Goal: Task Accomplishment & Management: Manage account settings

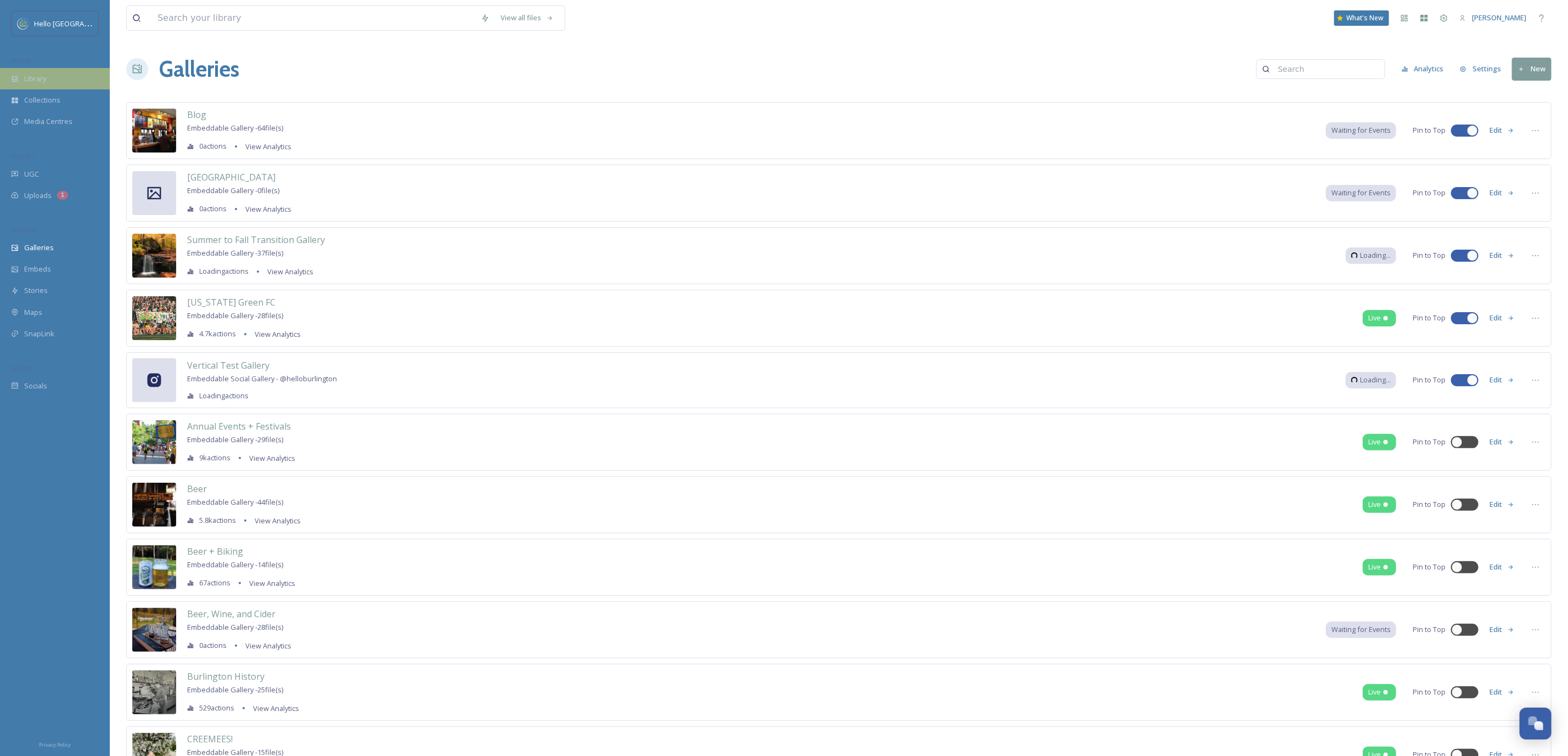
click at [60, 79] on div "Library" at bounding box center [55, 79] width 110 height 22
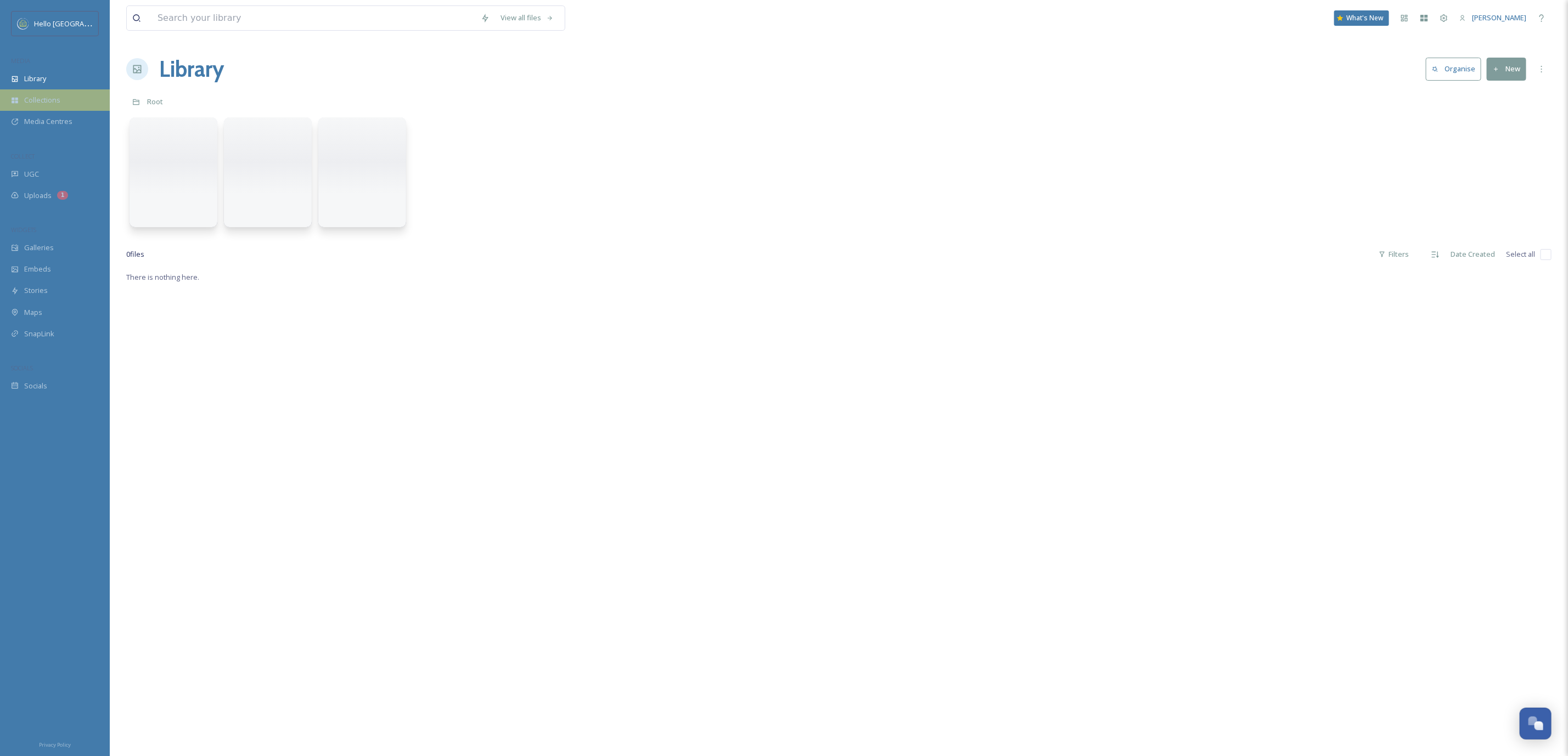
click at [43, 99] on span "Collections" at bounding box center [42, 100] width 36 height 10
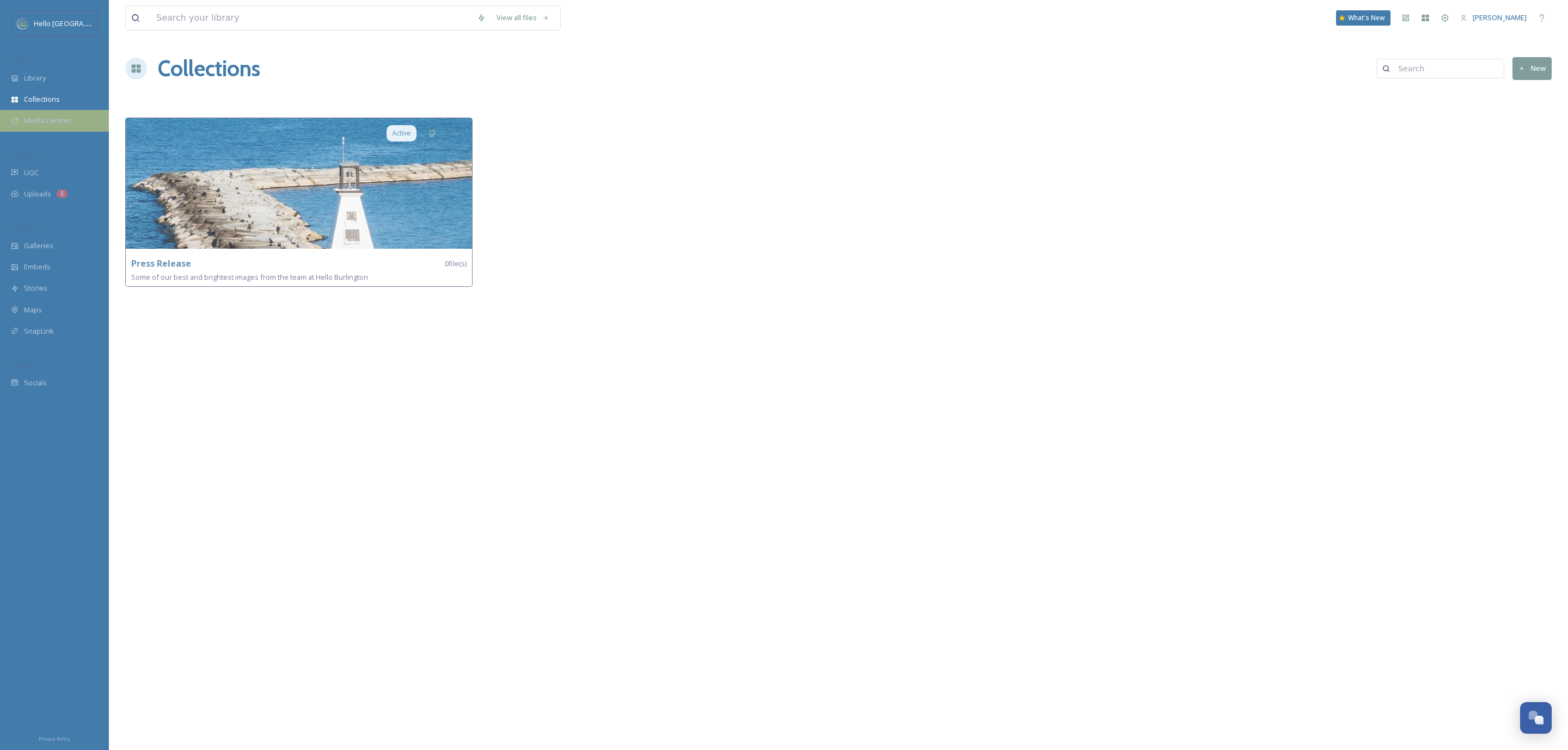
click at [51, 122] on span "Media Centres" at bounding box center [47, 121] width 48 height 10
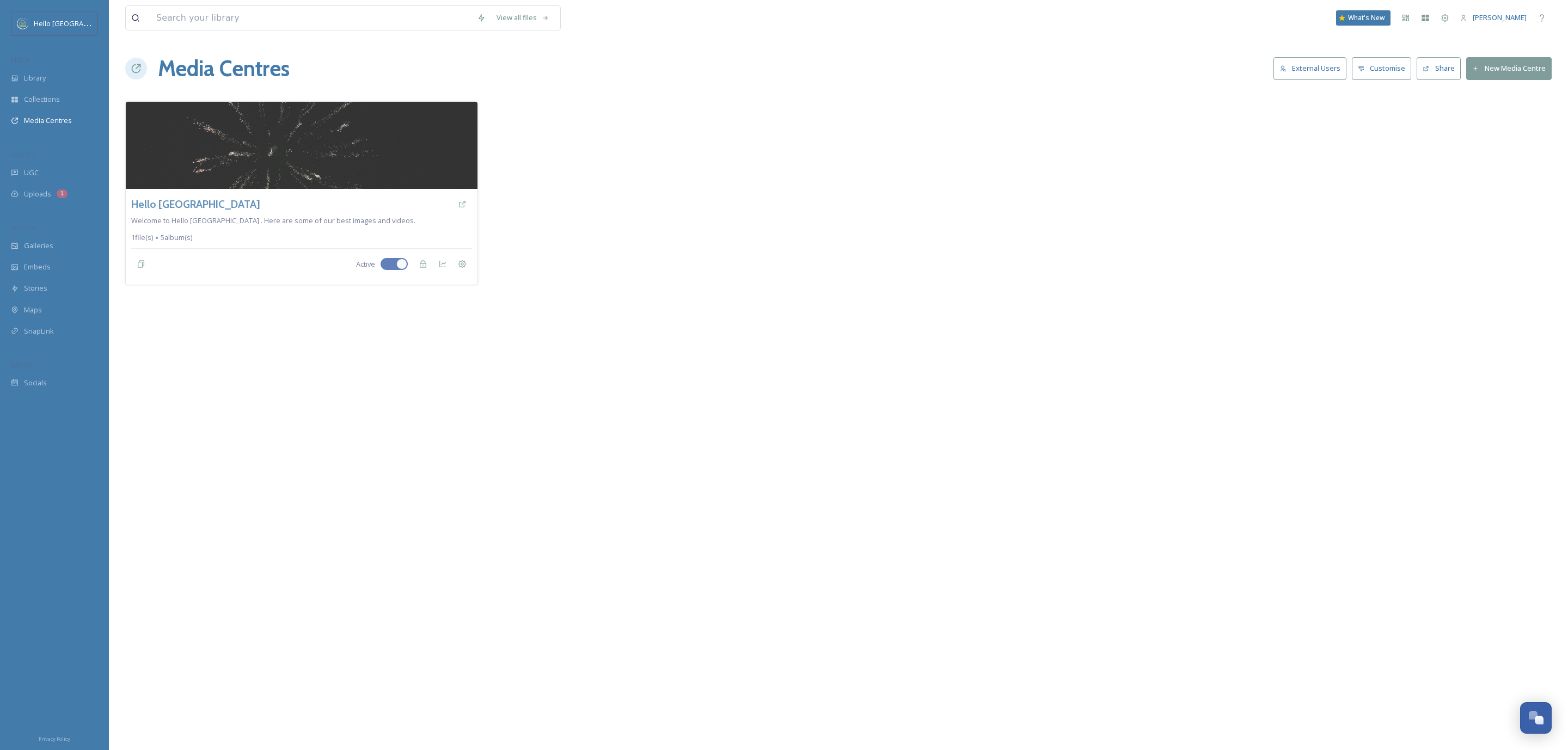
click at [1292, 72] on button "External Users" at bounding box center [1310, 68] width 73 height 22
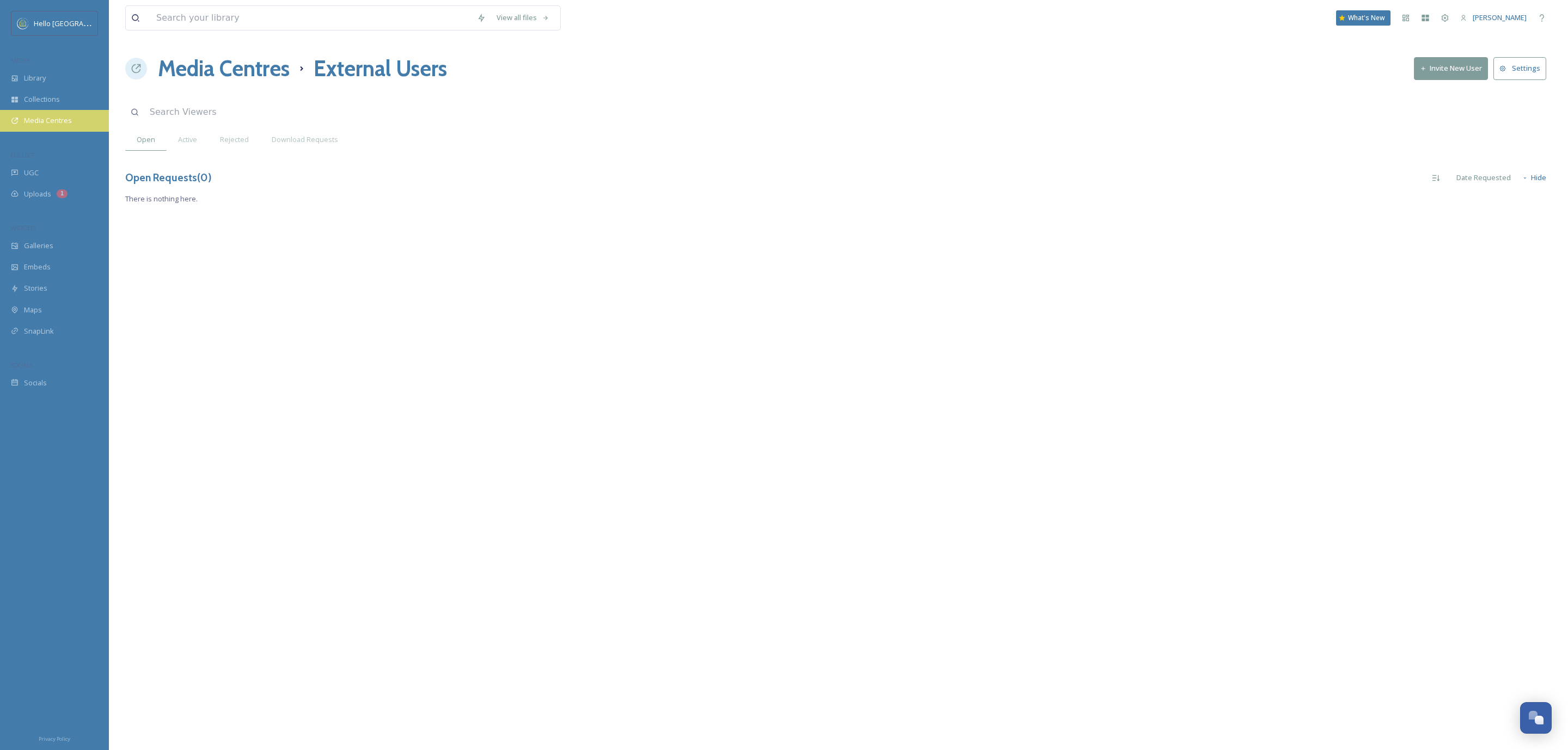
click at [24, 125] on span "Media Centres" at bounding box center [47, 121] width 48 height 10
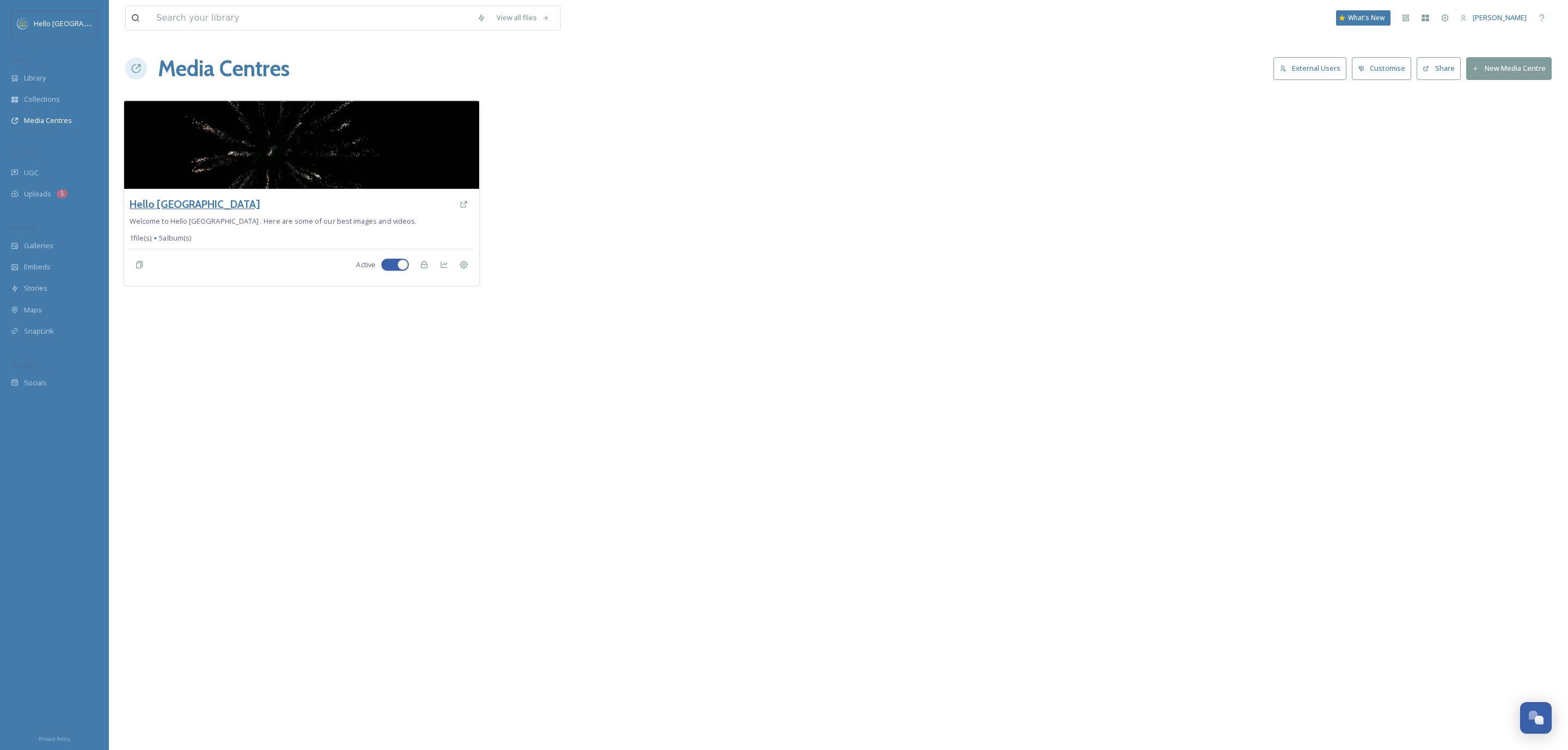
click at [183, 207] on h3 "Hello [GEOGRAPHIC_DATA]" at bounding box center [194, 204] width 130 height 16
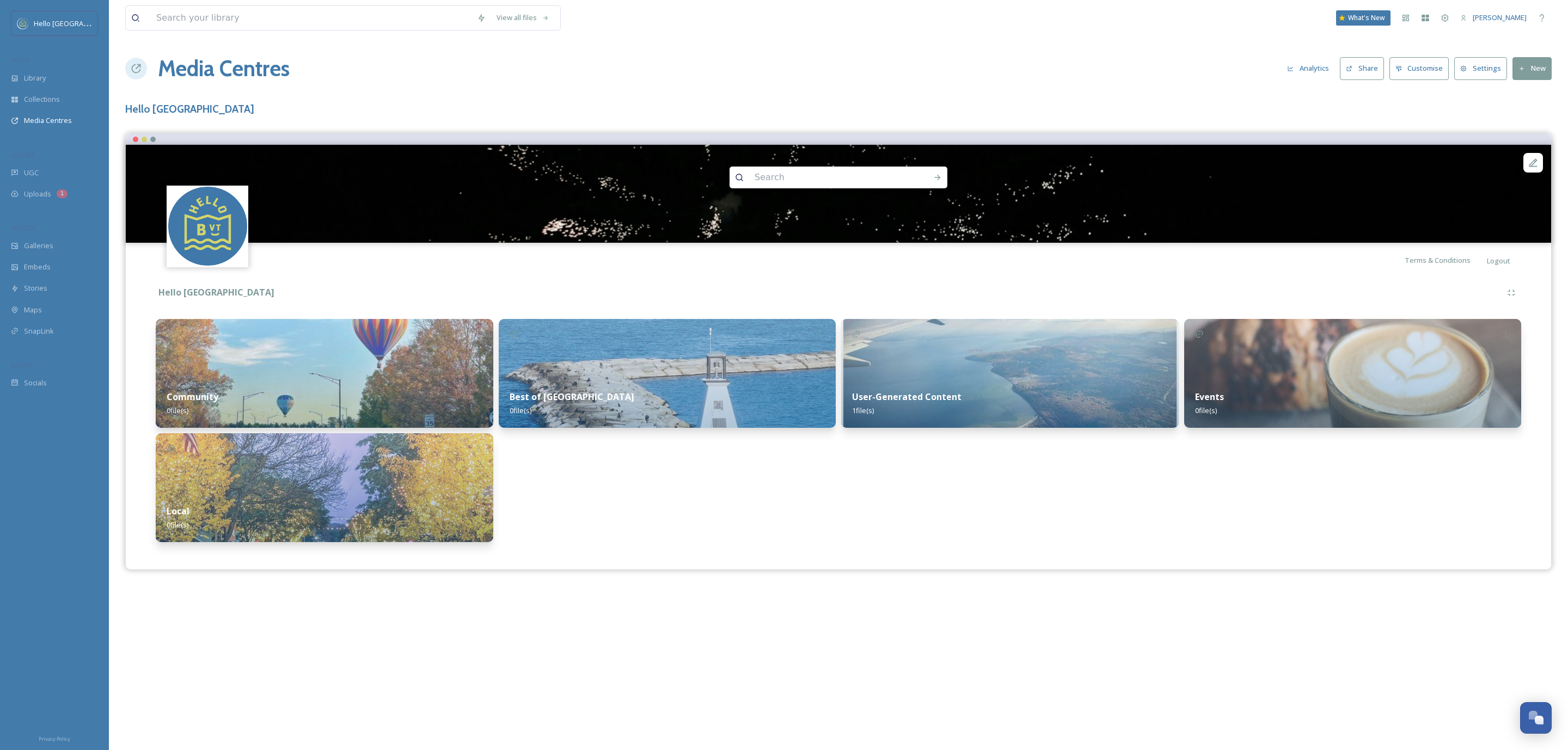
click at [1535, 68] on button "New" at bounding box center [1532, 68] width 39 height 22
click at [1535, 119] on span "Add Album" at bounding box center [1528, 115] width 36 height 10
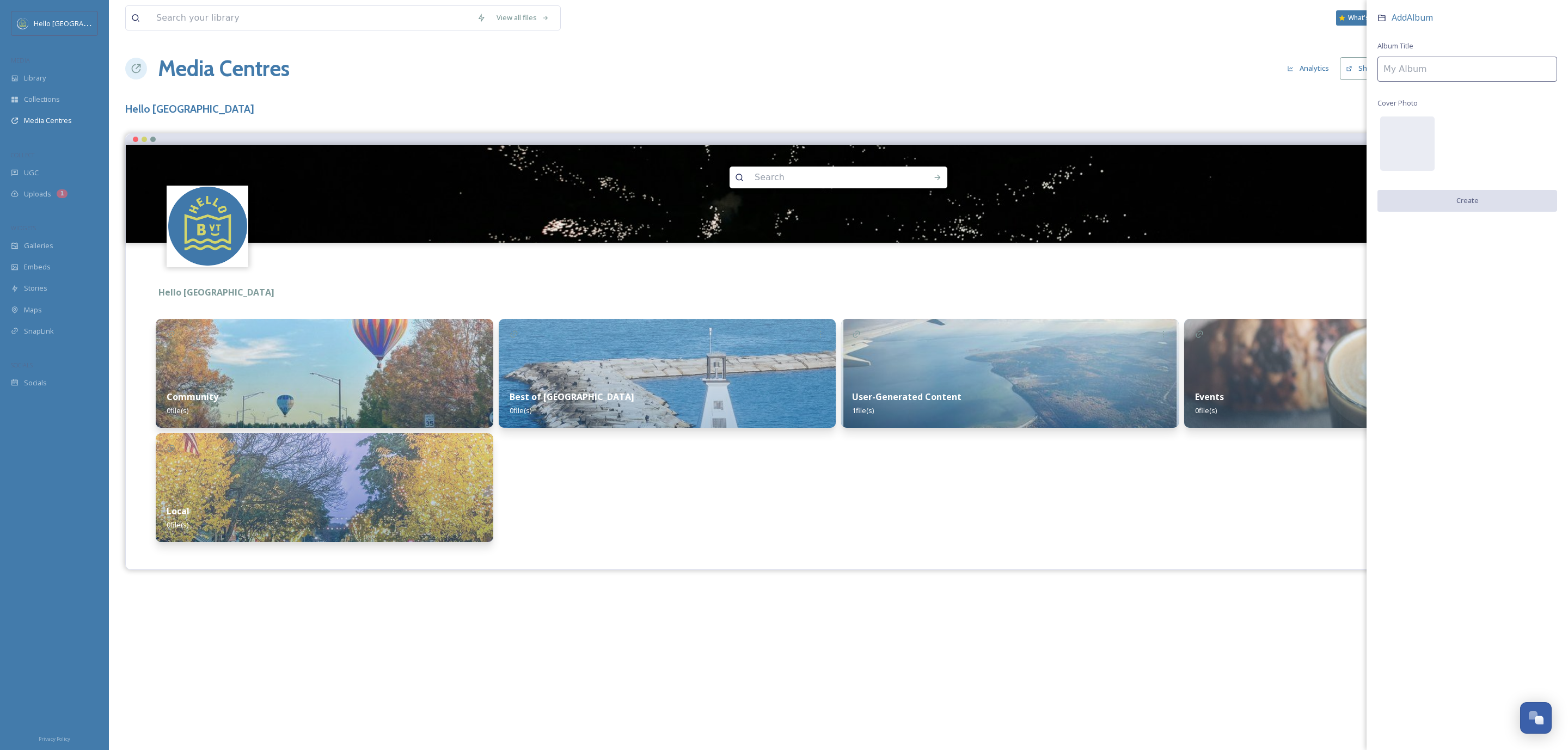
click at [1460, 76] on input at bounding box center [1467, 69] width 180 height 25
type input "LCC Website"
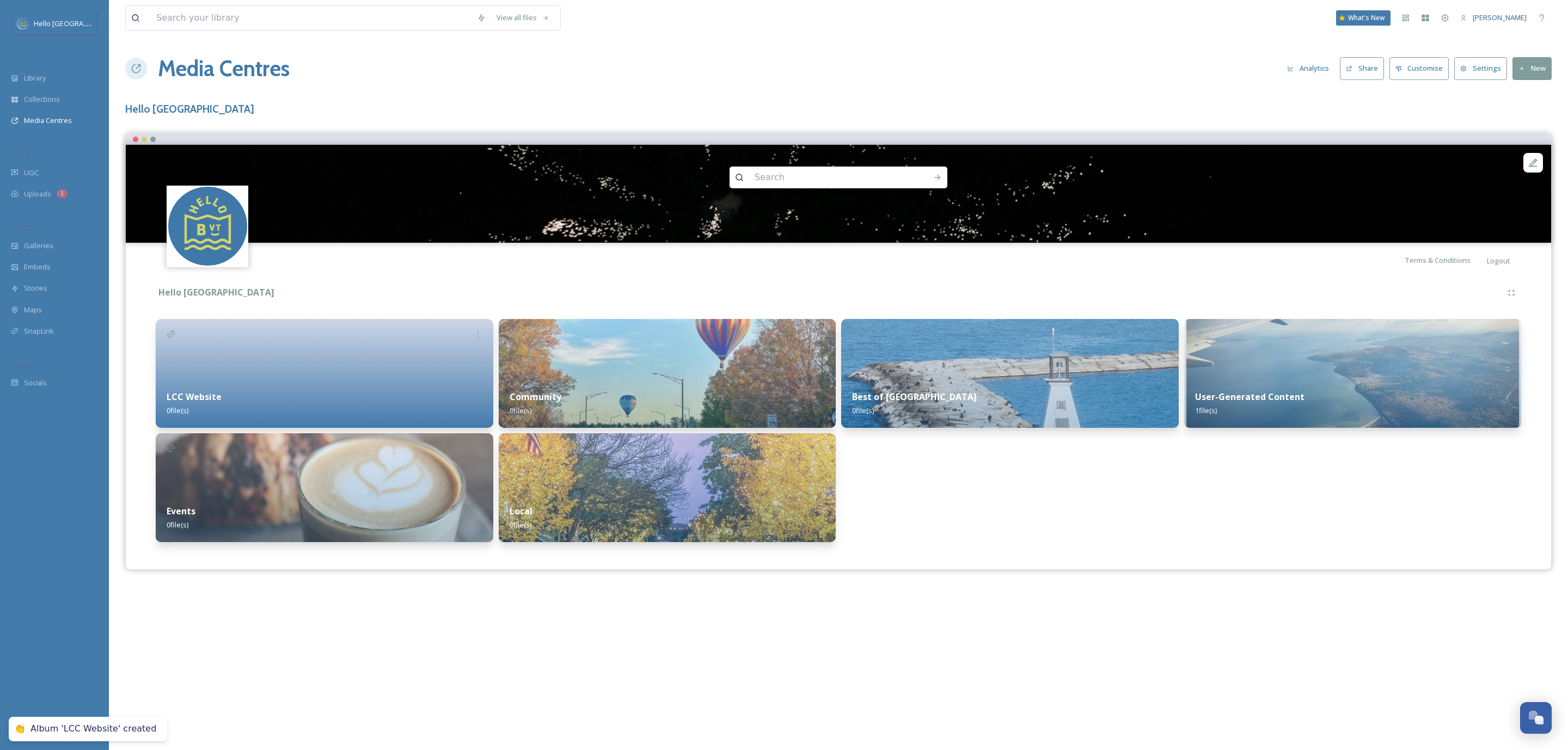
click at [402, 348] on div at bounding box center [324, 373] width 338 height 109
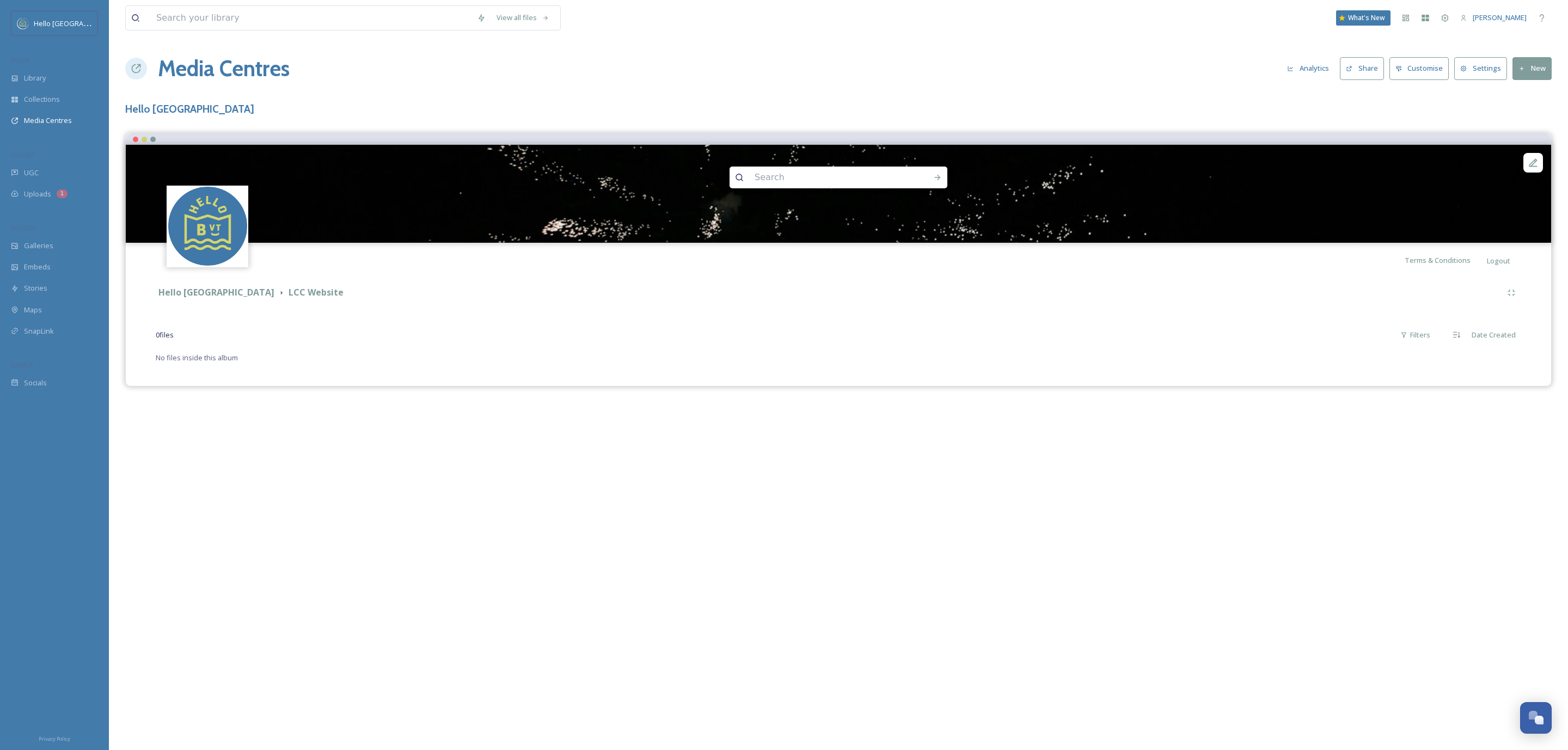
click at [1523, 74] on button "New" at bounding box center [1532, 68] width 39 height 22
click at [1522, 95] on span "Add Files" at bounding box center [1525, 94] width 30 height 10
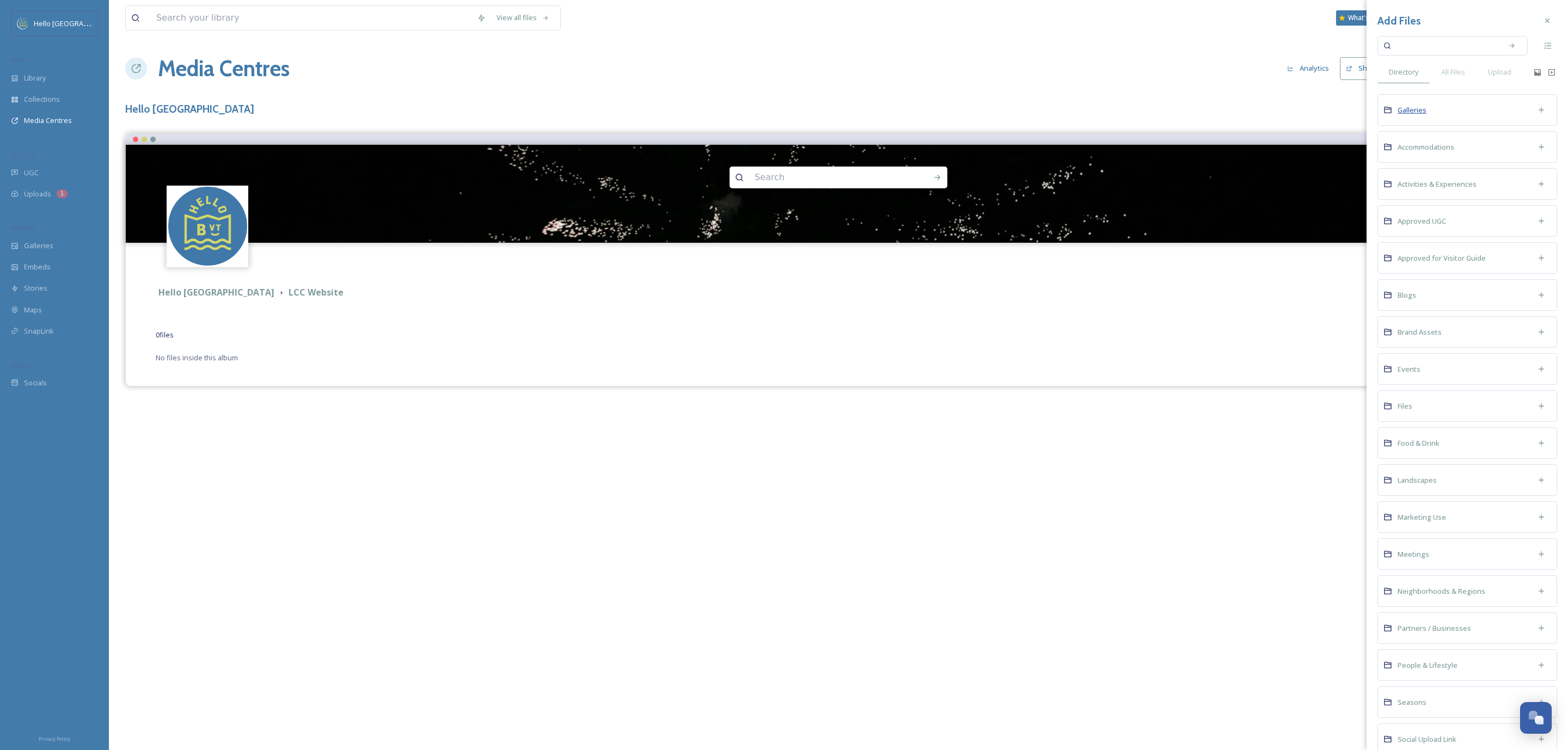
click at [1400, 109] on span "Galleries" at bounding box center [1411, 110] width 29 height 10
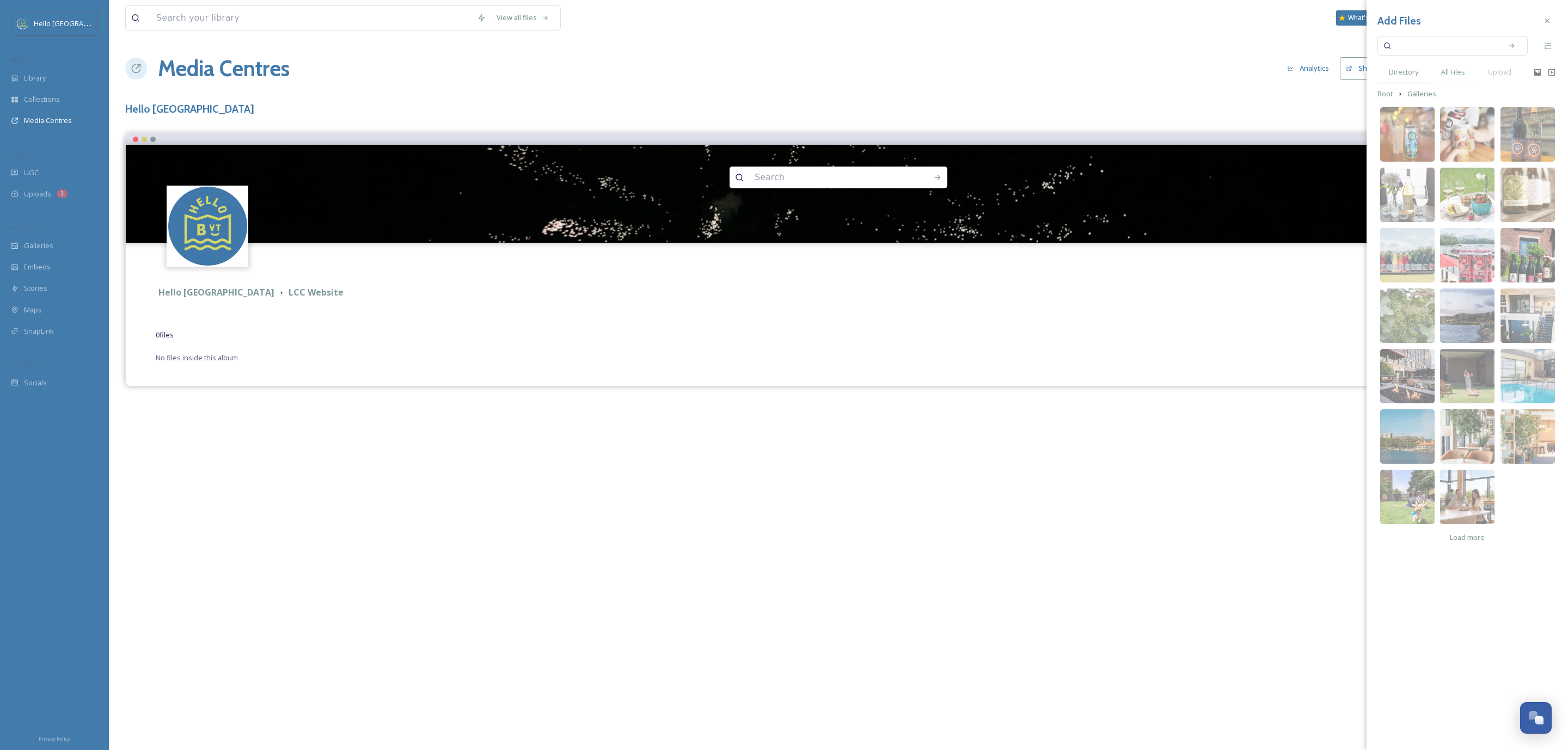
click at [1454, 74] on span "All Files" at bounding box center [1453, 72] width 24 height 10
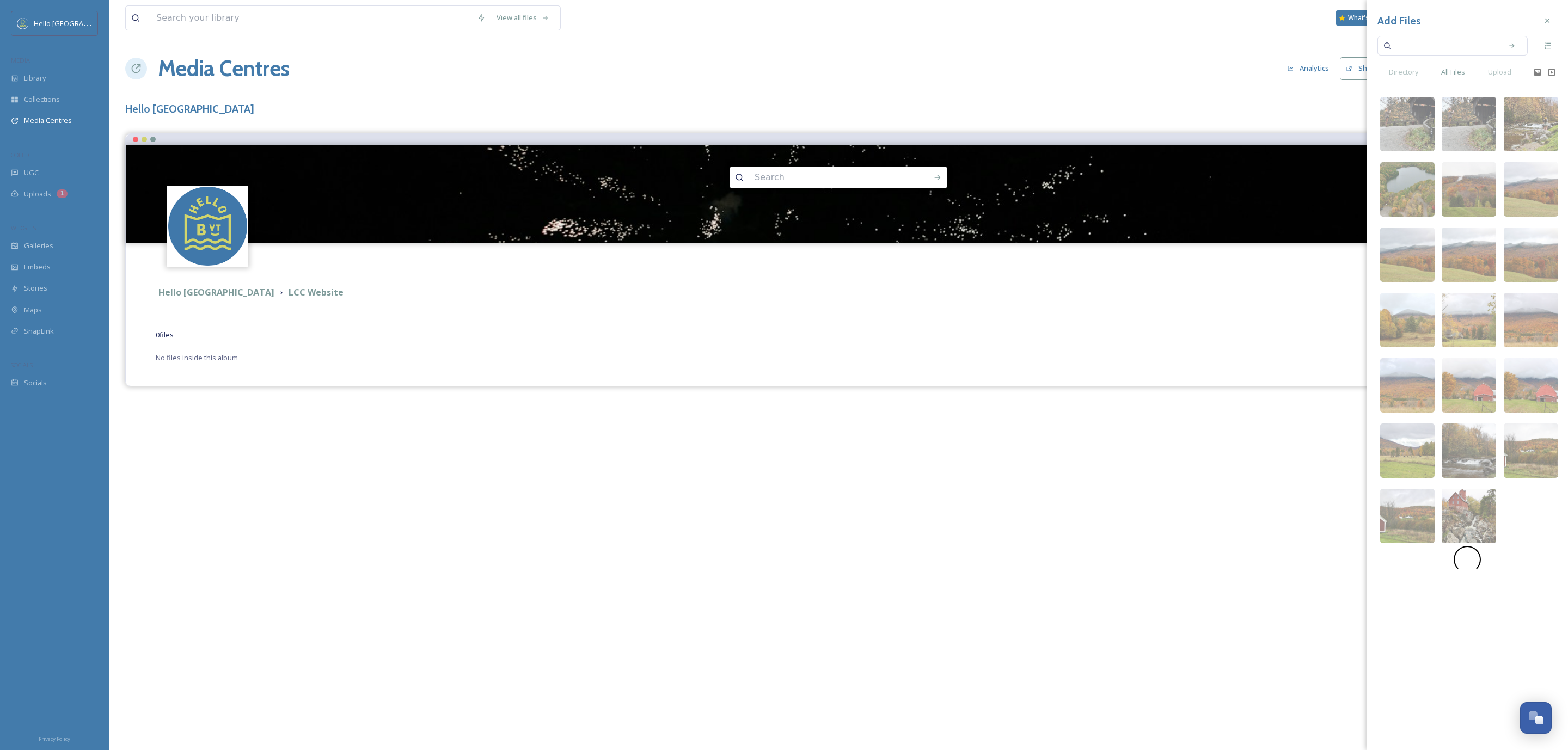
click at [1419, 50] on input at bounding box center [1445, 45] width 103 height 24
type input "burlington"
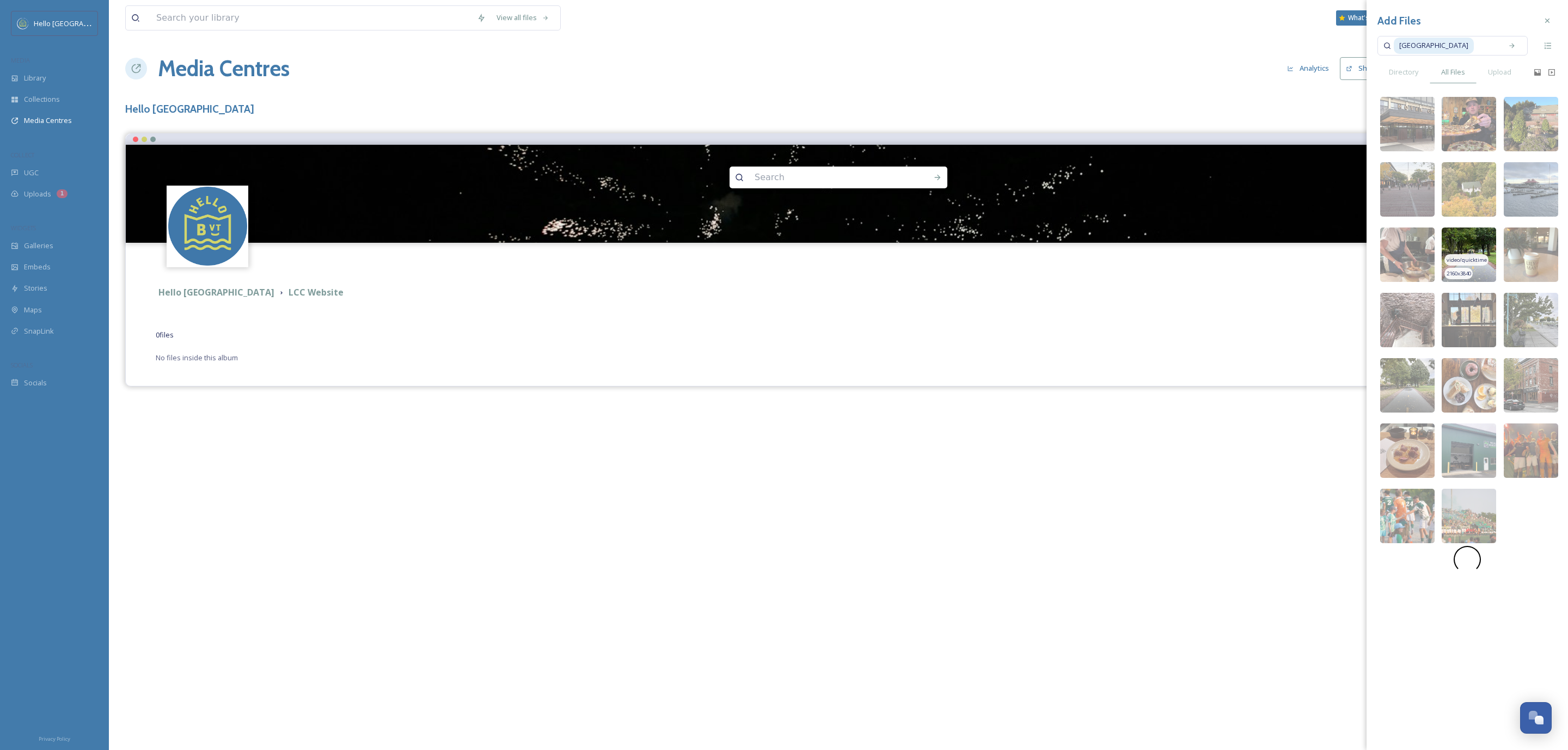
click at [1492, 250] on img at bounding box center [1468, 254] width 54 height 54
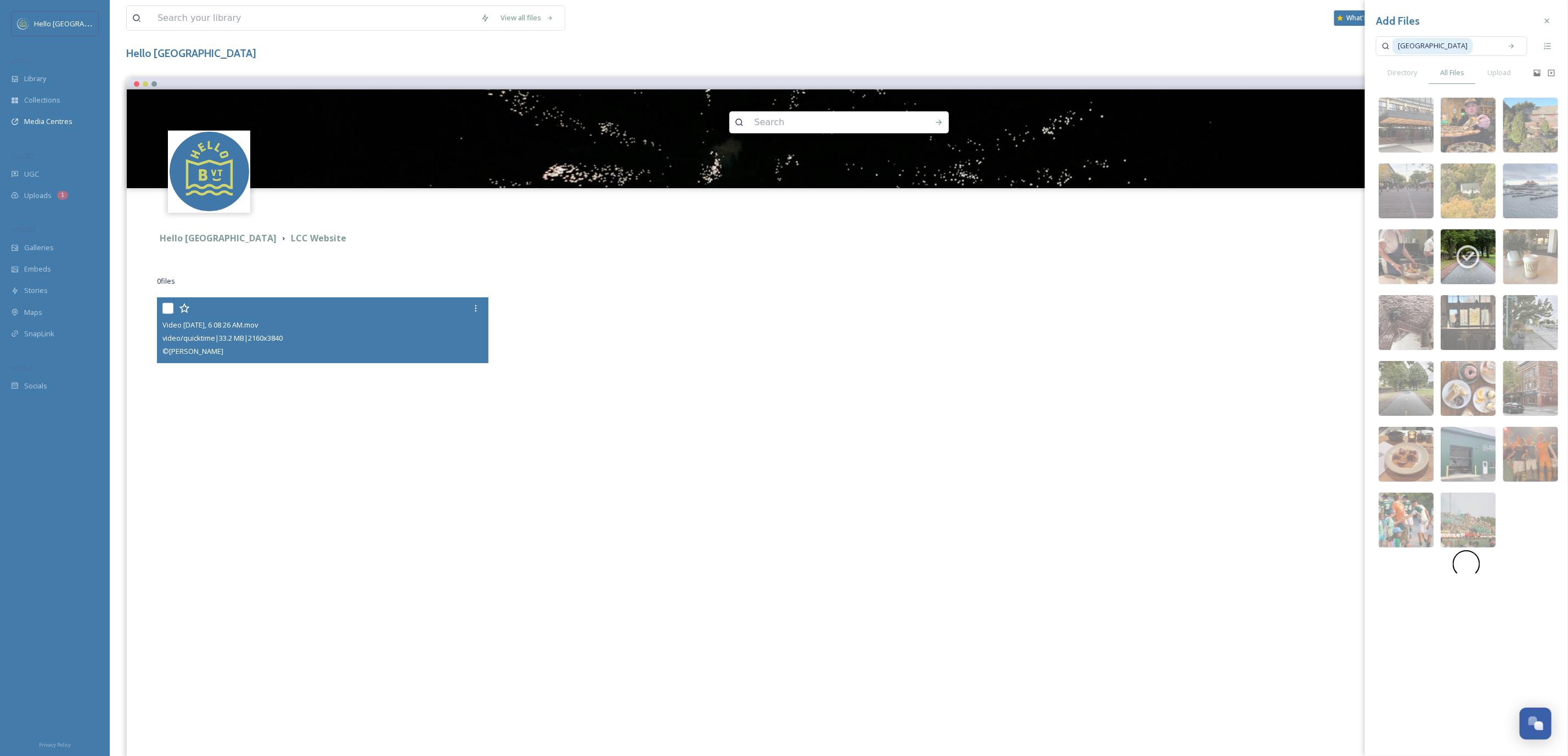
scroll to position [165, 0]
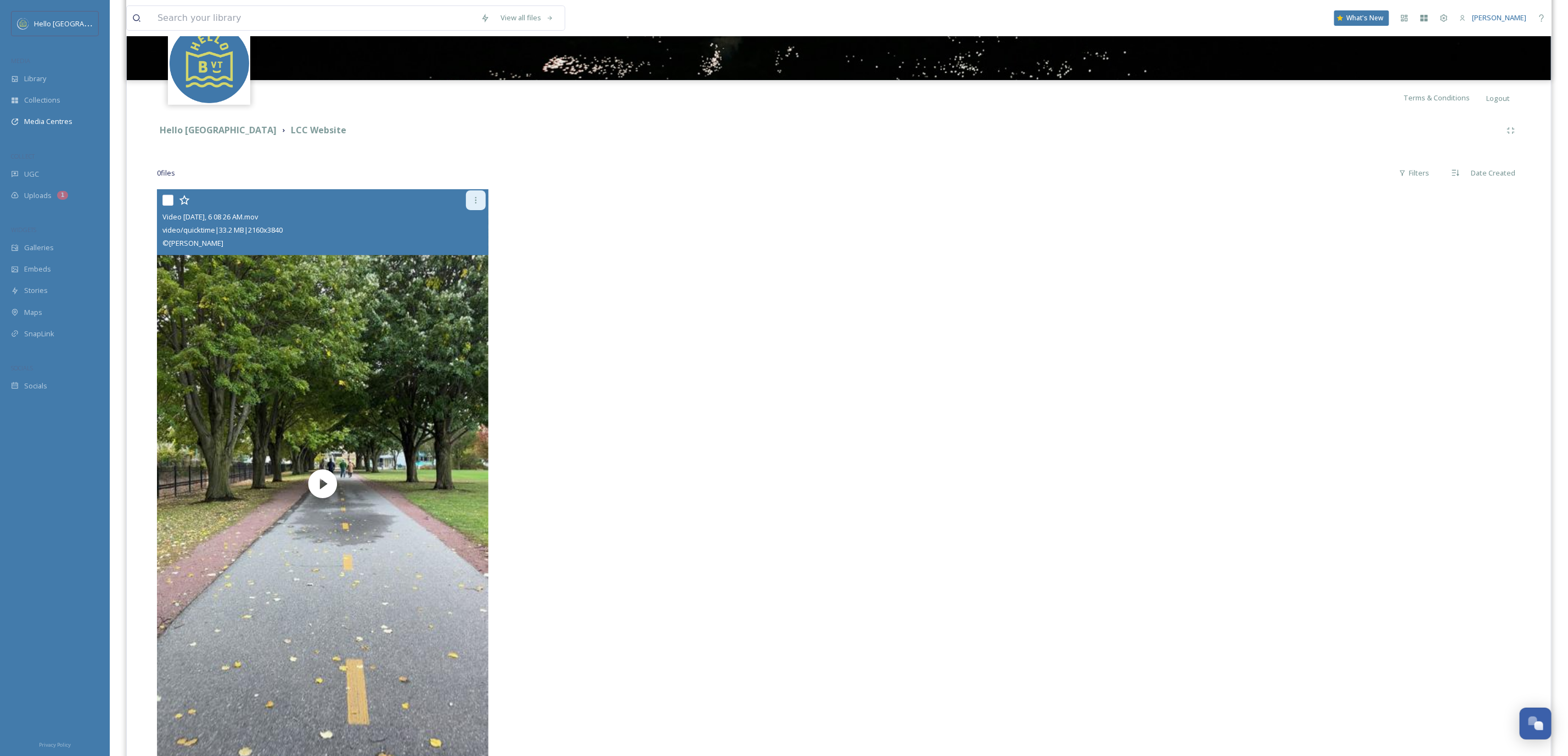
click at [475, 193] on div at bounding box center [476, 200] width 19 height 19
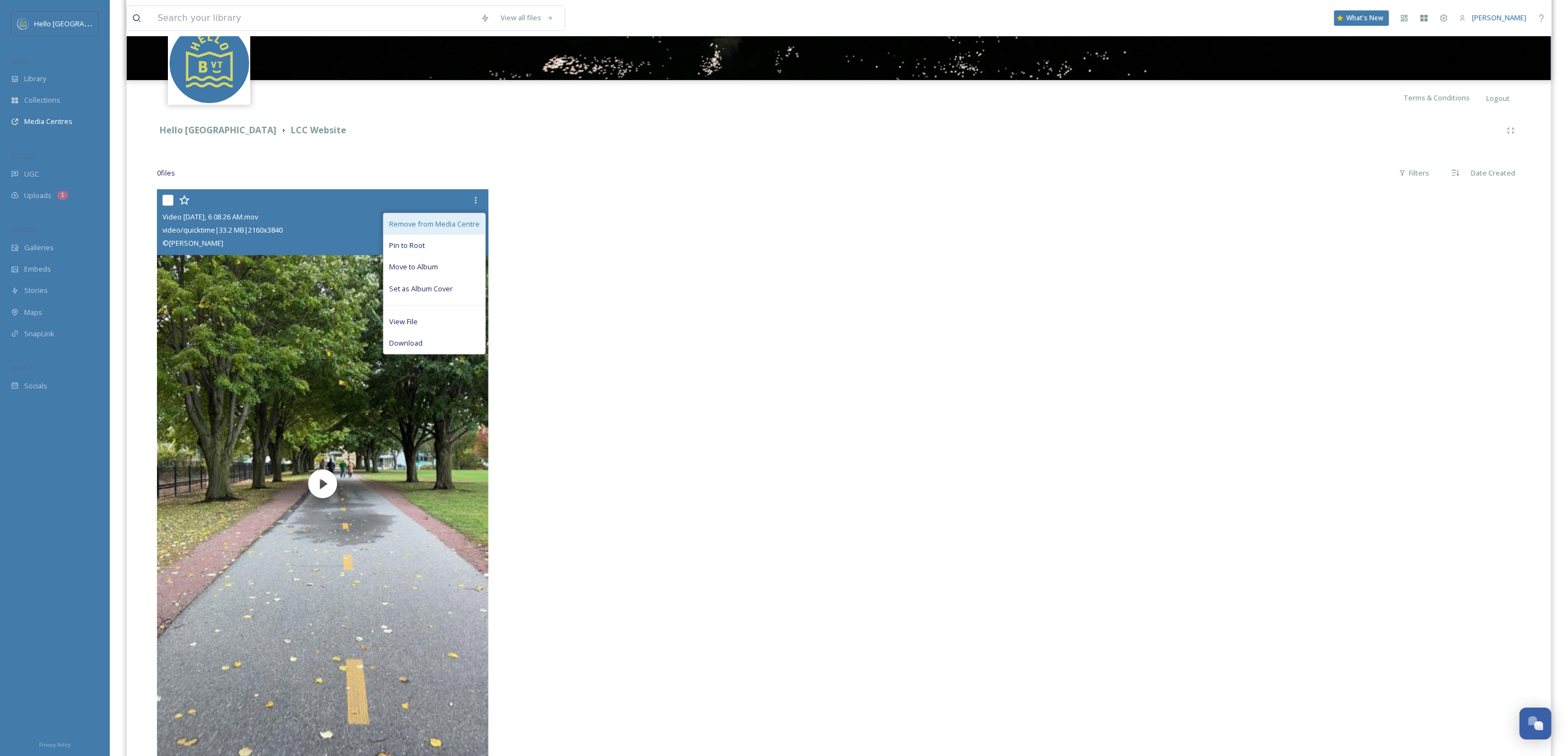
click at [462, 226] on span "Remove from Media Centre" at bounding box center [434, 224] width 91 height 10
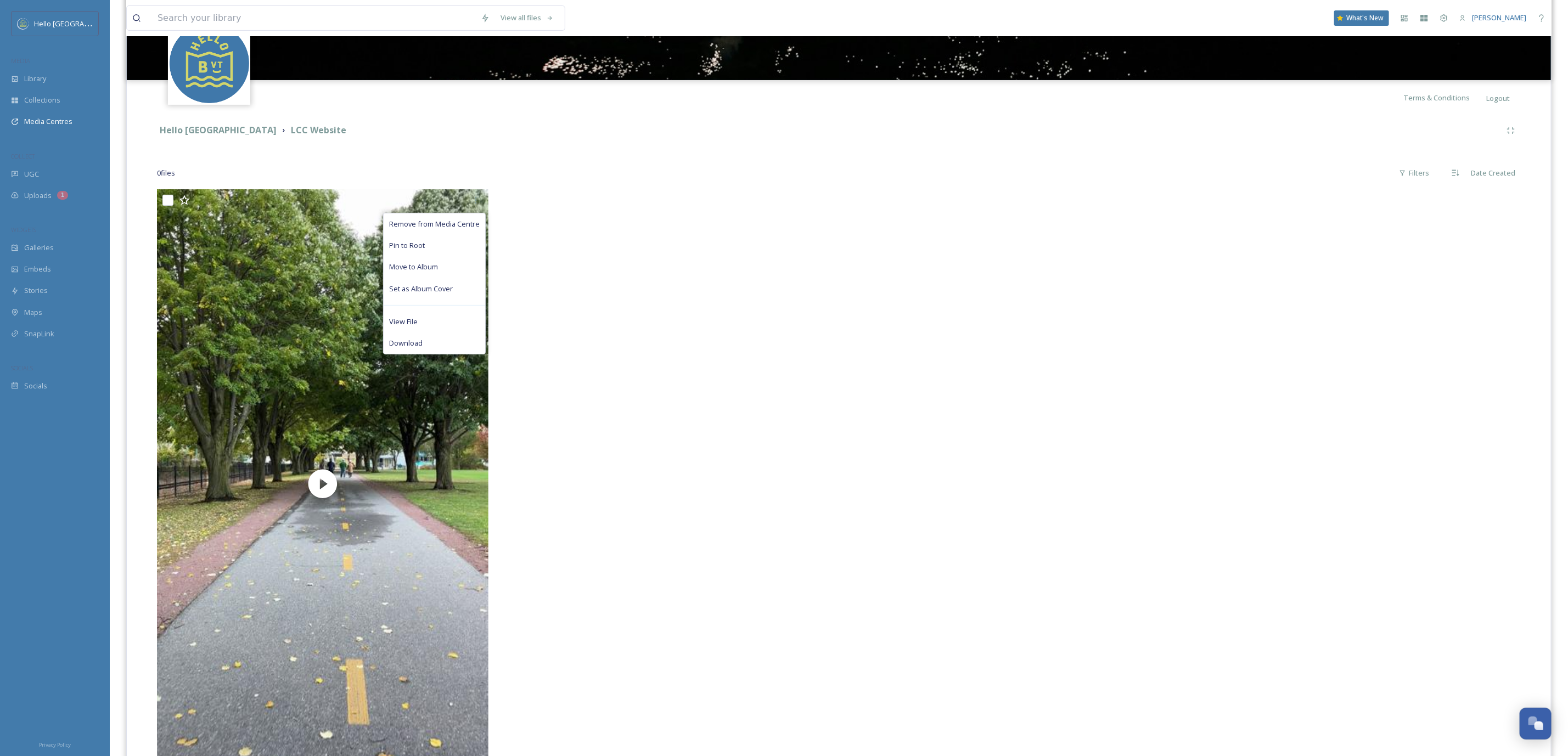
scroll to position [0, 0]
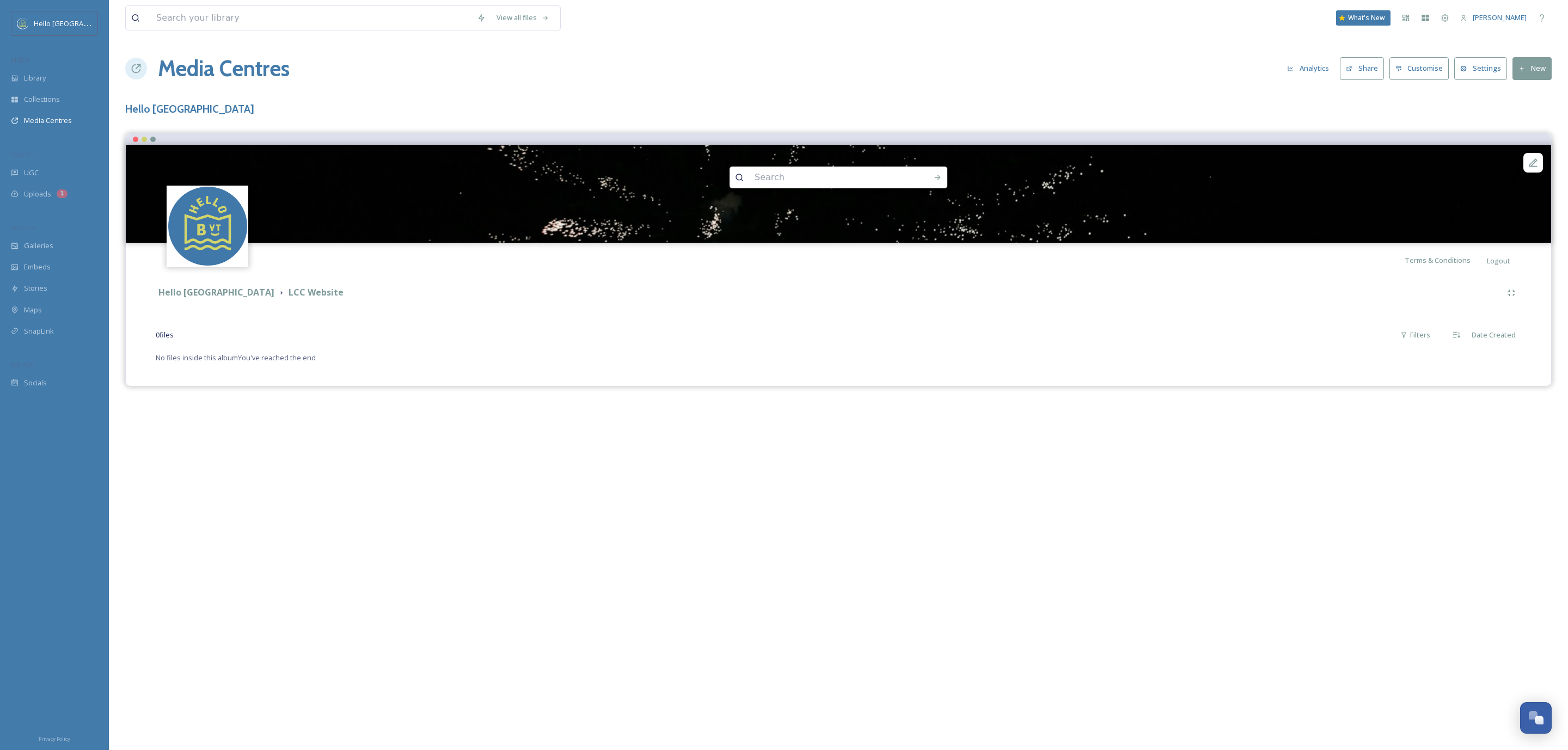
click at [1527, 65] on button "New" at bounding box center [1532, 68] width 39 height 22
click at [1512, 95] on span "Add Files" at bounding box center [1525, 94] width 30 height 10
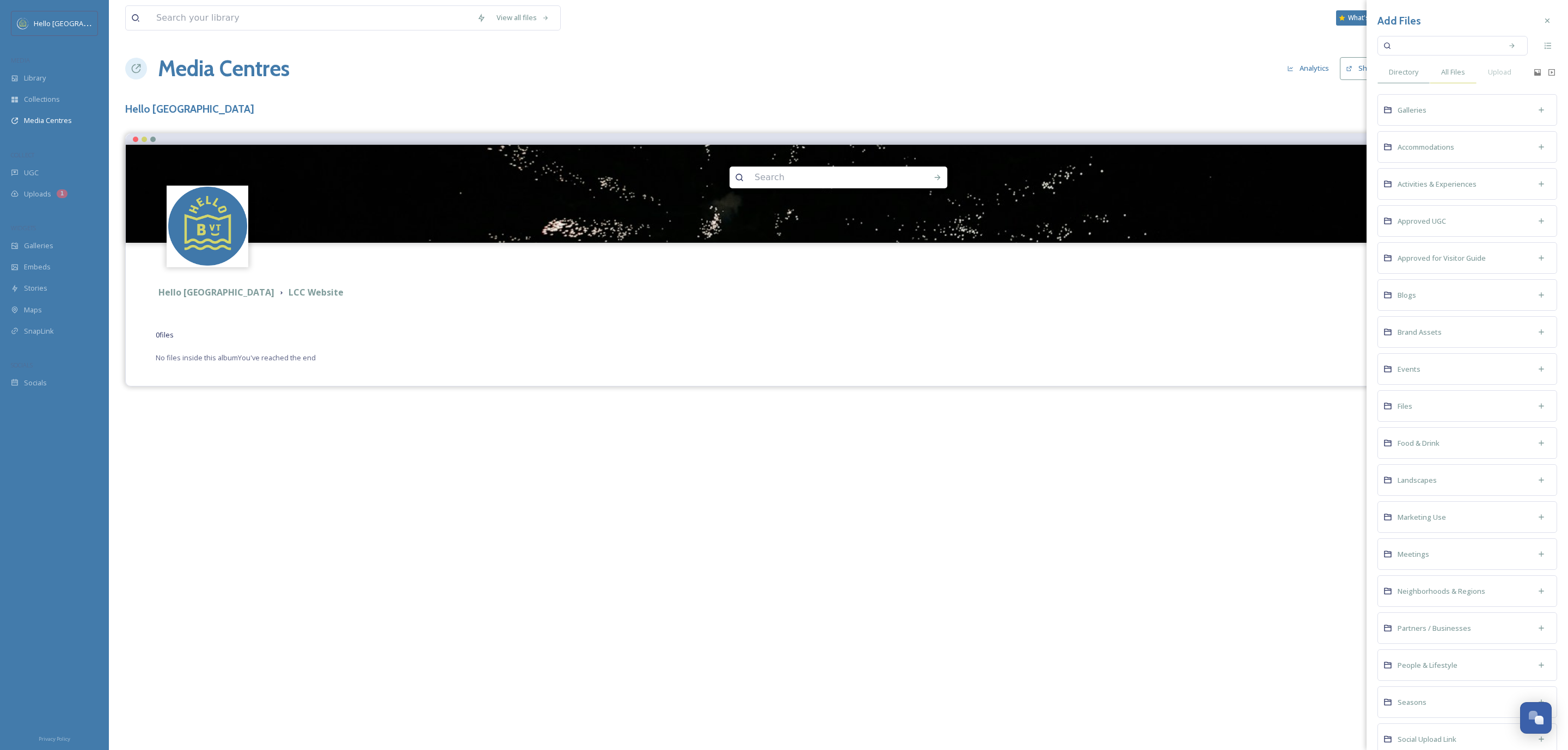
click at [1460, 70] on span "All Files" at bounding box center [1453, 72] width 24 height 10
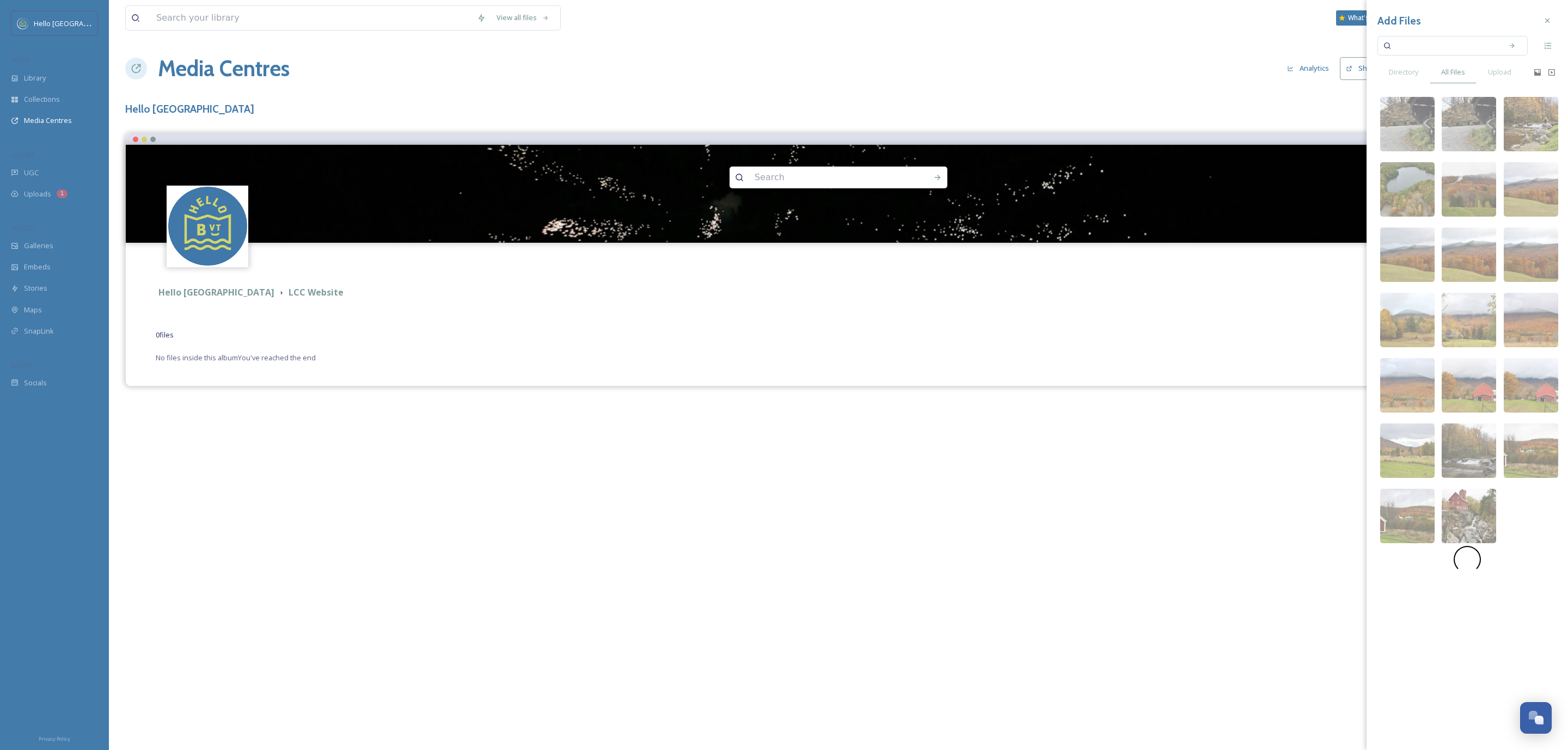
click at [1441, 42] on input at bounding box center [1445, 45] width 103 height 24
type input "business"
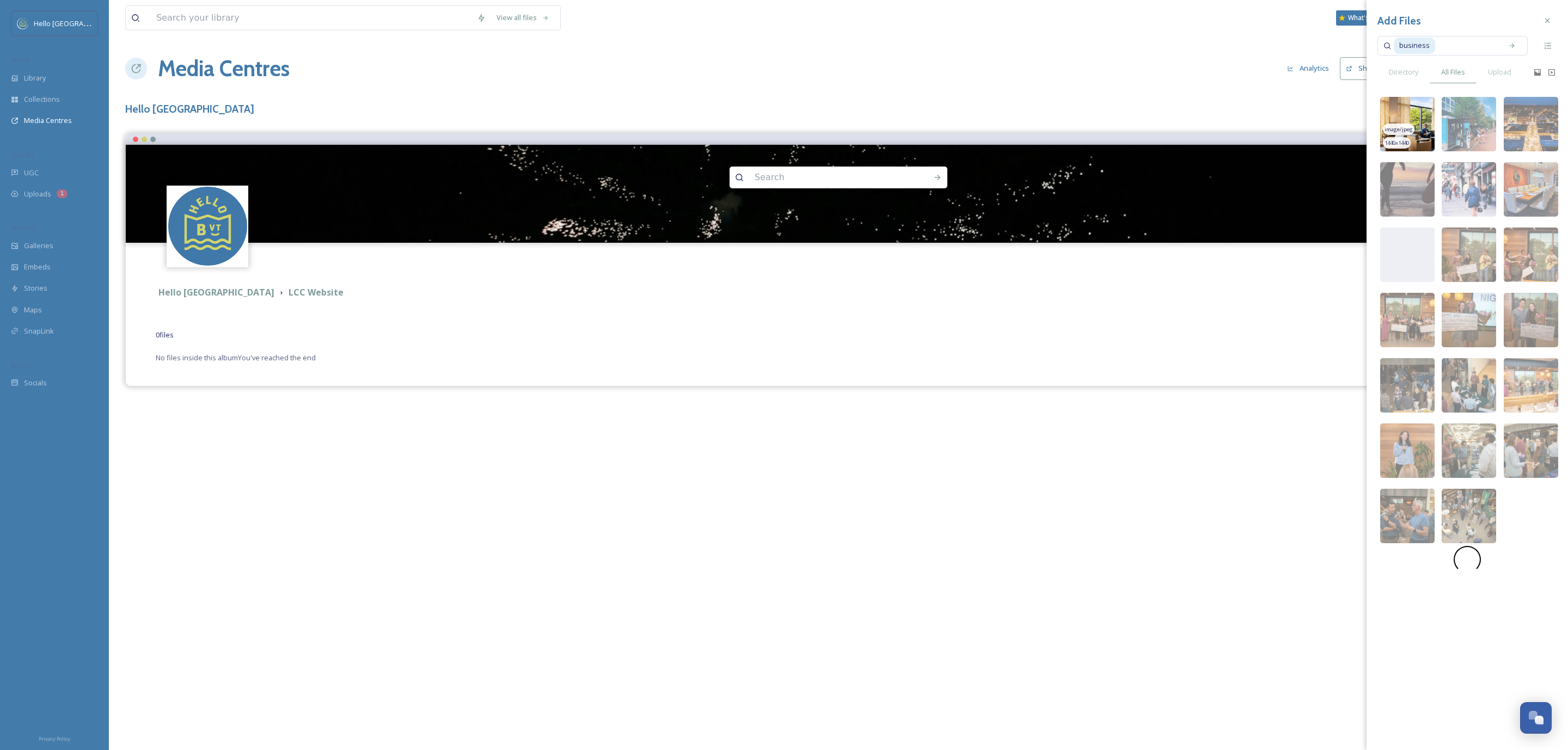
click at [1423, 118] on img at bounding box center [1407, 124] width 54 height 54
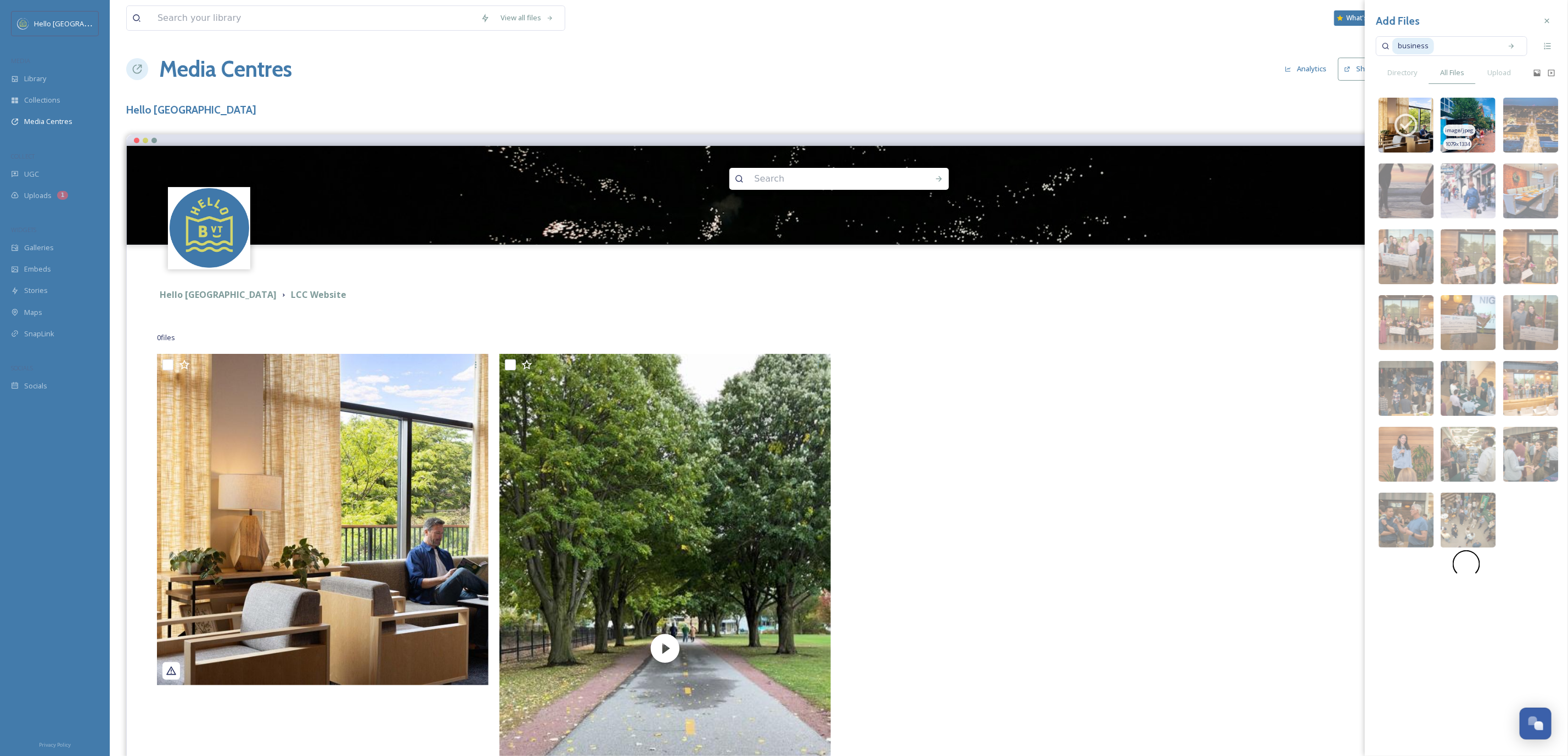
click at [1479, 126] on img at bounding box center [1468, 125] width 55 height 55
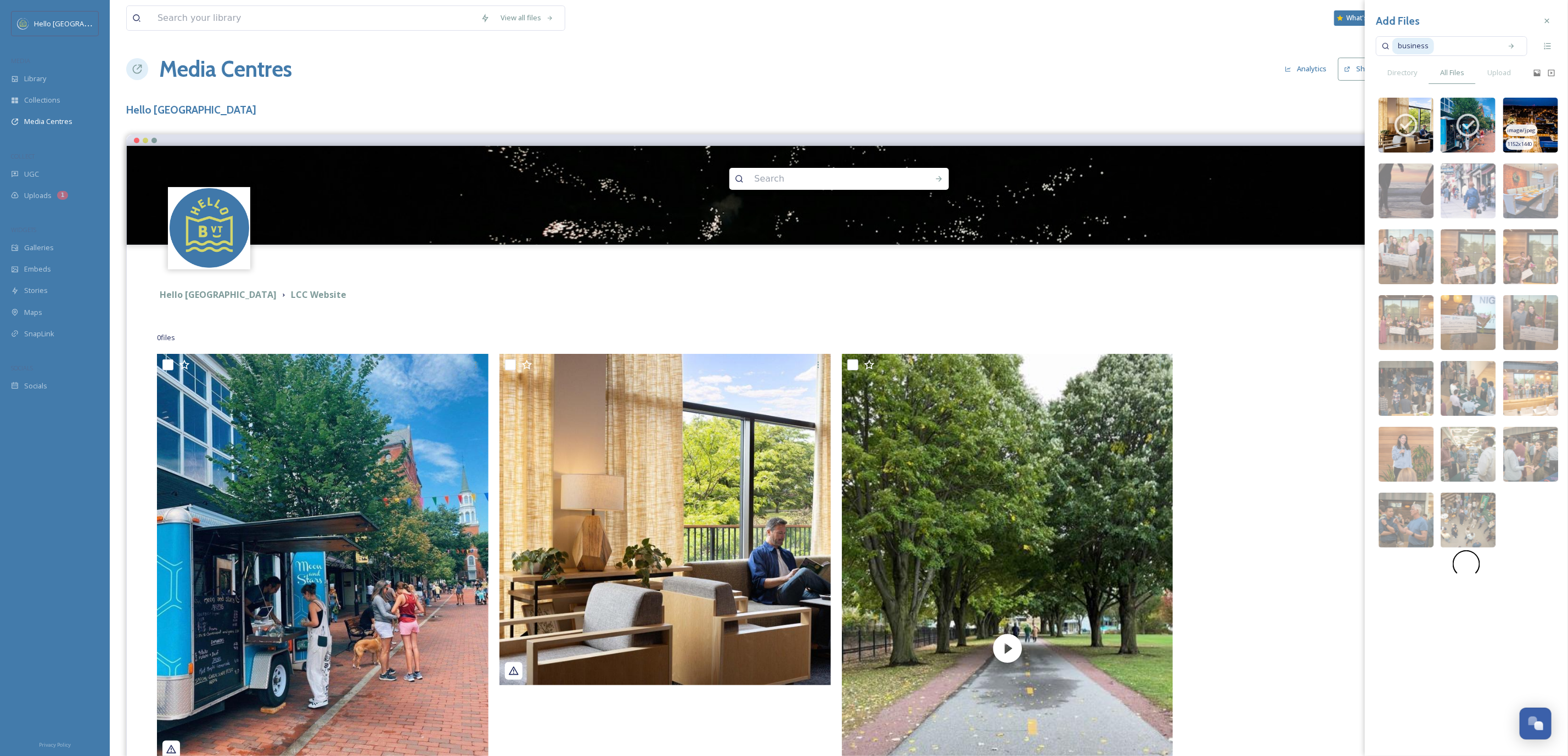
click at [1552, 120] on img at bounding box center [1530, 125] width 55 height 55
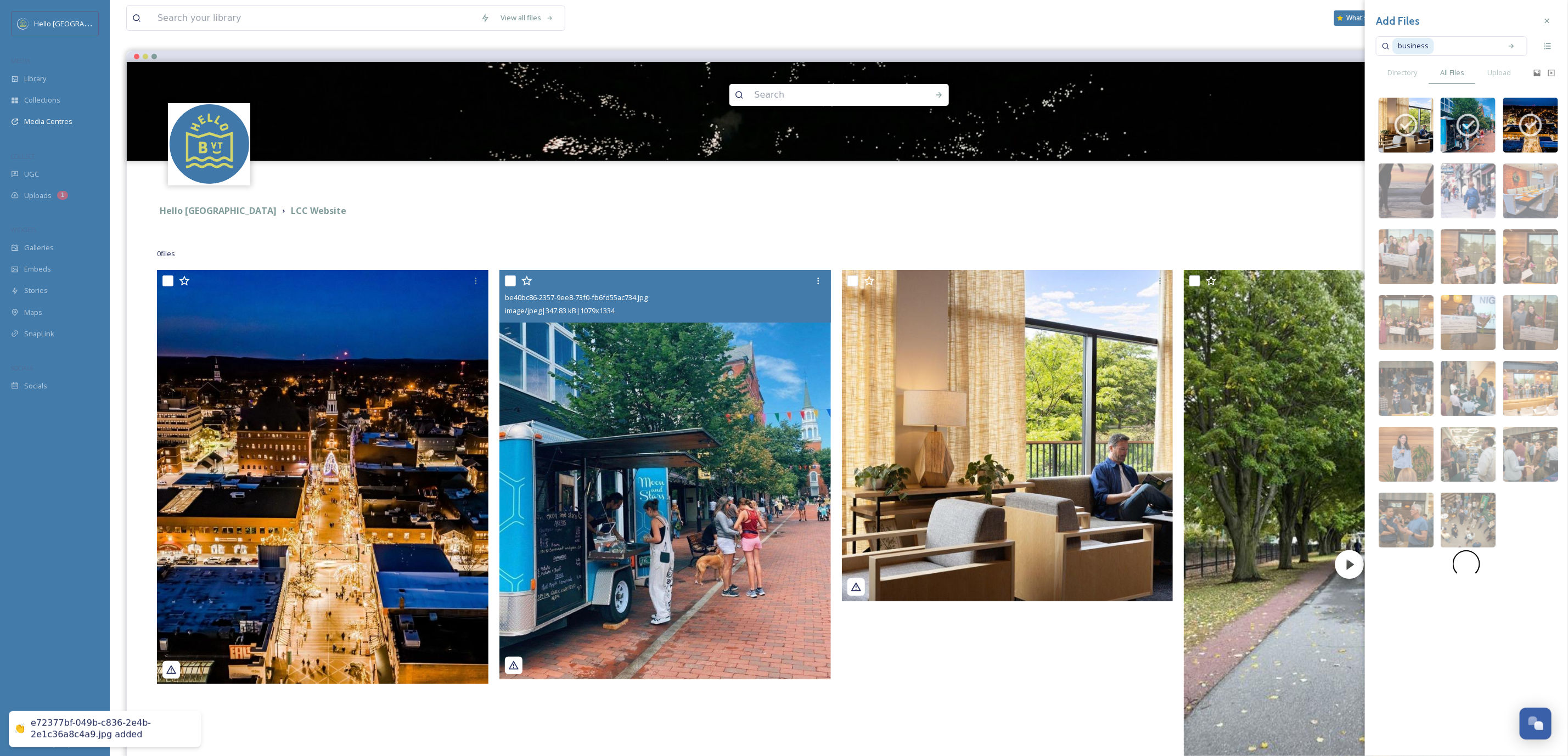
scroll to position [165, 0]
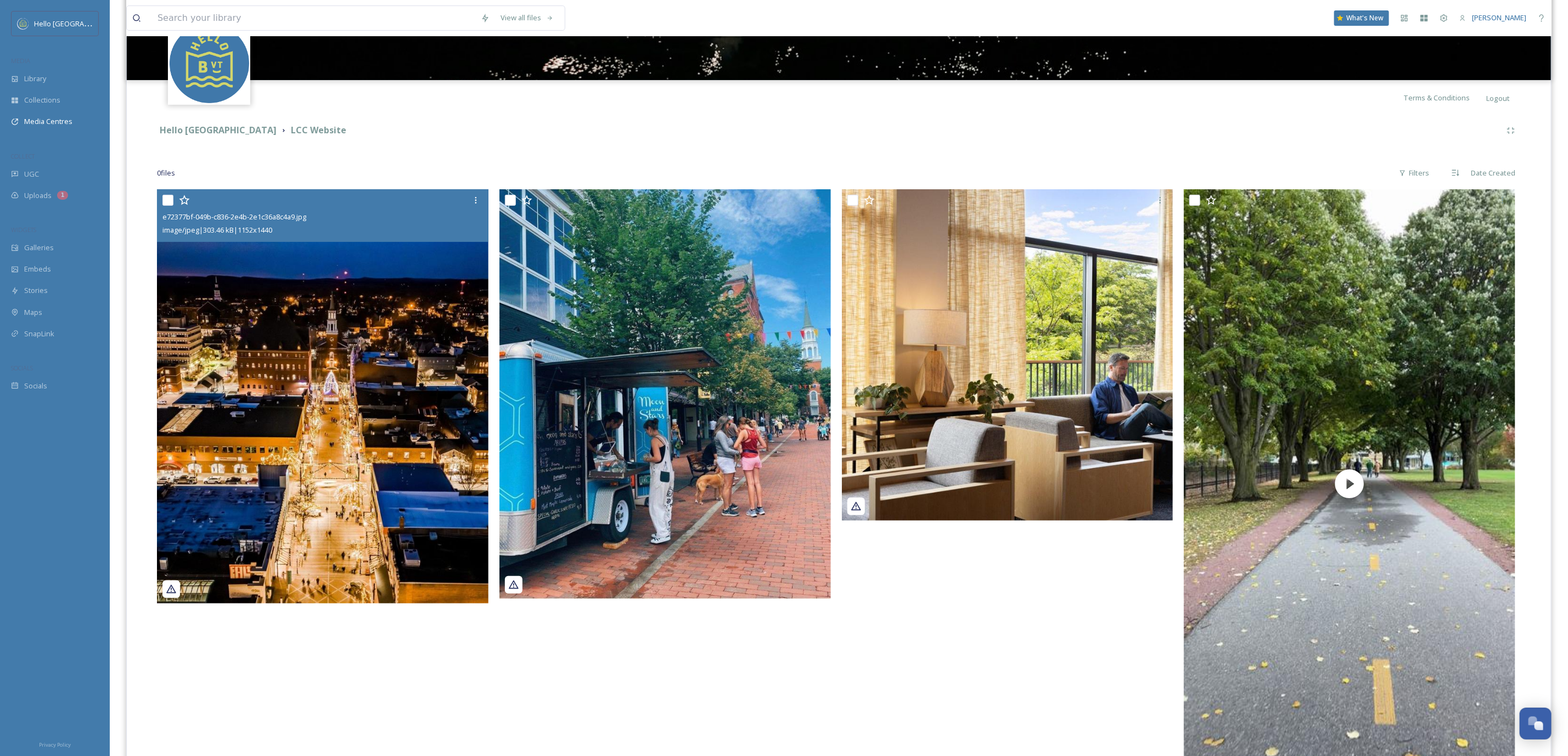
click at [300, 377] on img at bounding box center [322, 396] width 331 height 414
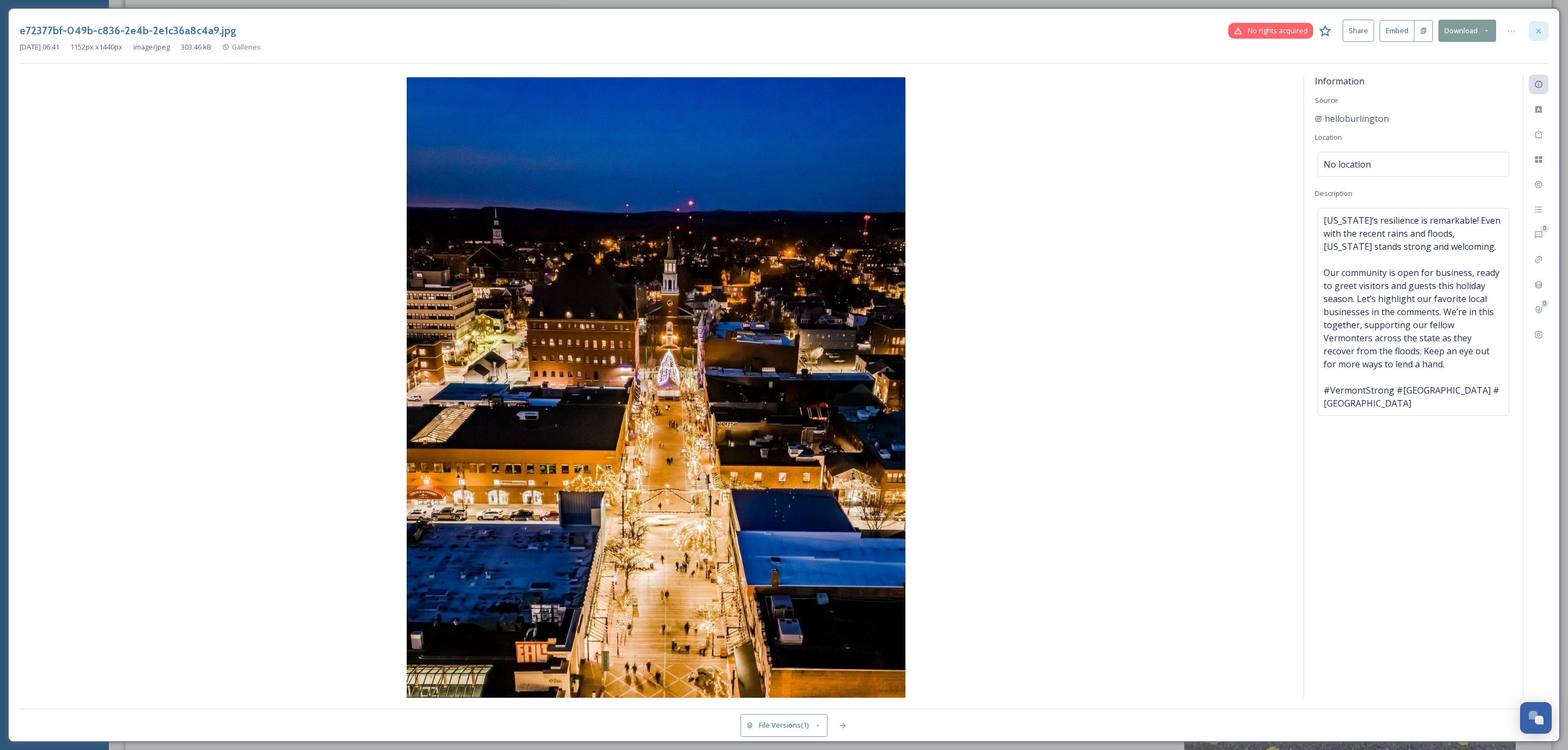
click at [1540, 36] on div at bounding box center [1538, 31] width 19 height 19
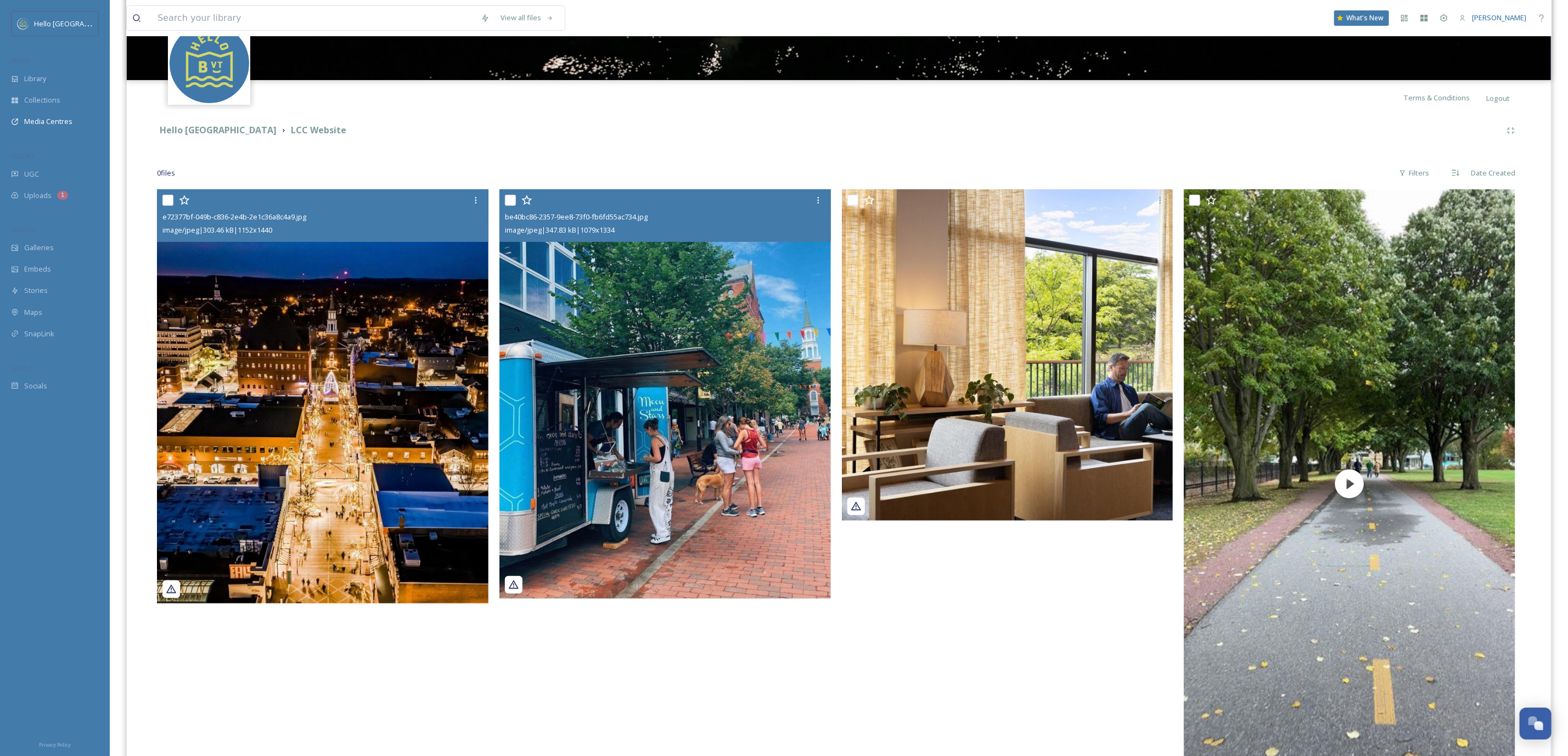
click at [673, 429] on img at bounding box center [665, 393] width 331 height 409
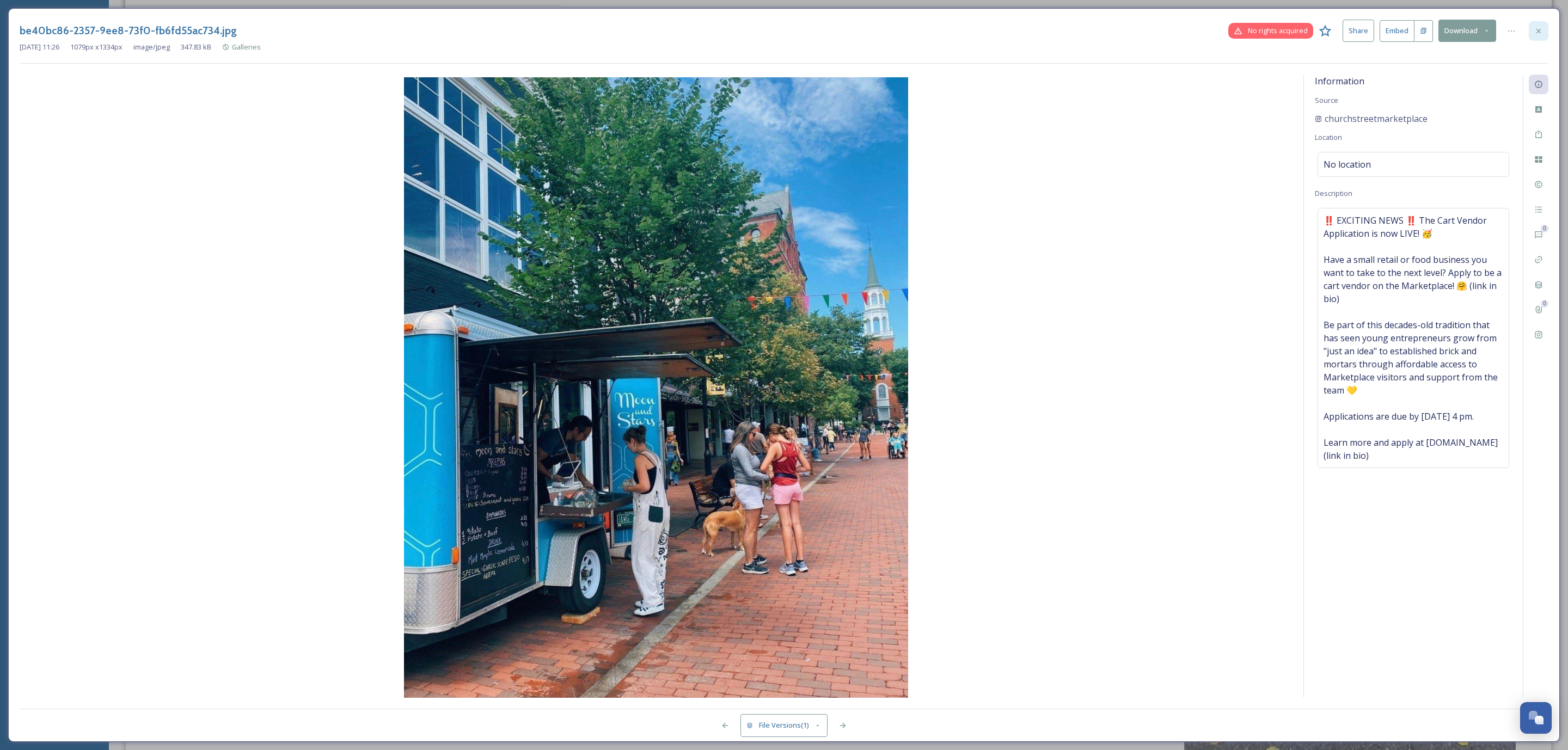
click at [1541, 32] on icon at bounding box center [1538, 31] width 9 height 9
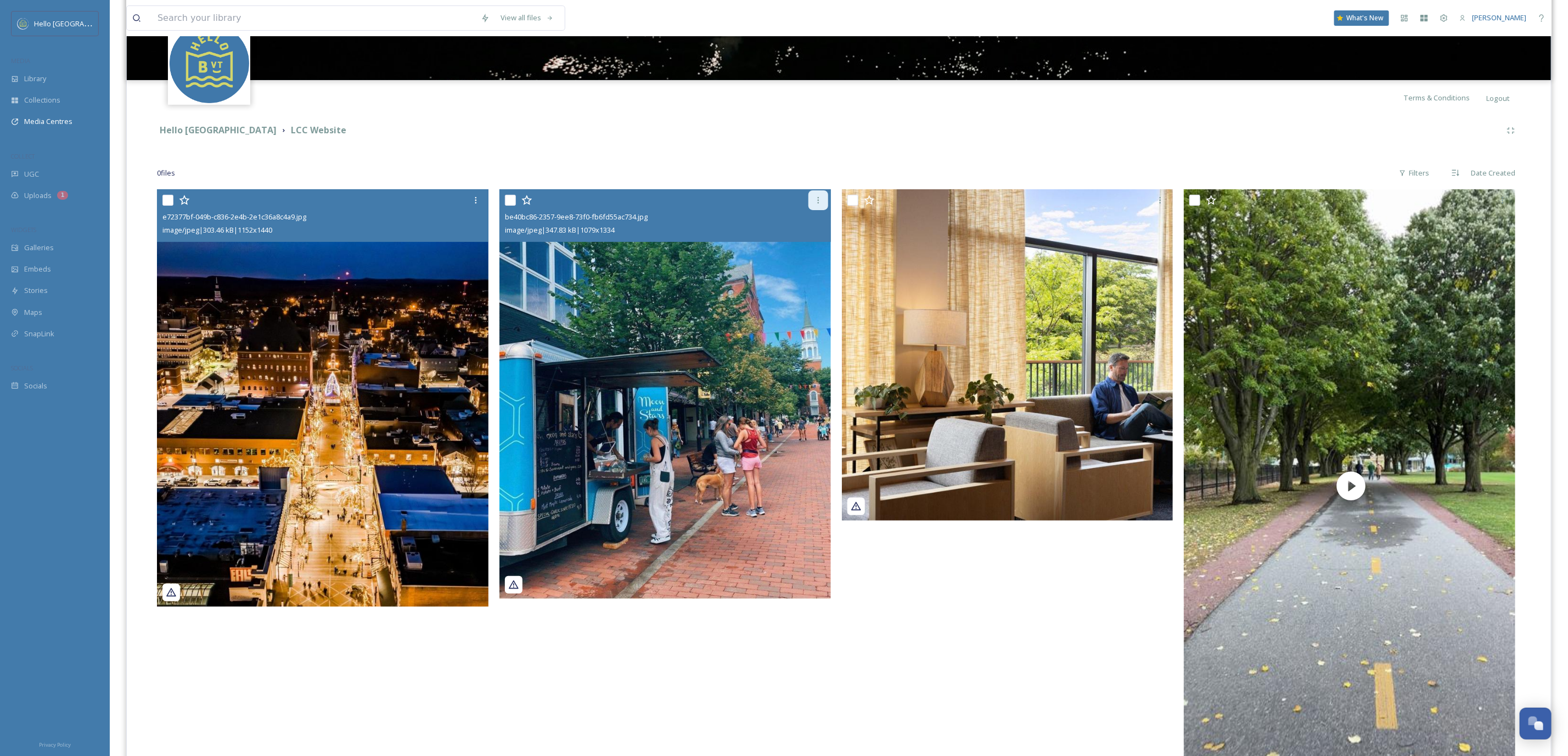
click at [816, 199] on icon at bounding box center [818, 200] width 9 height 9
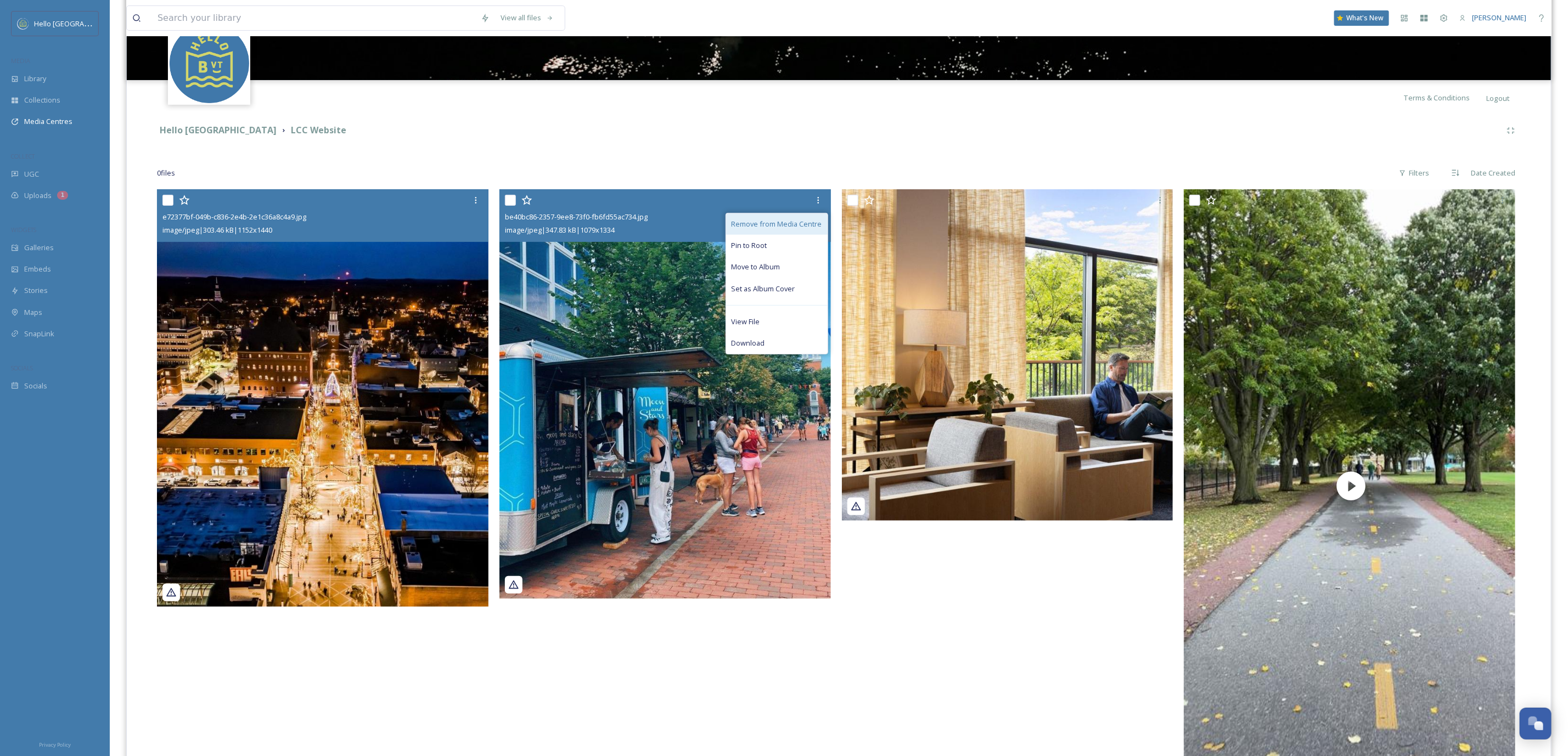
click at [780, 227] on span "Remove from Media Centre" at bounding box center [777, 224] width 91 height 10
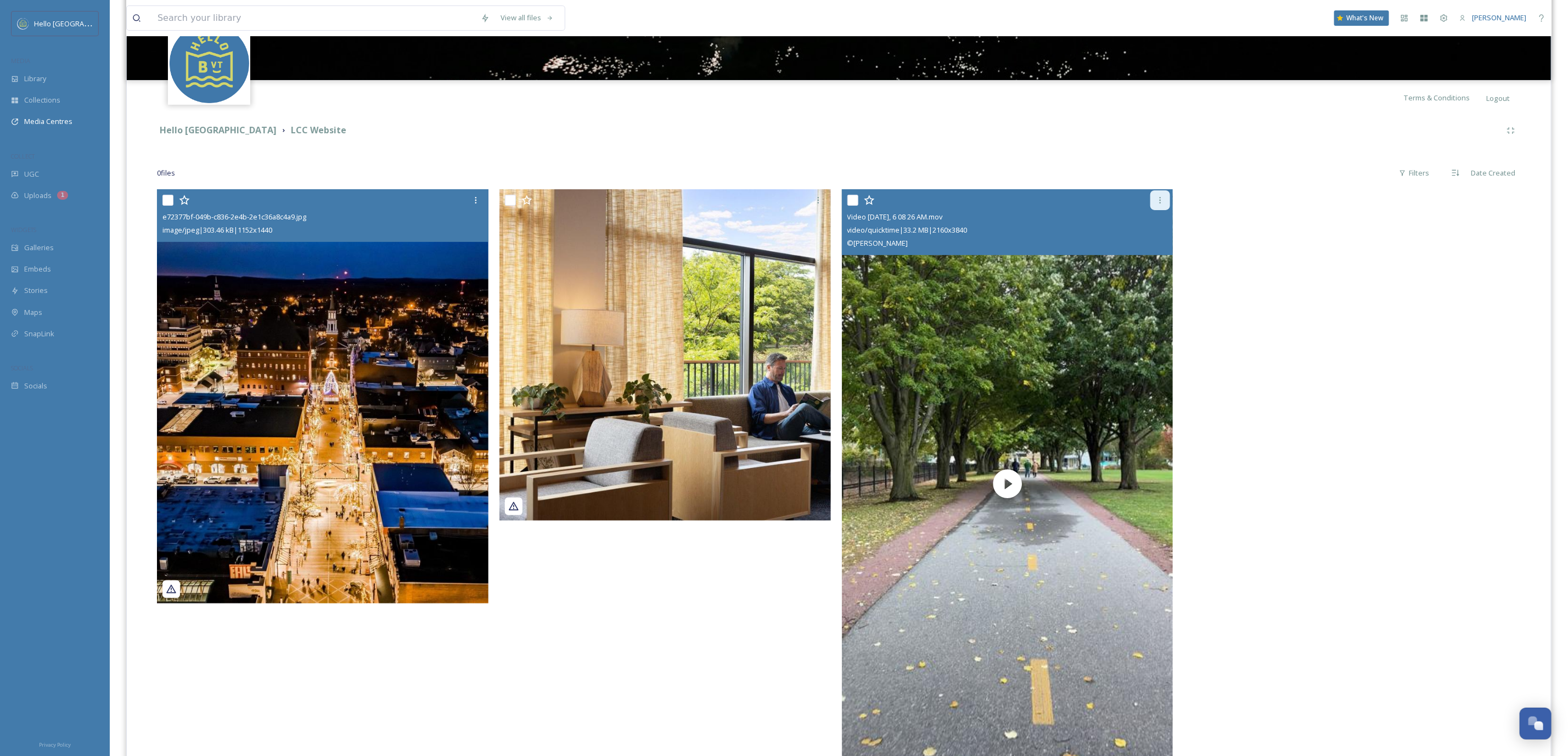
click at [1156, 199] on icon at bounding box center [1160, 200] width 9 height 9
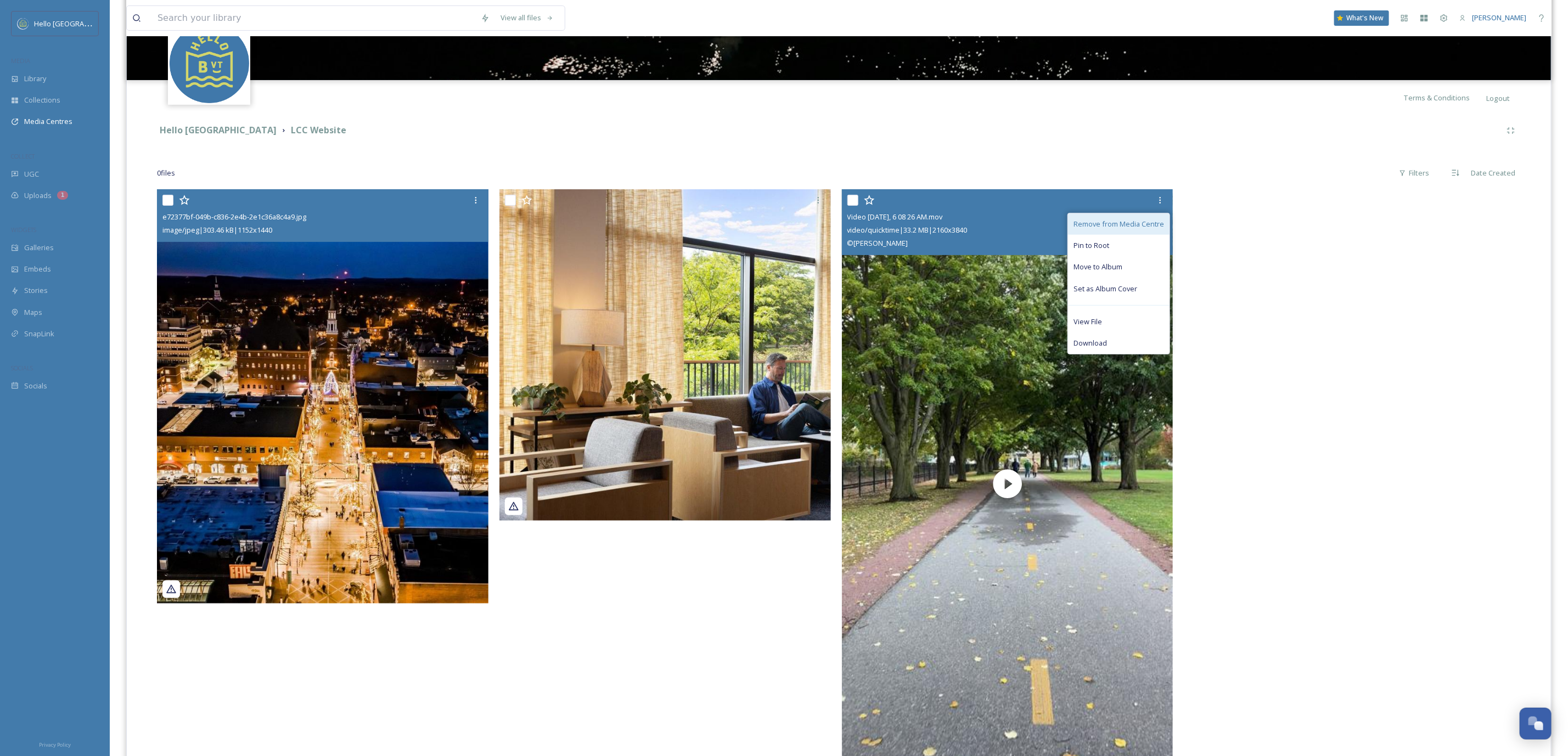
click at [1130, 224] on span "Remove from Media Centre" at bounding box center [1118, 224] width 91 height 10
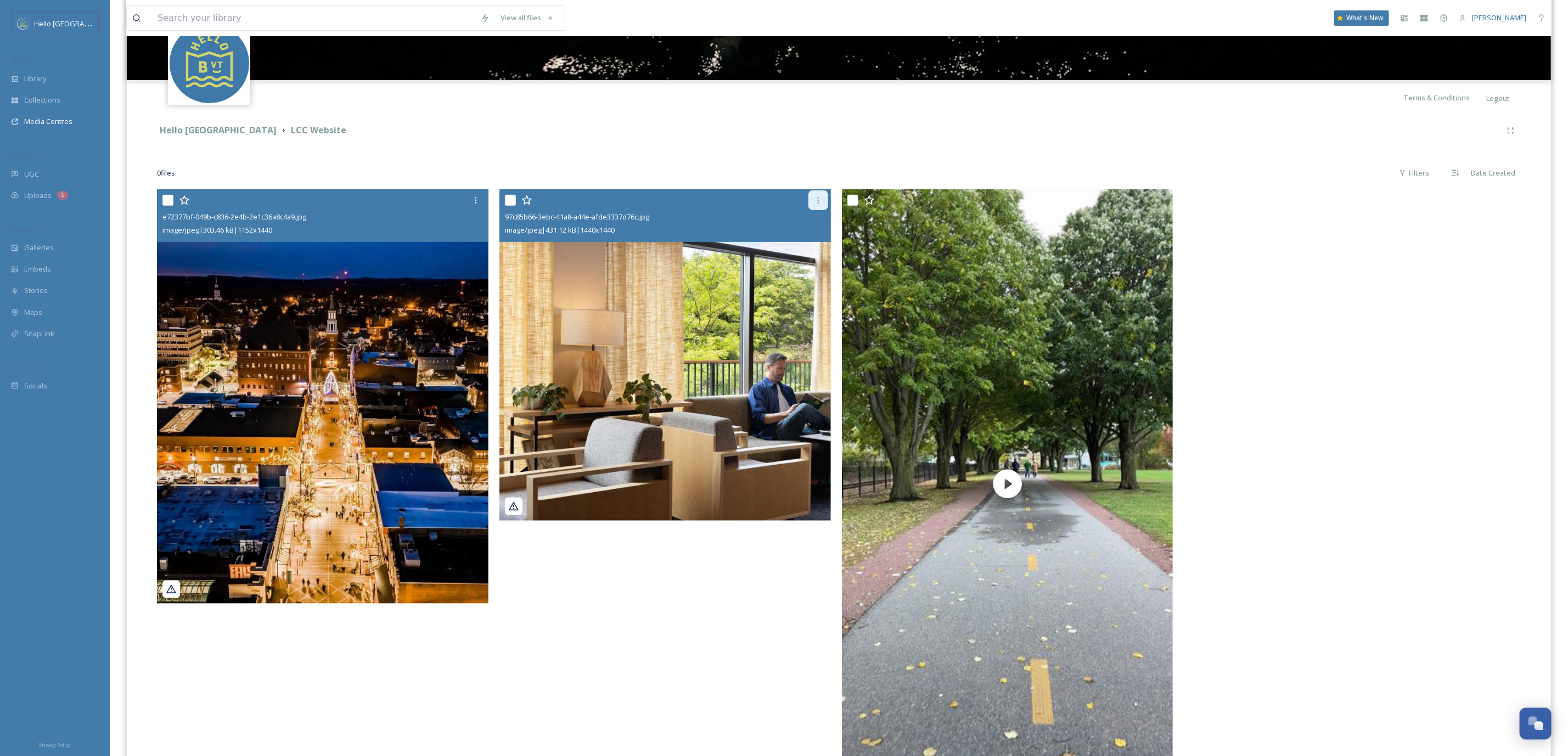
click at [815, 203] on icon at bounding box center [818, 200] width 9 height 9
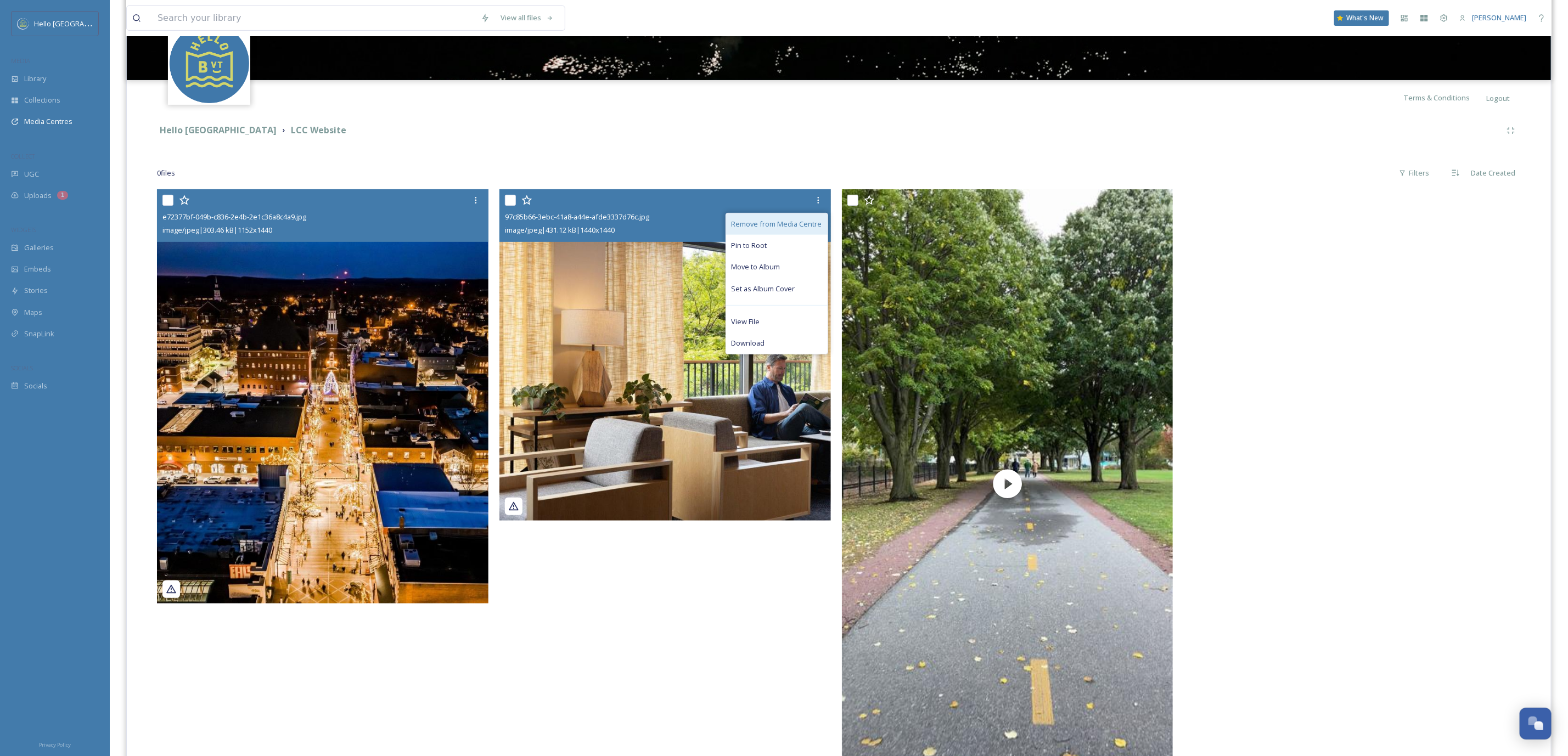
click at [794, 219] on span "Remove from Media Centre" at bounding box center [777, 224] width 91 height 10
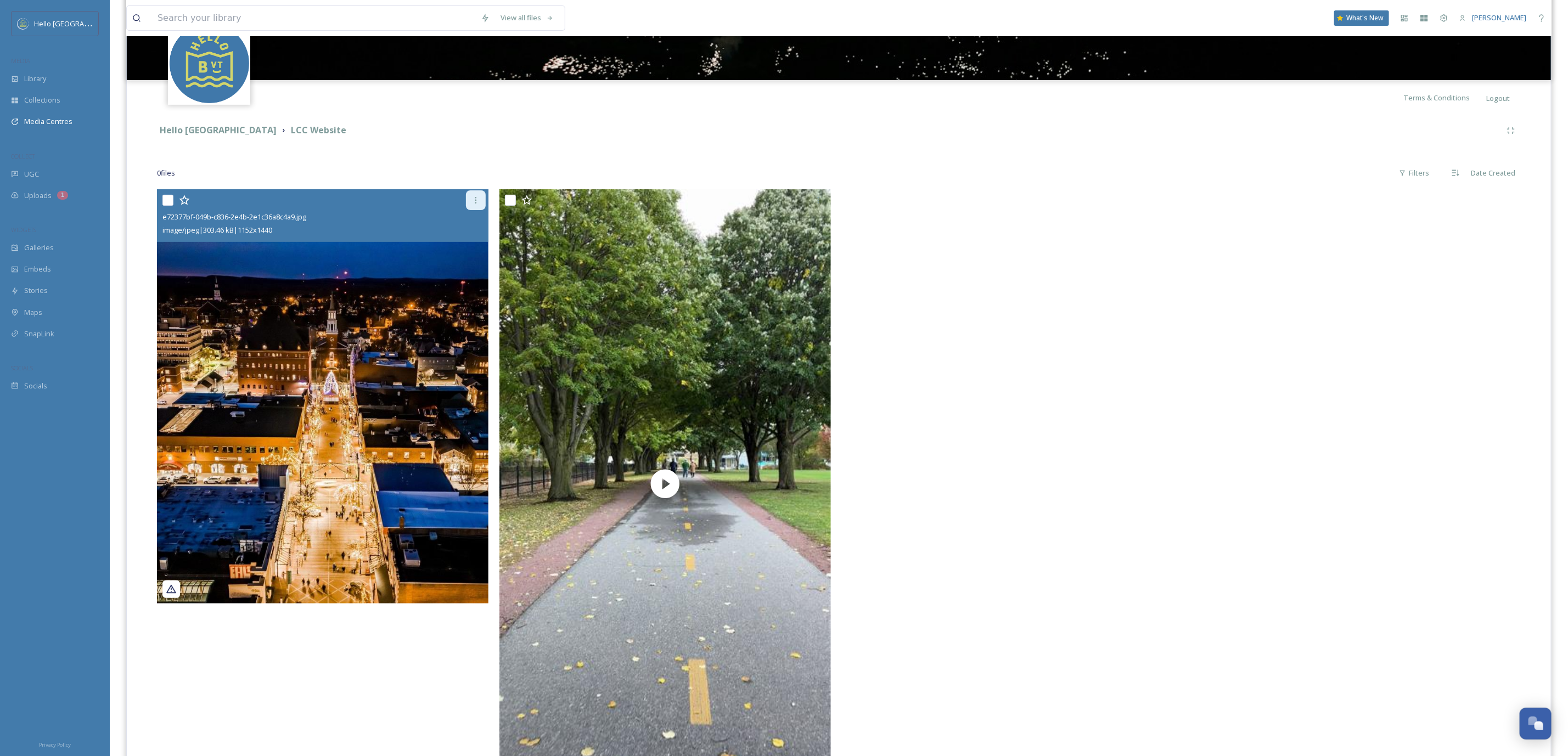
click at [479, 196] on icon at bounding box center [476, 200] width 9 height 9
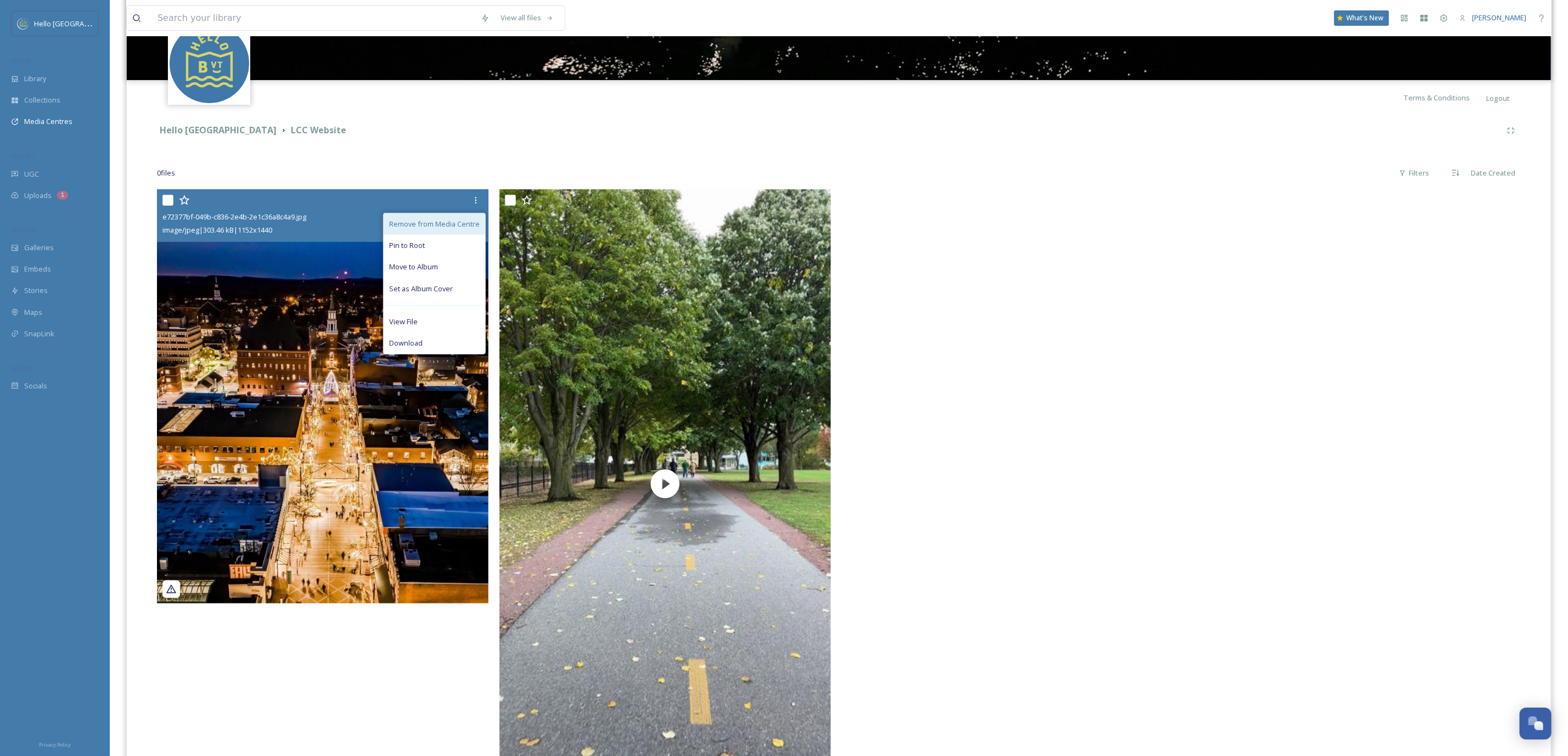
click at [446, 224] on span "Remove from Media Centre" at bounding box center [434, 224] width 91 height 10
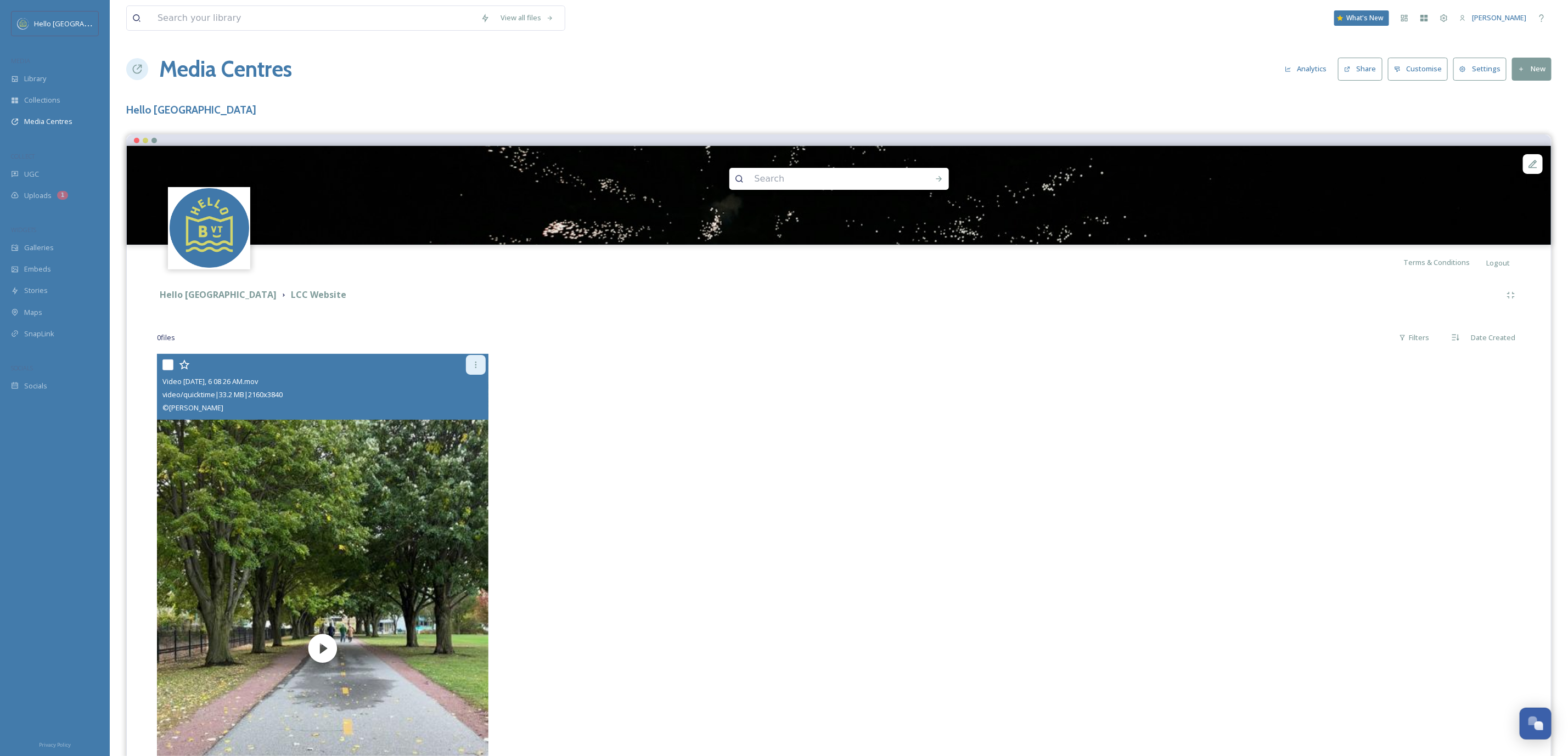
click at [478, 364] on icon at bounding box center [476, 365] width 9 height 9
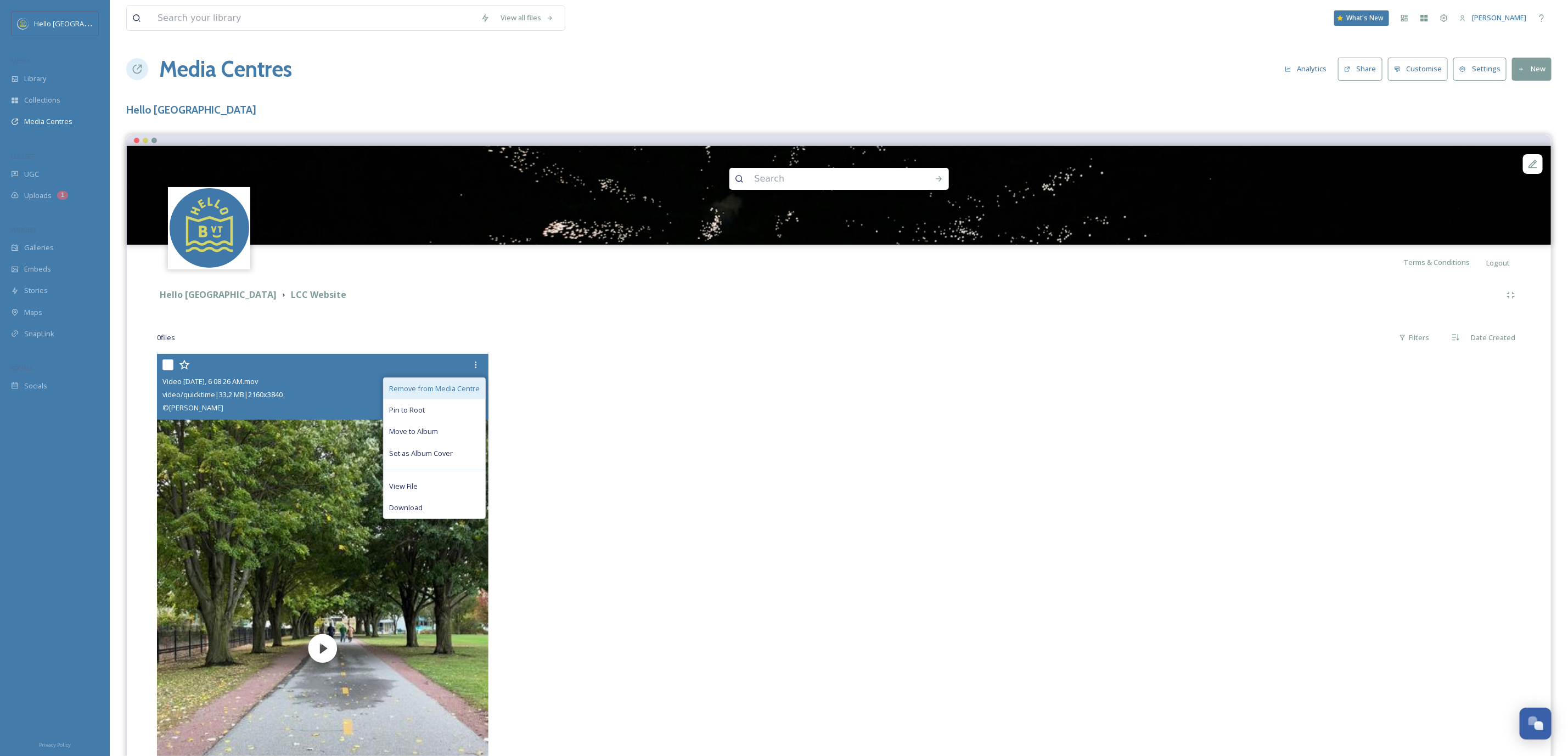
click at [453, 387] on span "Remove from Media Centre" at bounding box center [434, 389] width 91 height 10
click at [453, 386] on span "Remove from Media Centre" at bounding box center [434, 389] width 91 height 10
click at [451, 387] on span "Remove from Media Centre" at bounding box center [434, 389] width 91 height 10
click at [450, 387] on span "Remove from Media Centre" at bounding box center [434, 389] width 91 height 10
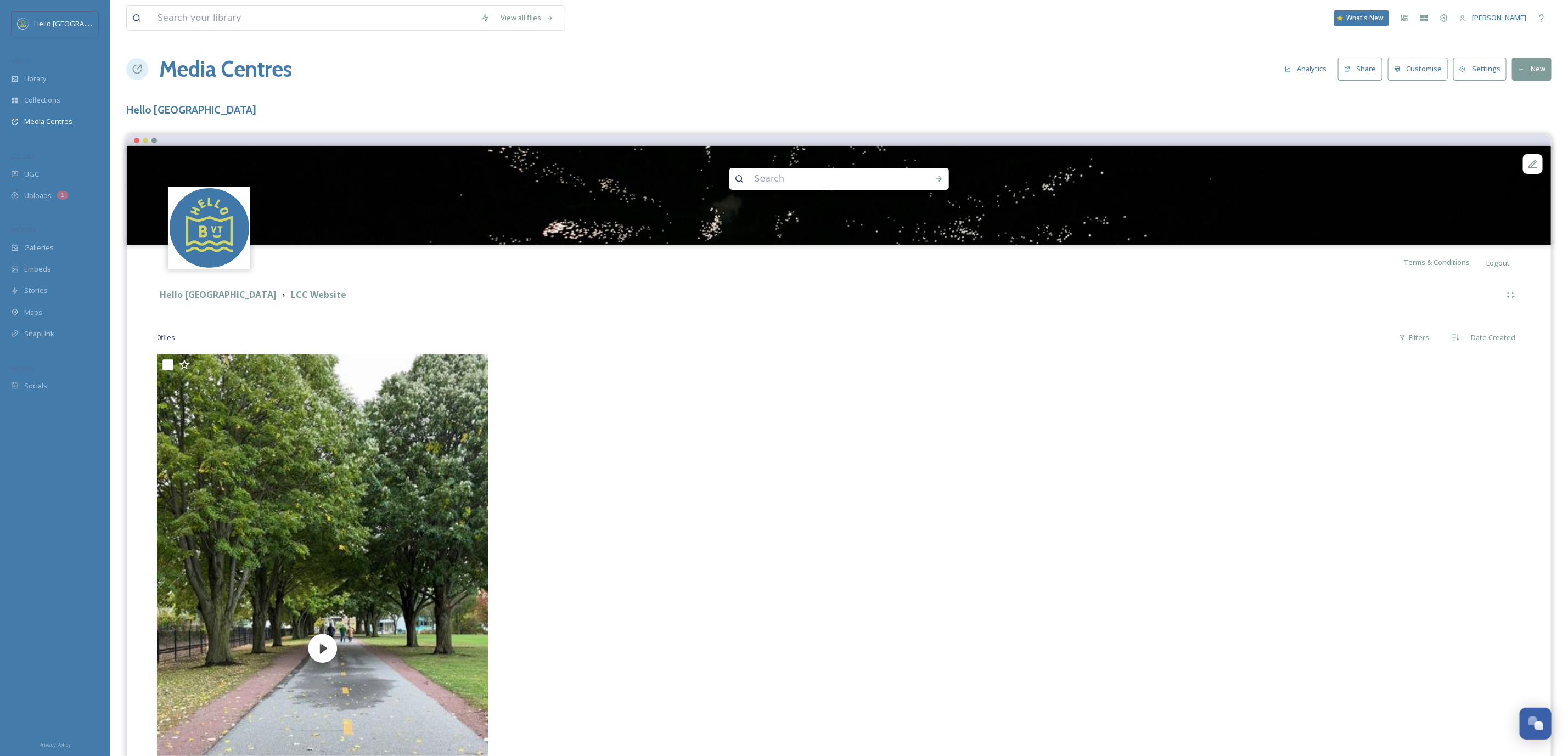
click at [599, 441] on div at bounding box center [668, 651] width 337 height 594
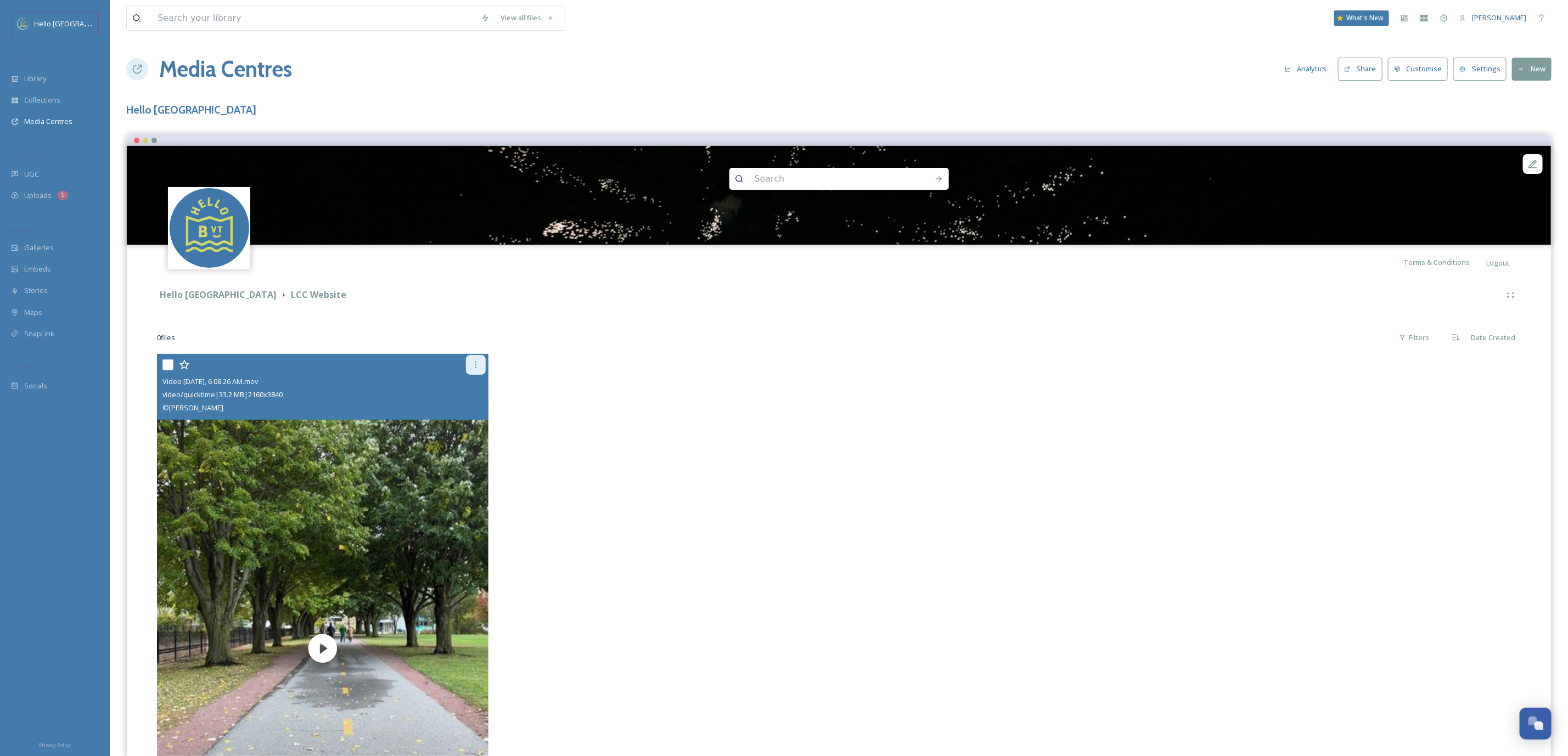
click at [469, 367] on div at bounding box center [476, 365] width 19 height 19
click at [168, 363] on input "checkbox" at bounding box center [168, 364] width 11 height 11
checkbox input "true"
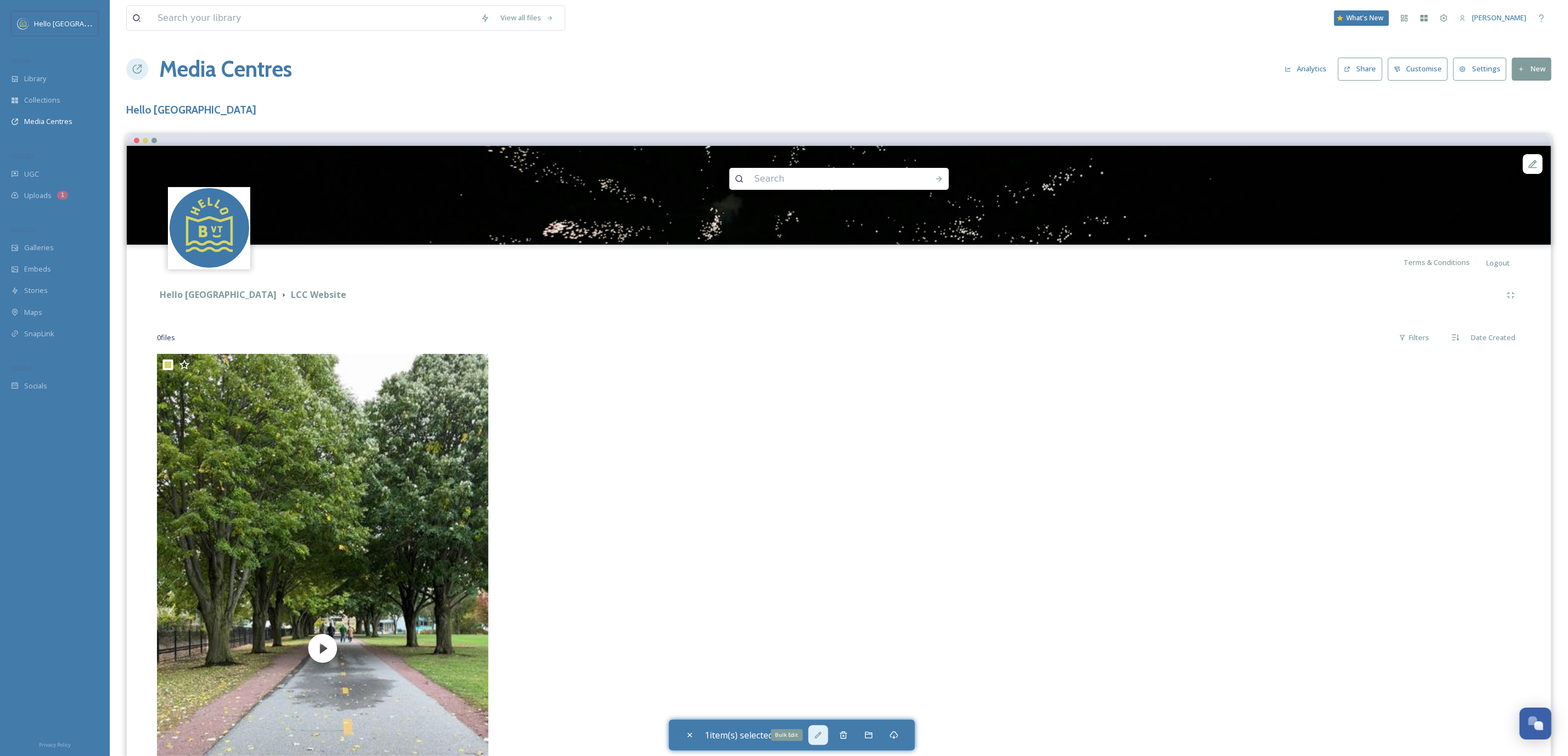
click at [821, 739] on icon at bounding box center [818, 735] width 9 height 9
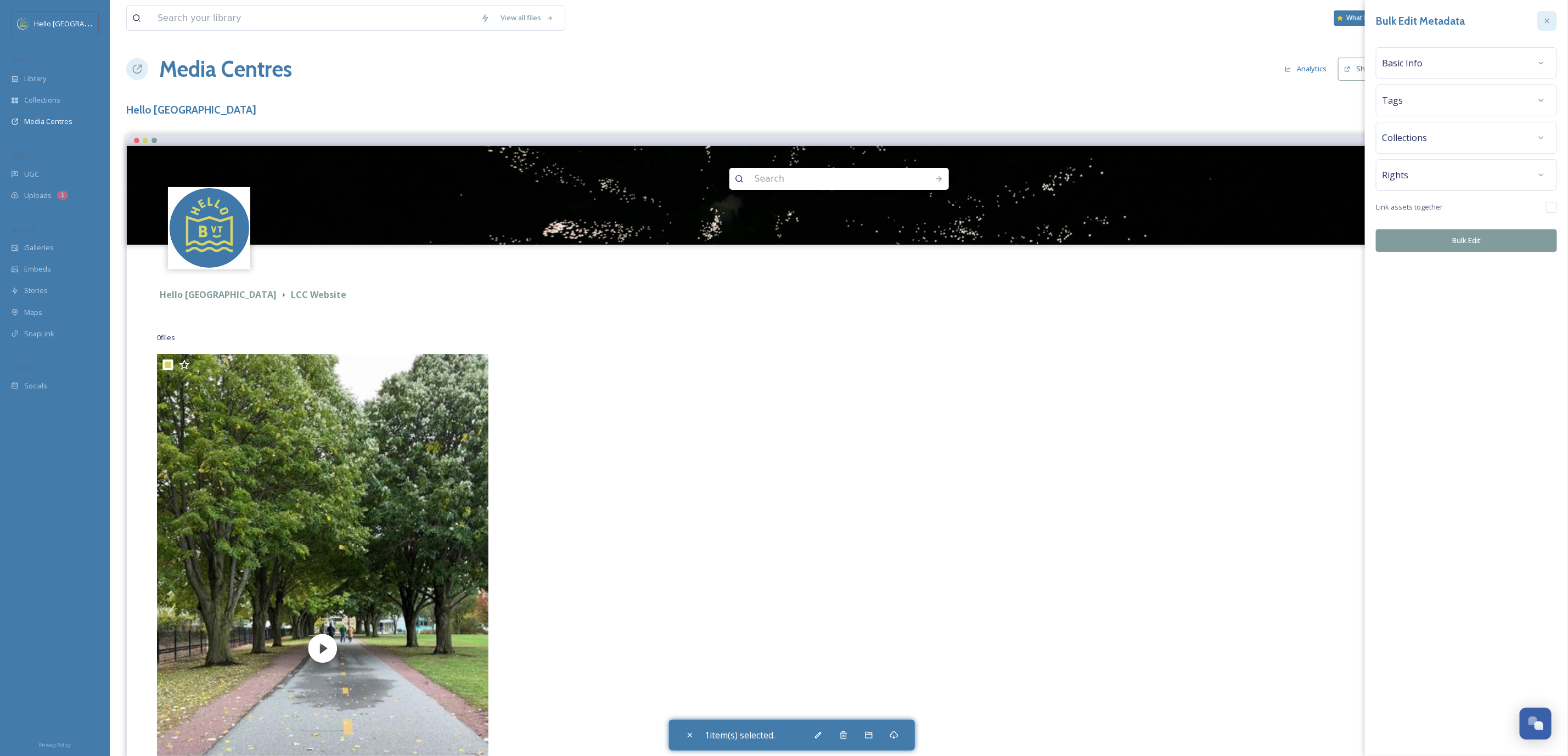
click at [1553, 19] on div at bounding box center [1547, 21] width 19 height 19
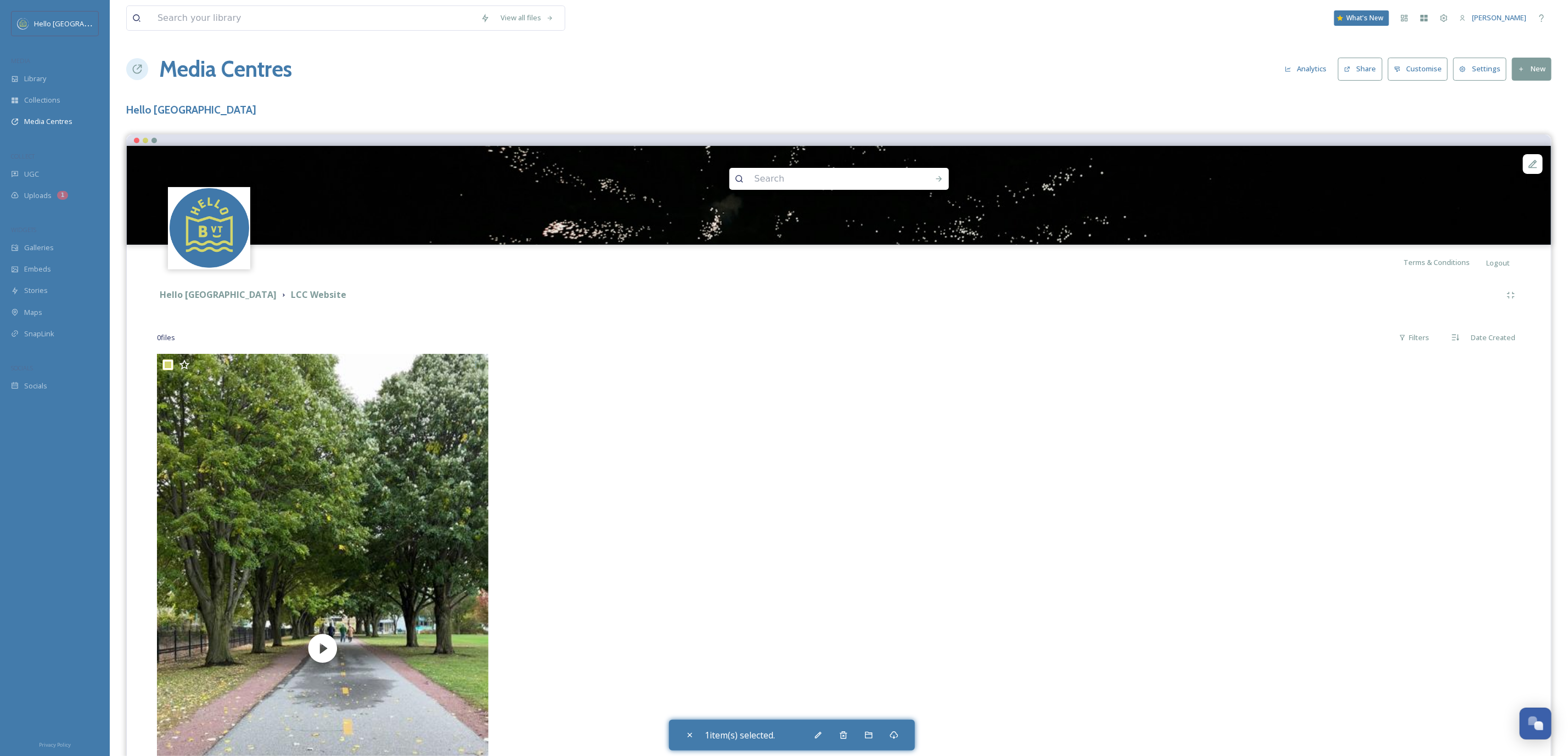
click at [1534, 77] on button "New" at bounding box center [1531, 69] width 40 height 22
click at [1536, 97] on span "Add Files" at bounding box center [1525, 95] width 30 height 10
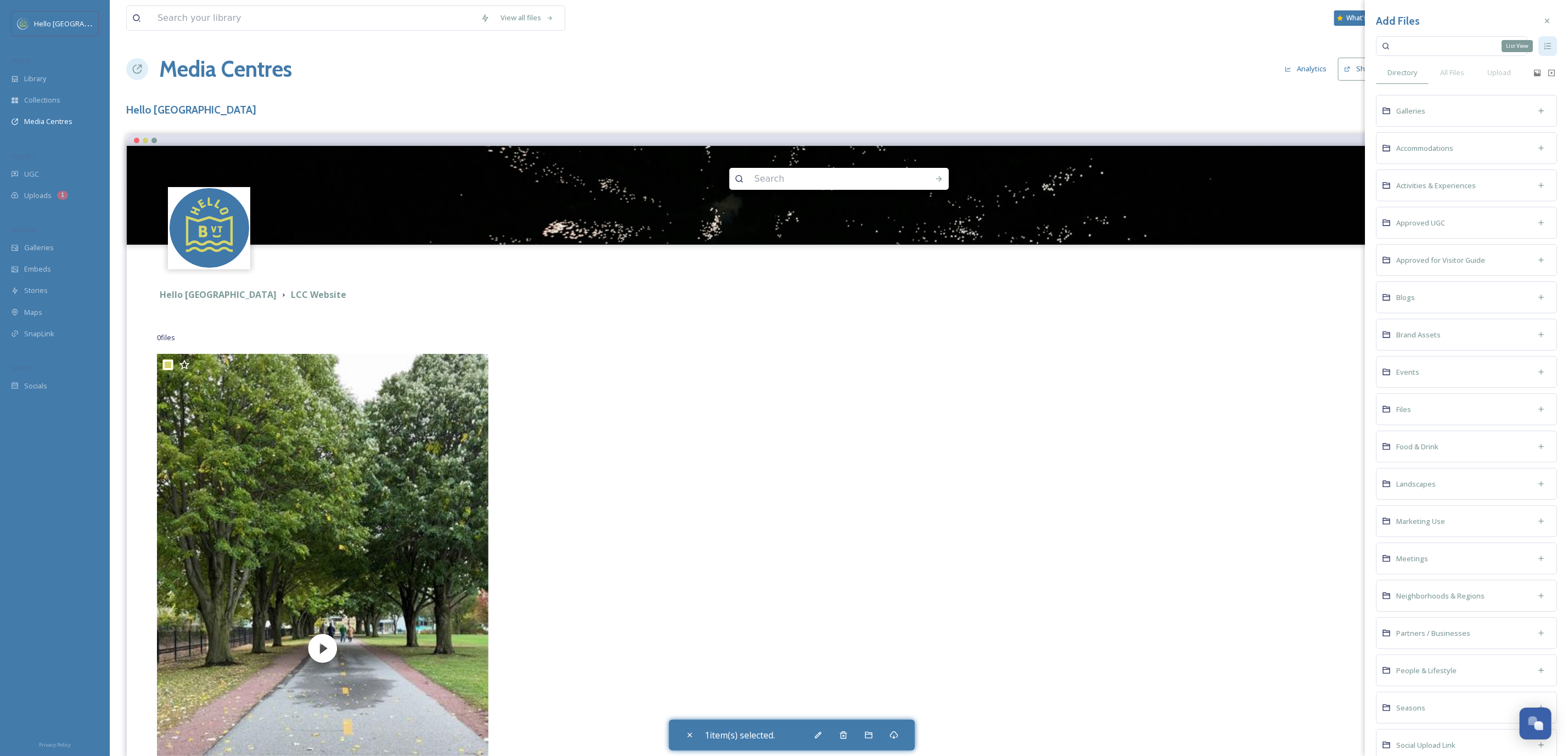
click at [1543, 49] on icon at bounding box center [1548, 46] width 9 height 9
click at [1409, 79] on div "Directory" at bounding box center [1402, 73] width 52 height 22
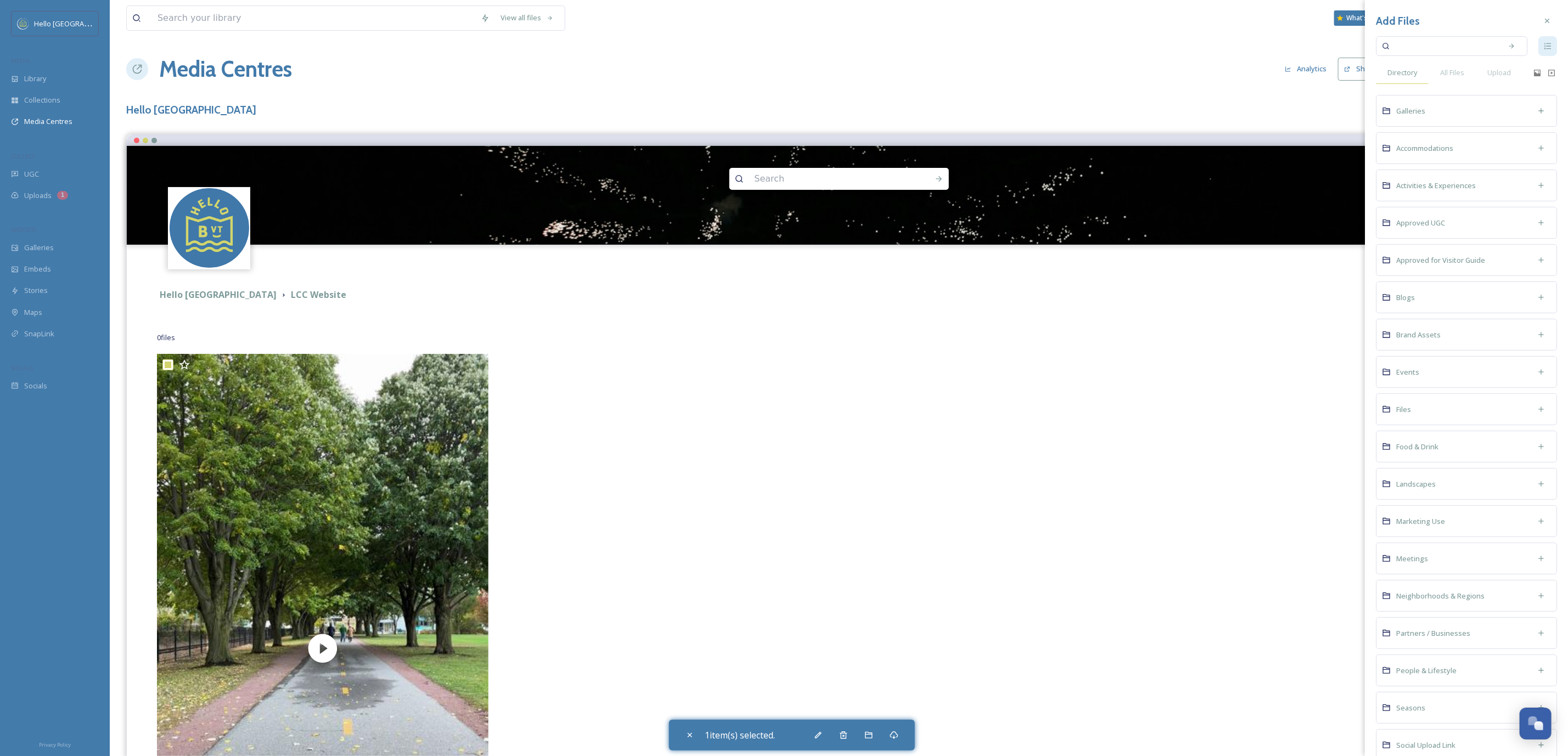
click at [1414, 63] on div "Directory" at bounding box center [1402, 73] width 52 height 22
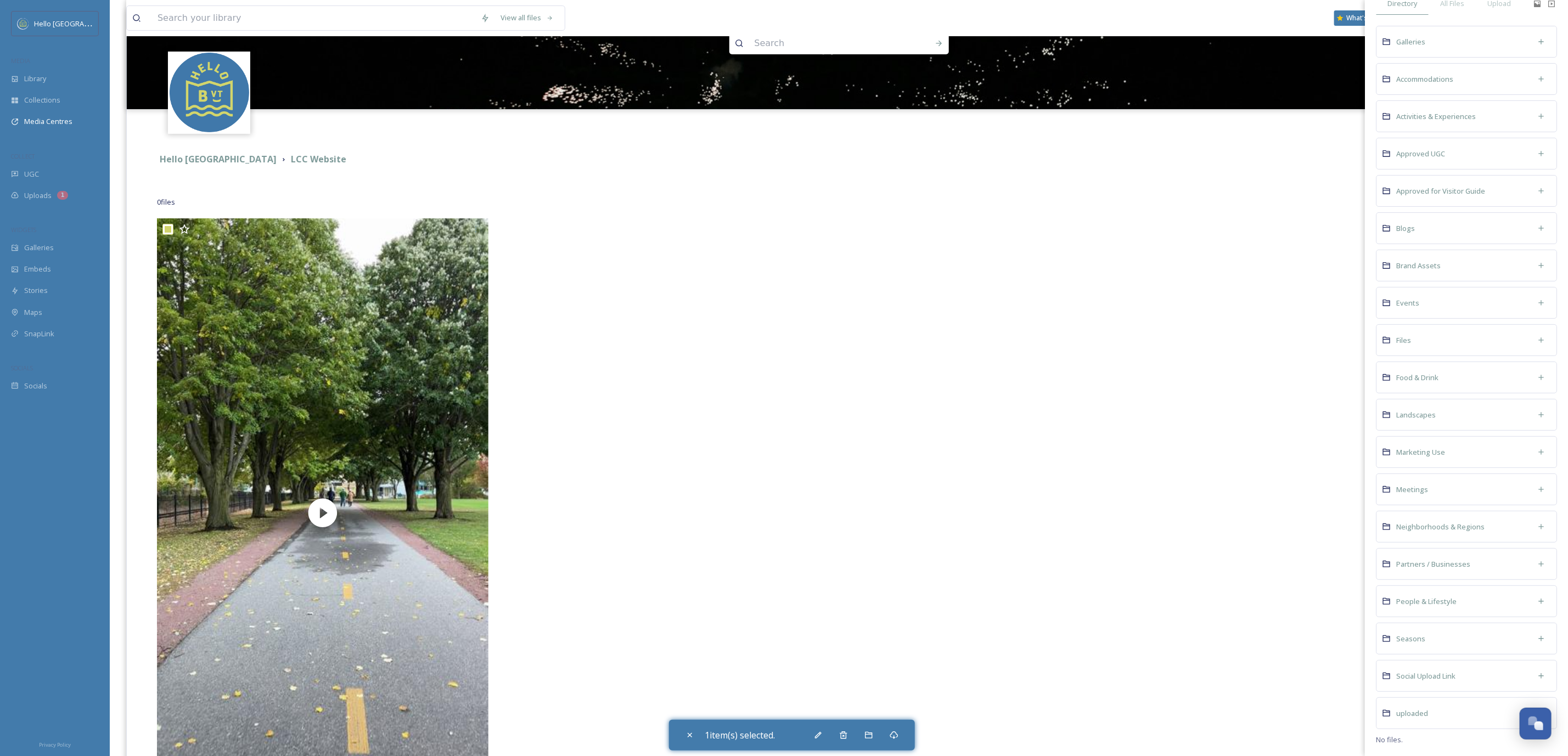
scroll to position [245, 0]
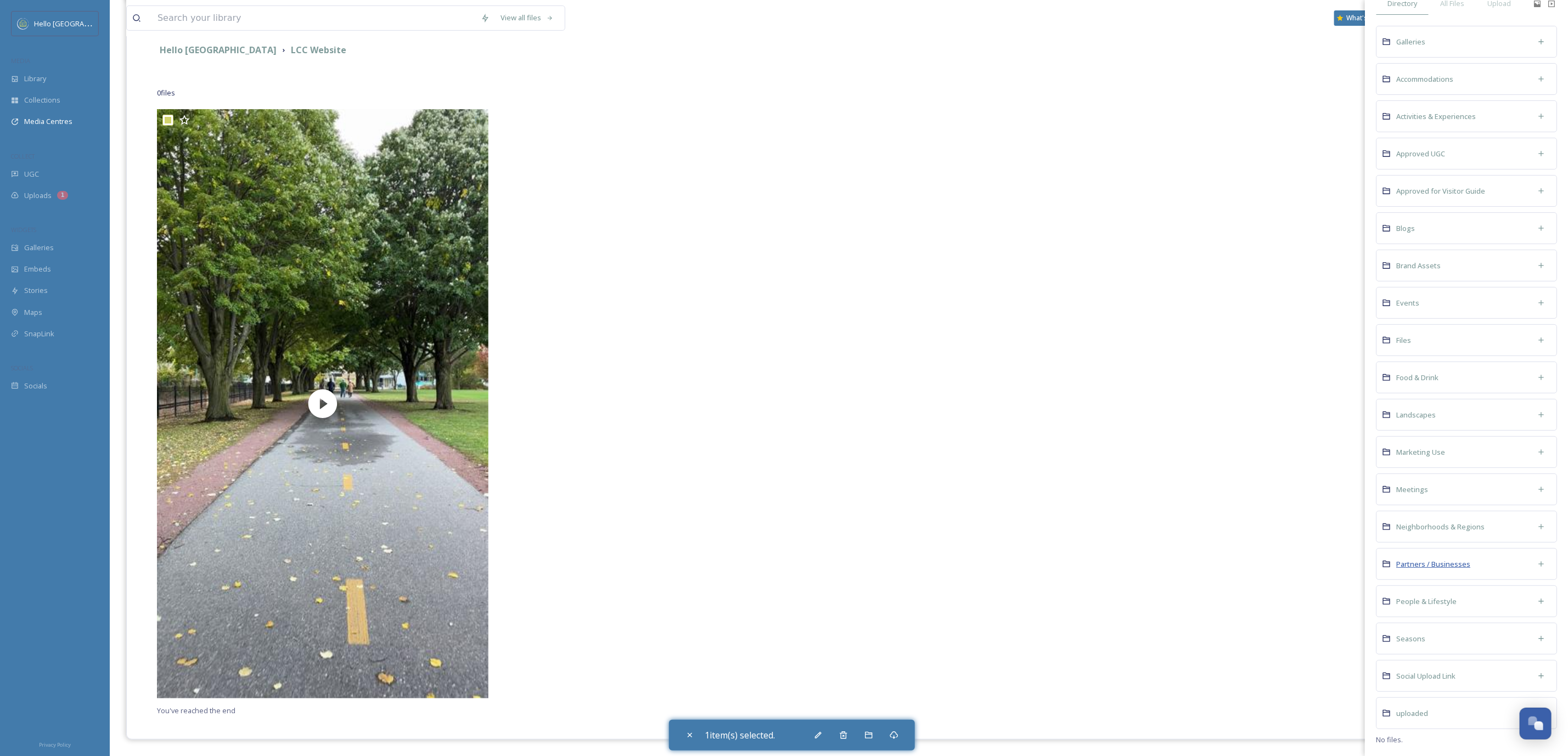
click at [1442, 560] on span "Partners / Businesses" at bounding box center [1433, 563] width 74 height 10
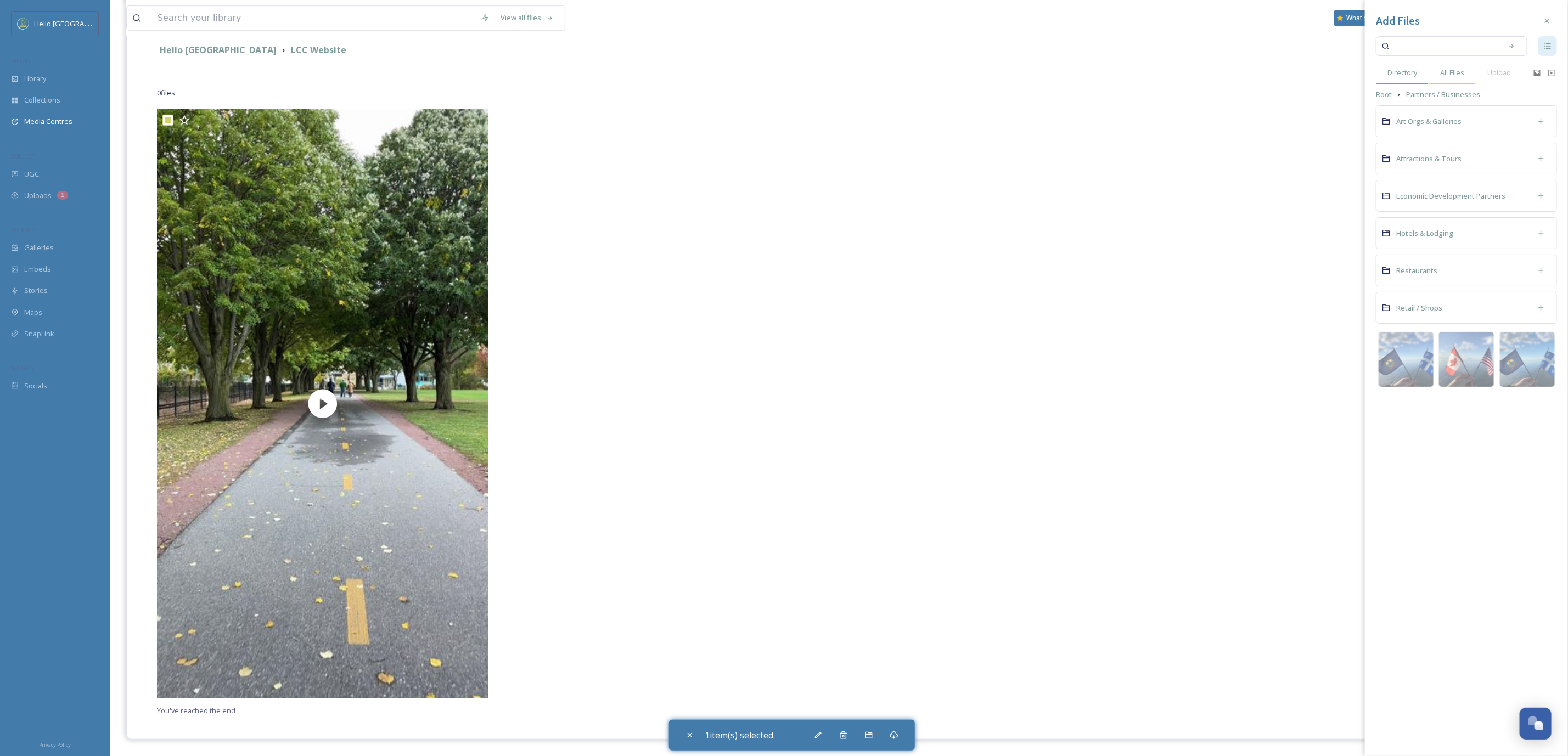
click at [1454, 71] on span "All Files" at bounding box center [1452, 73] width 24 height 10
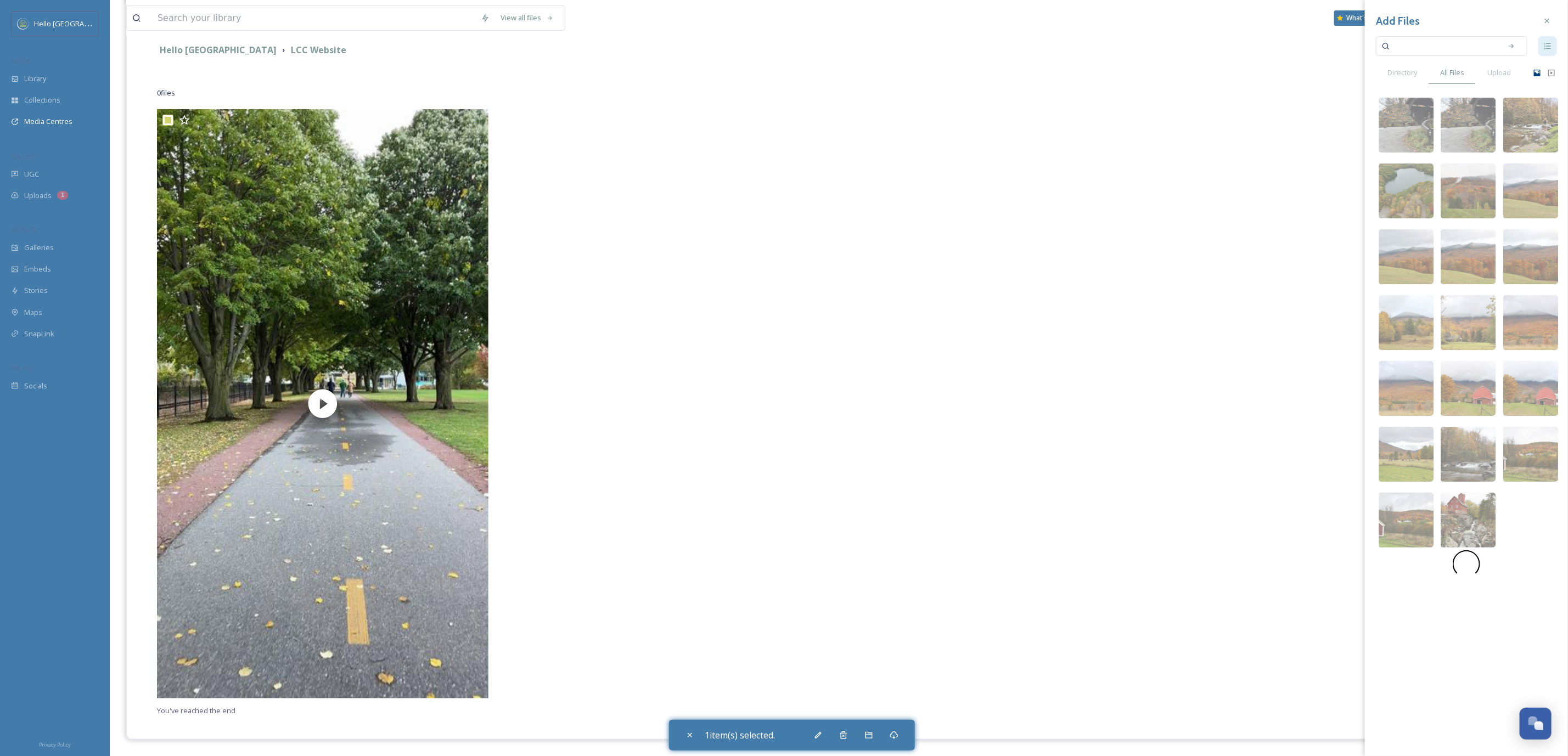
click at [1533, 71] on icon at bounding box center [1537, 73] width 9 height 9
click at [1555, 76] on icon at bounding box center [1551, 73] width 7 height 7
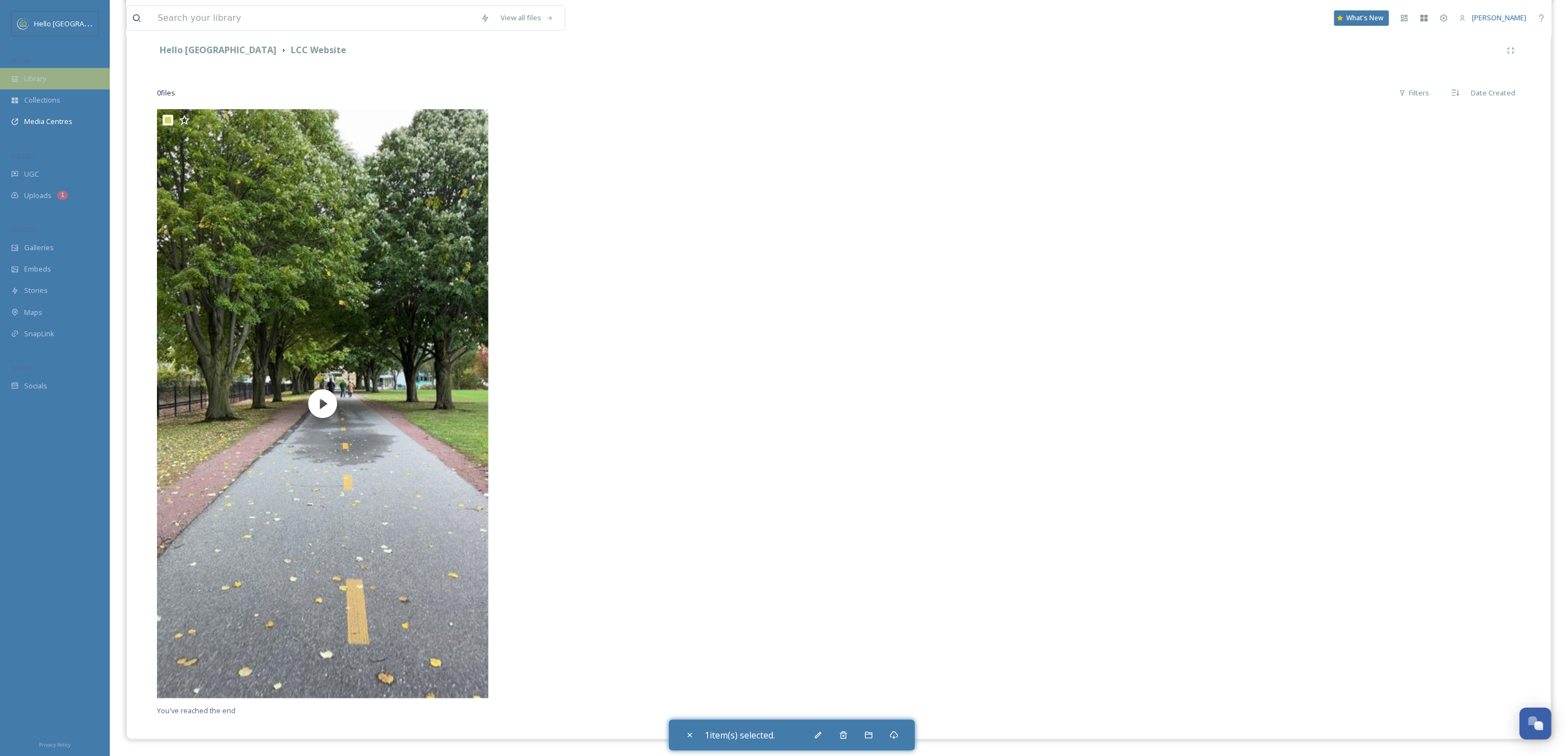
click at [50, 78] on div "Library" at bounding box center [55, 79] width 110 height 22
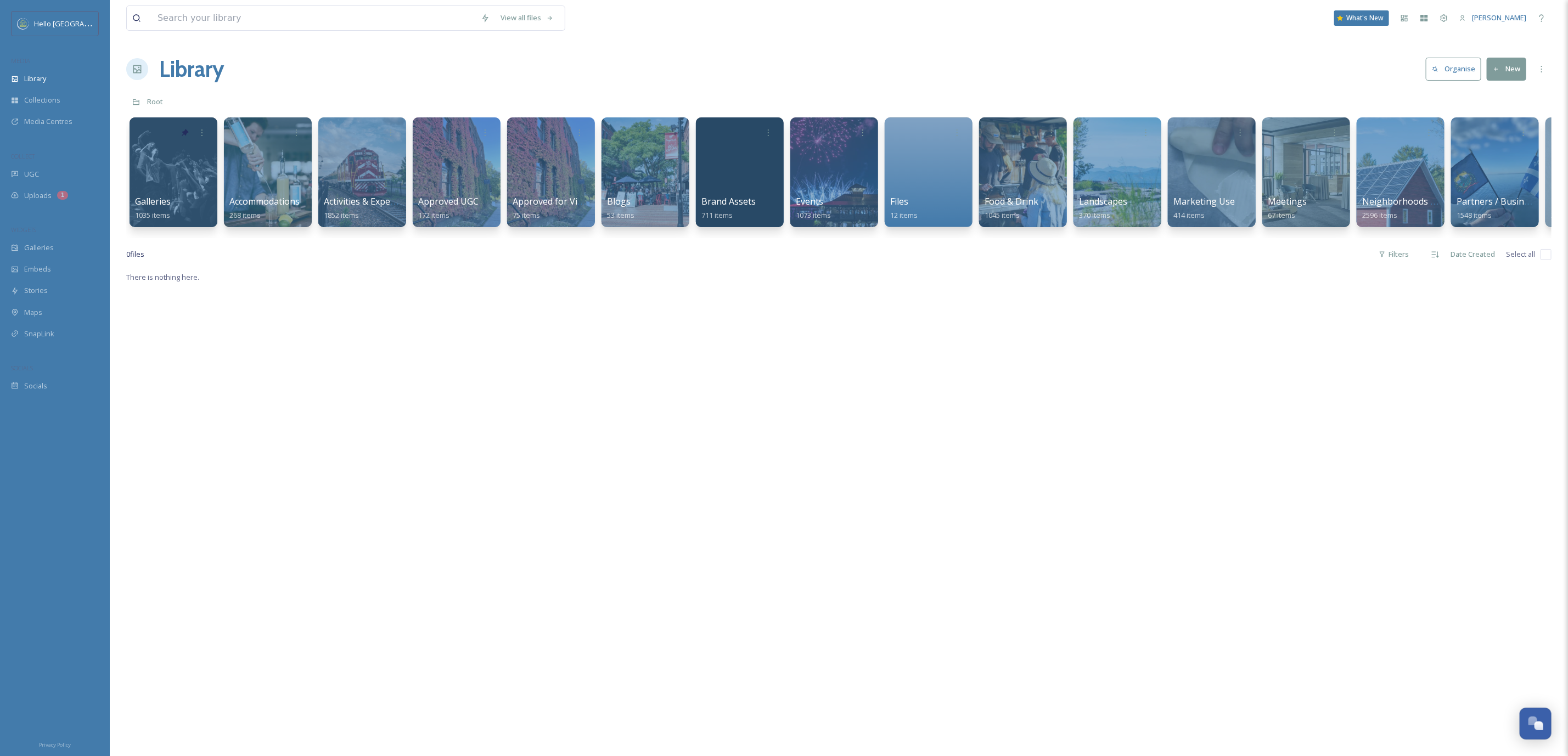
click at [1437, 65] on button "Organise" at bounding box center [1454, 69] width 55 height 22
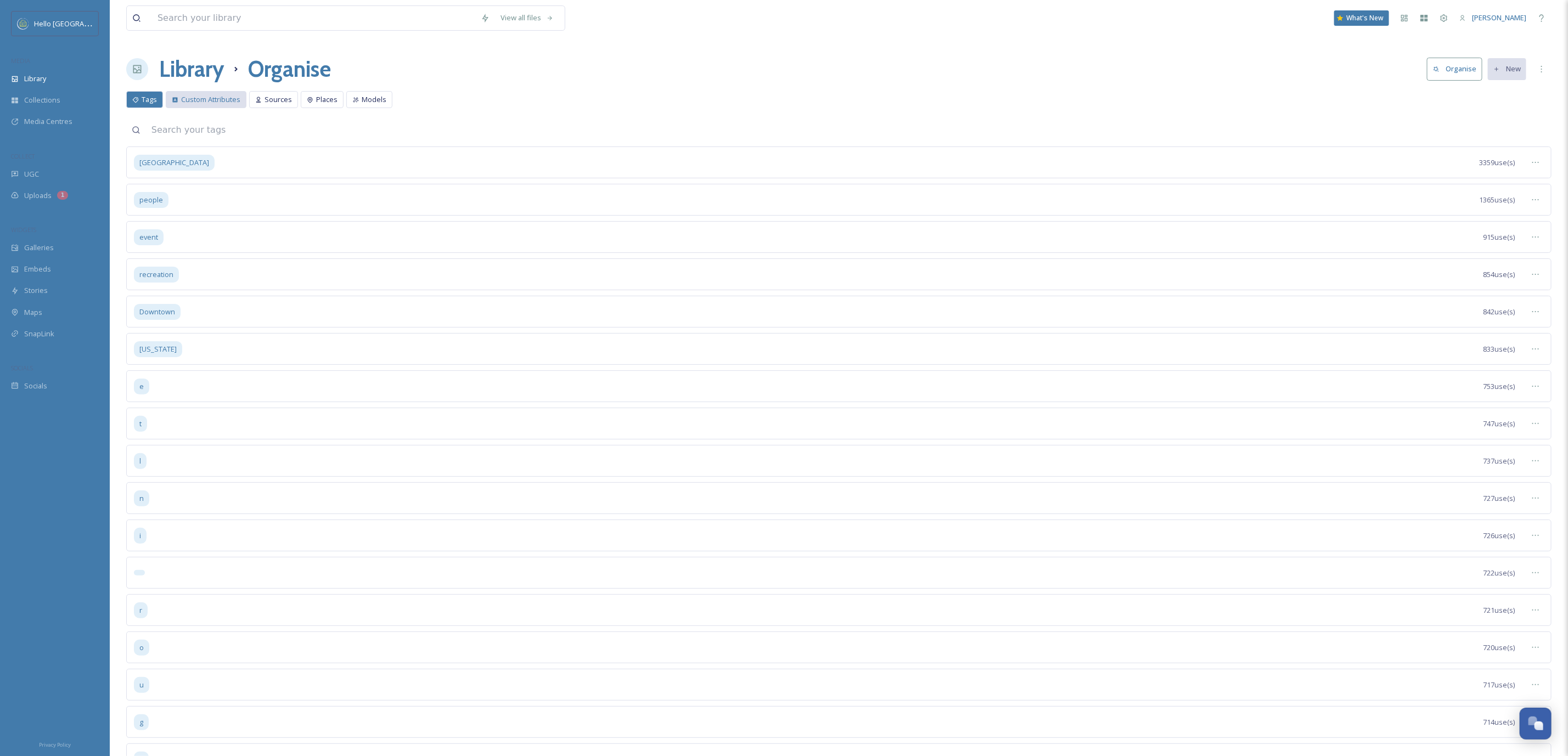
click at [186, 104] on span "Custom Attributes" at bounding box center [210, 99] width 59 height 10
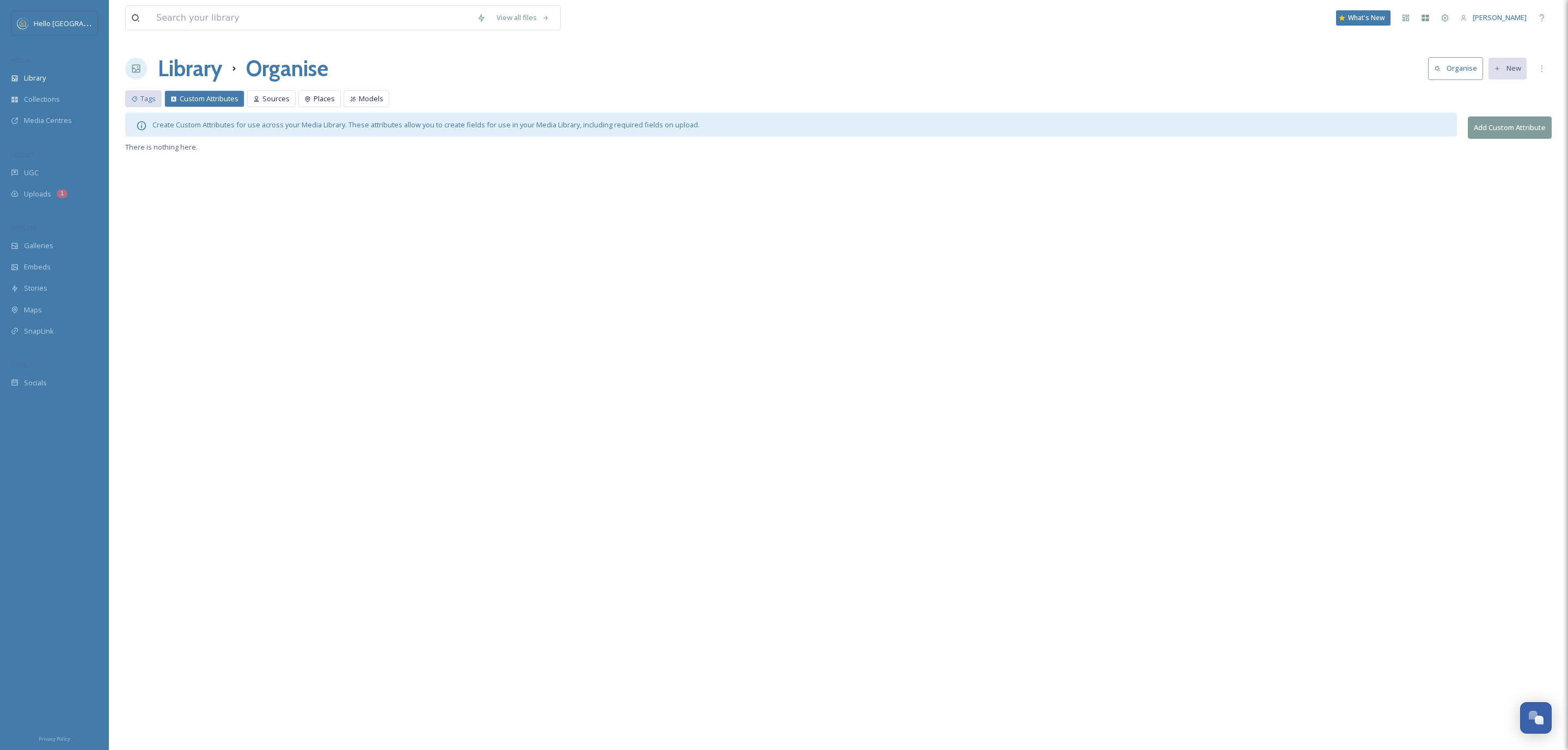
click at [147, 101] on span "Tags" at bounding box center [148, 99] width 16 height 10
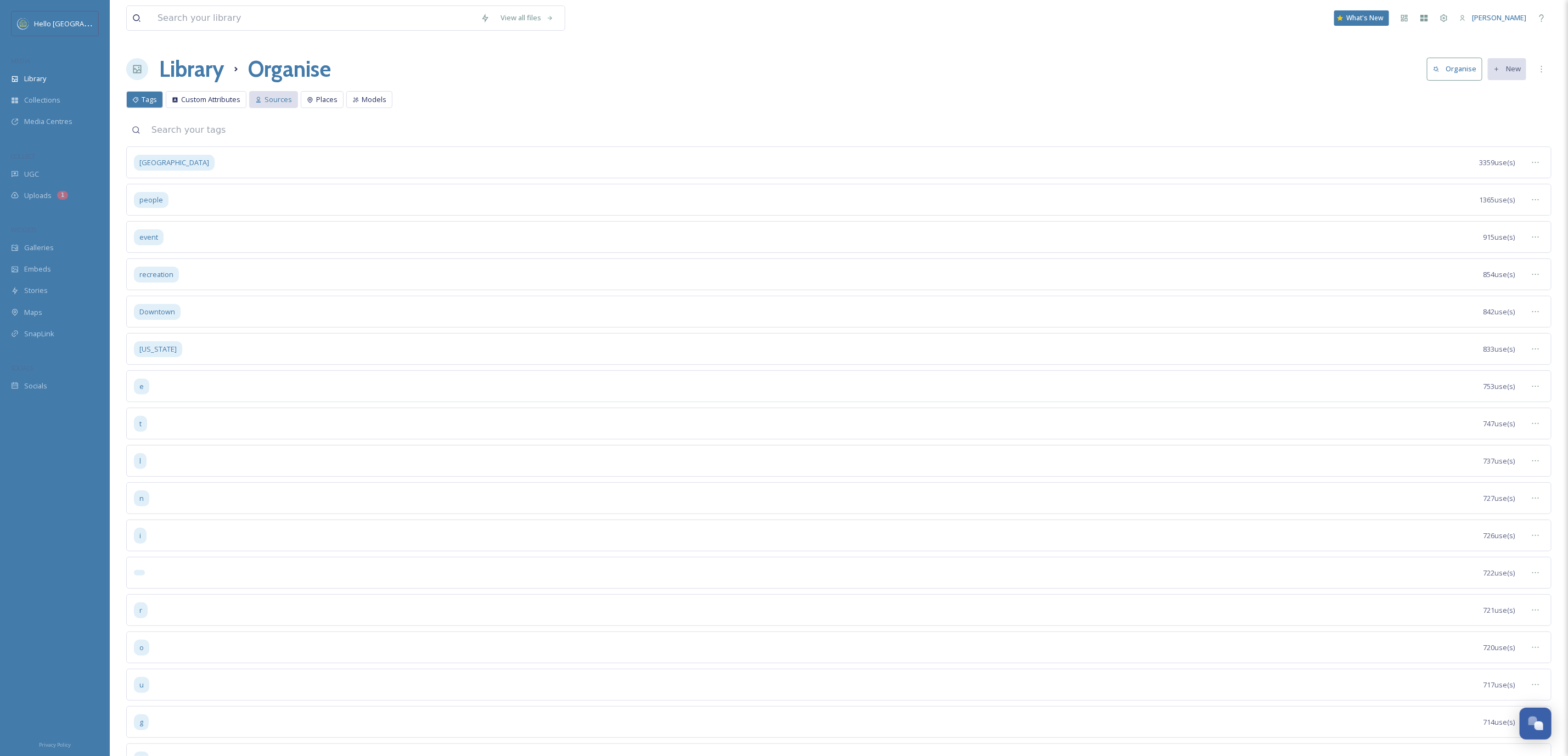
click at [272, 107] on div "Sources" at bounding box center [273, 99] width 49 height 17
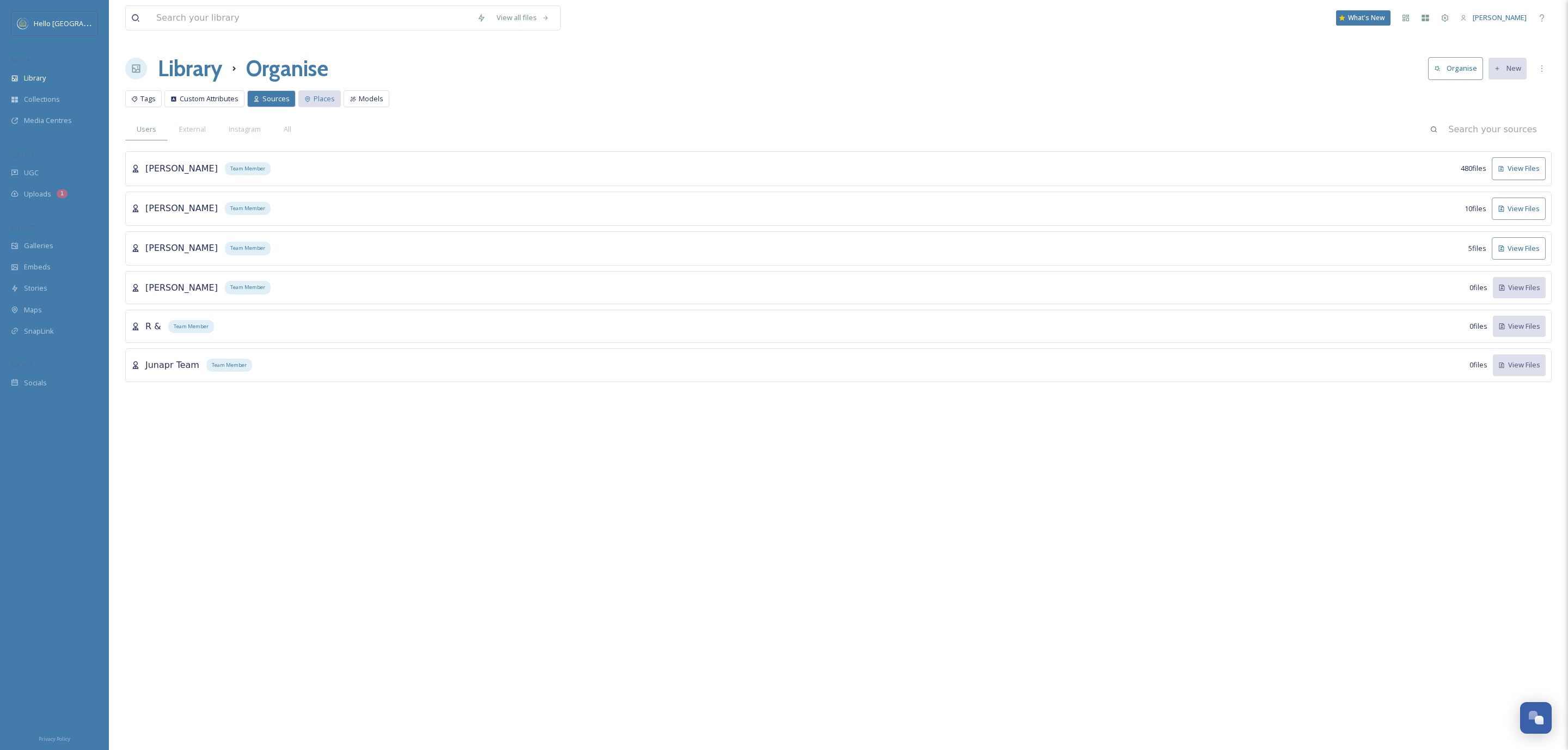
click at [314, 99] on span "Places" at bounding box center [324, 99] width 22 height 10
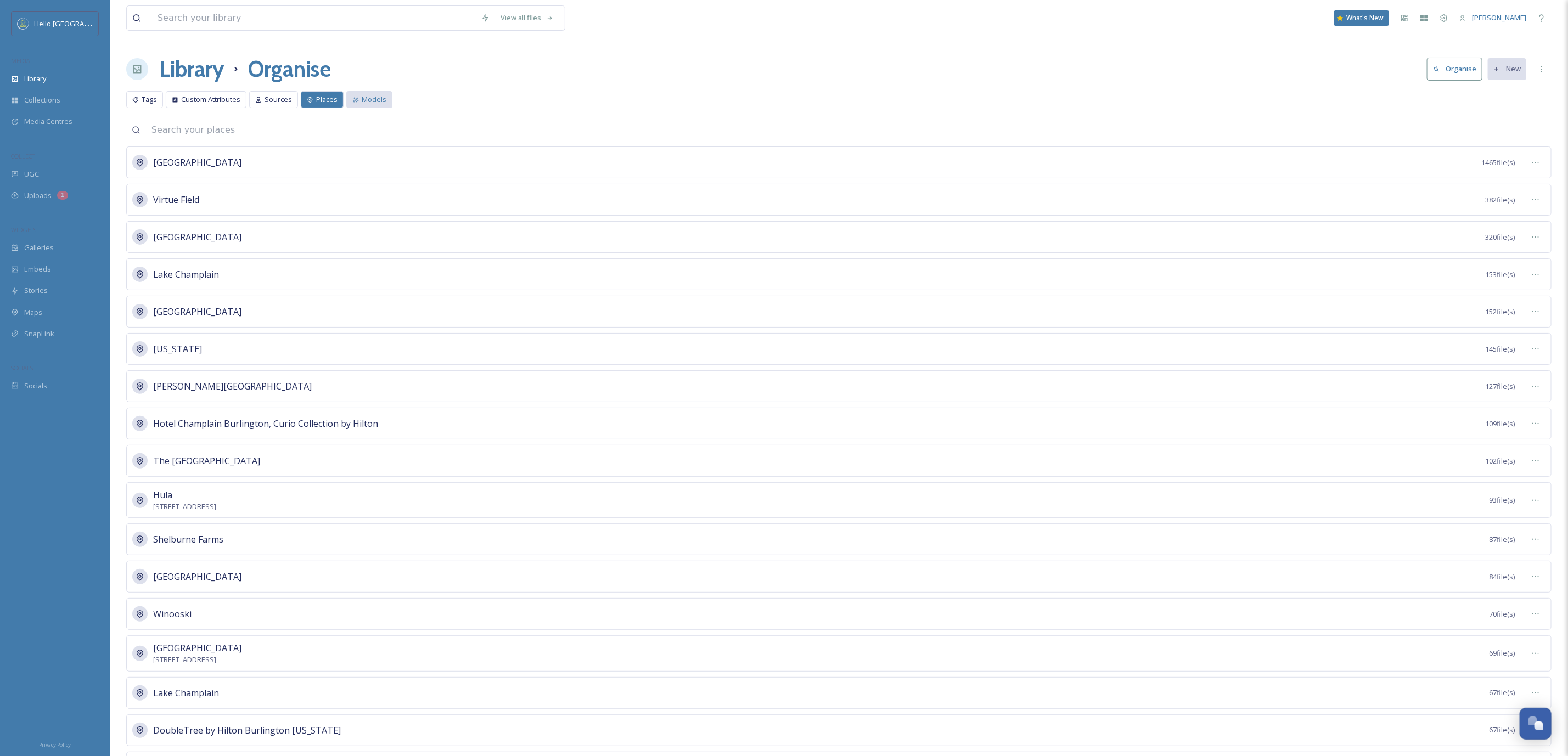
click at [349, 102] on div "Models" at bounding box center [370, 99] width 46 height 17
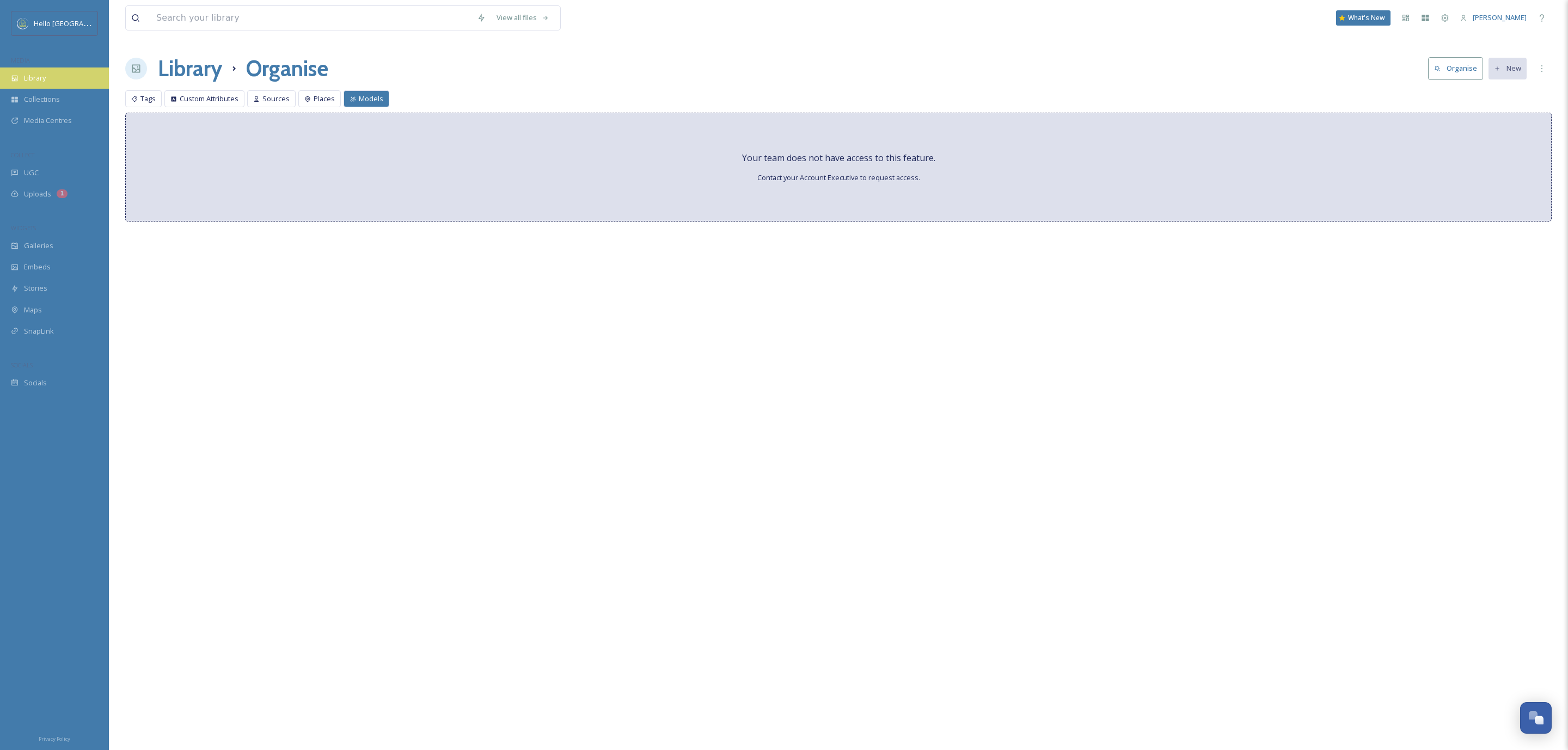
click at [38, 80] on span "Library" at bounding box center [34, 78] width 22 height 10
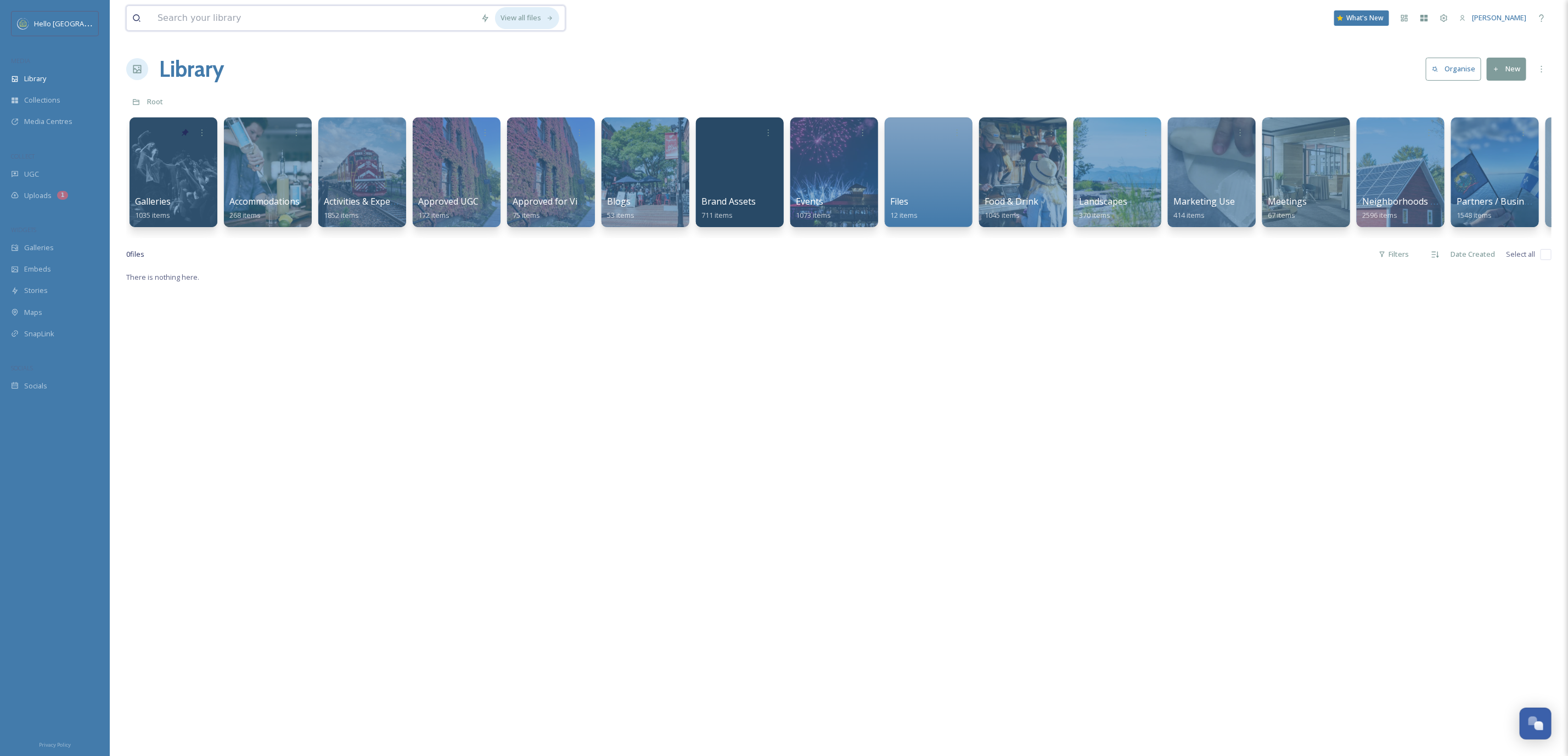
click at [524, 22] on div "View all files" at bounding box center [527, 18] width 64 height 22
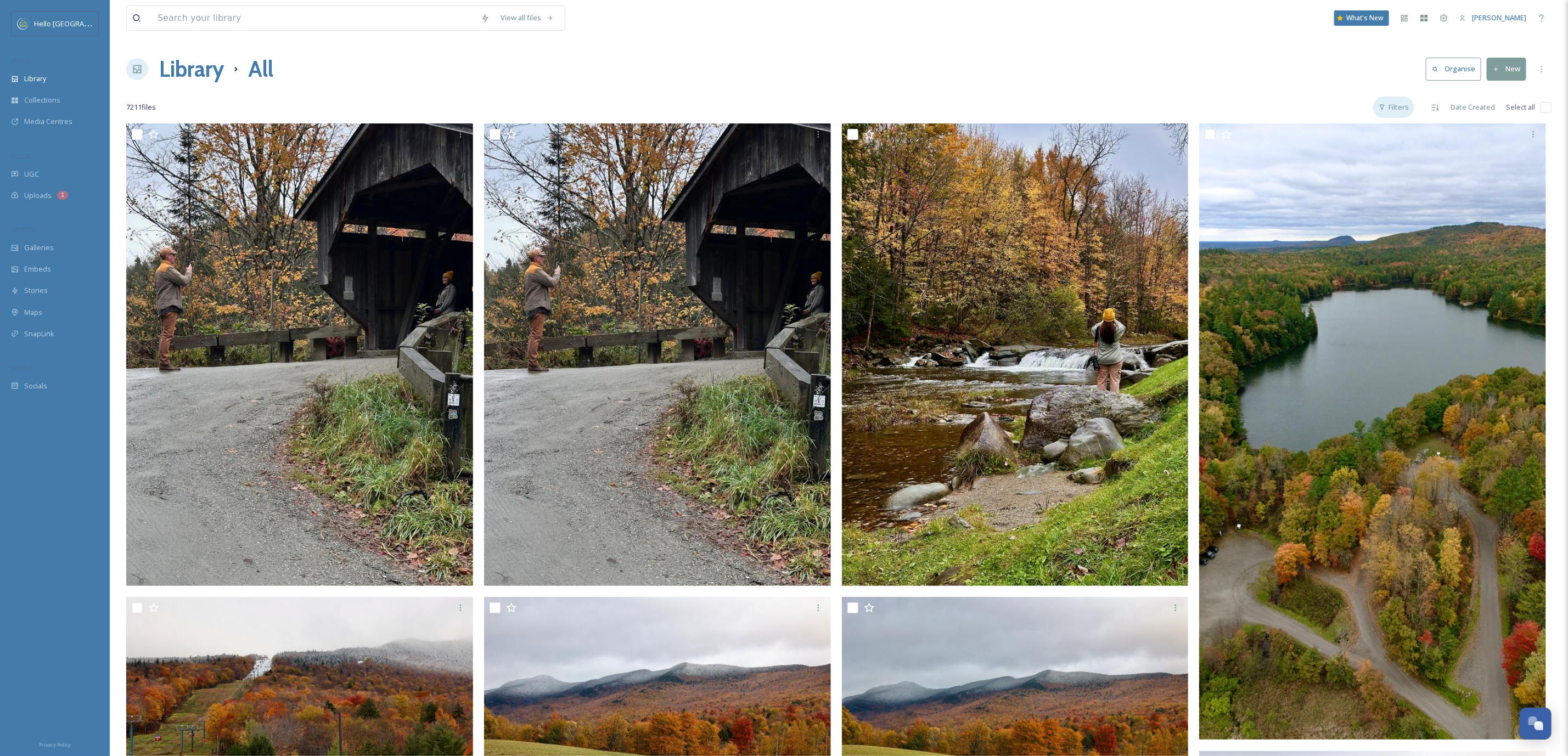
click at [1412, 108] on div "Filters" at bounding box center [1393, 107] width 41 height 22
click at [1403, 218] on div "Rights Approved" at bounding box center [1359, 208] width 110 height 22
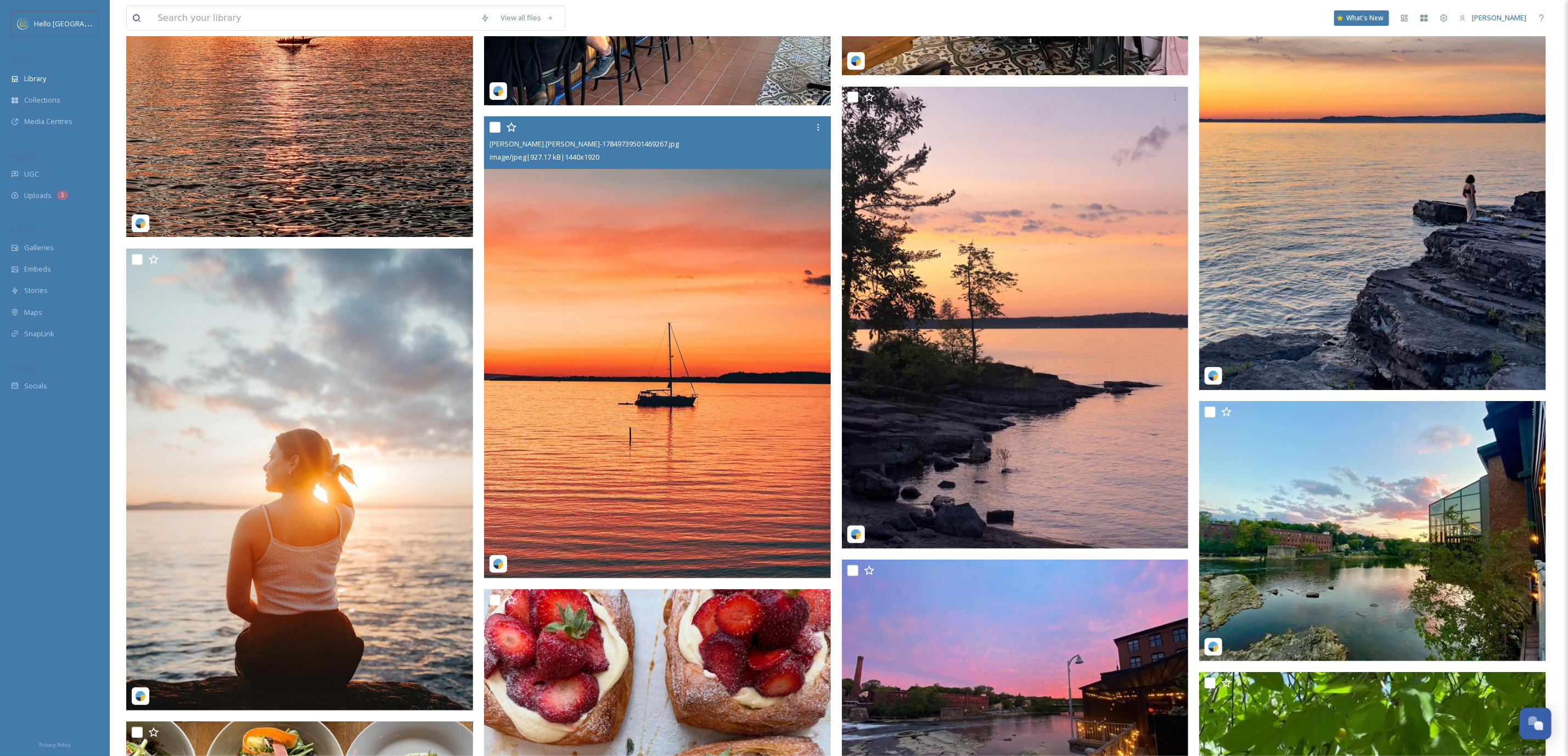
scroll to position [3291, 0]
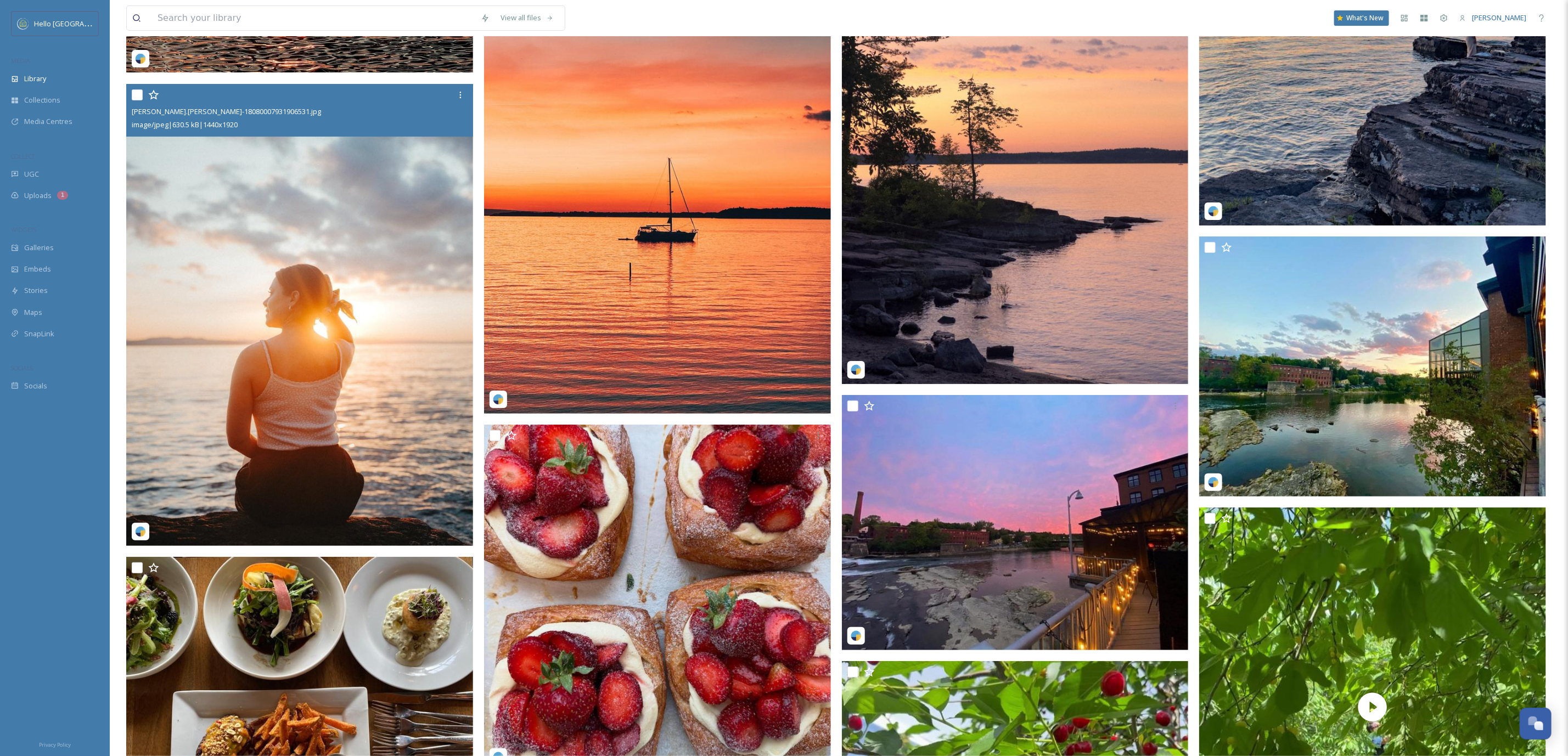
click at [358, 242] on img at bounding box center [300, 315] width 347 height 462
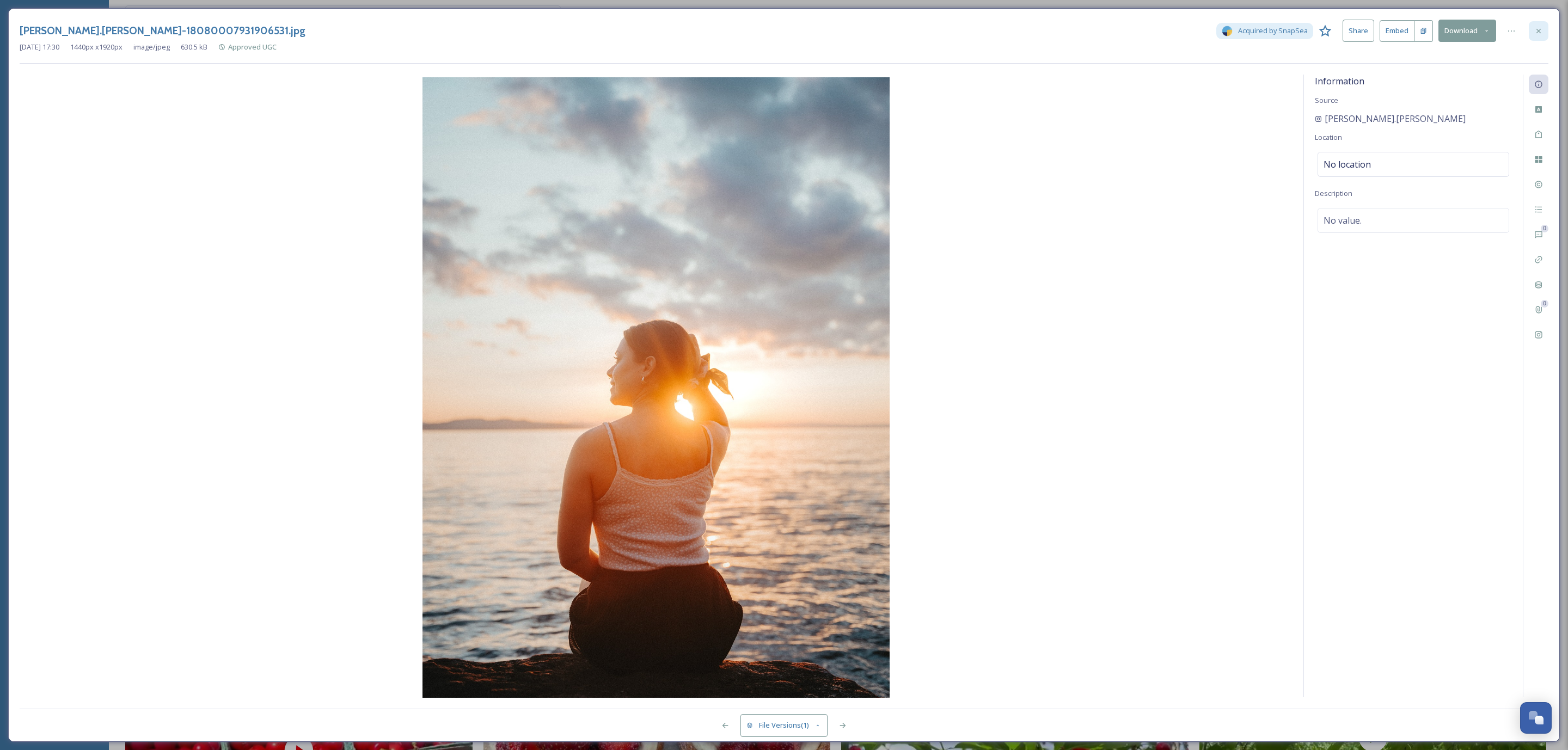
click at [1540, 24] on div at bounding box center [1538, 31] width 19 height 19
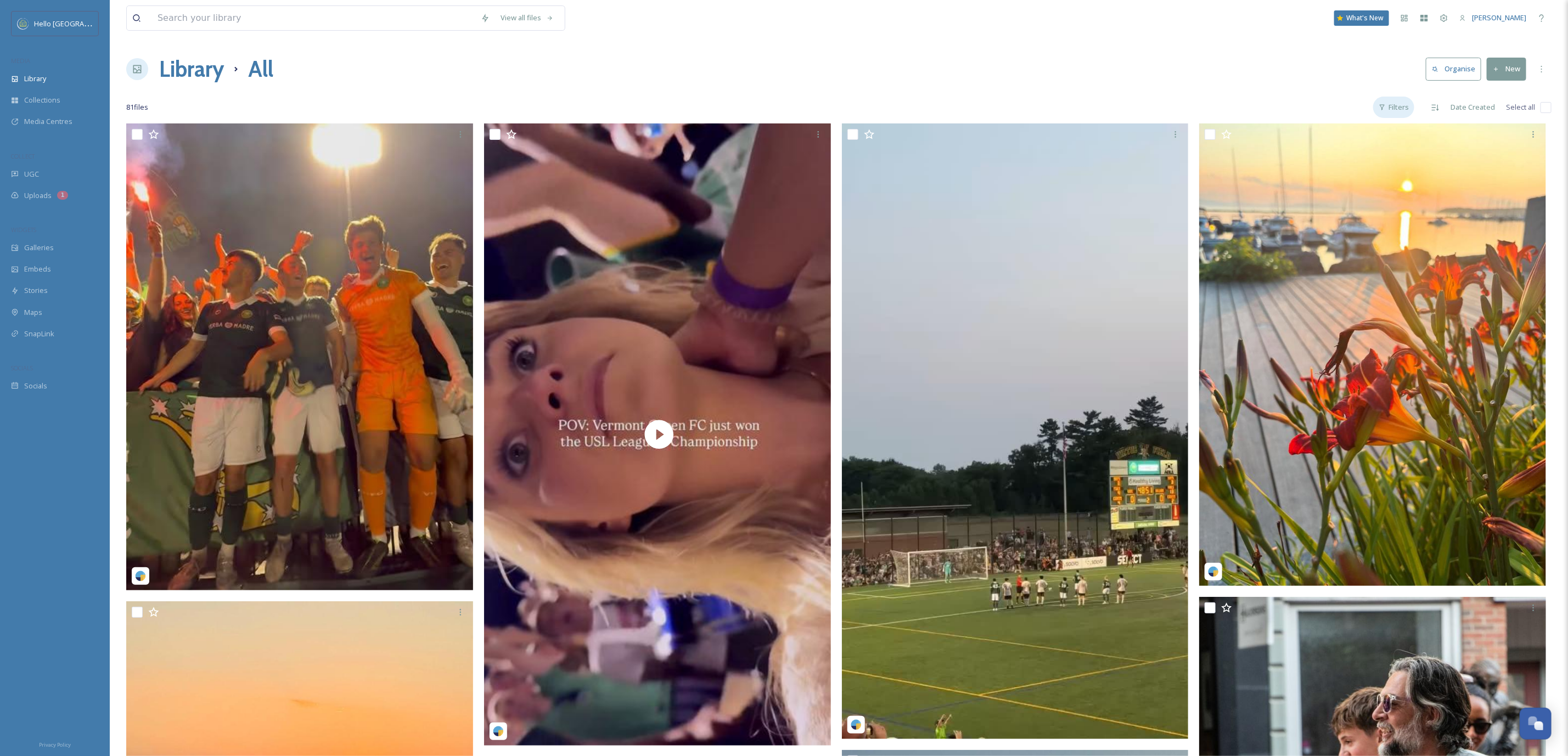
click at [1411, 100] on div "Filters" at bounding box center [1393, 107] width 41 height 22
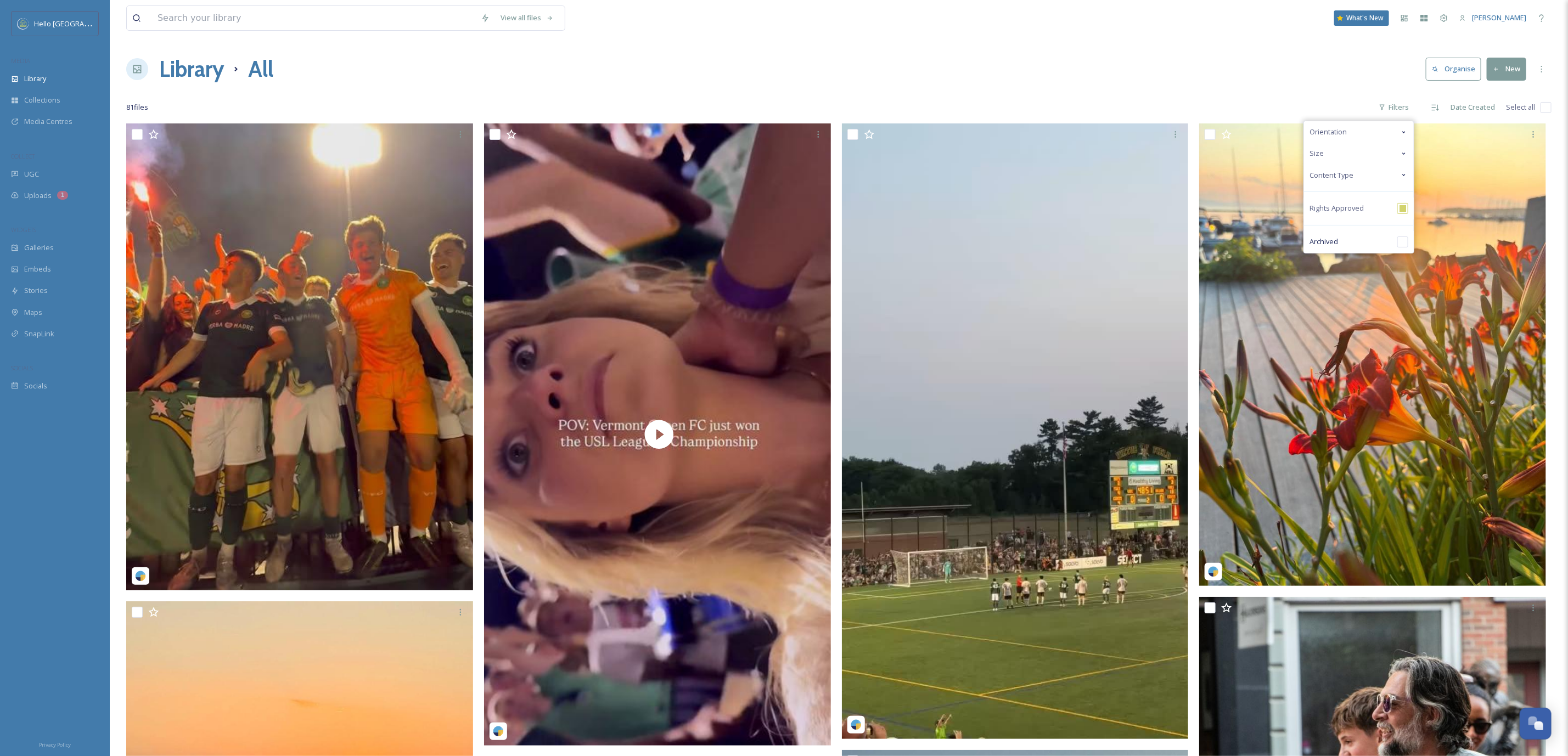
click at [1404, 132] on icon at bounding box center [1403, 132] width 3 height 2
click at [1320, 174] on input "checkbox" at bounding box center [1314, 175] width 11 height 11
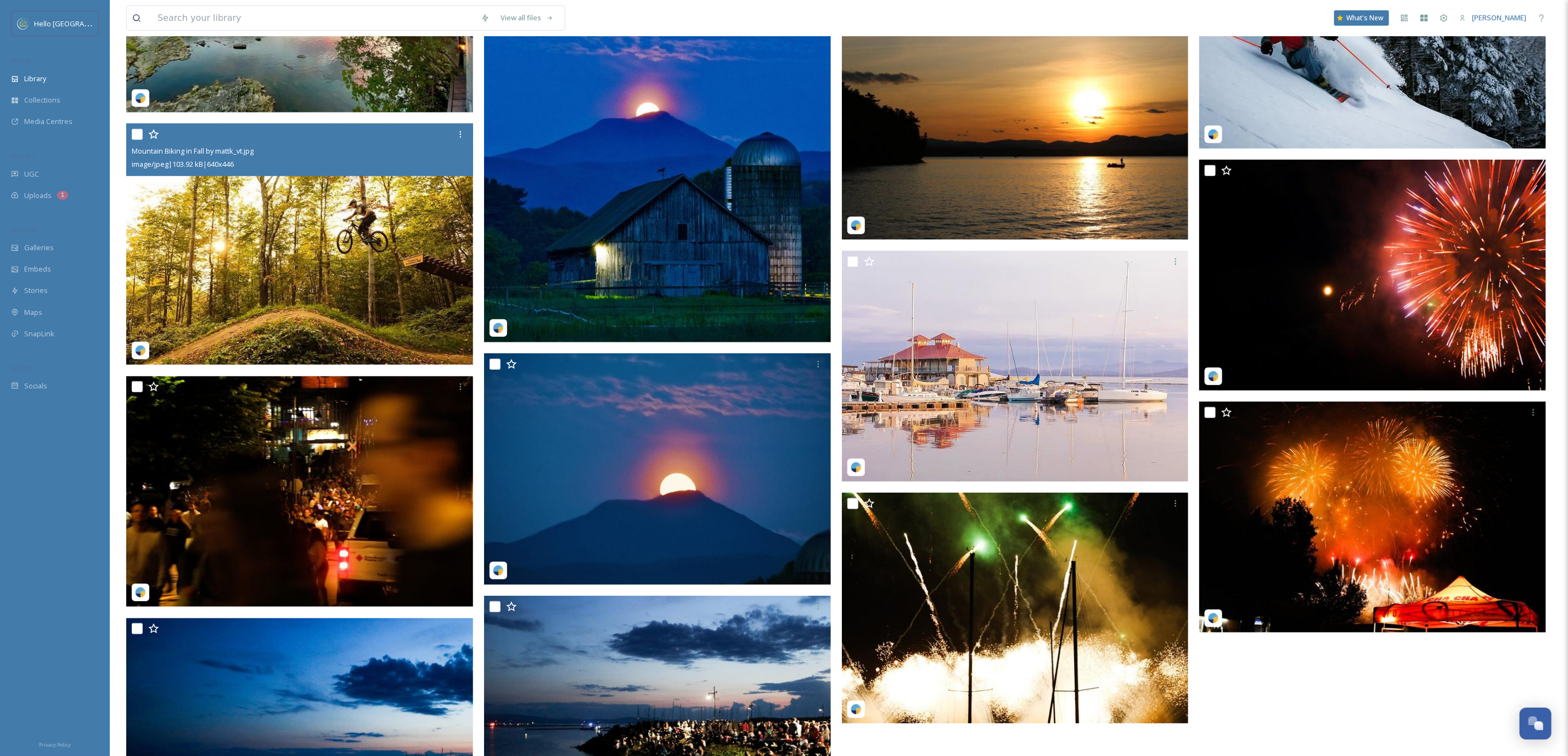
scroll to position [576, 0]
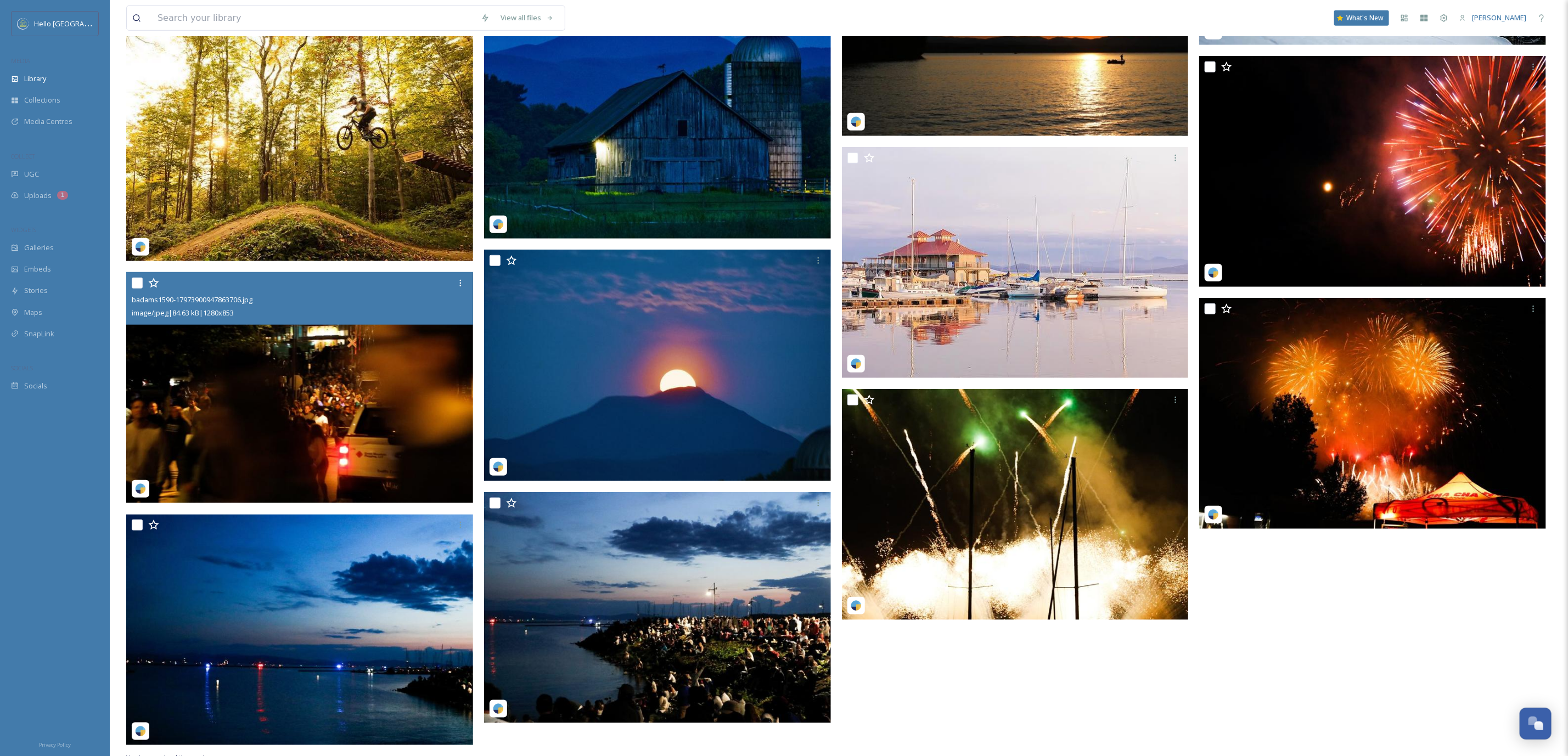
click at [234, 349] on img at bounding box center [300, 388] width 347 height 231
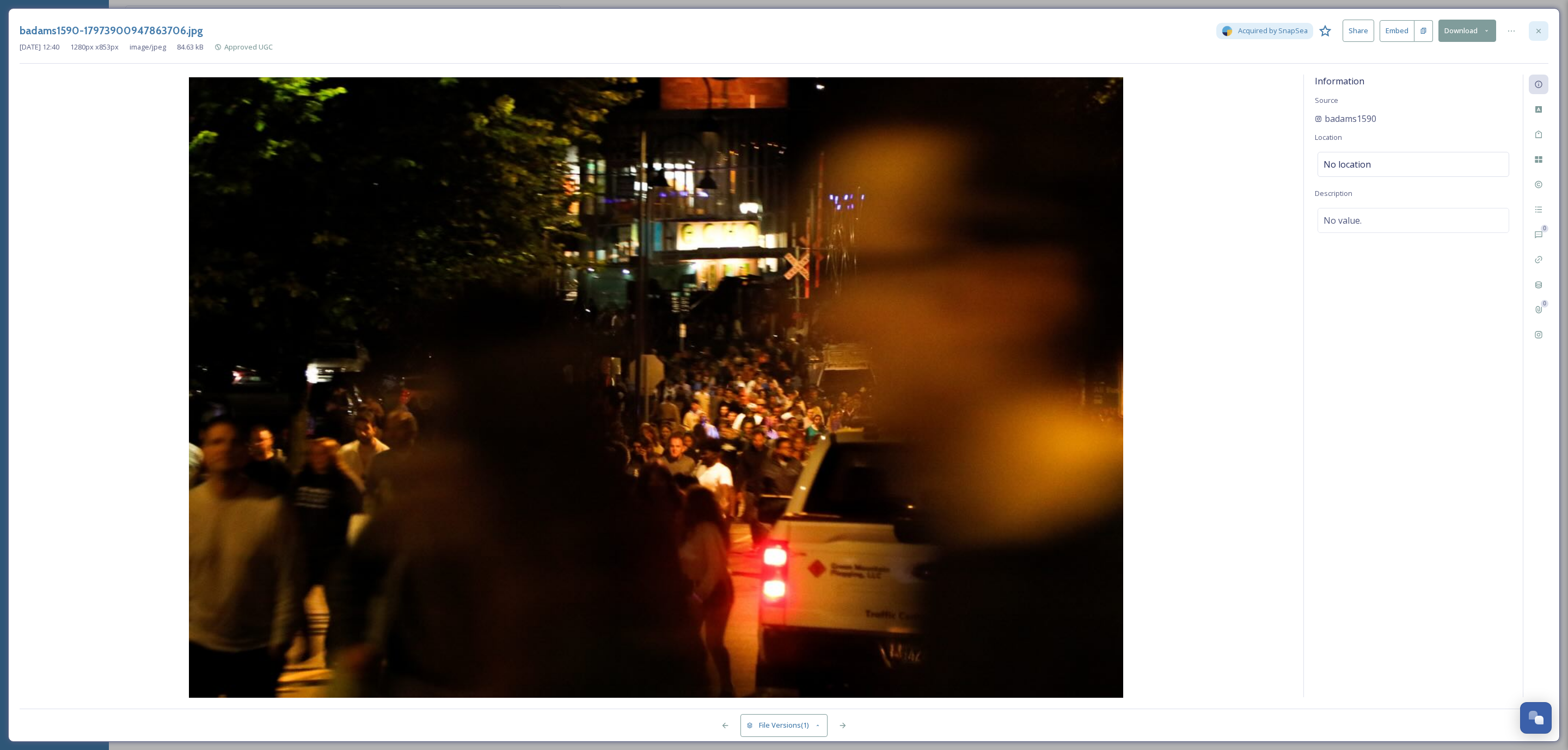
click at [1534, 33] on icon at bounding box center [1538, 31] width 9 height 9
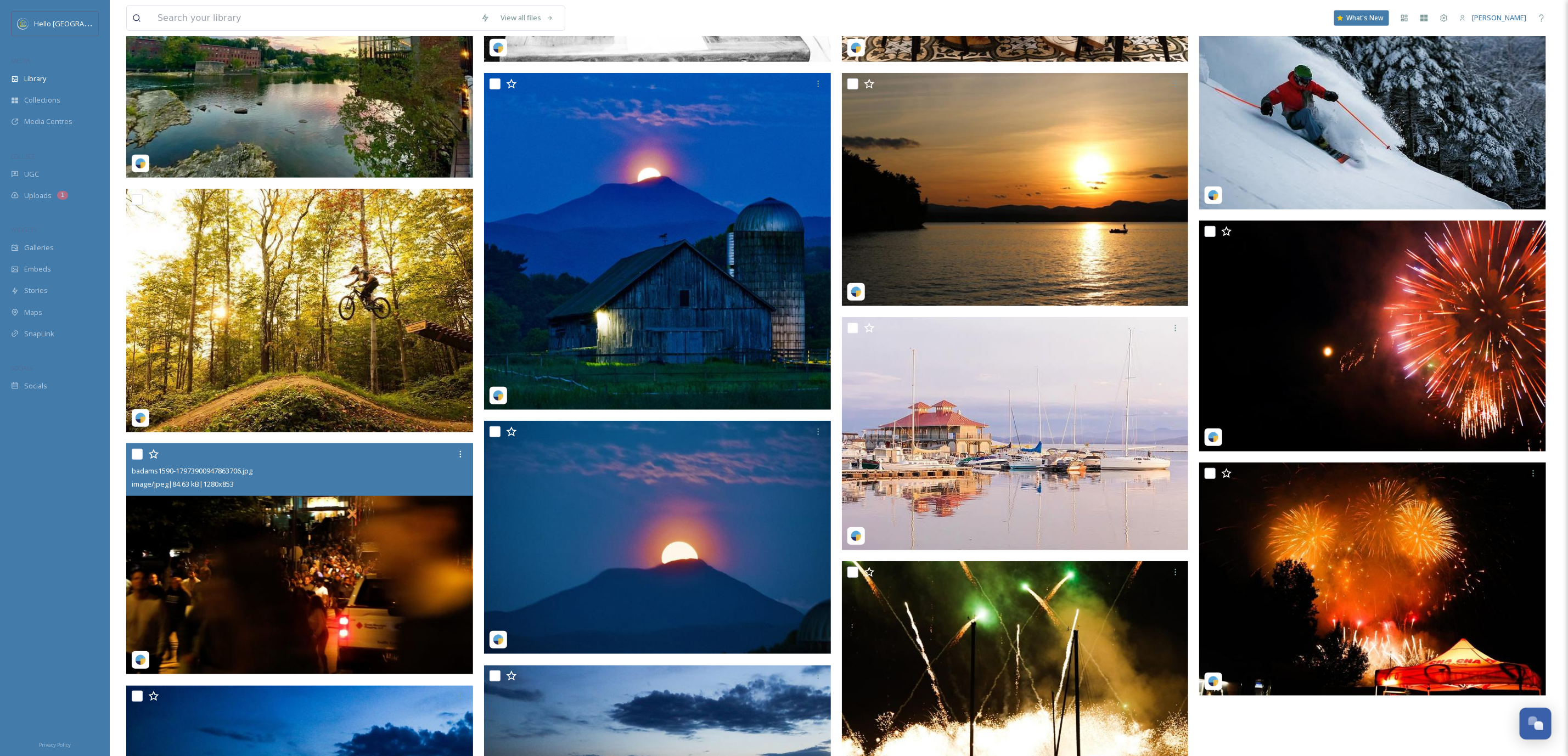
scroll to position [576, 0]
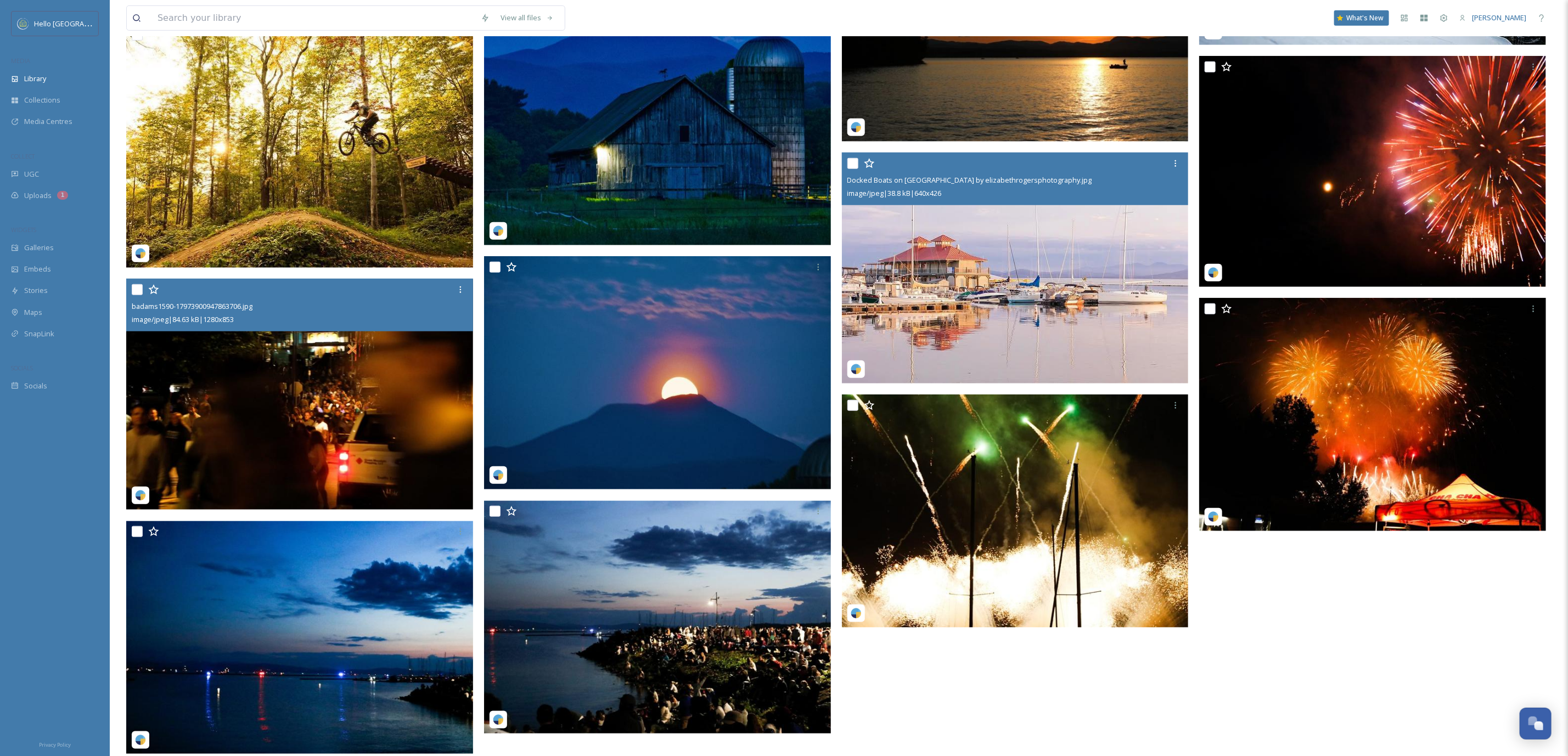
click at [1057, 289] on img at bounding box center [1015, 268] width 347 height 231
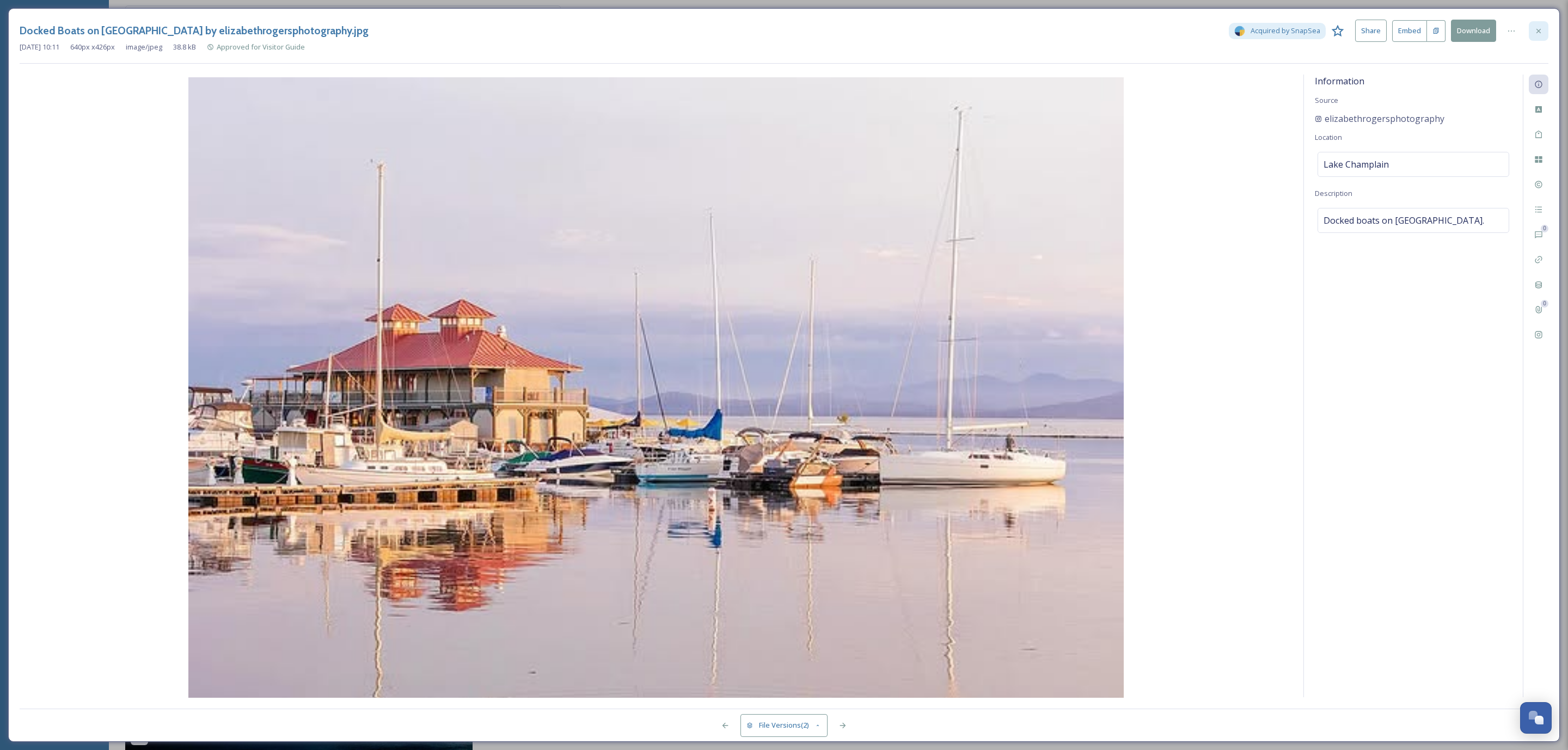
click at [1540, 27] on icon at bounding box center [1538, 31] width 9 height 9
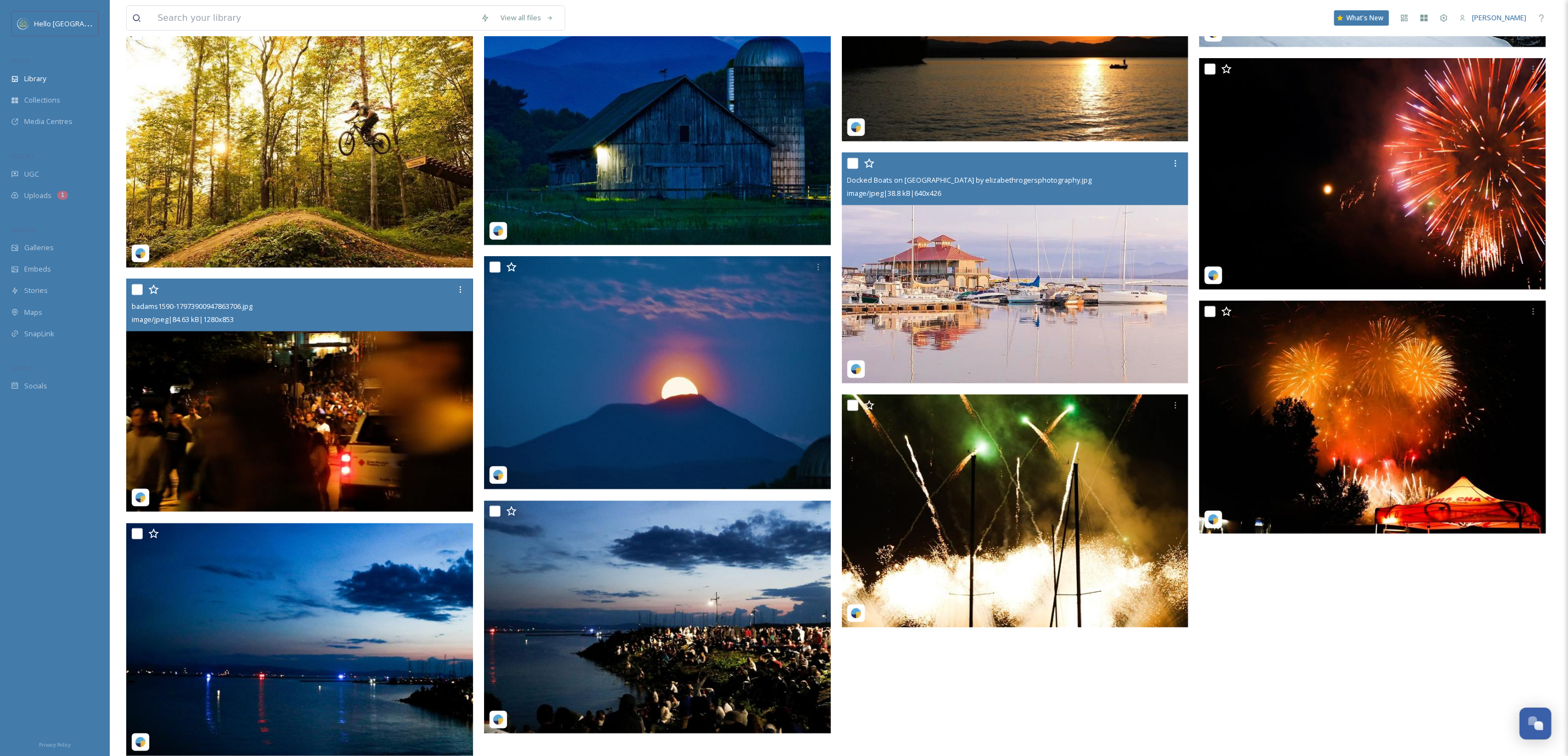
click at [848, 156] on div at bounding box center [1017, 163] width 339 height 19
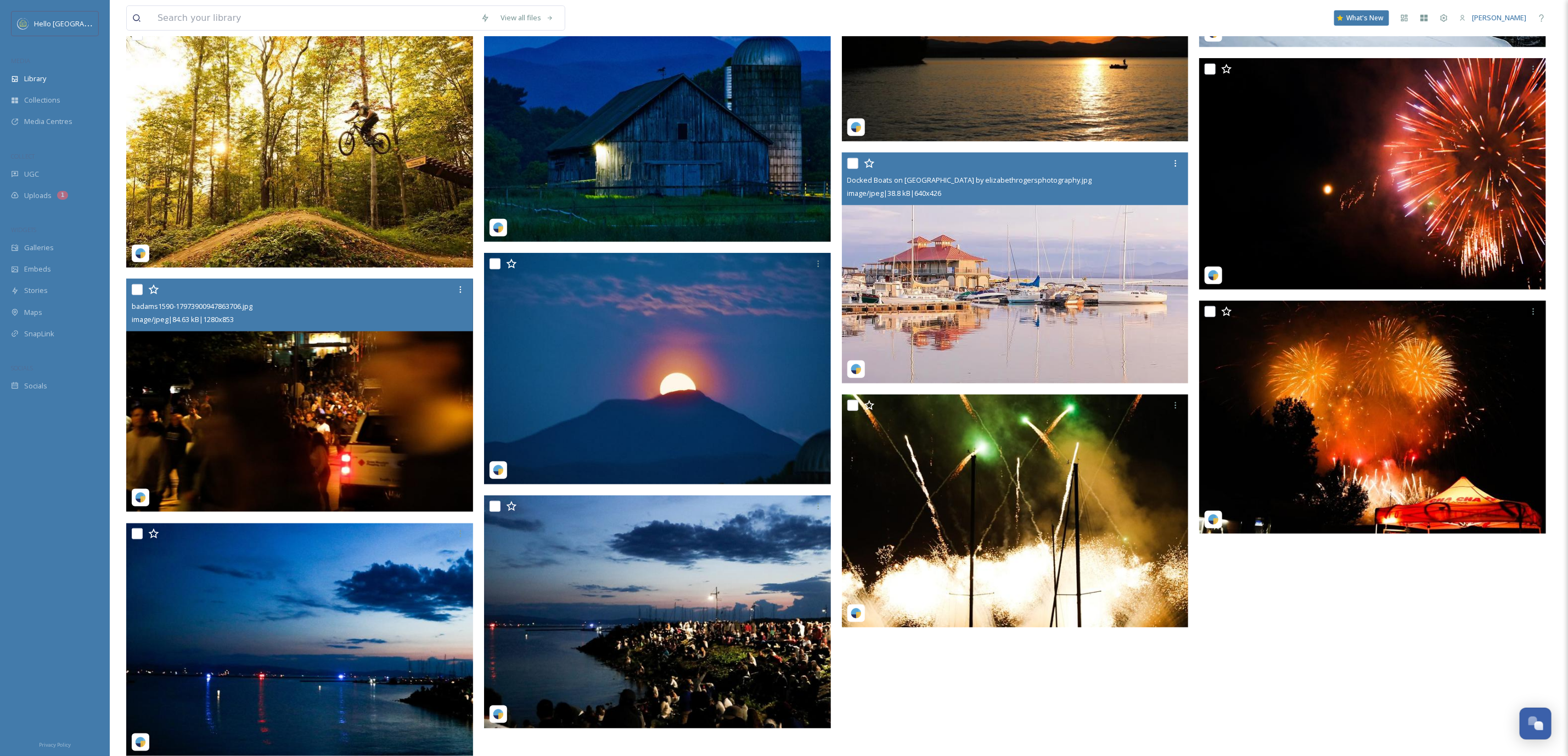
click at [854, 165] on input "checkbox" at bounding box center [853, 163] width 11 height 11
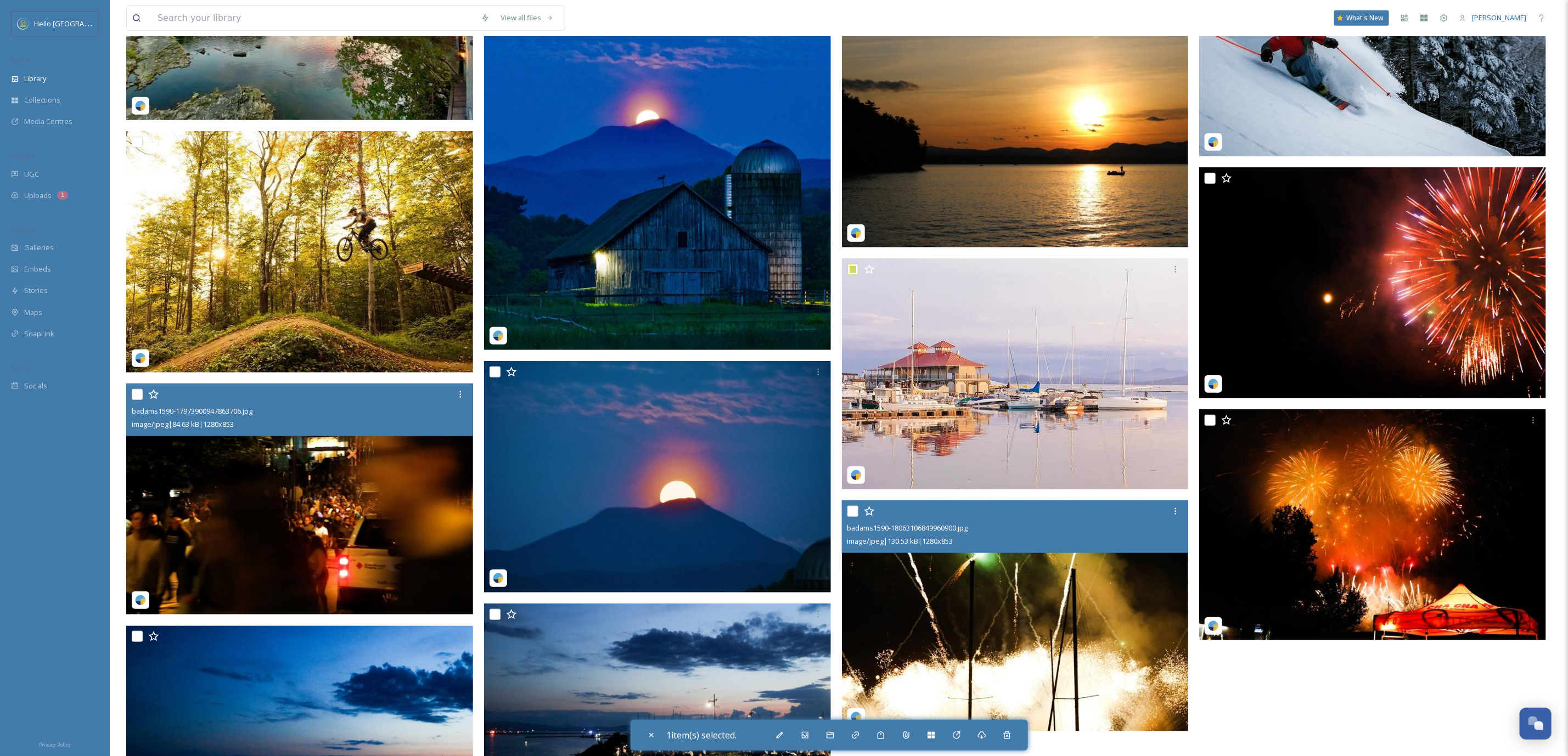
scroll to position [337, 0]
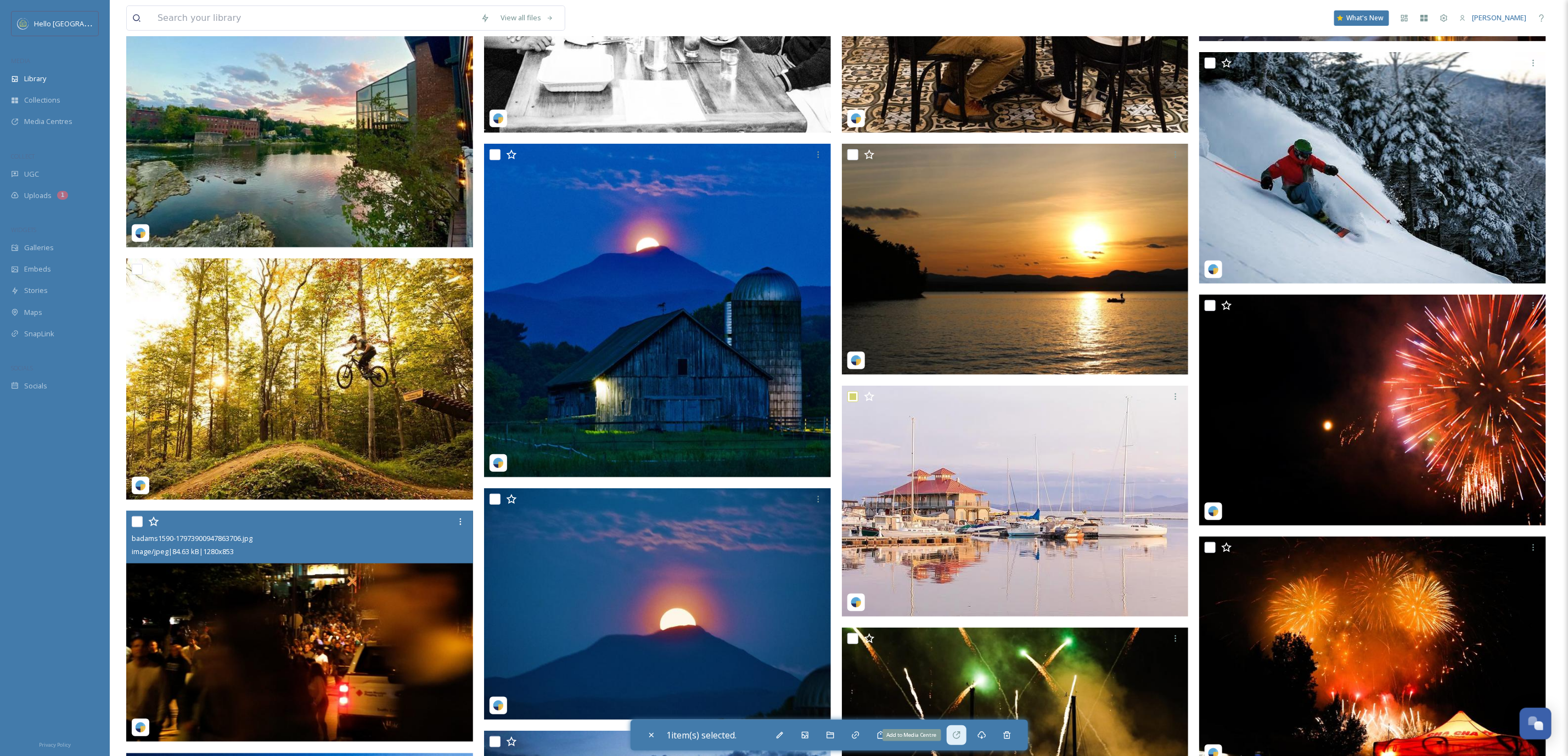
click at [965, 744] on div "Add to Media Centre" at bounding box center [956, 735] width 19 height 19
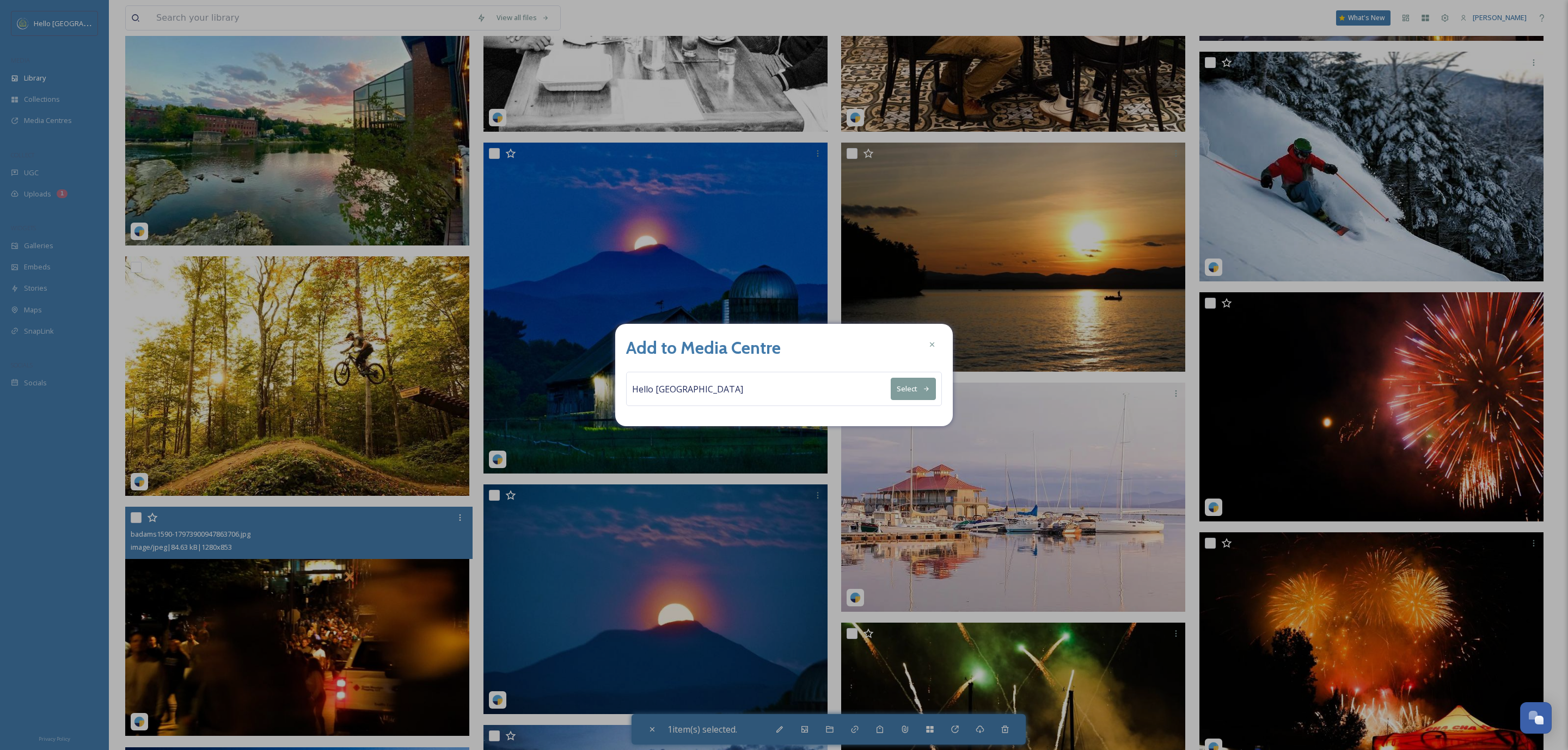
click at [861, 386] on div "Hello Burlington Select" at bounding box center [784, 389] width 315 height 34
click at [879, 398] on div "Hello Burlington Select" at bounding box center [784, 389] width 315 height 34
click at [789, 382] on div "Hello Burlington Select" at bounding box center [784, 389] width 315 height 34
click at [711, 389] on div "Hello Burlington Select" at bounding box center [784, 389] width 315 height 34
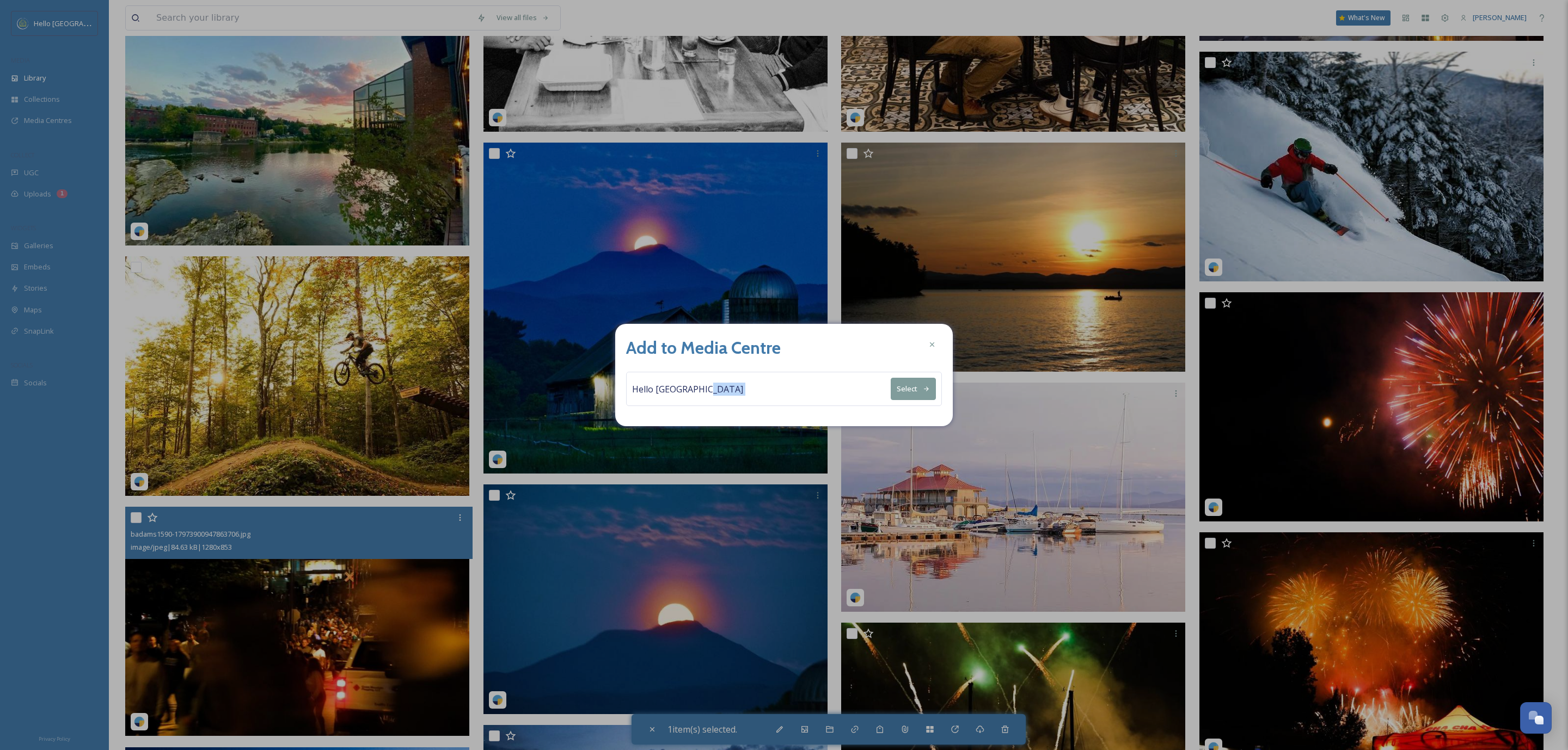
click at [711, 389] on div "Hello Burlington Select" at bounding box center [784, 389] width 315 height 34
click at [897, 393] on button "Select" at bounding box center [913, 389] width 45 height 22
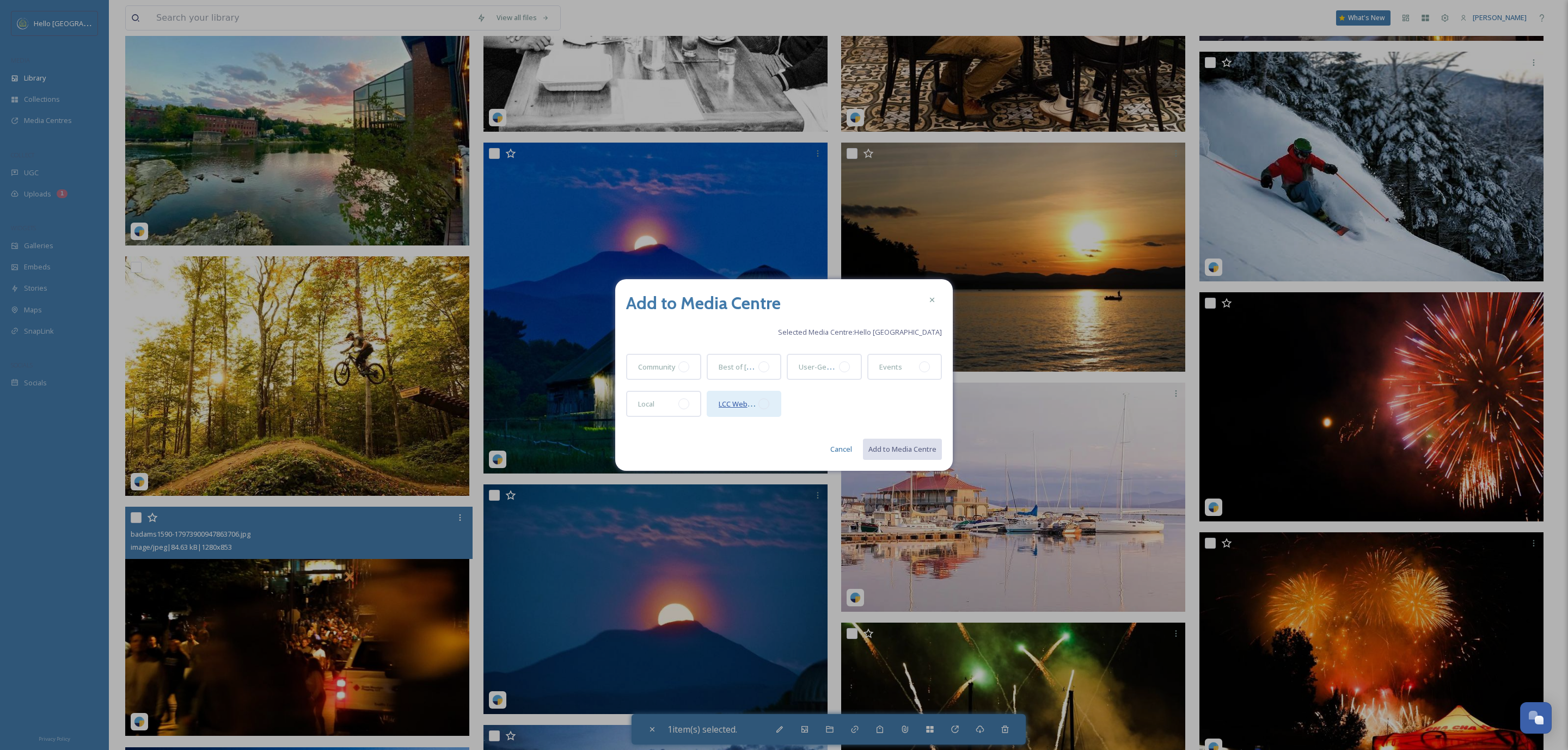
click at [748, 401] on span "LCC Website" at bounding box center [739, 404] width 42 height 10
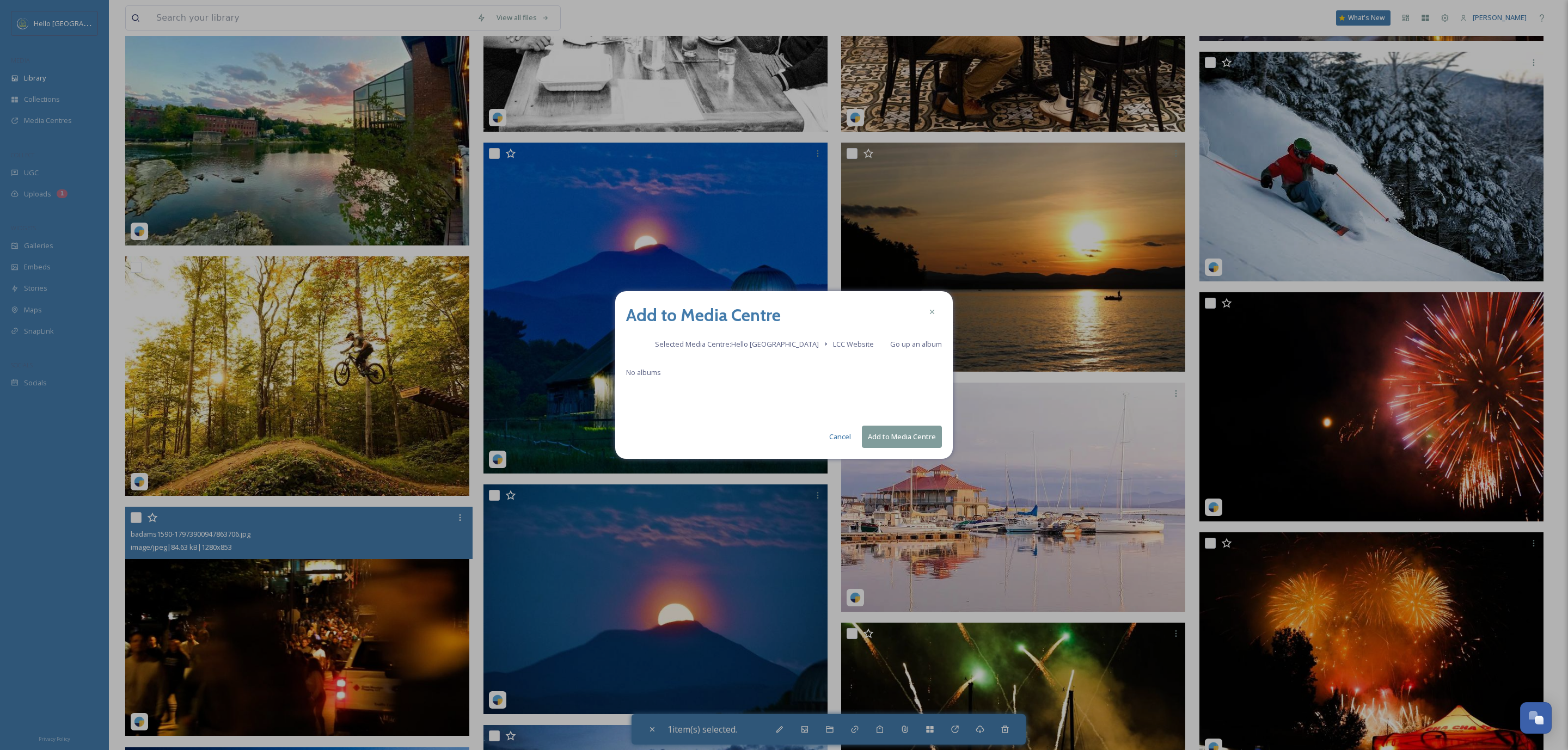
click at [874, 432] on button "Add to Media Centre" at bounding box center [902, 437] width 80 height 22
checkbox input "false"
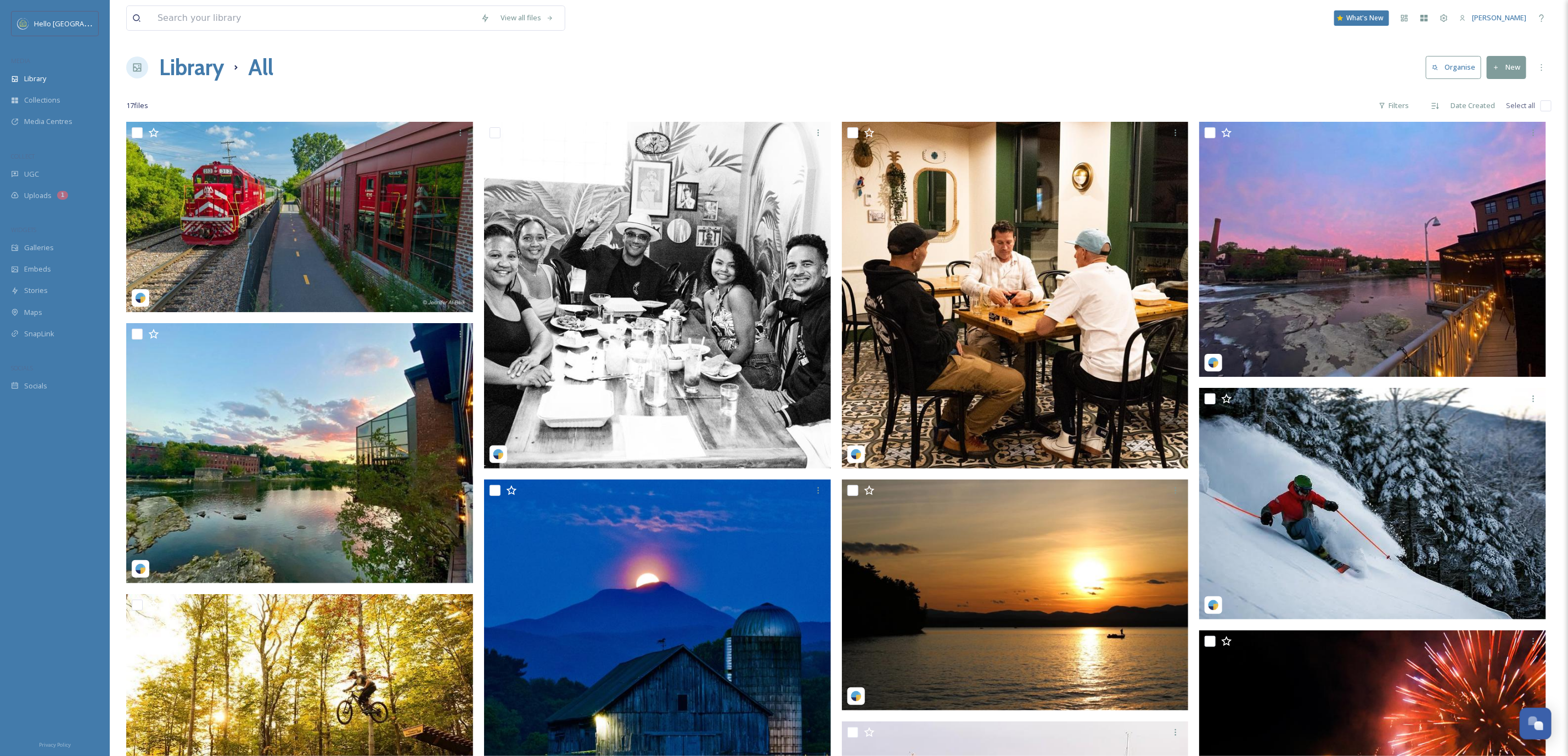
scroll to position [0, 0]
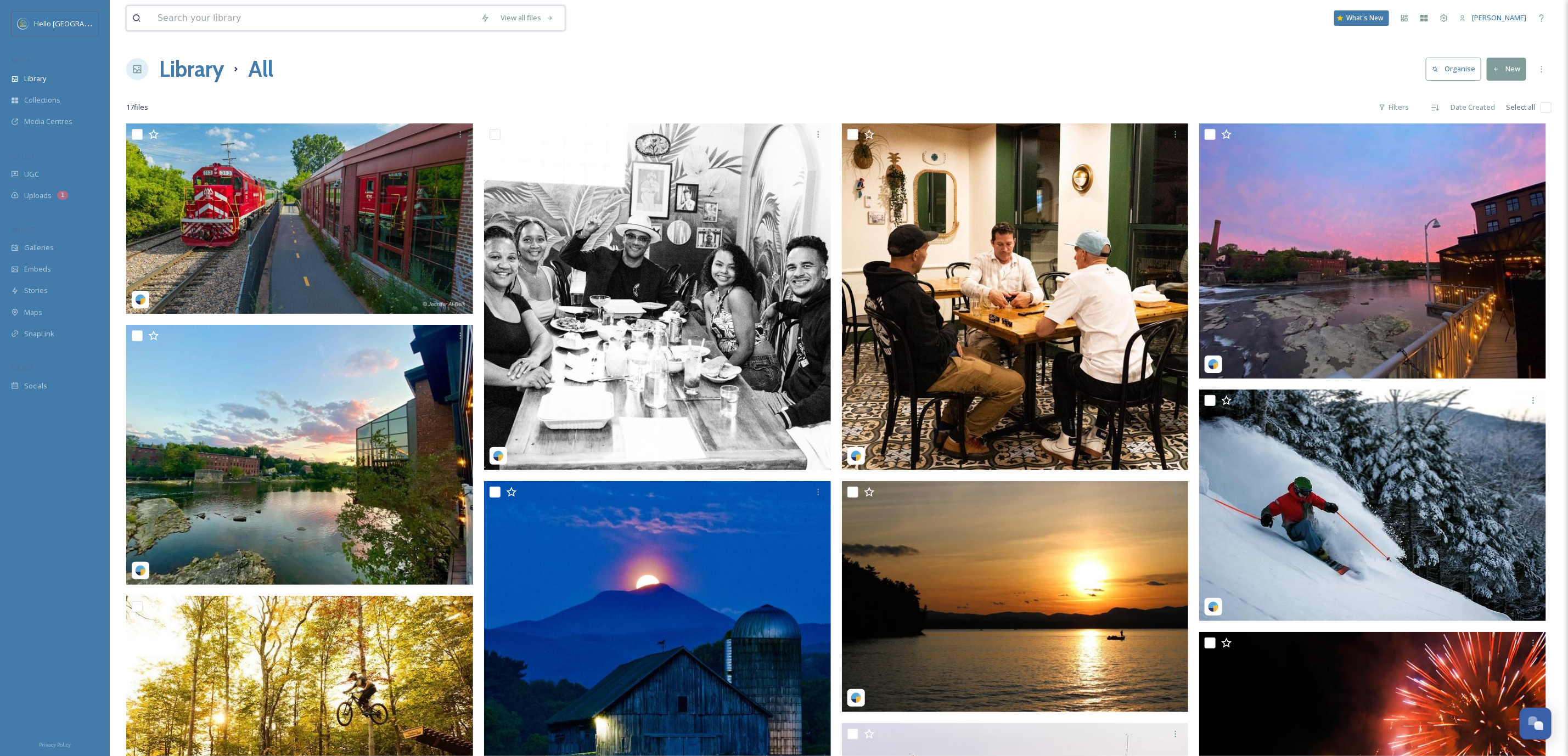
click at [267, 19] on input at bounding box center [313, 18] width 323 height 24
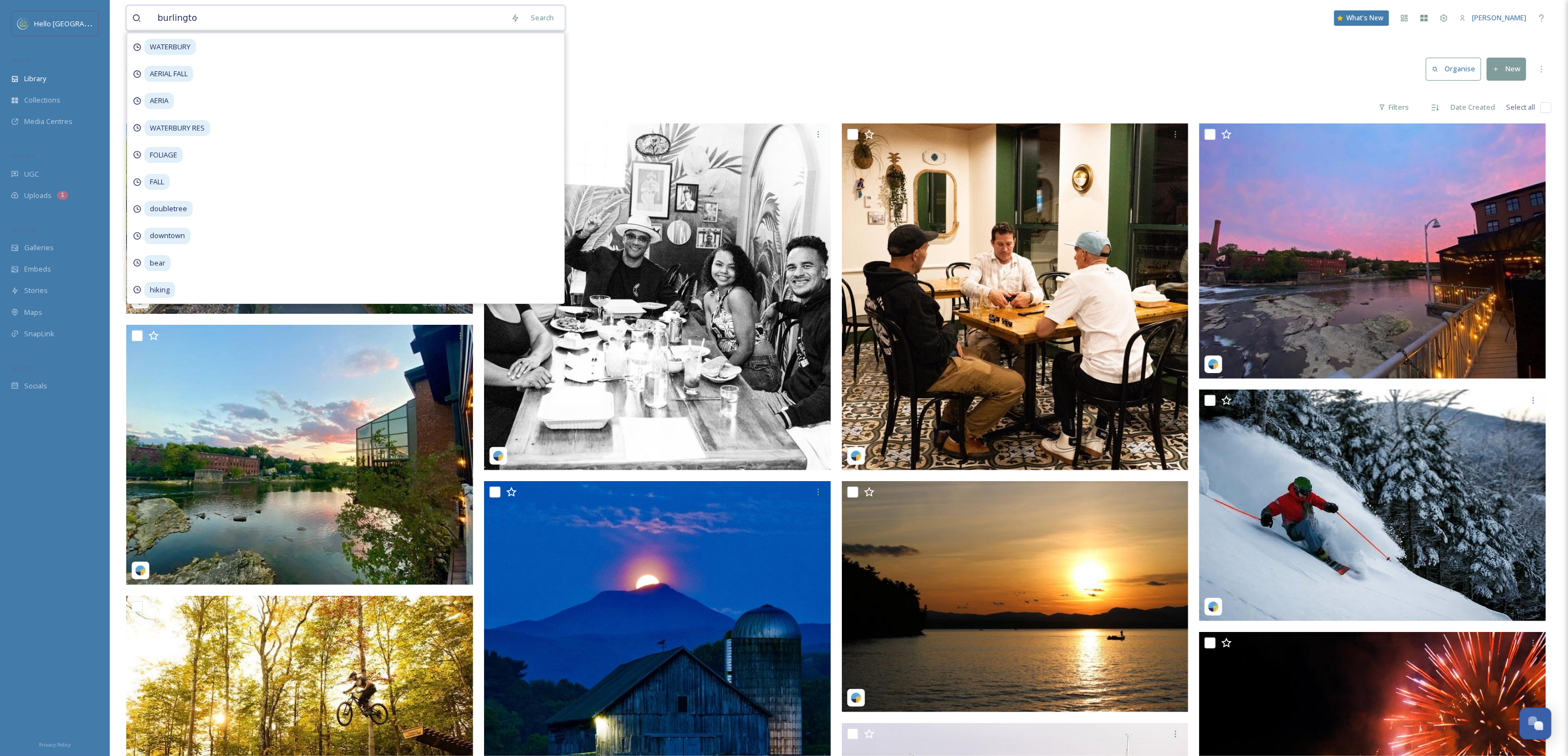
type input "burlington"
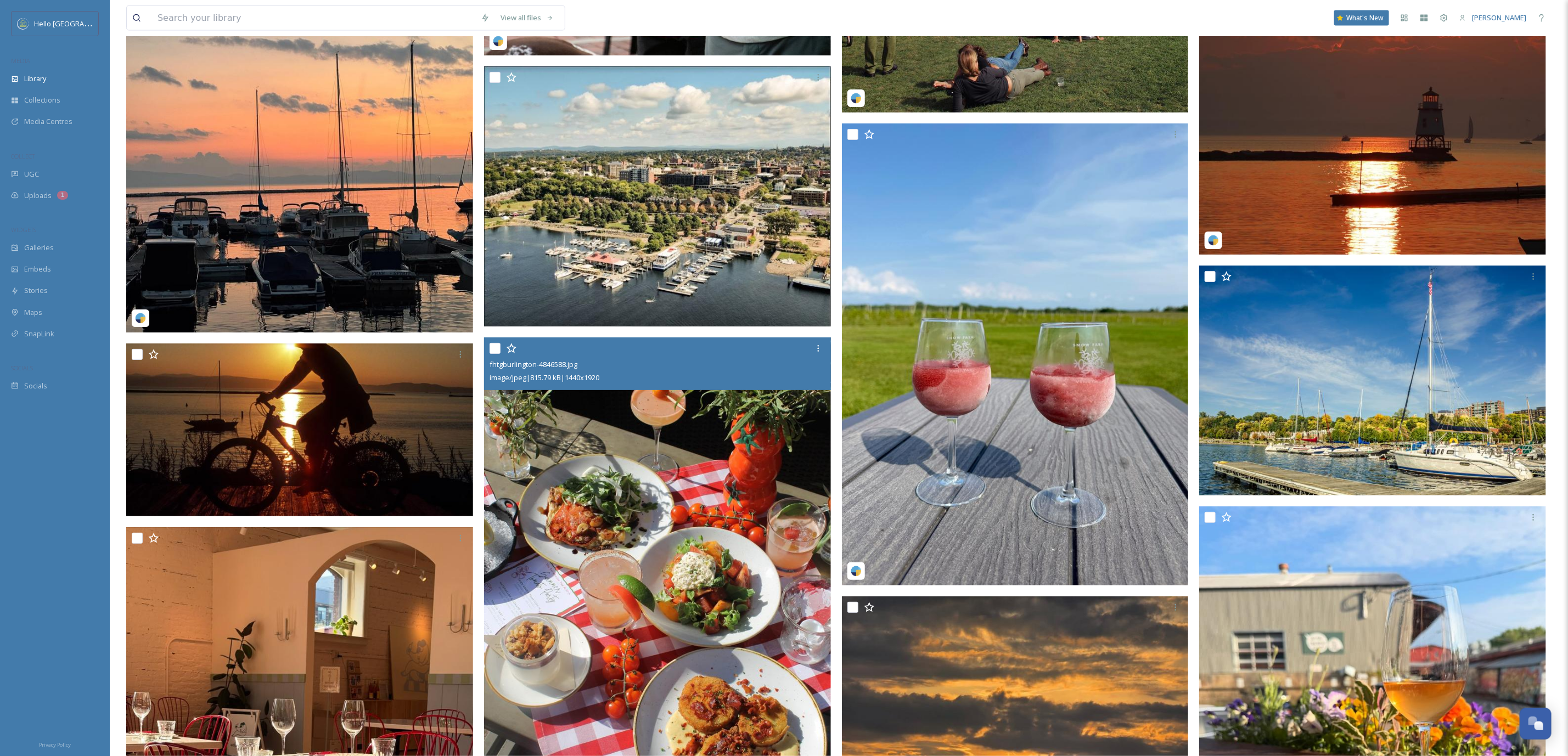
scroll to position [26576, 0]
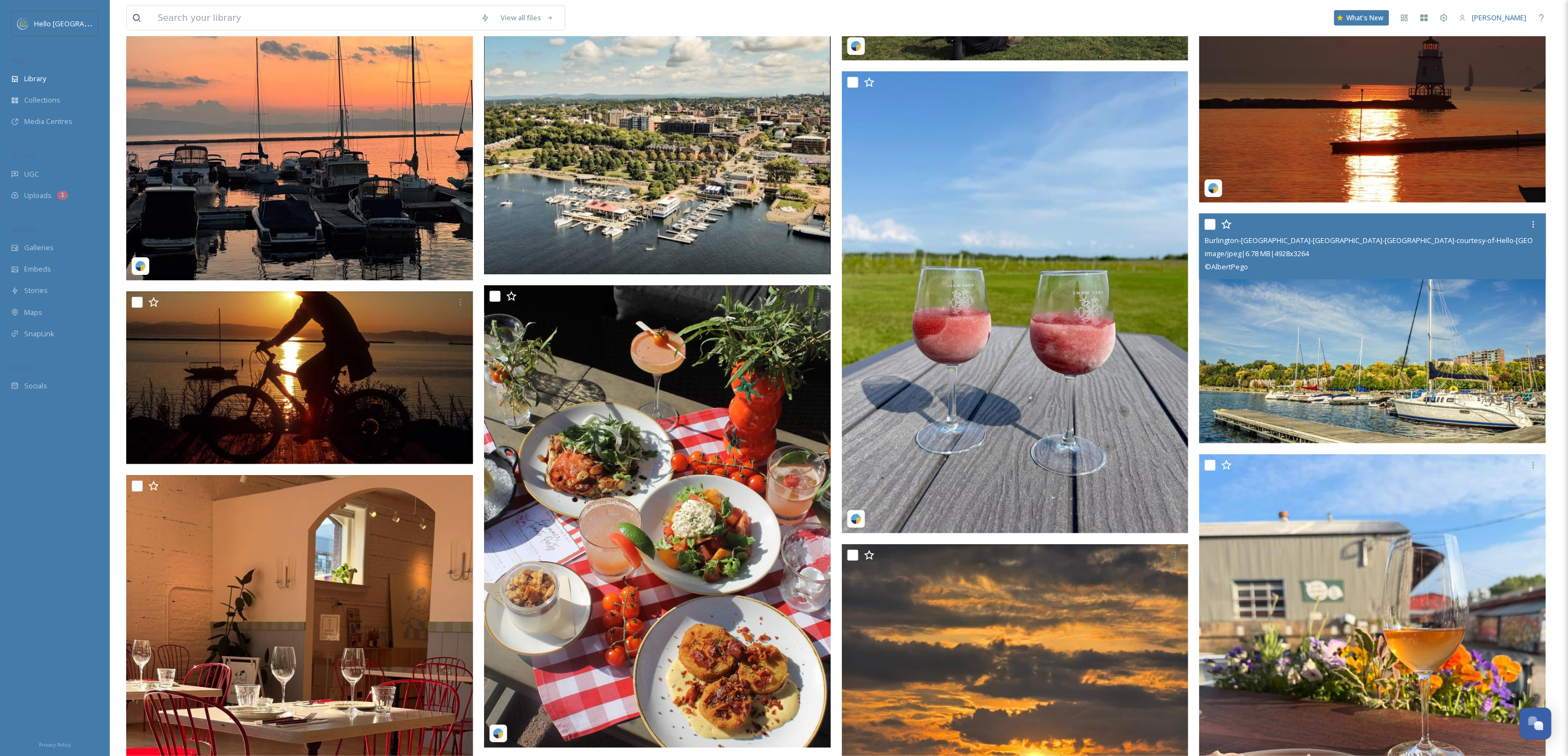
click at [1205, 215] on div at bounding box center [1373, 224] width 339 height 19
click at [1209, 221] on input "checkbox" at bounding box center [1210, 224] width 11 height 11
checkbox input "true"
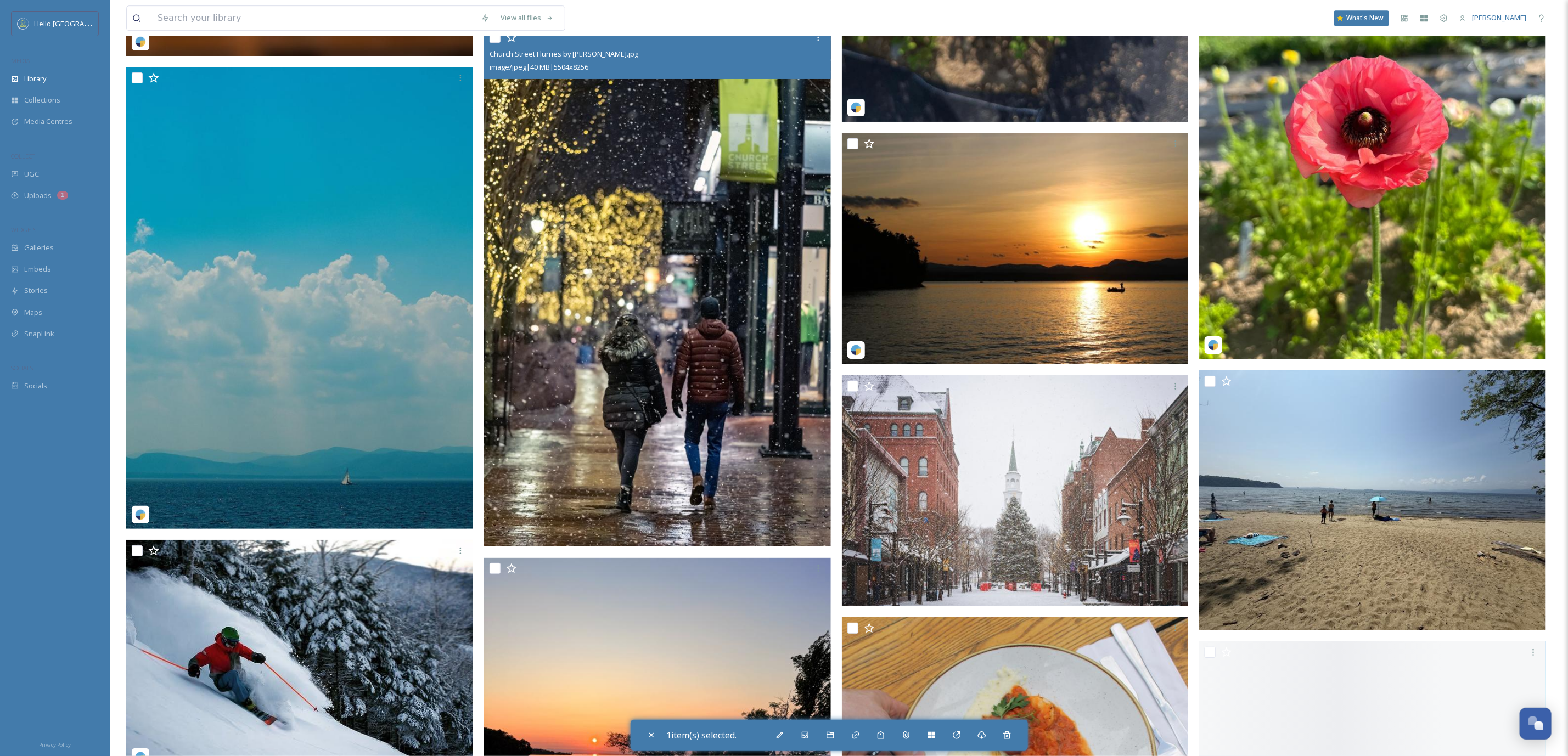
scroll to position [30772, 0]
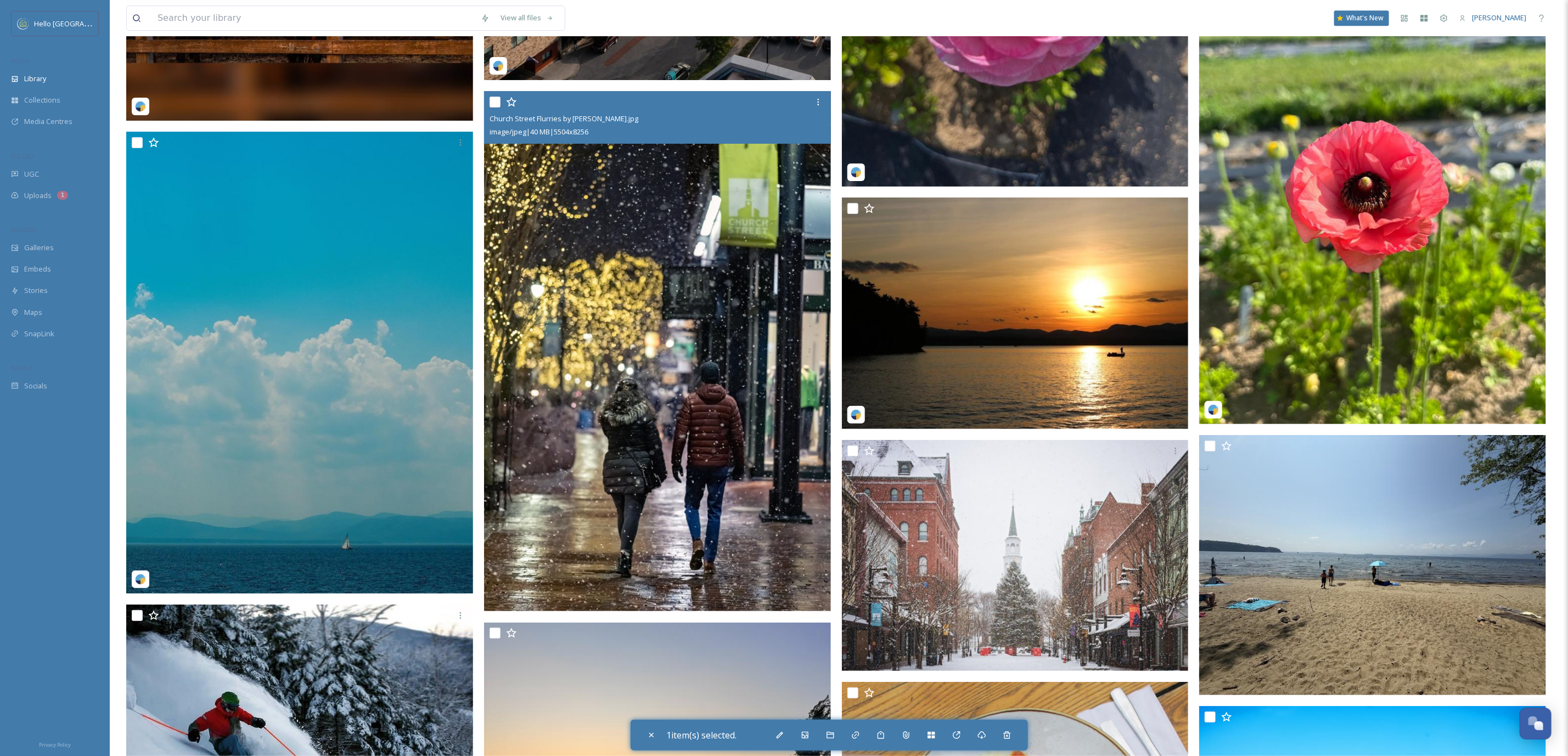
click at [658, 301] on img at bounding box center [658, 351] width 347 height 520
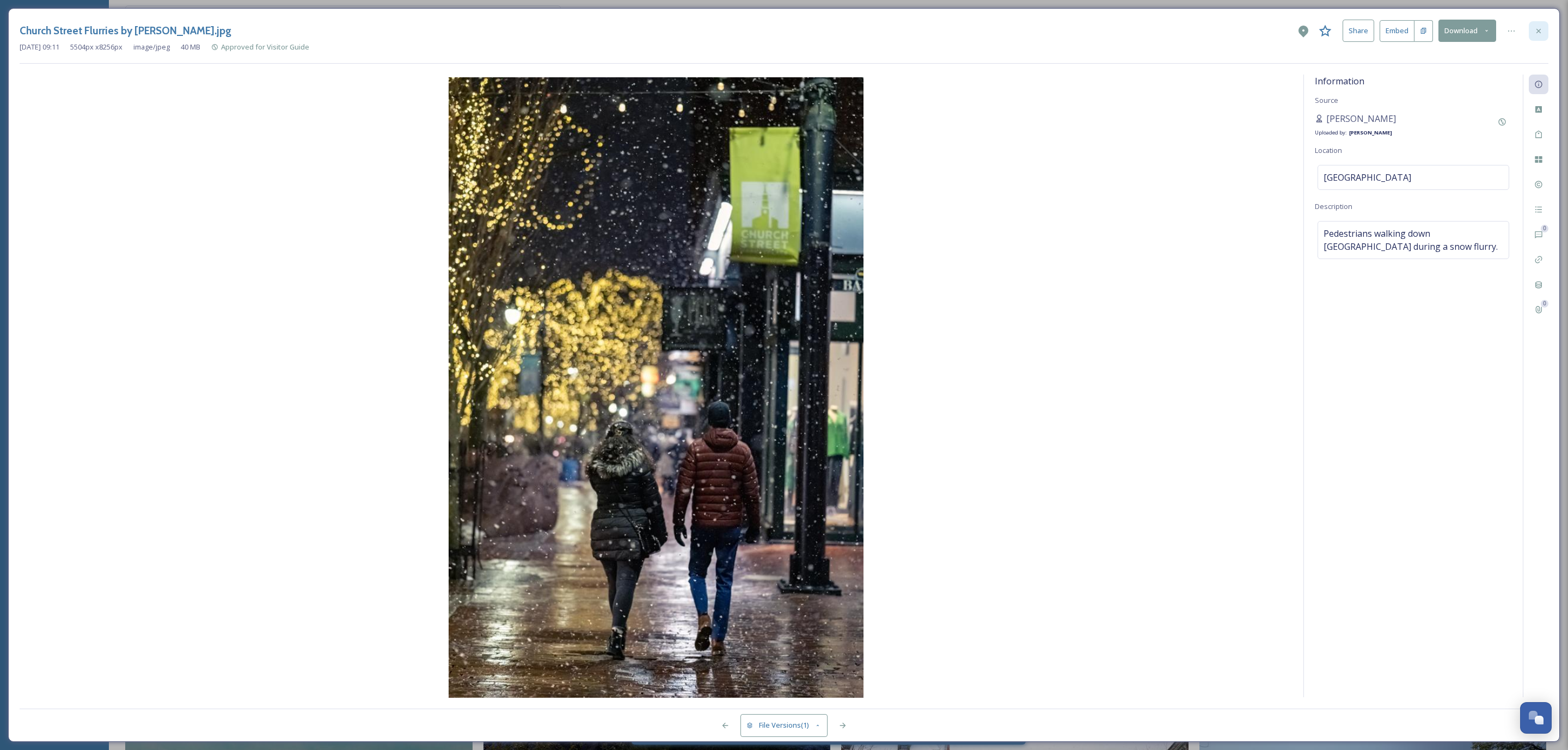
click at [1544, 27] on div at bounding box center [1538, 31] width 19 height 19
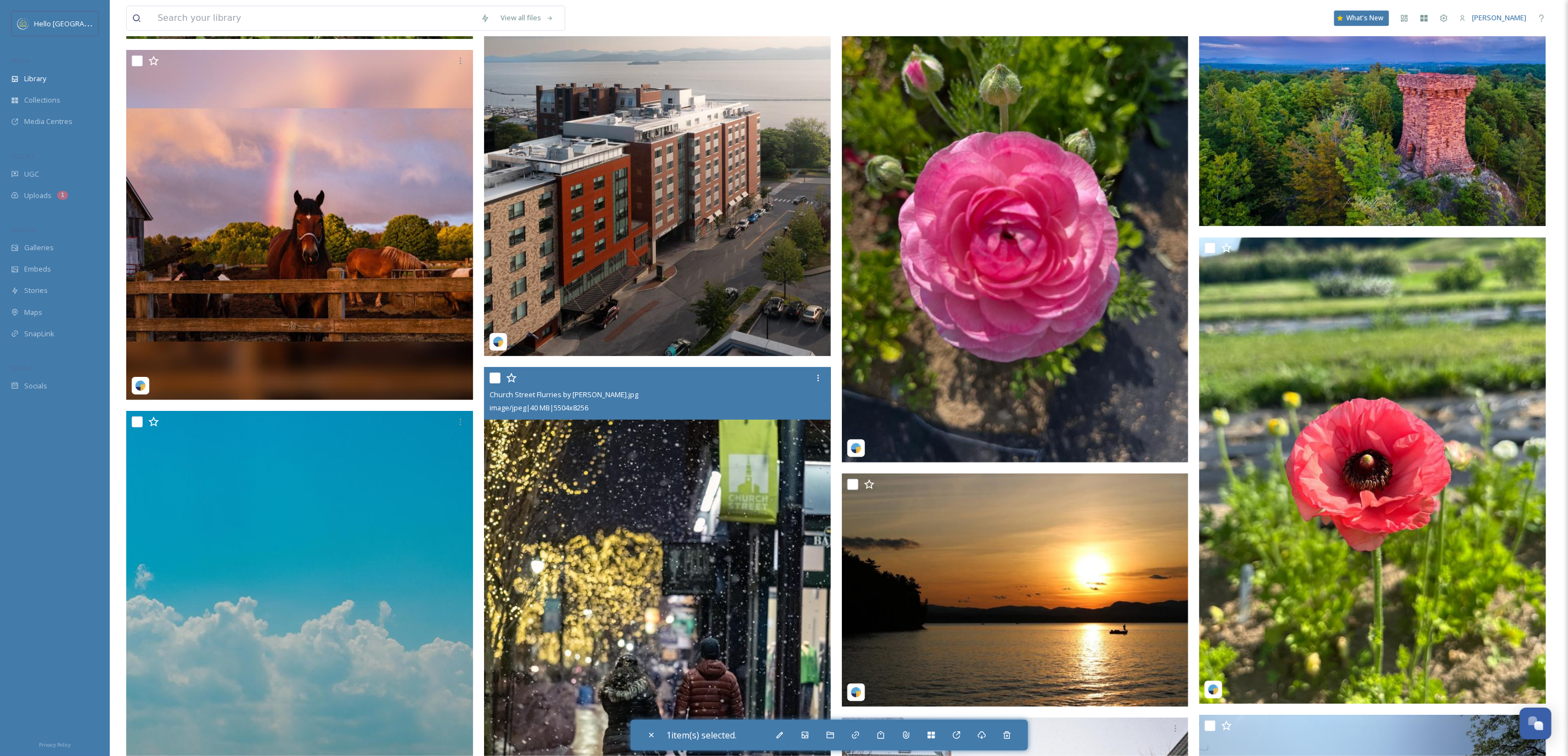
click at [497, 372] on input "checkbox" at bounding box center [494, 378] width 11 height 11
checkbox input "true"
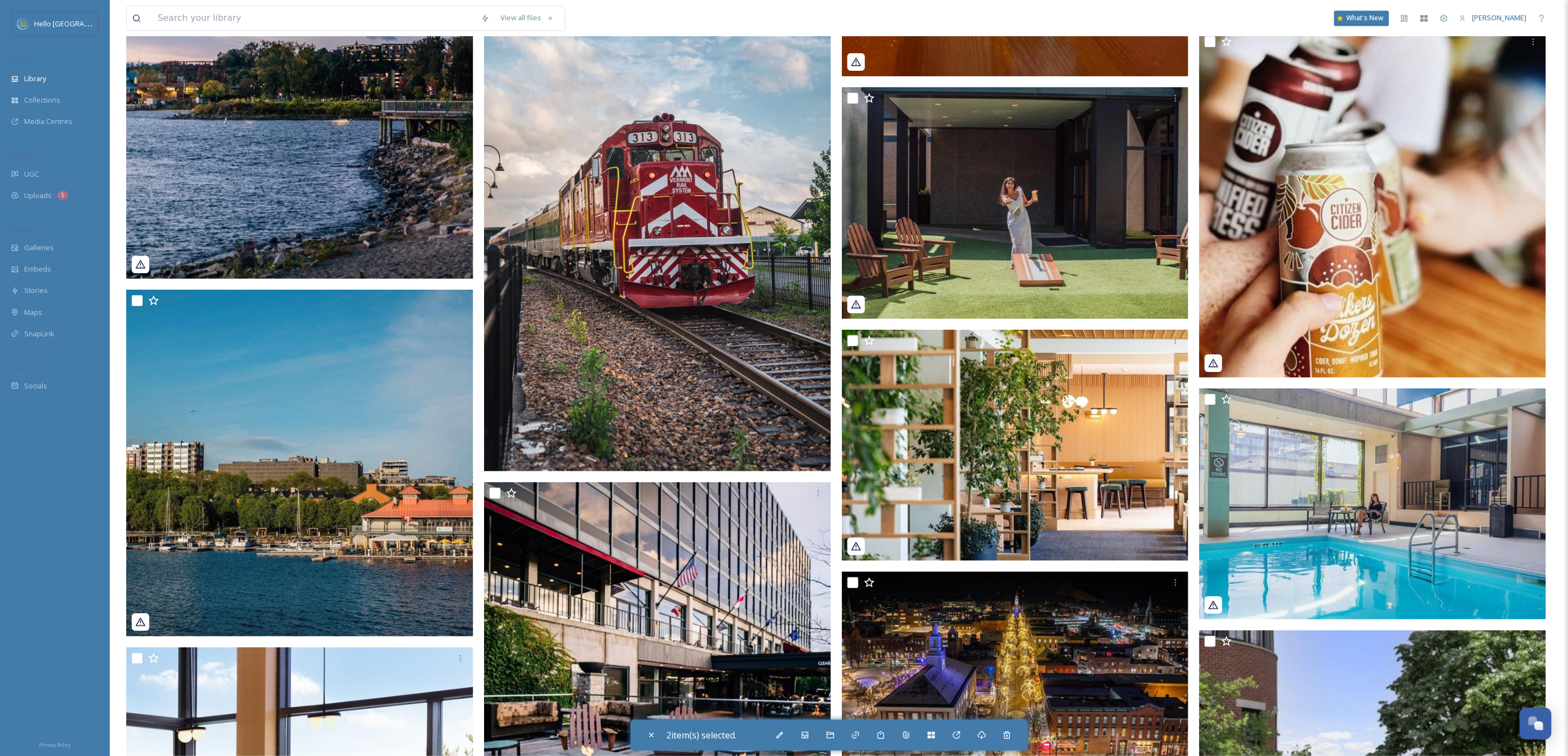
scroll to position [42291, 0]
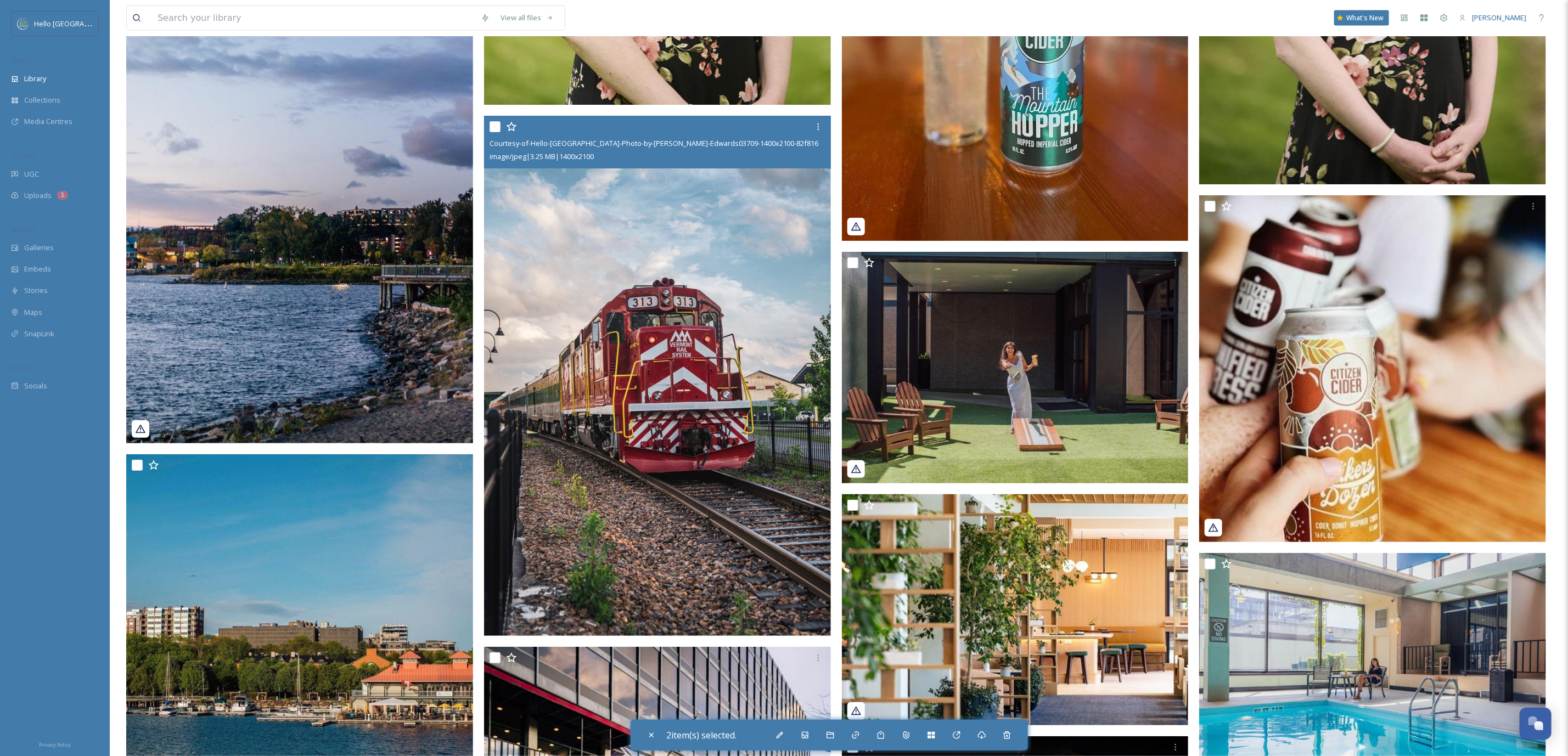
click at [494, 121] on input "checkbox" at bounding box center [494, 126] width 11 height 11
checkbox input "true"
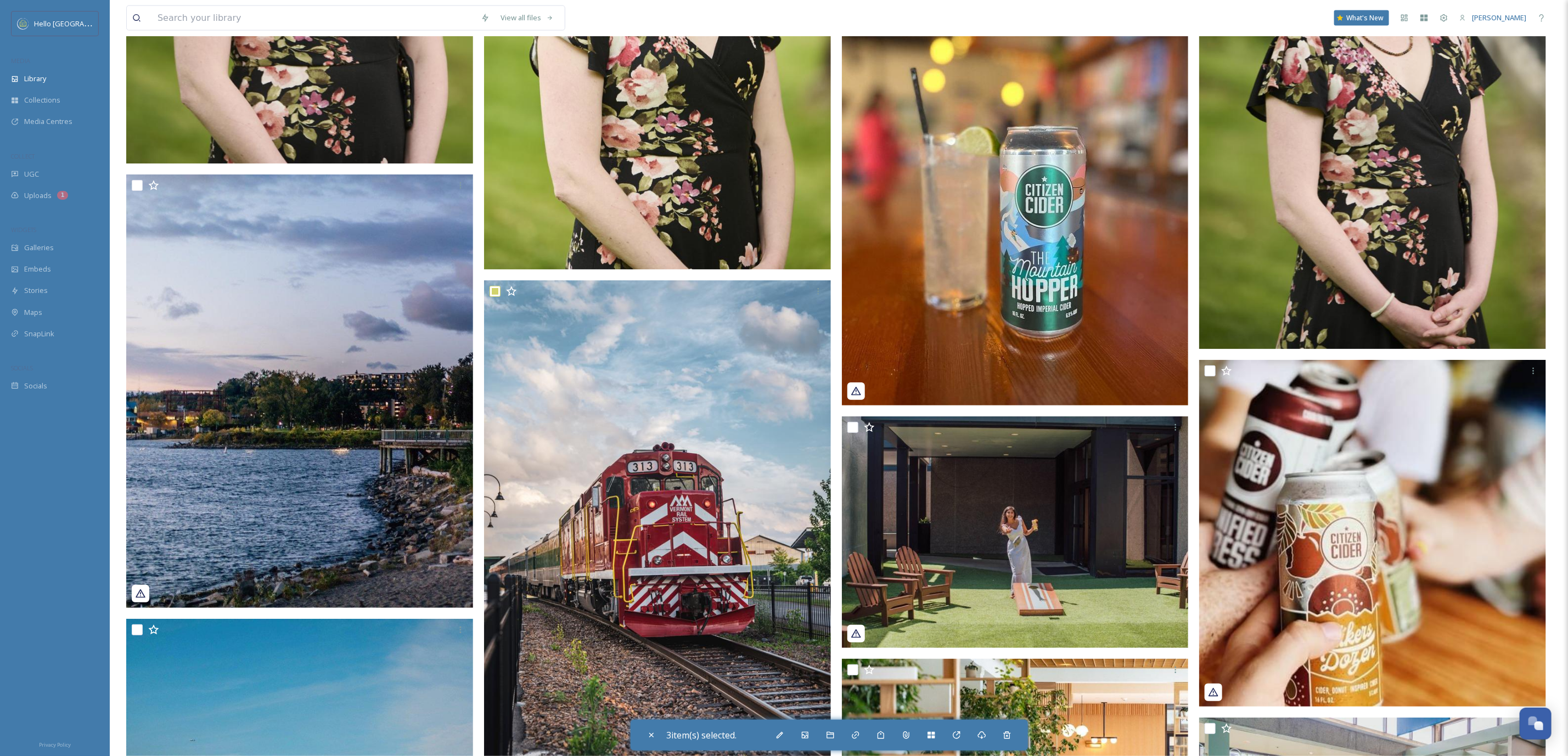
scroll to position [42620, 0]
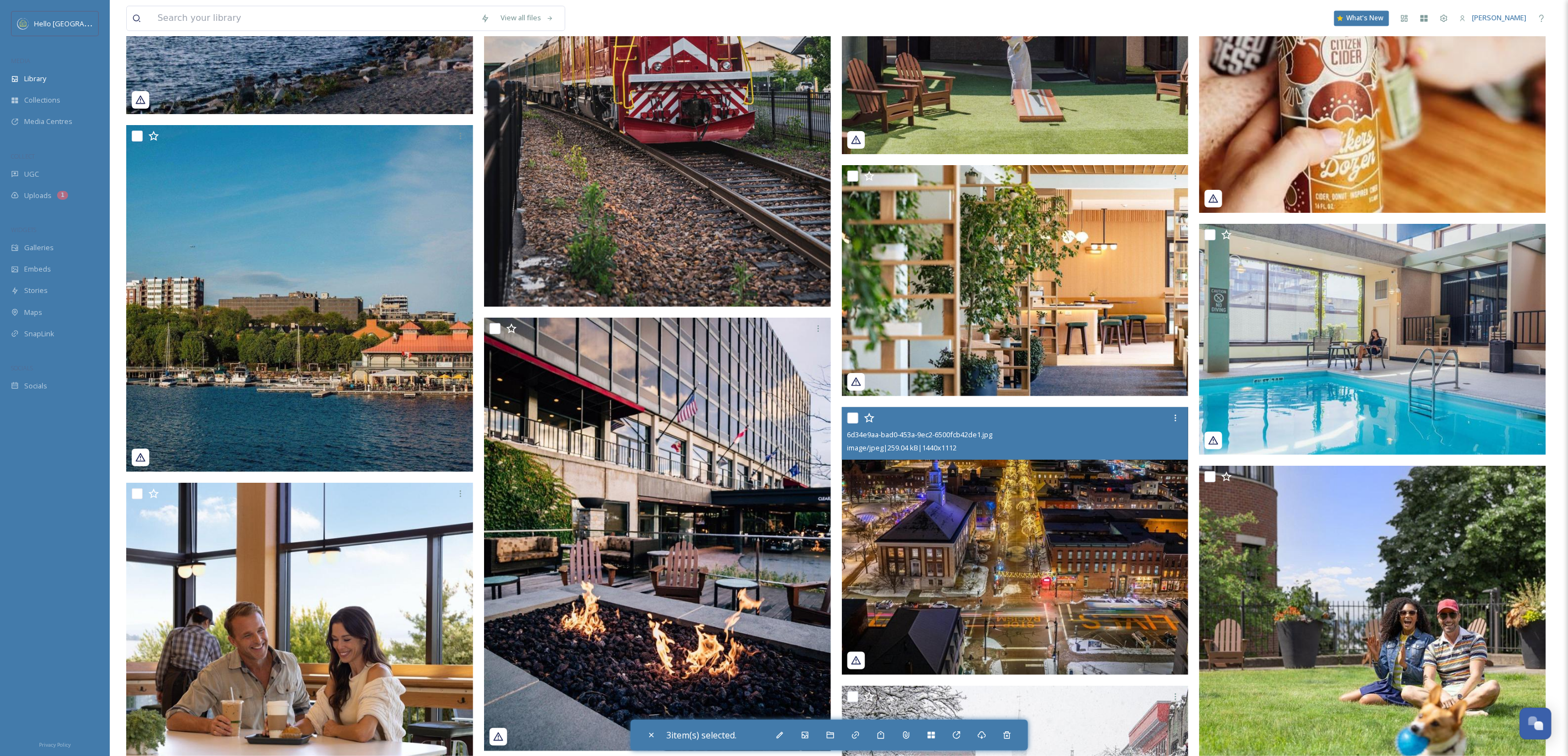
click at [848, 414] on input "checkbox" at bounding box center [853, 418] width 11 height 11
checkbox input "true"
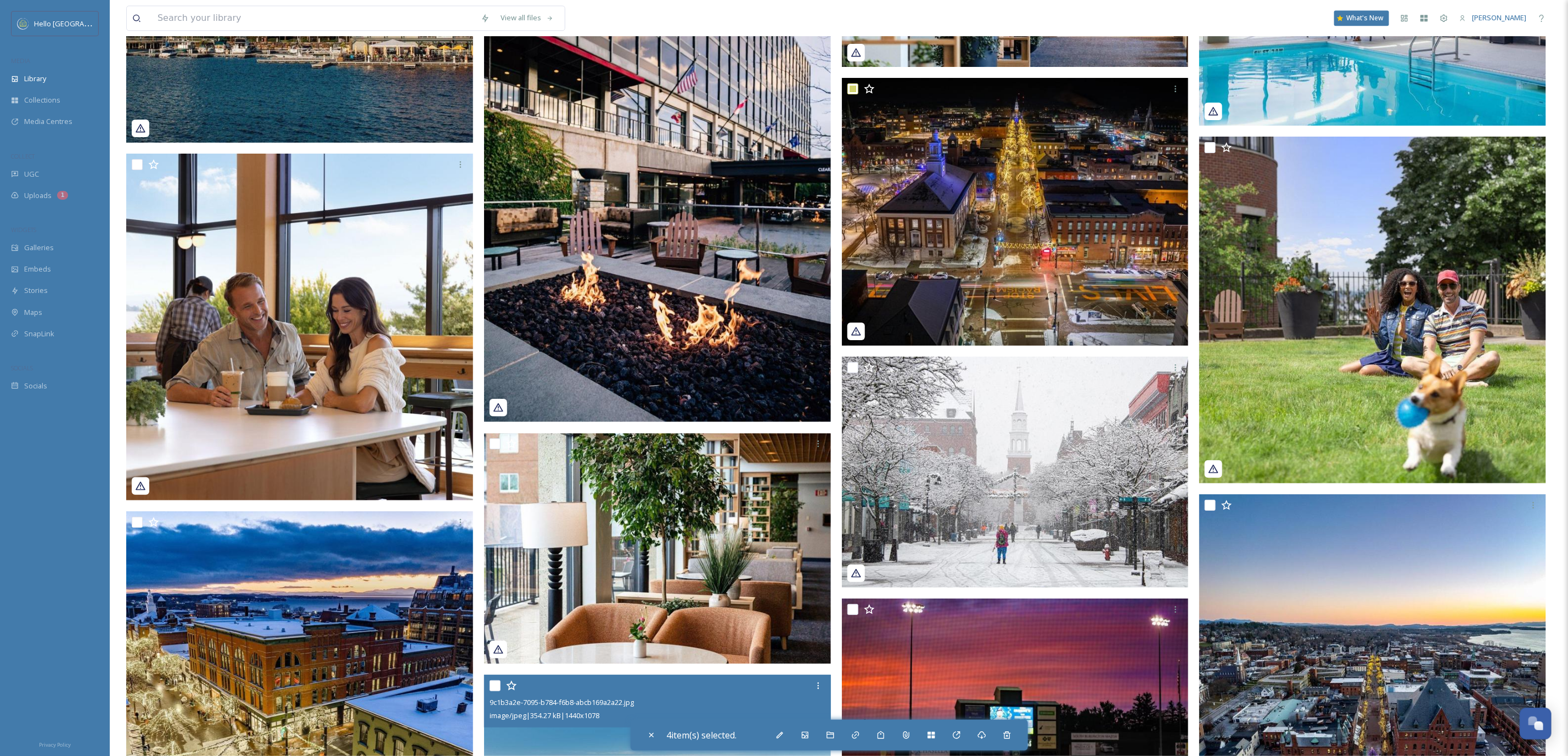
scroll to position [43278, 0]
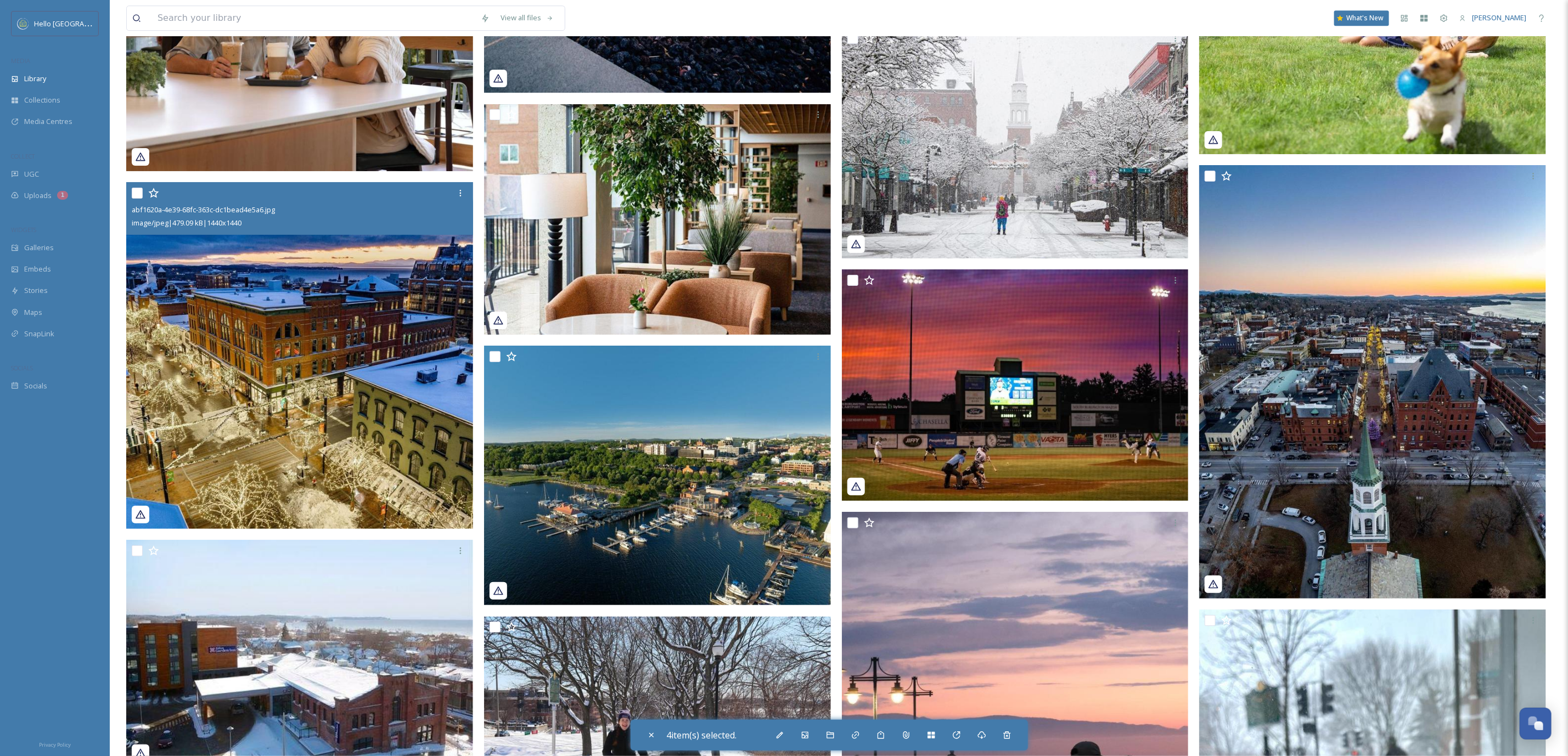
click at [135, 190] on input "checkbox" at bounding box center [137, 193] width 11 height 11
checkbox input "true"
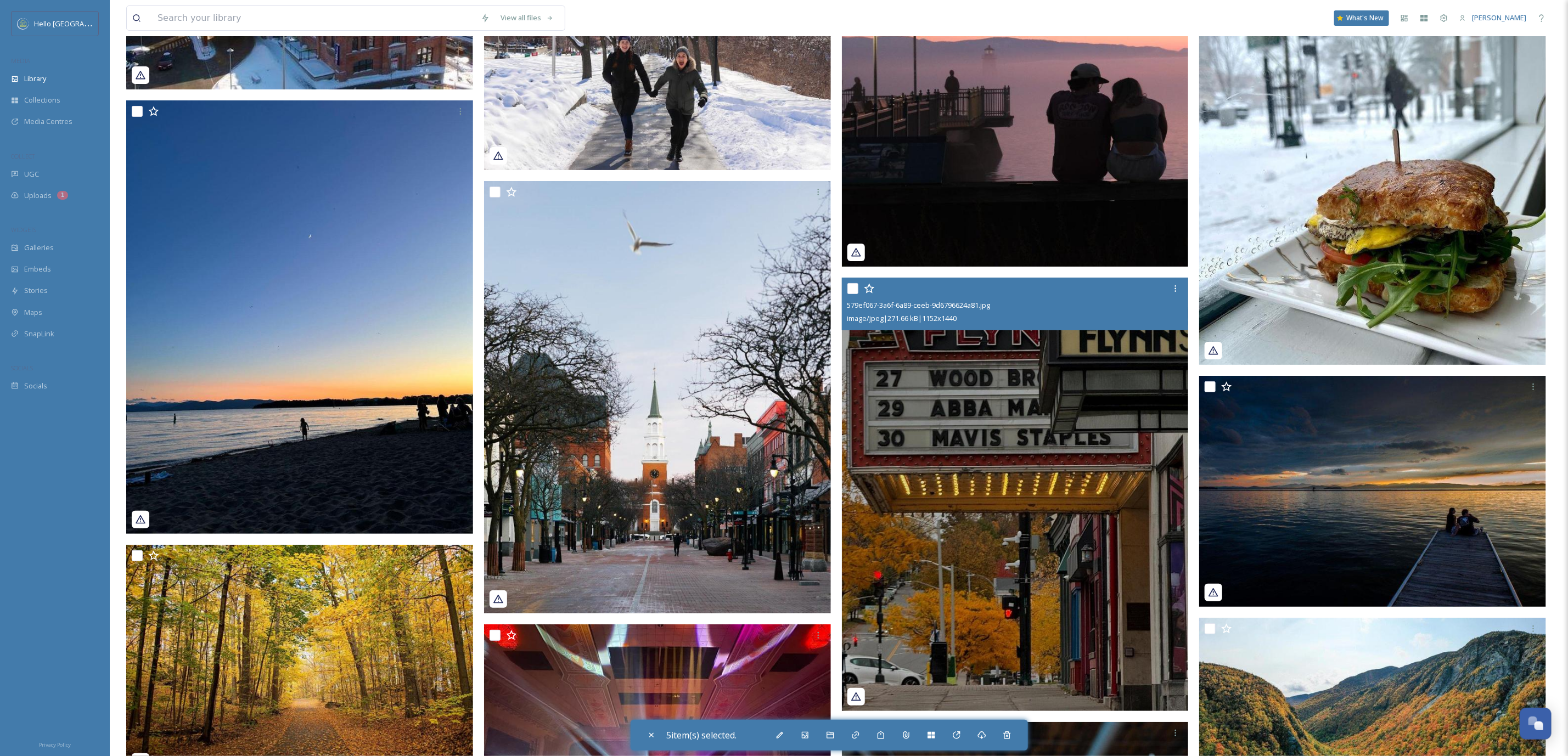
scroll to position [44101, 0]
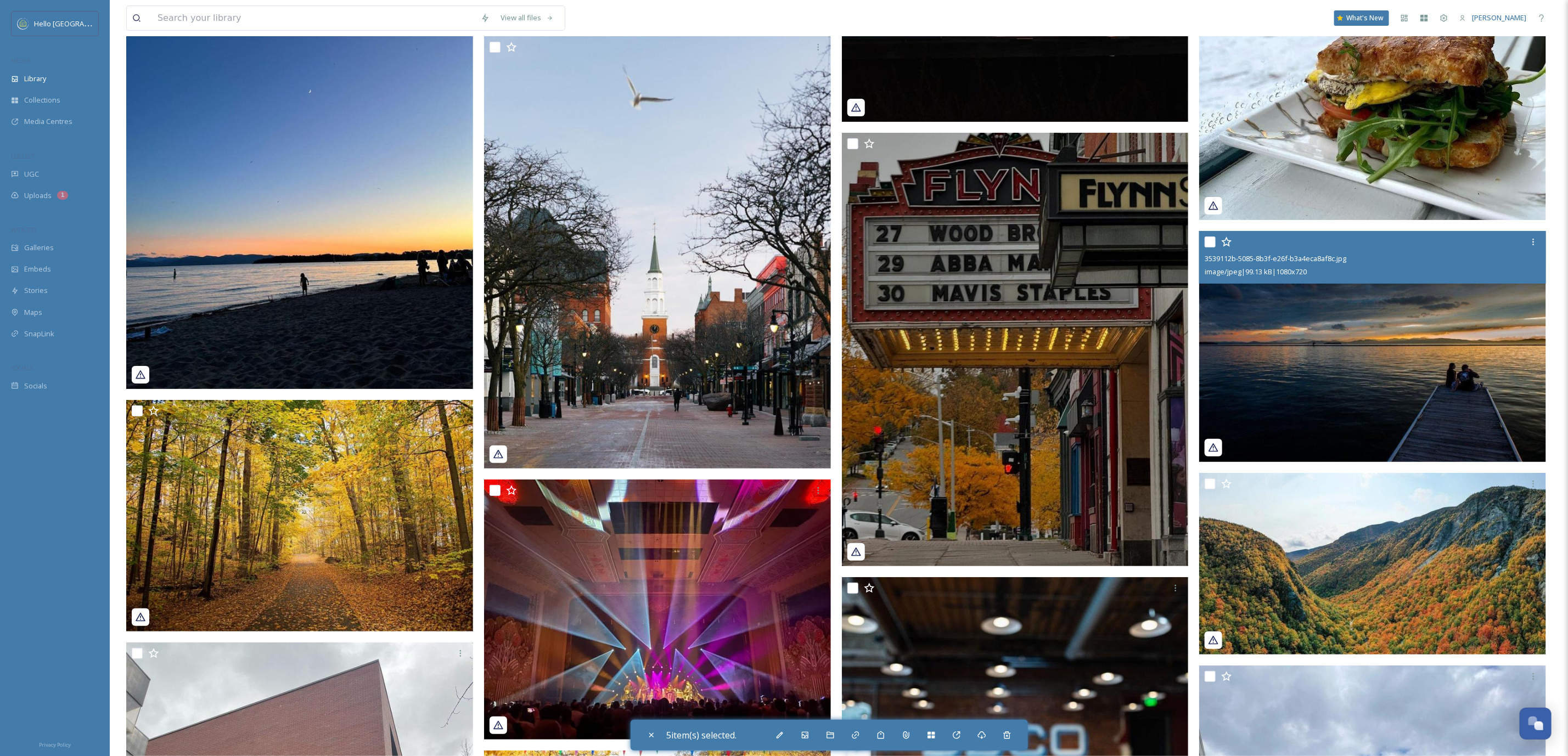
click at [1210, 241] on input "checkbox" at bounding box center [1210, 242] width 11 height 11
checkbox input "true"
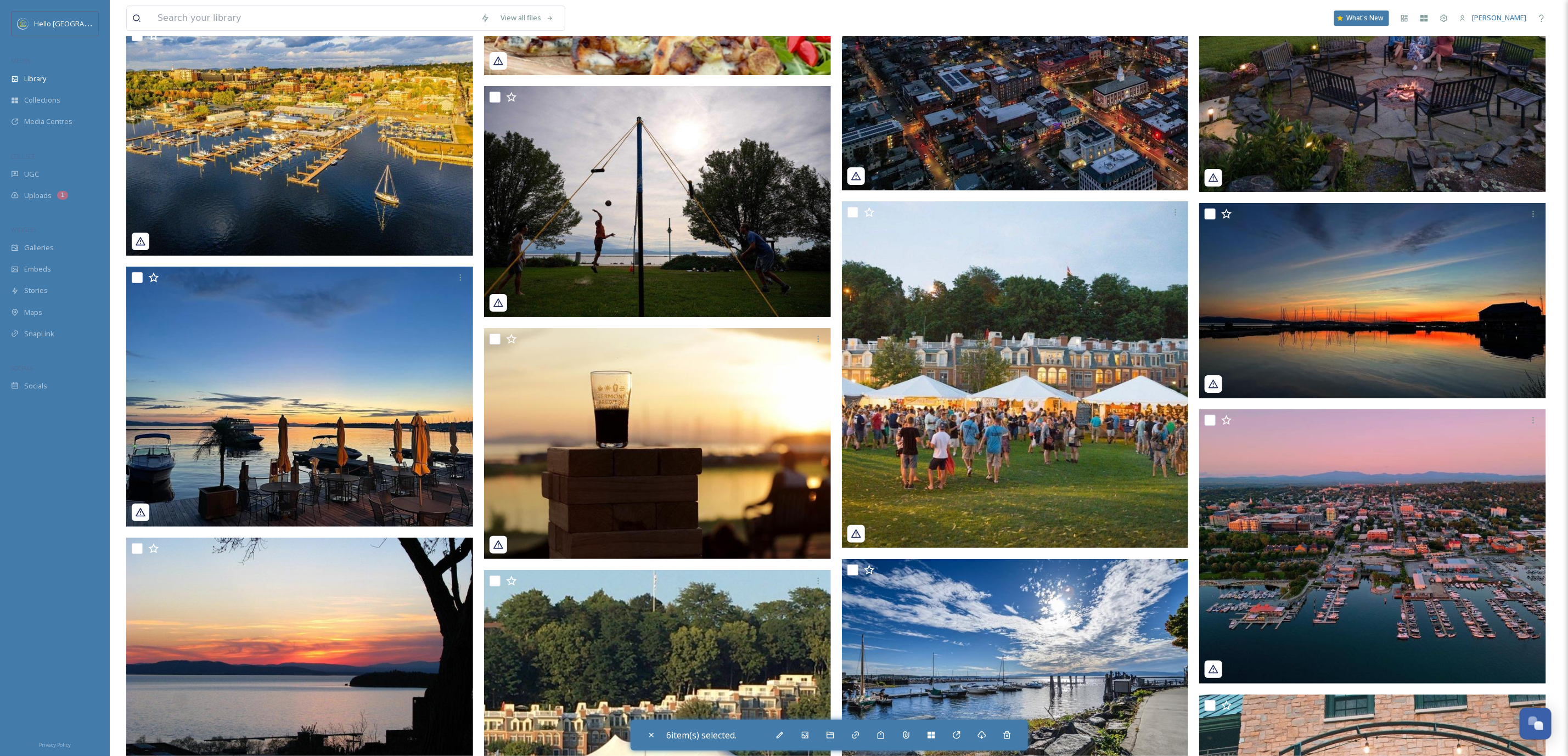
scroll to position [46569, 0]
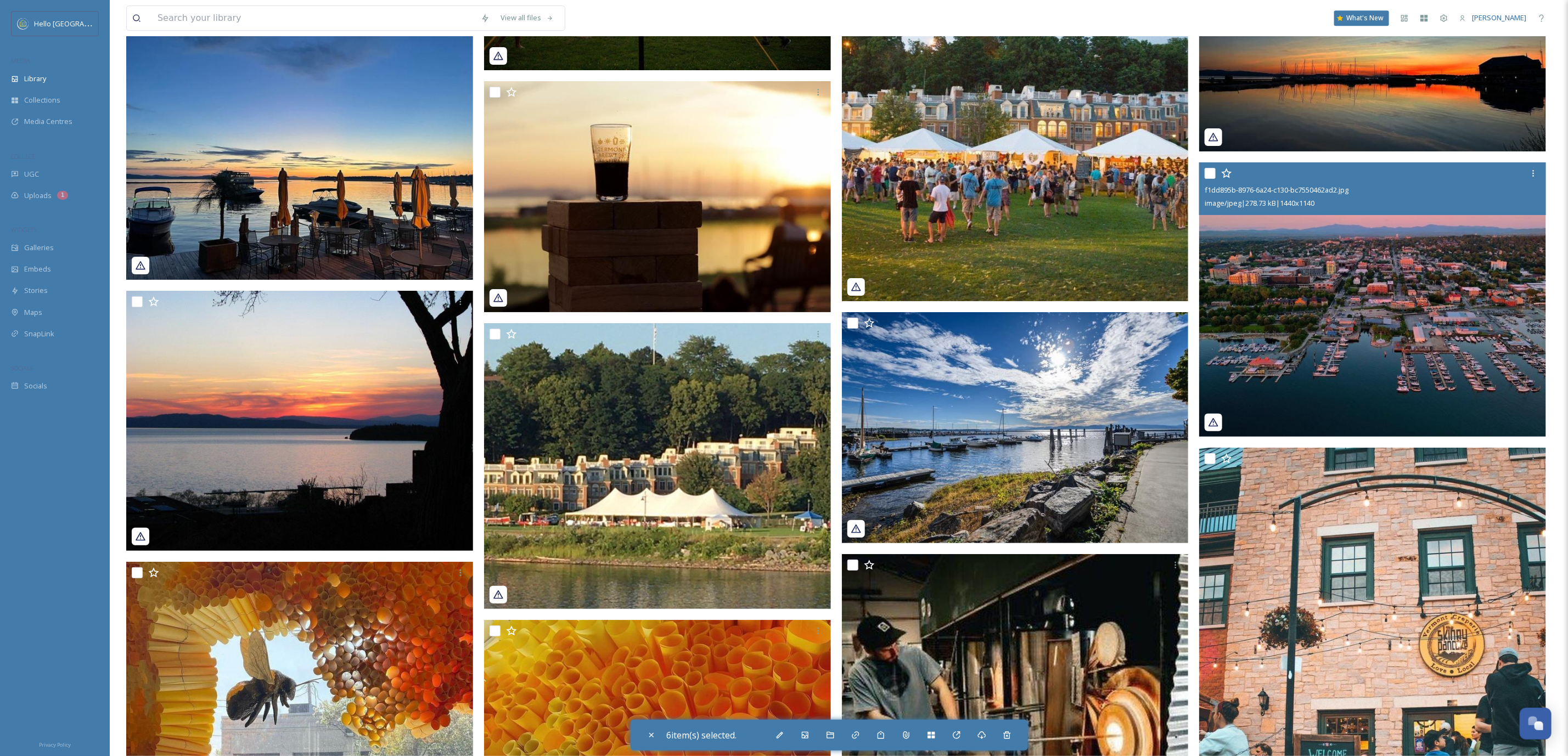
click at [1433, 277] on img at bounding box center [1373, 299] width 347 height 274
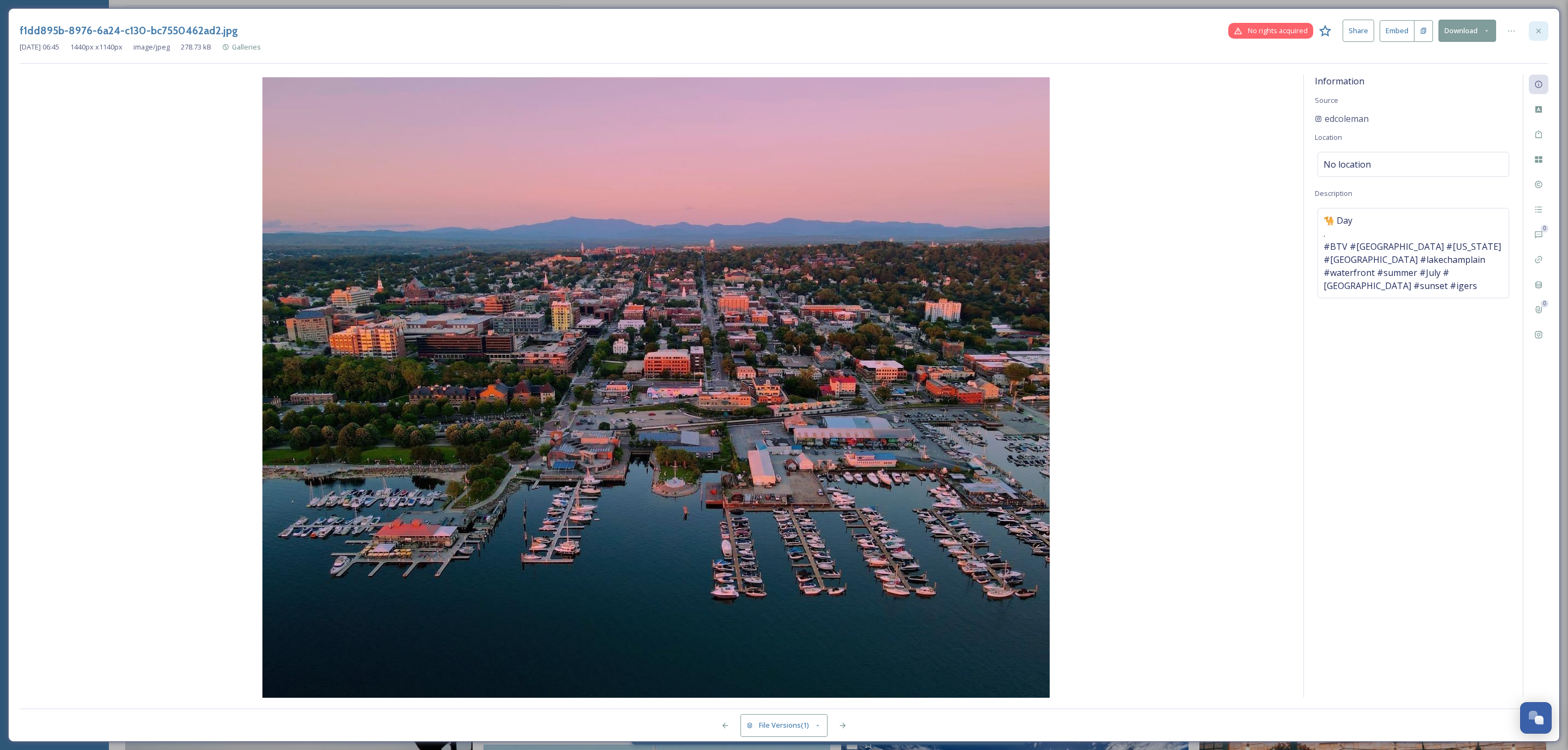
click at [1535, 33] on icon at bounding box center [1538, 31] width 9 height 9
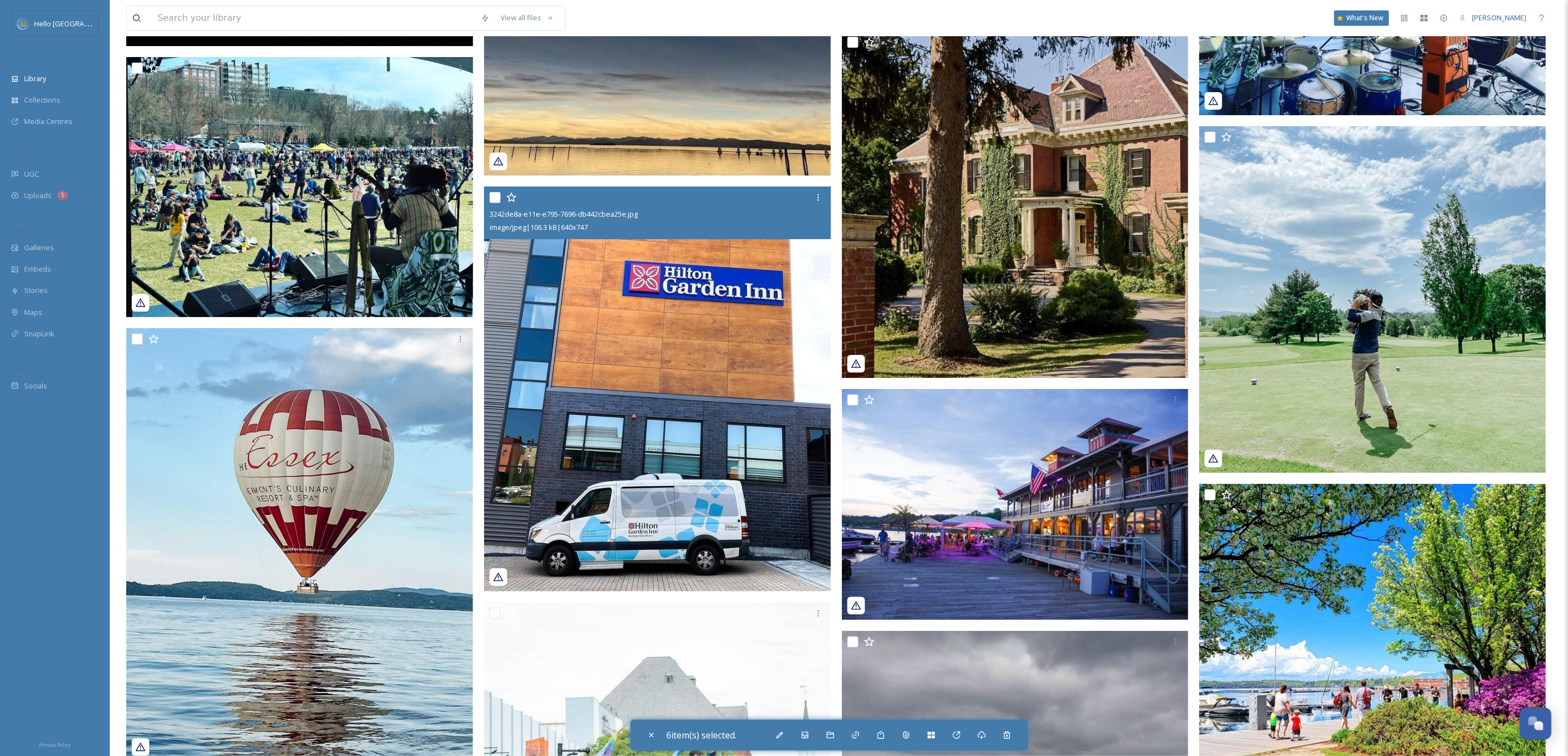
scroll to position [50519, 0]
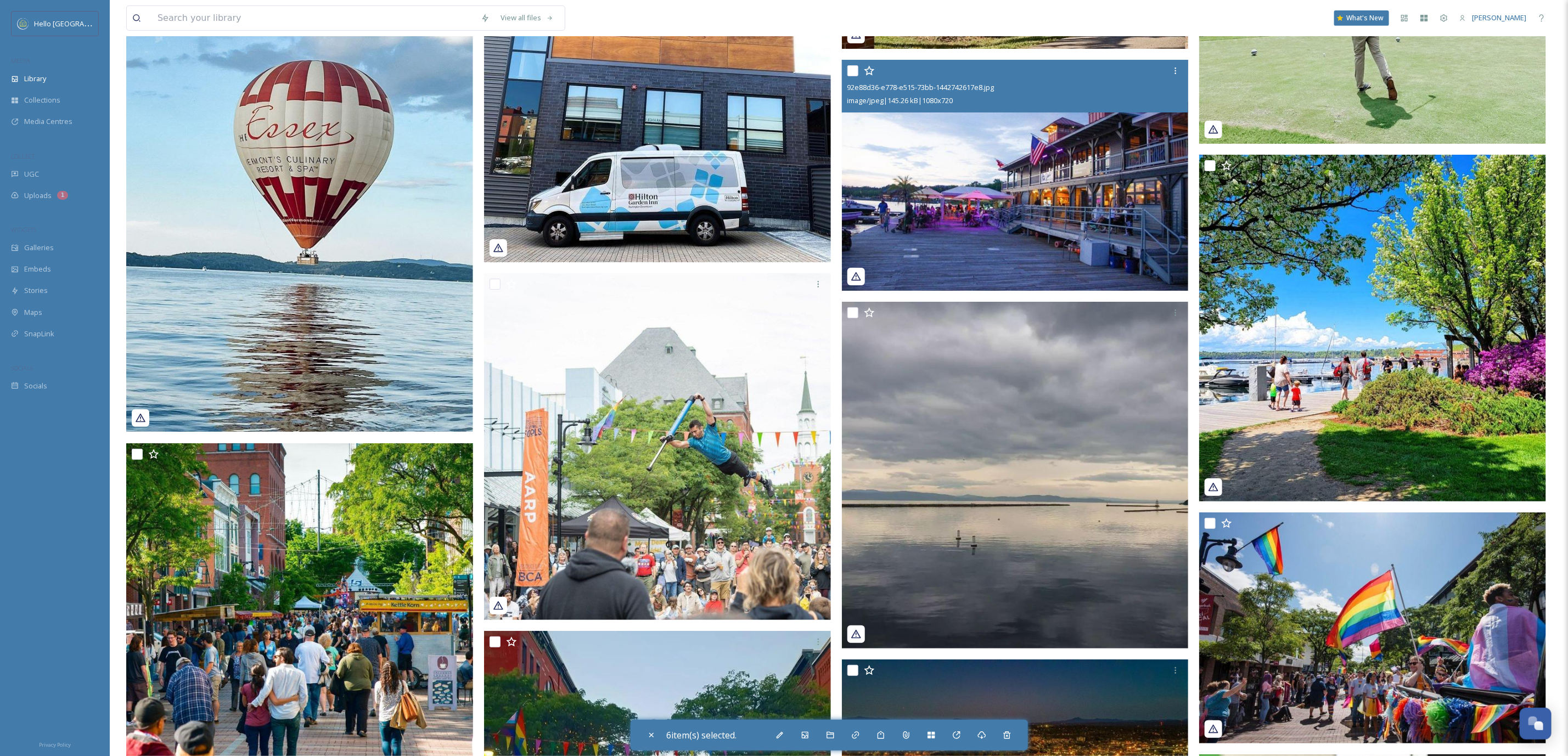
click at [850, 68] on input "checkbox" at bounding box center [853, 70] width 11 height 11
checkbox input "true"
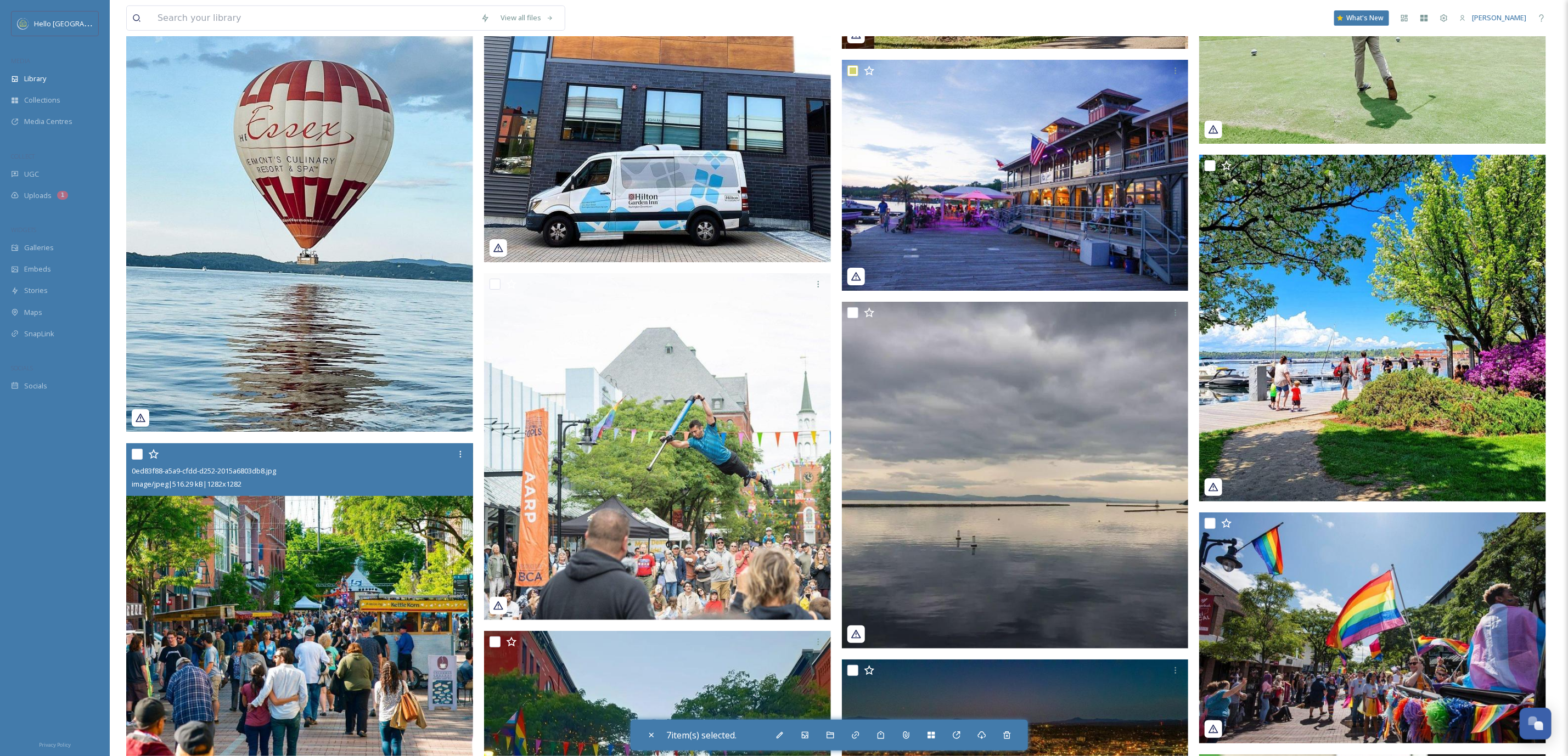
scroll to position [50848, 0]
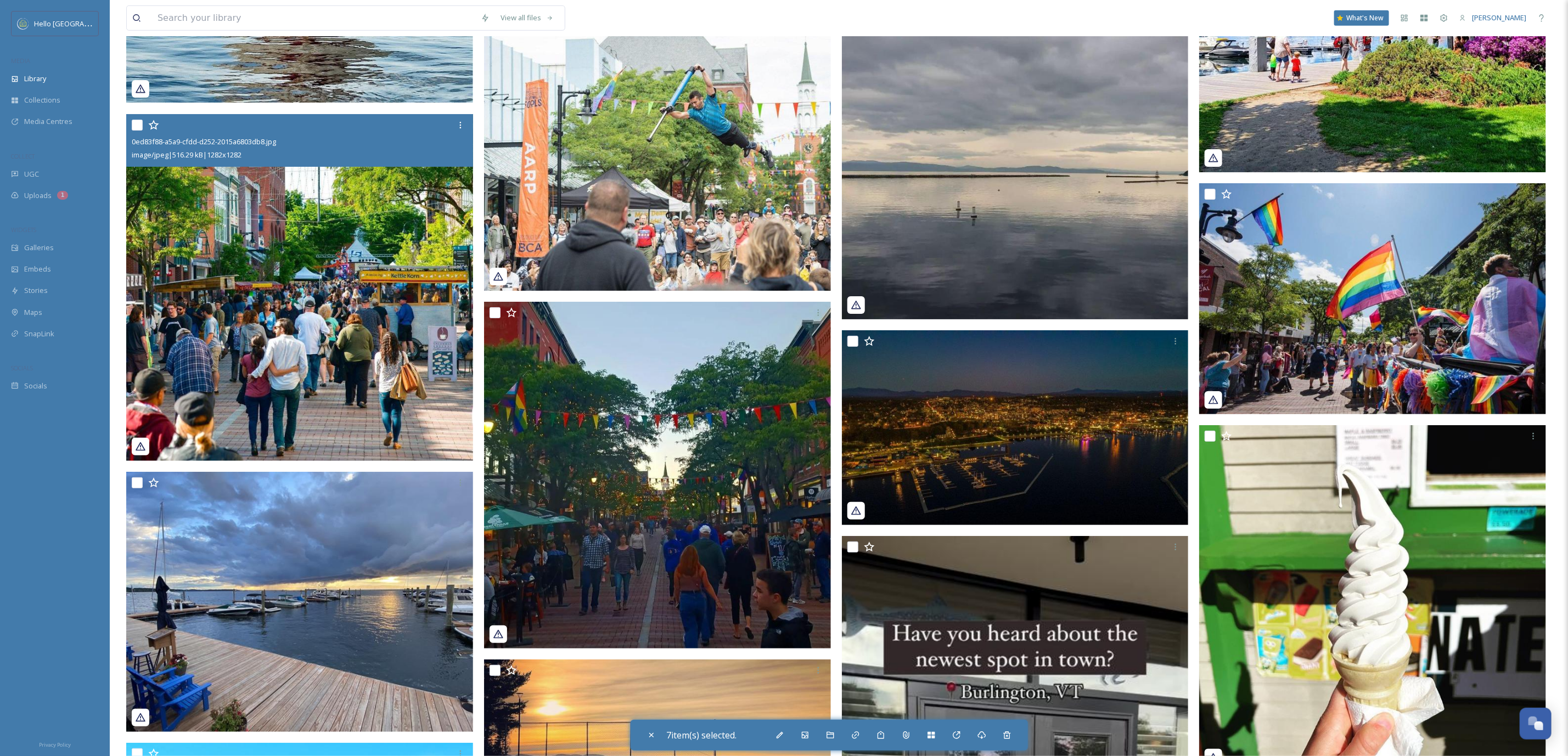
click at [312, 325] on img at bounding box center [300, 288] width 347 height 347
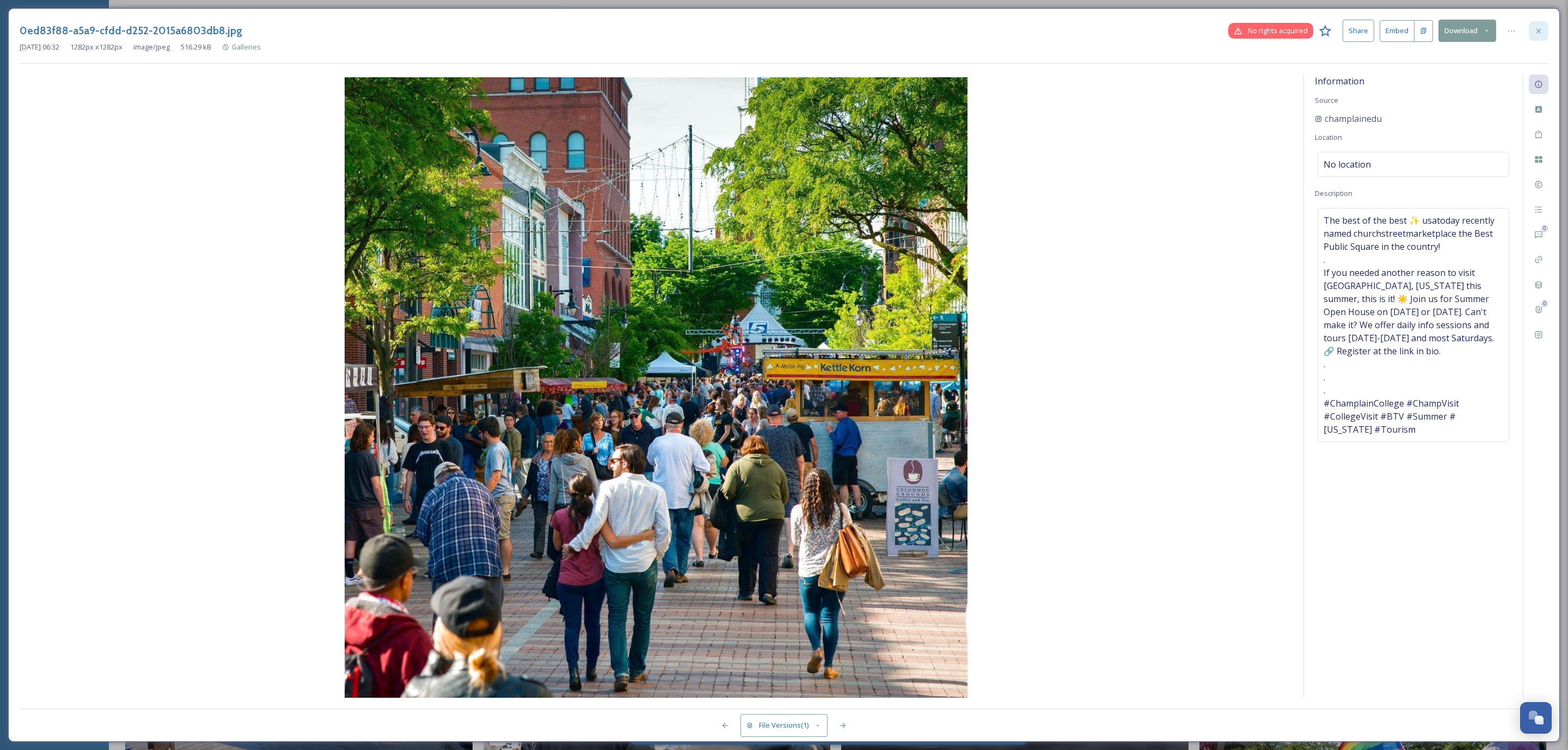
click at [1538, 32] on icon at bounding box center [1538, 30] width 4 height 4
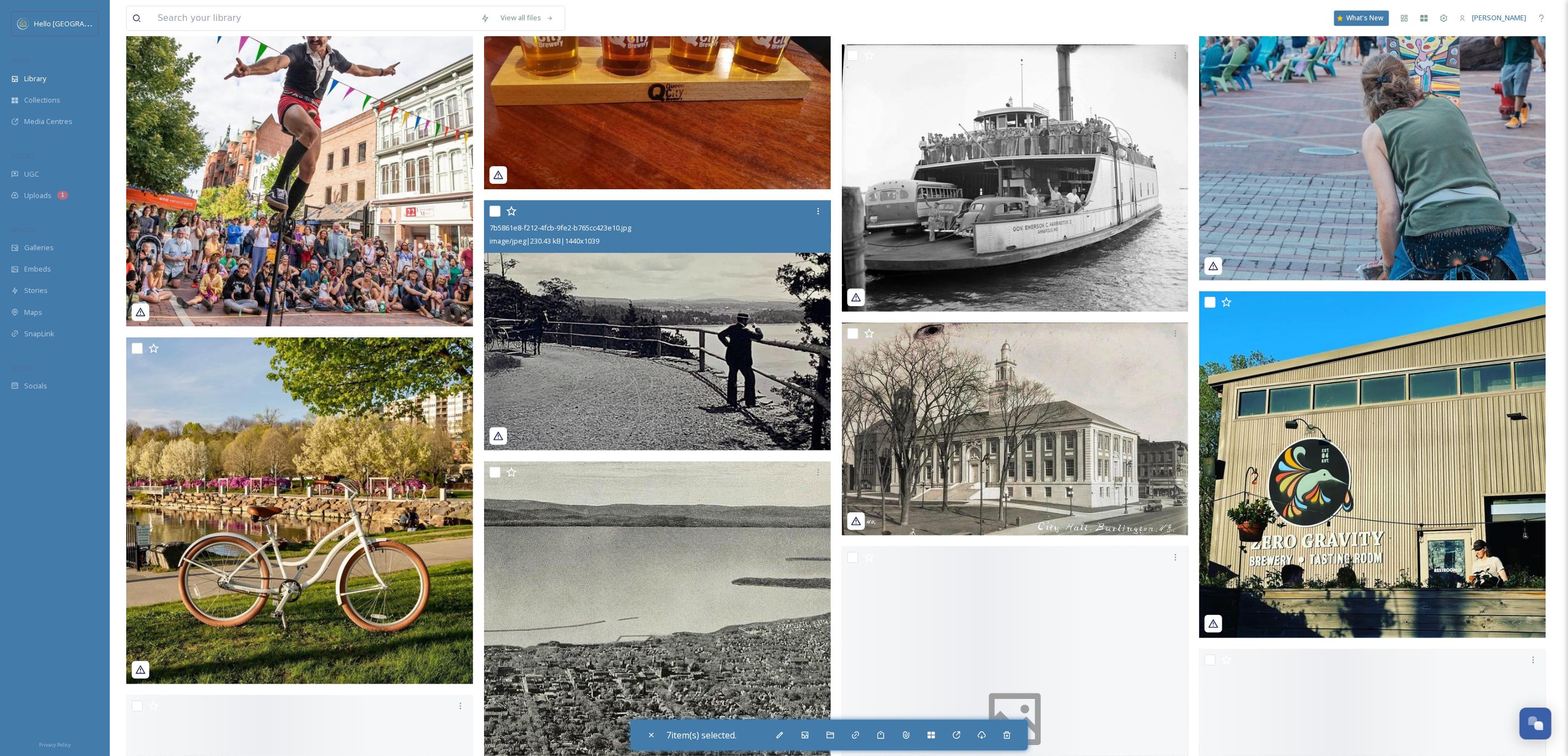
scroll to position [52400, 0]
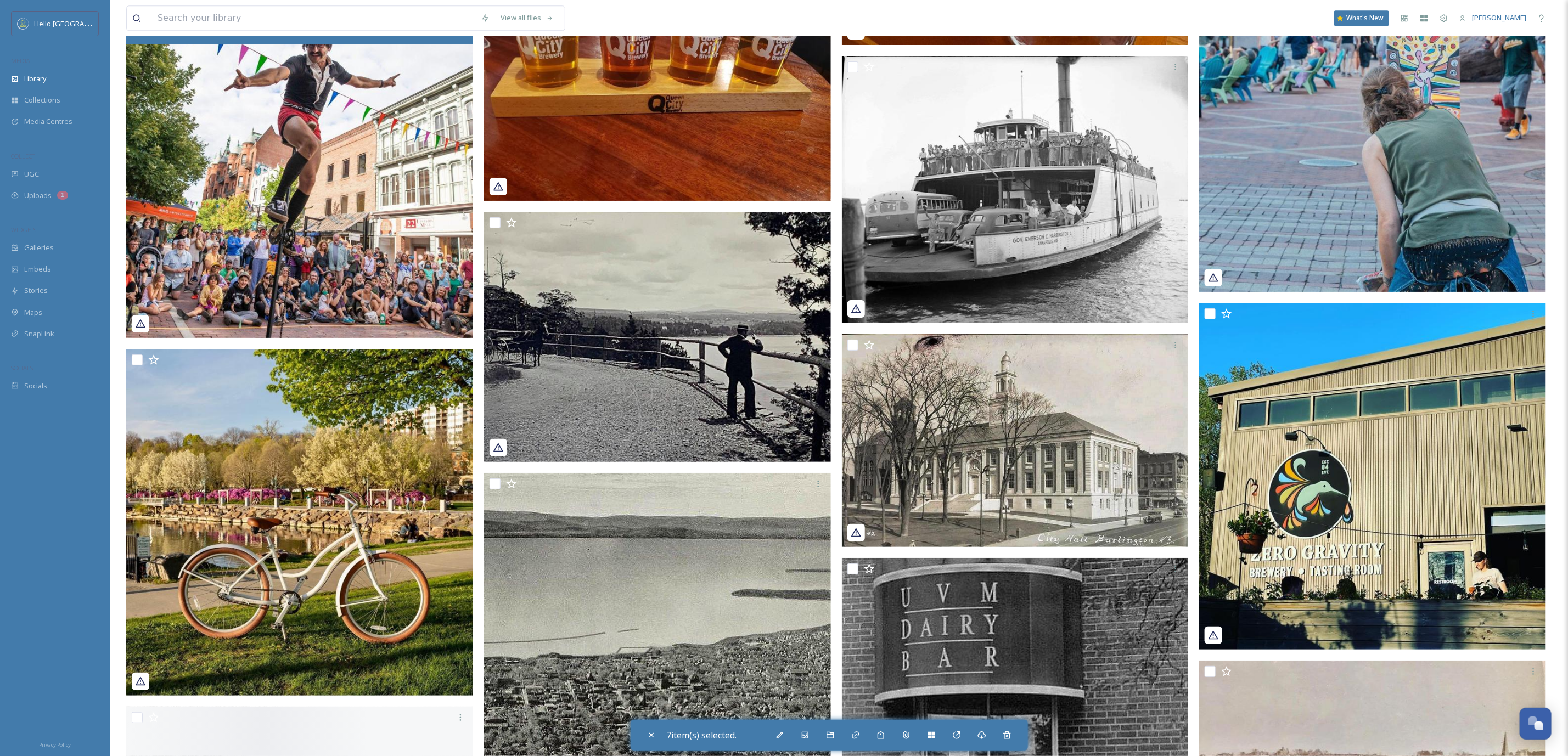
click at [215, 208] on img at bounding box center [300, 165] width 347 height 347
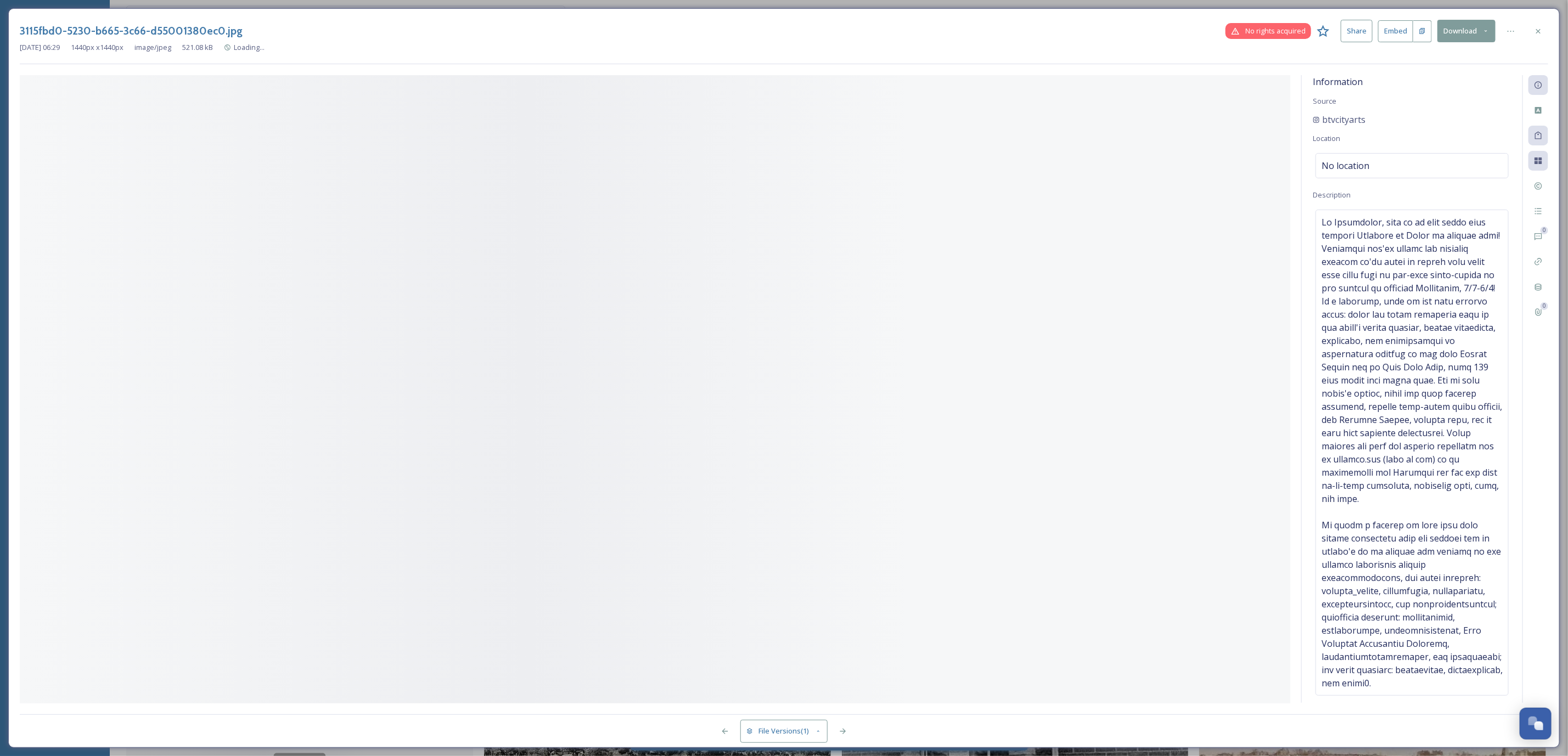
scroll to position [52329, 0]
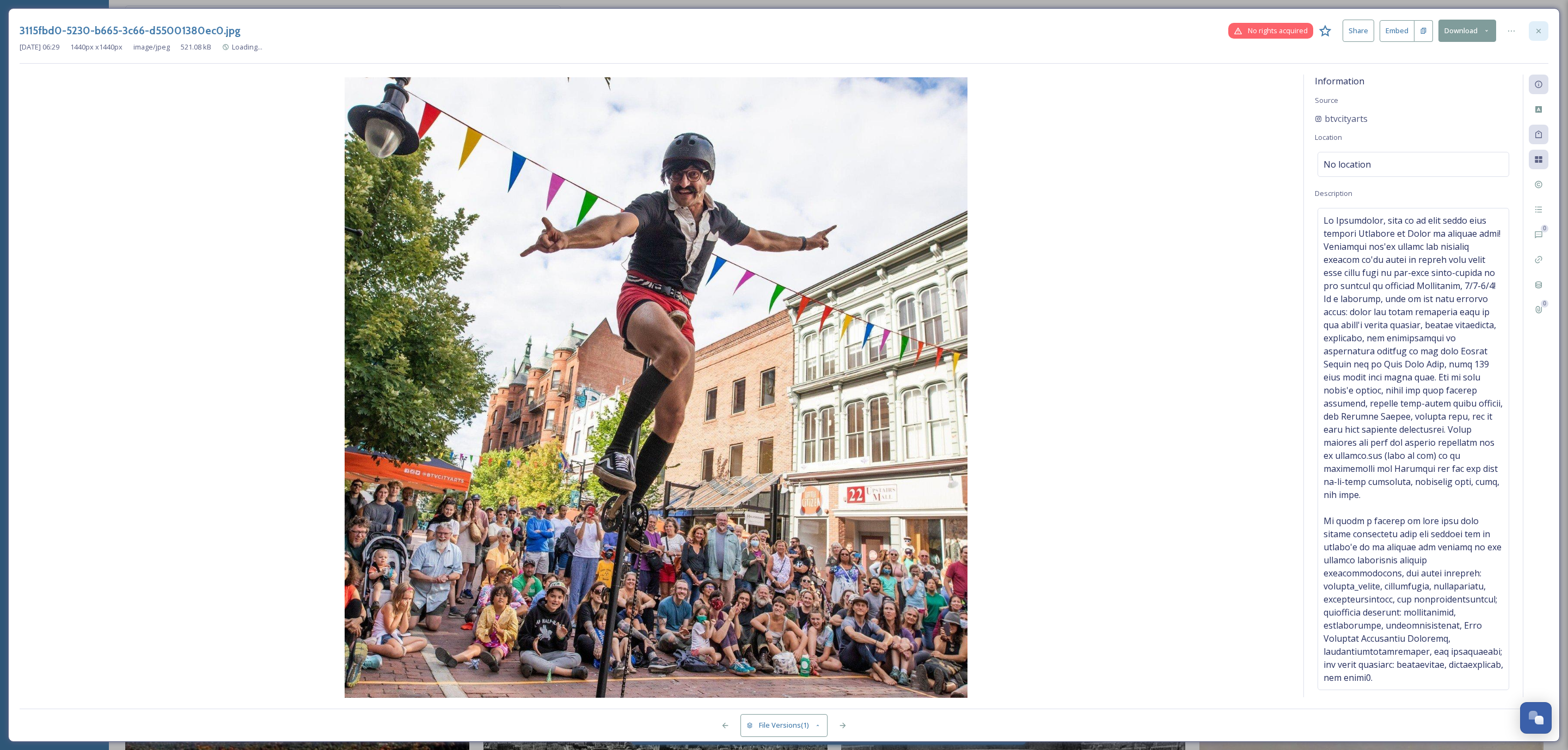
click at [1538, 30] on icon at bounding box center [1538, 31] width 9 height 9
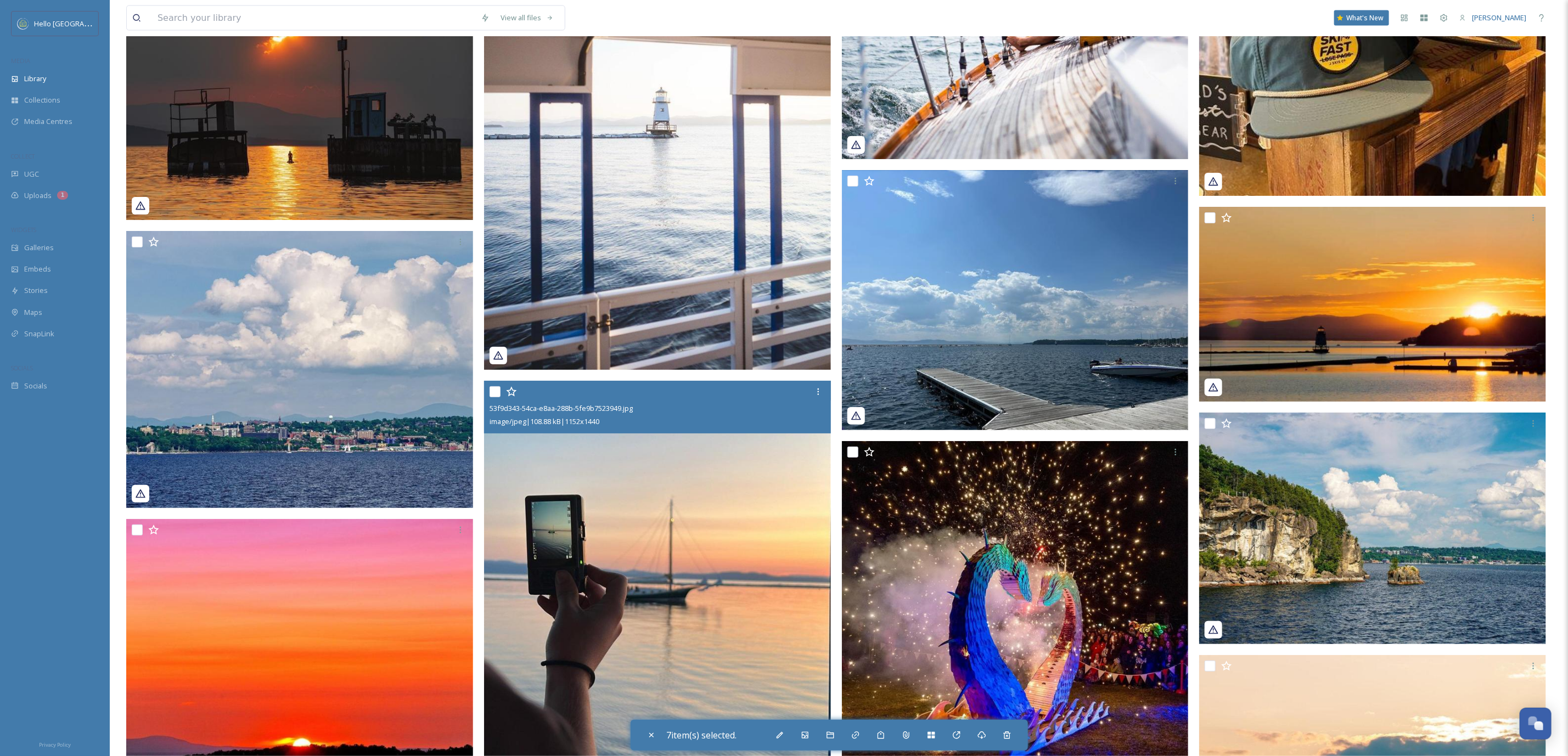
scroll to position [55044, 0]
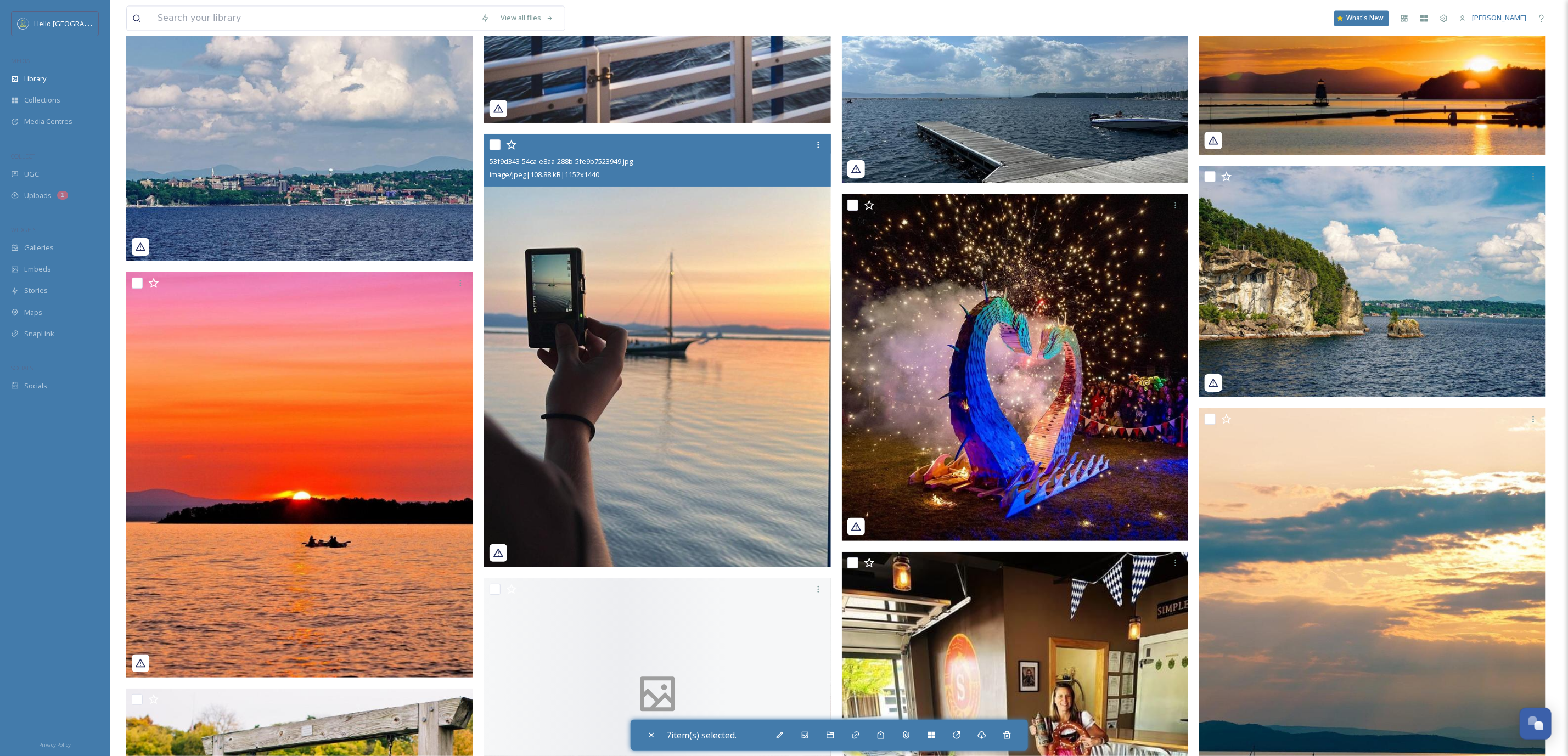
click at [622, 280] on img at bounding box center [658, 350] width 347 height 433
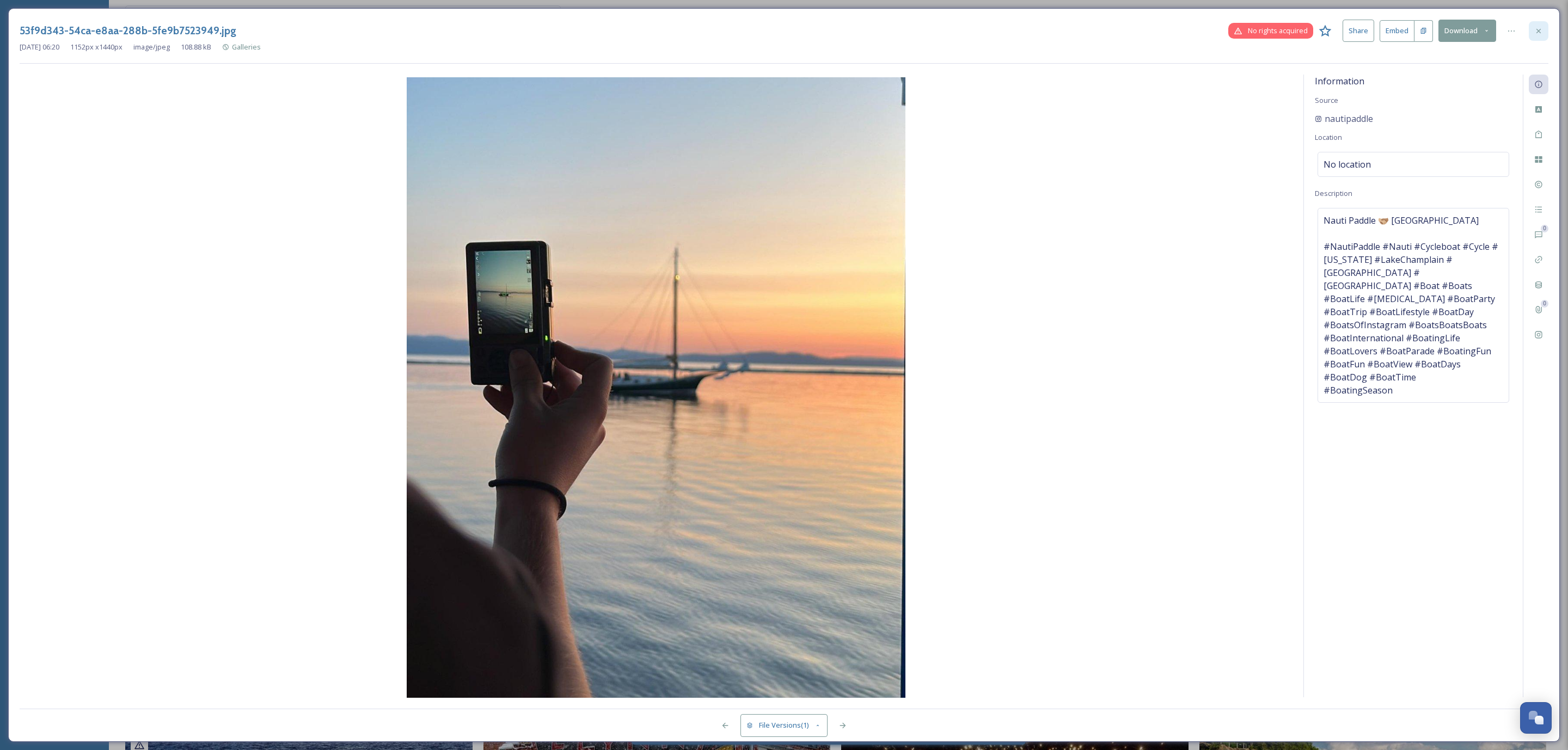
click at [1535, 30] on icon at bounding box center [1538, 31] width 9 height 9
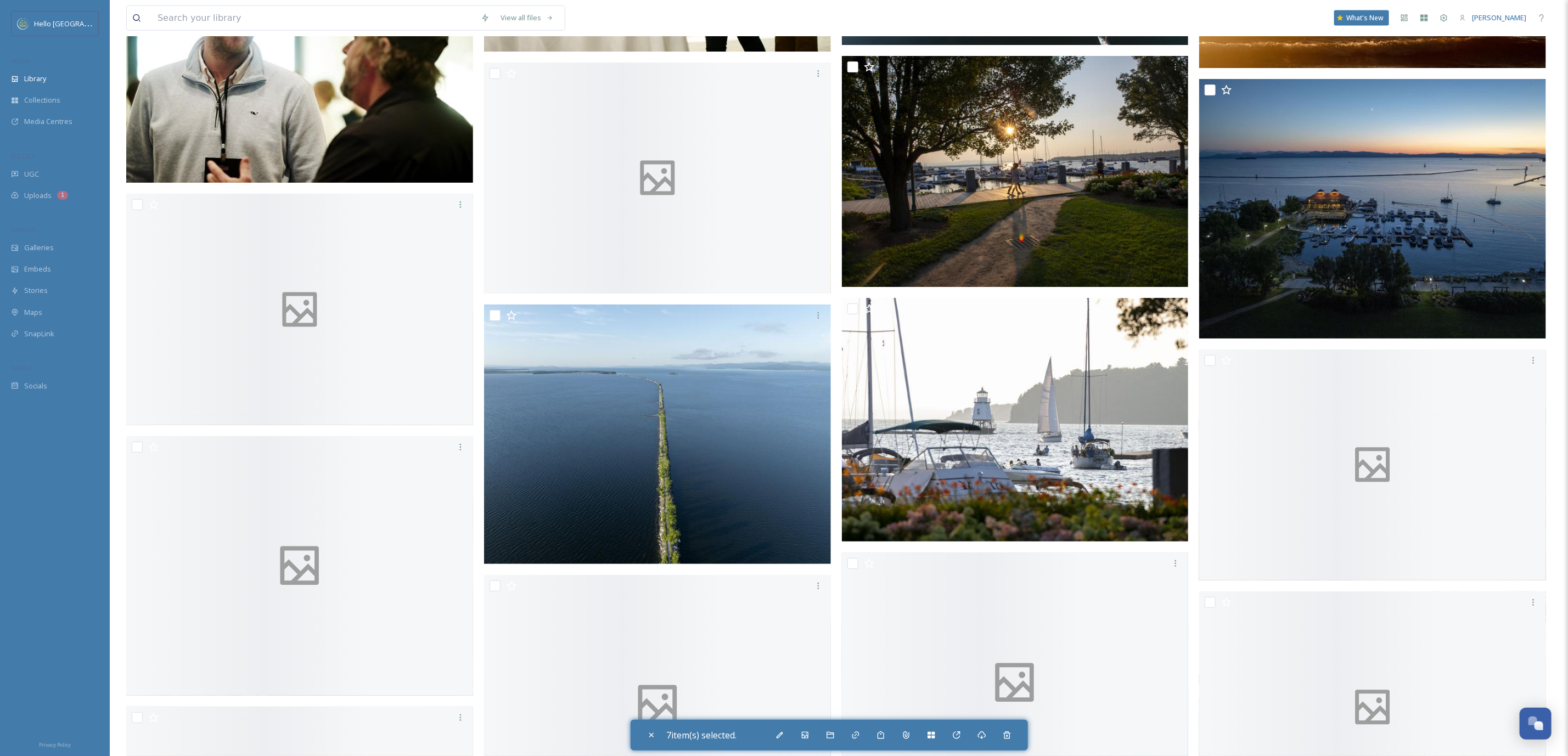
scroll to position [73310, 0]
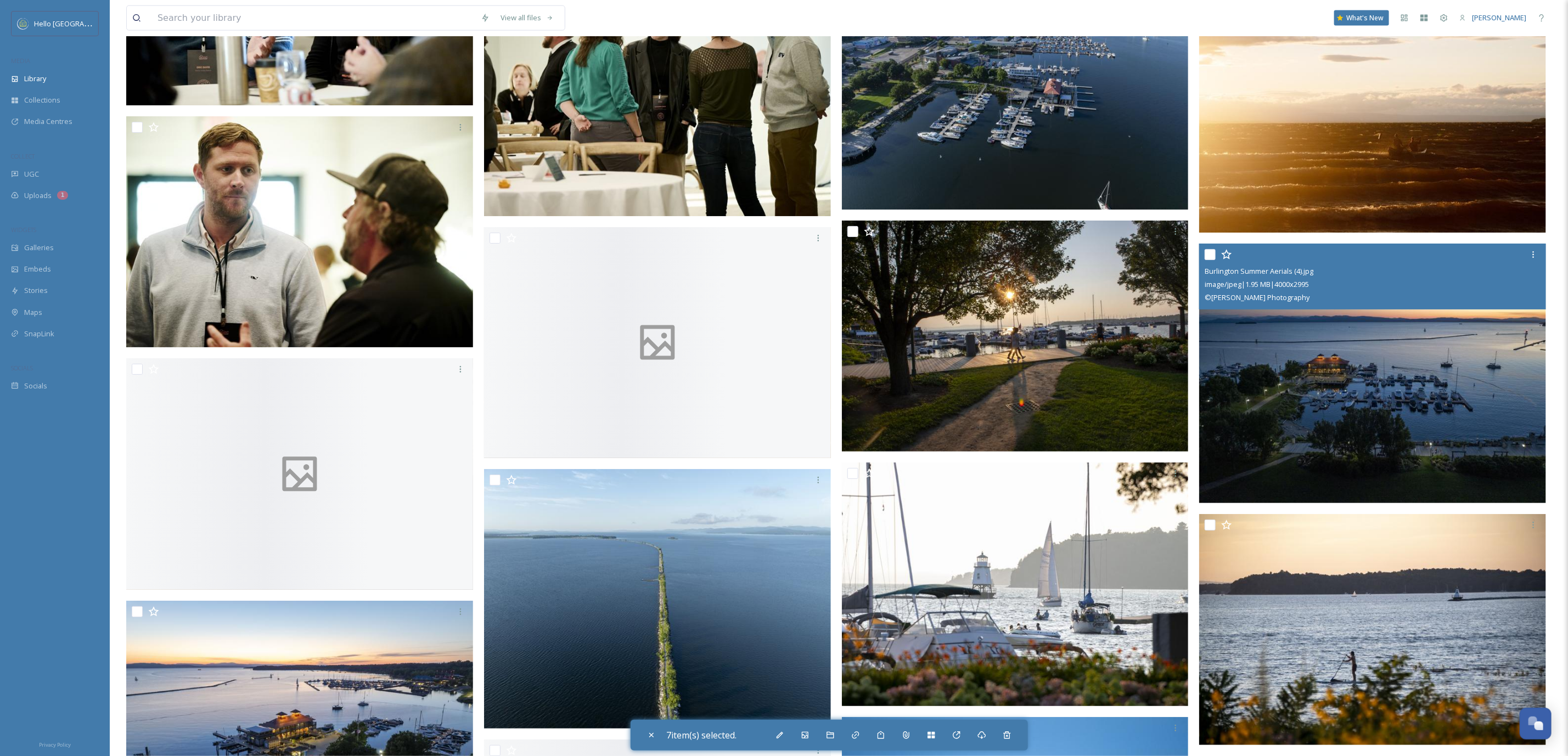
click at [851, 226] on input "checkbox" at bounding box center [853, 231] width 11 height 11
checkbox input "true"
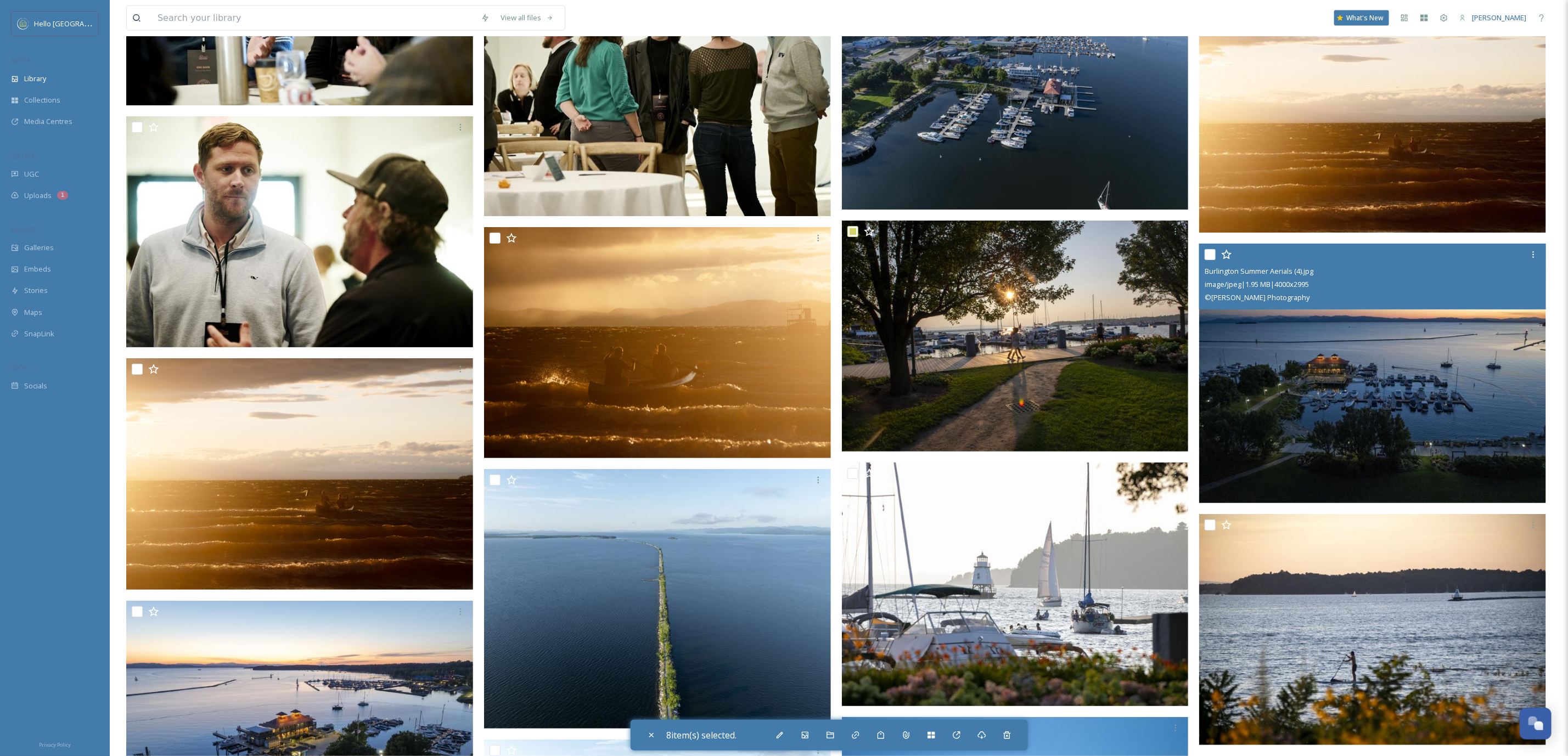
click at [1208, 250] on input "checkbox" at bounding box center [1210, 254] width 11 height 11
checkbox input "true"
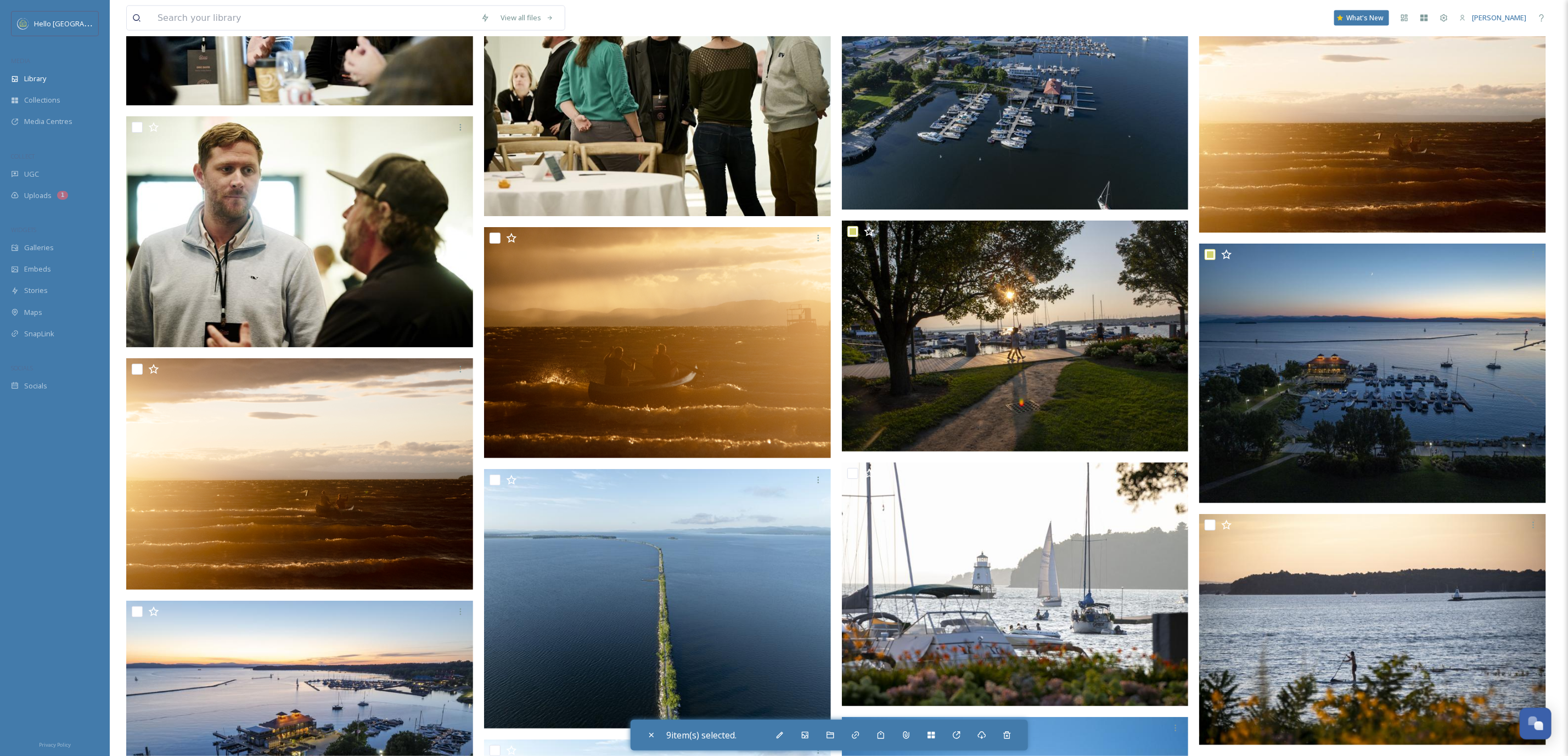
scroll to position [73063, 0]
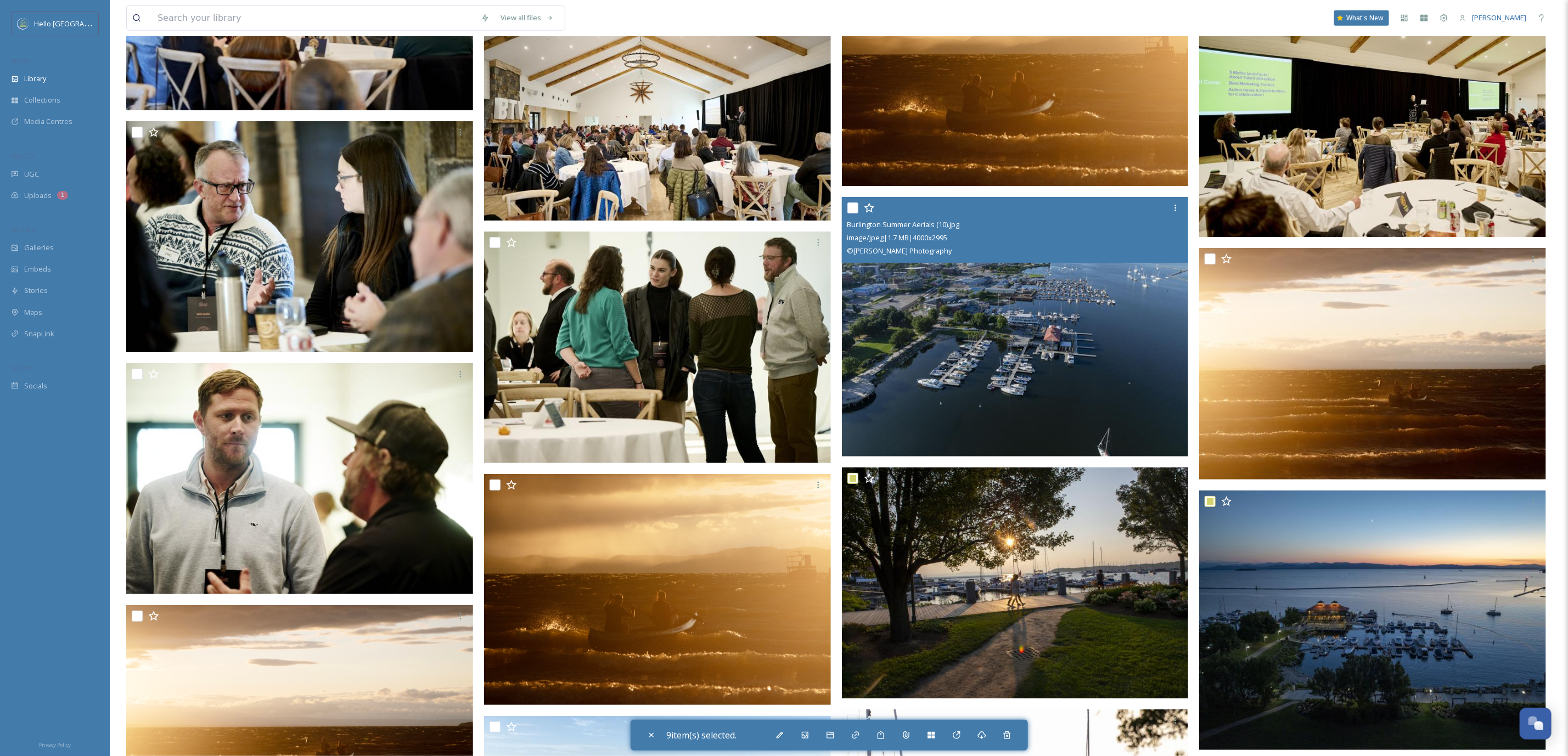
click at [854, 204] on input "checkbox" at bounding box center [853, 208] width 11 height 11
checkbox input "true"
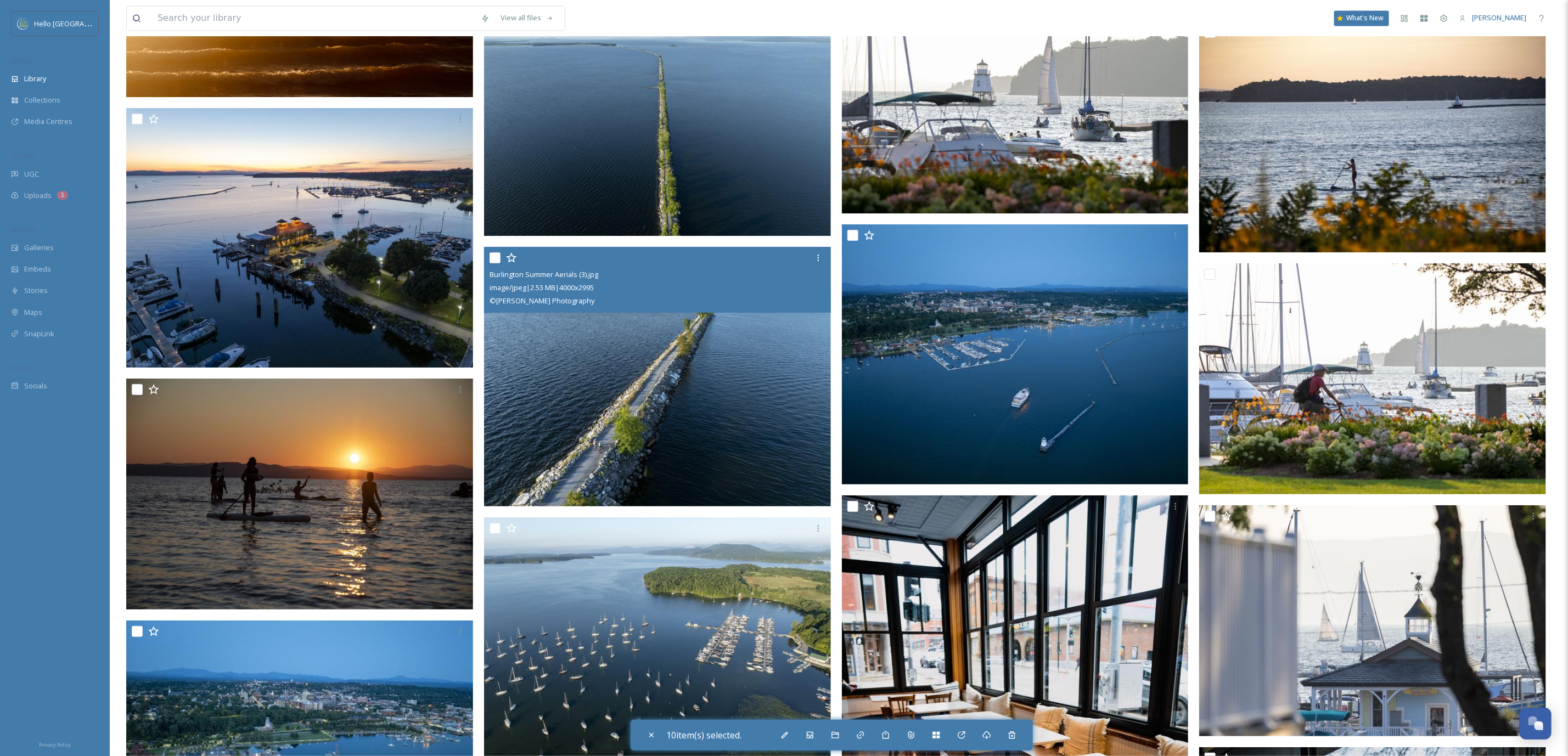
scroll to position [73803, 0]
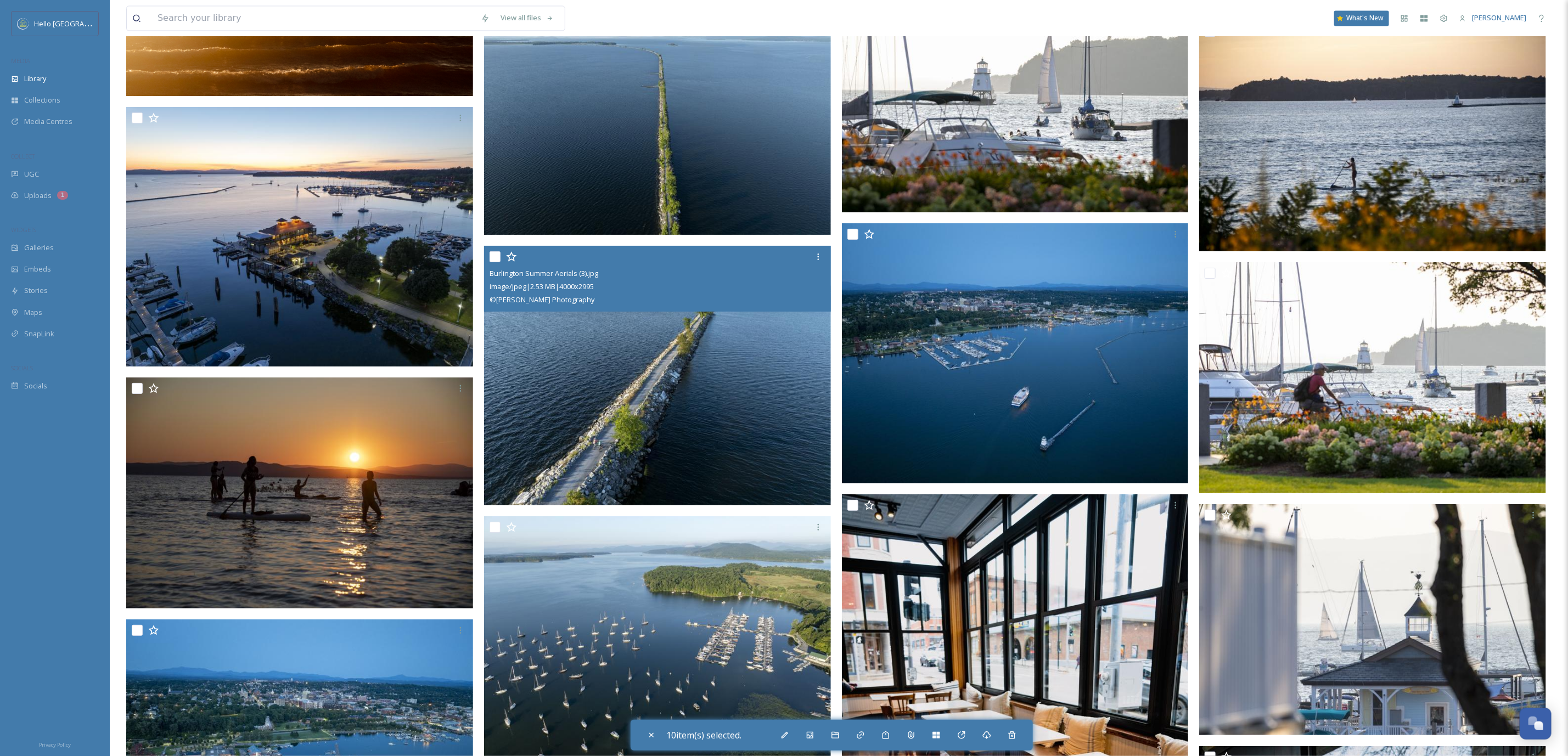
click at [494, 253] on input "checkbox" at bounding box center [494, 256] width 11 height 11
checkbox input "true"
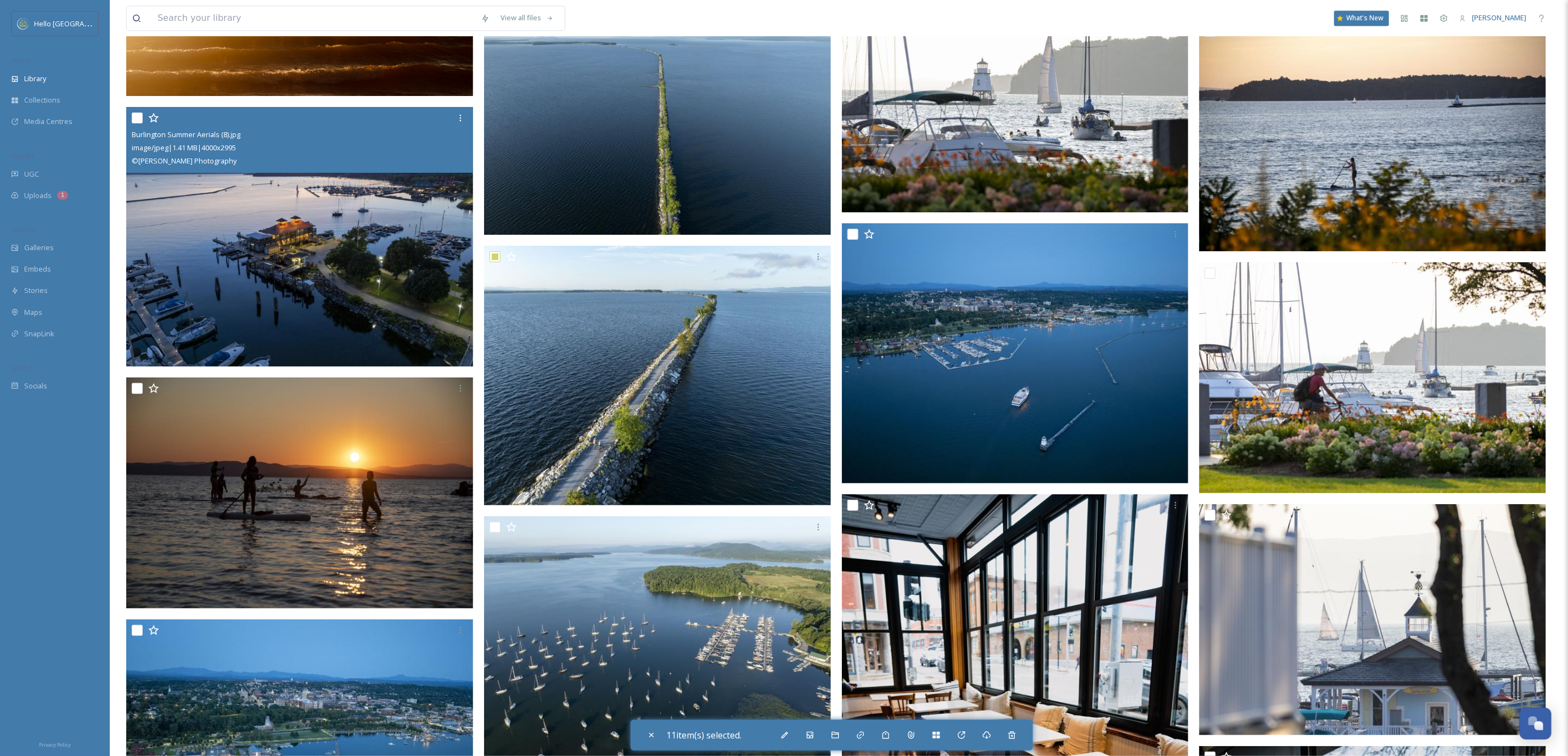
click at [132, 112] on input "checkbox" at bounding box center [137, 117] width 11 height 11
checkbox input "true"
click at [137, 387] on input "checkbox" at bounding box center [137, 388] width 11 height 11
checkbox input "true"
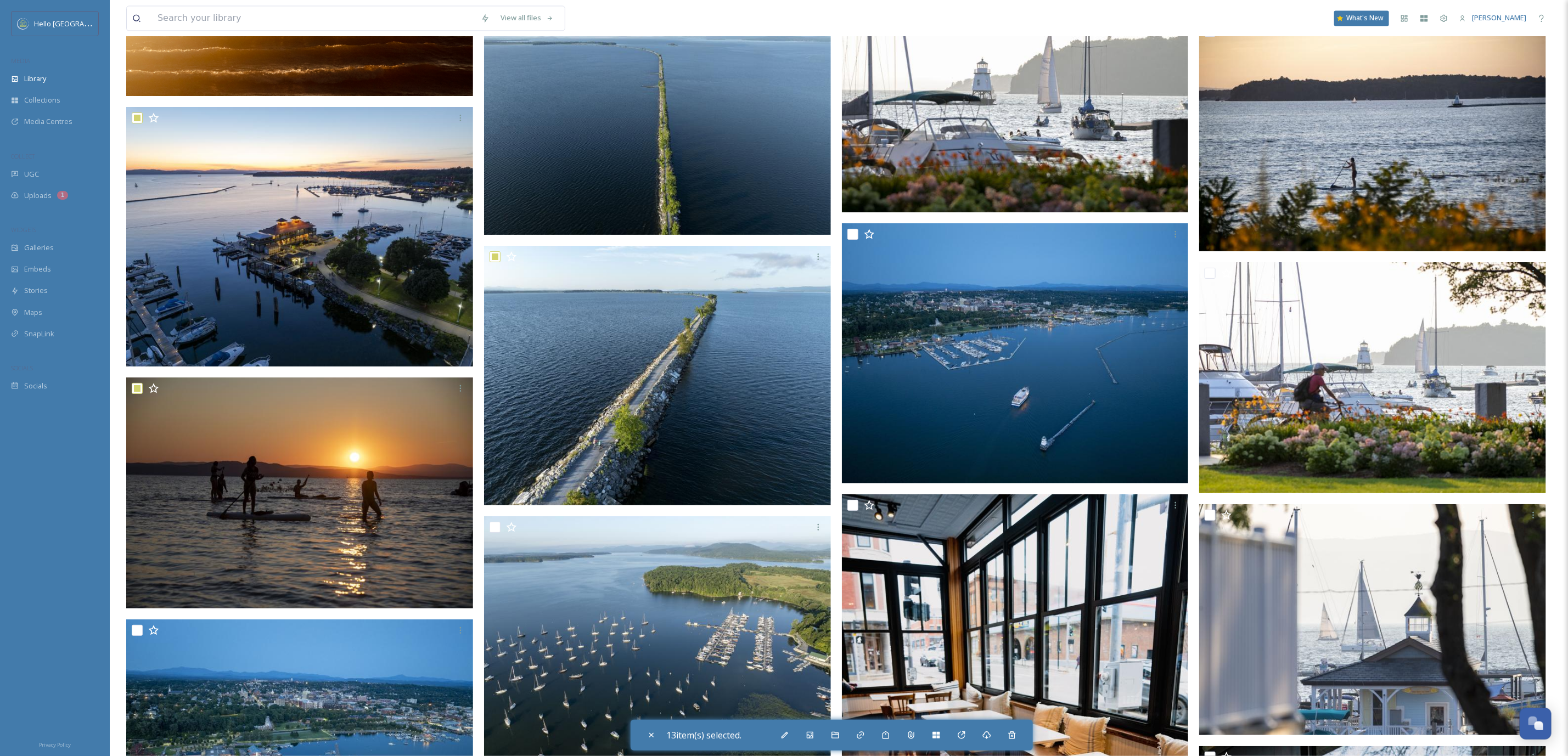
scroll to position [74379, 0]
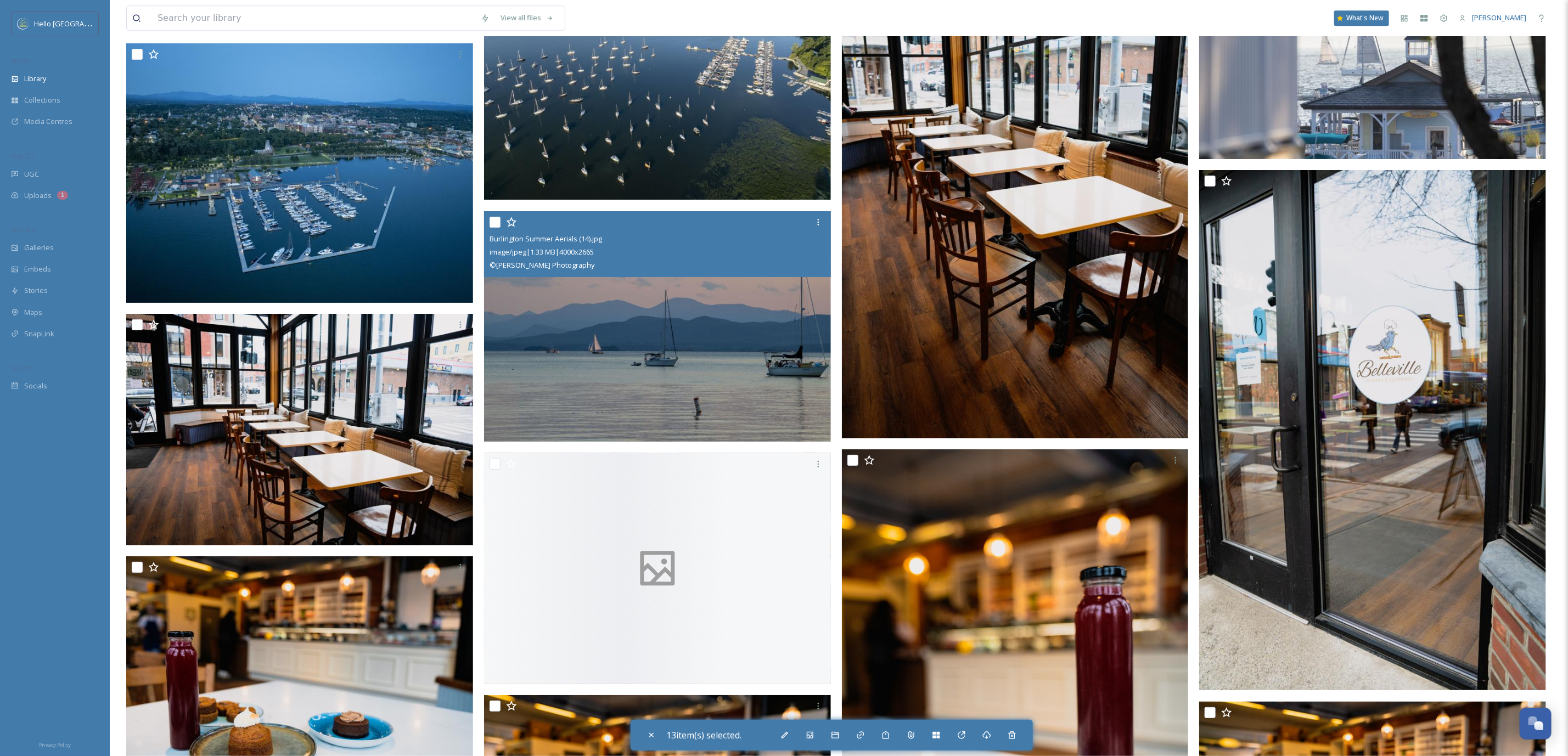
click at [491, 212] on div at bounding box center [658, 222] width 339 height 19
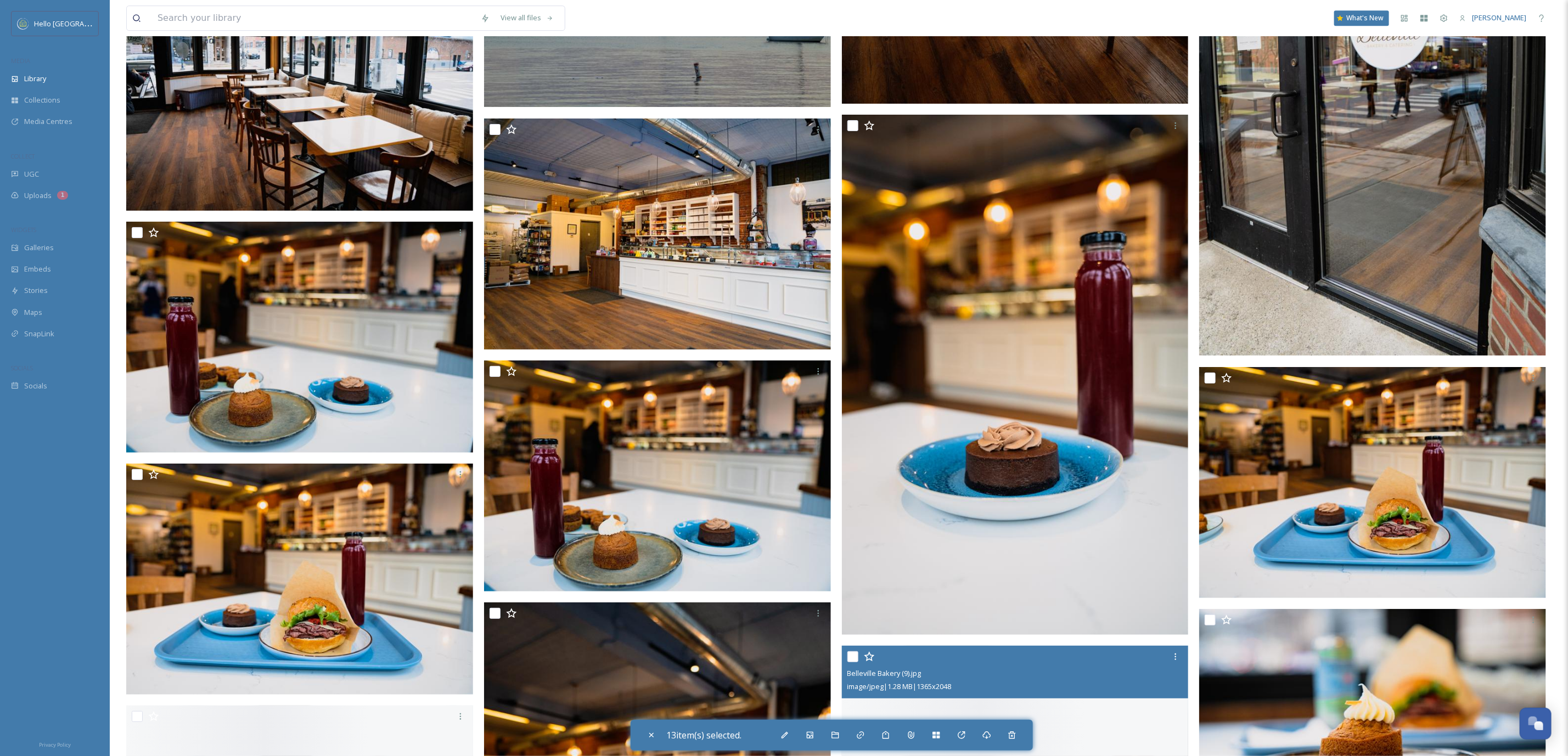
scroll to position [75038, 0]
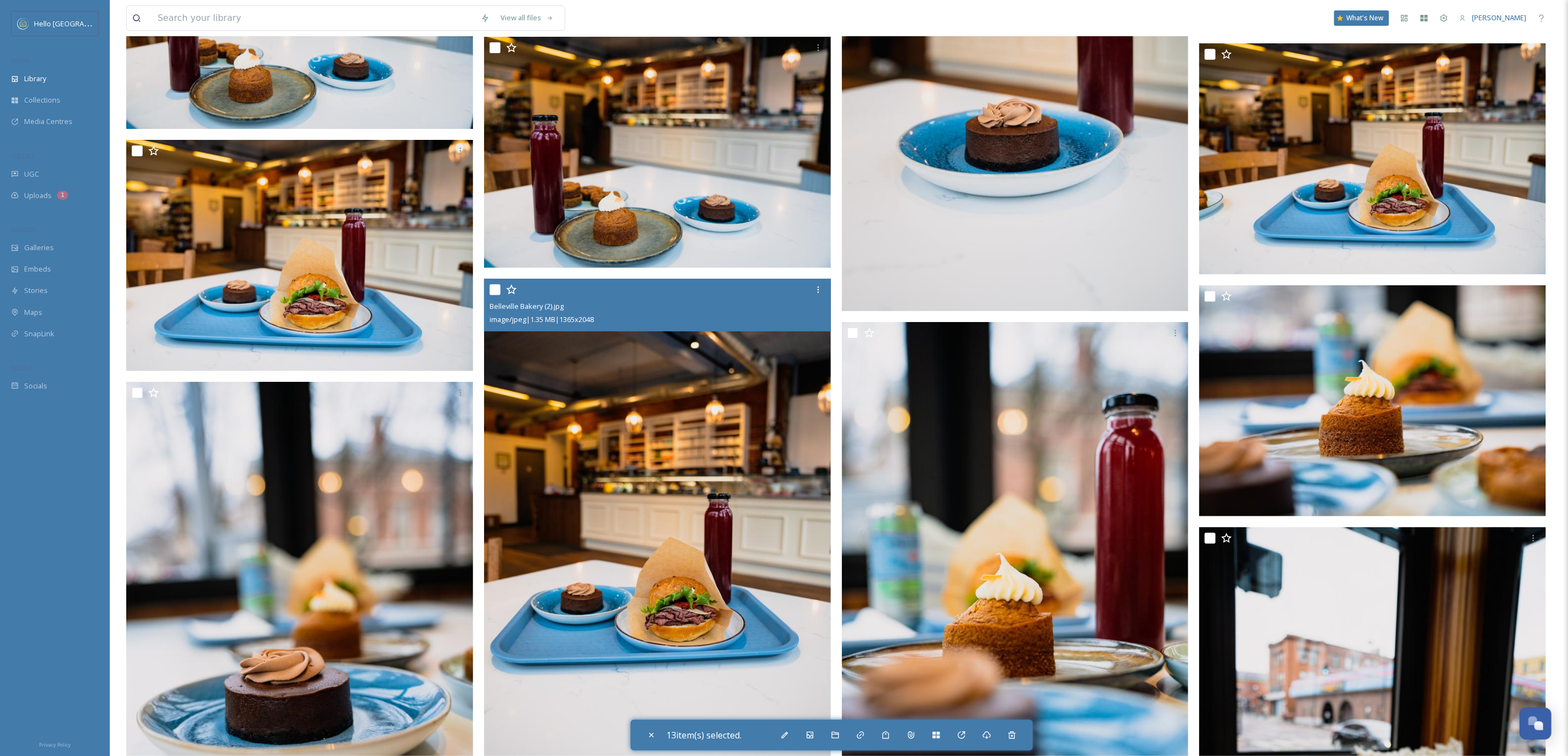
click at [610, 475] on img at bounding box center [658, 538] width 347 height 520
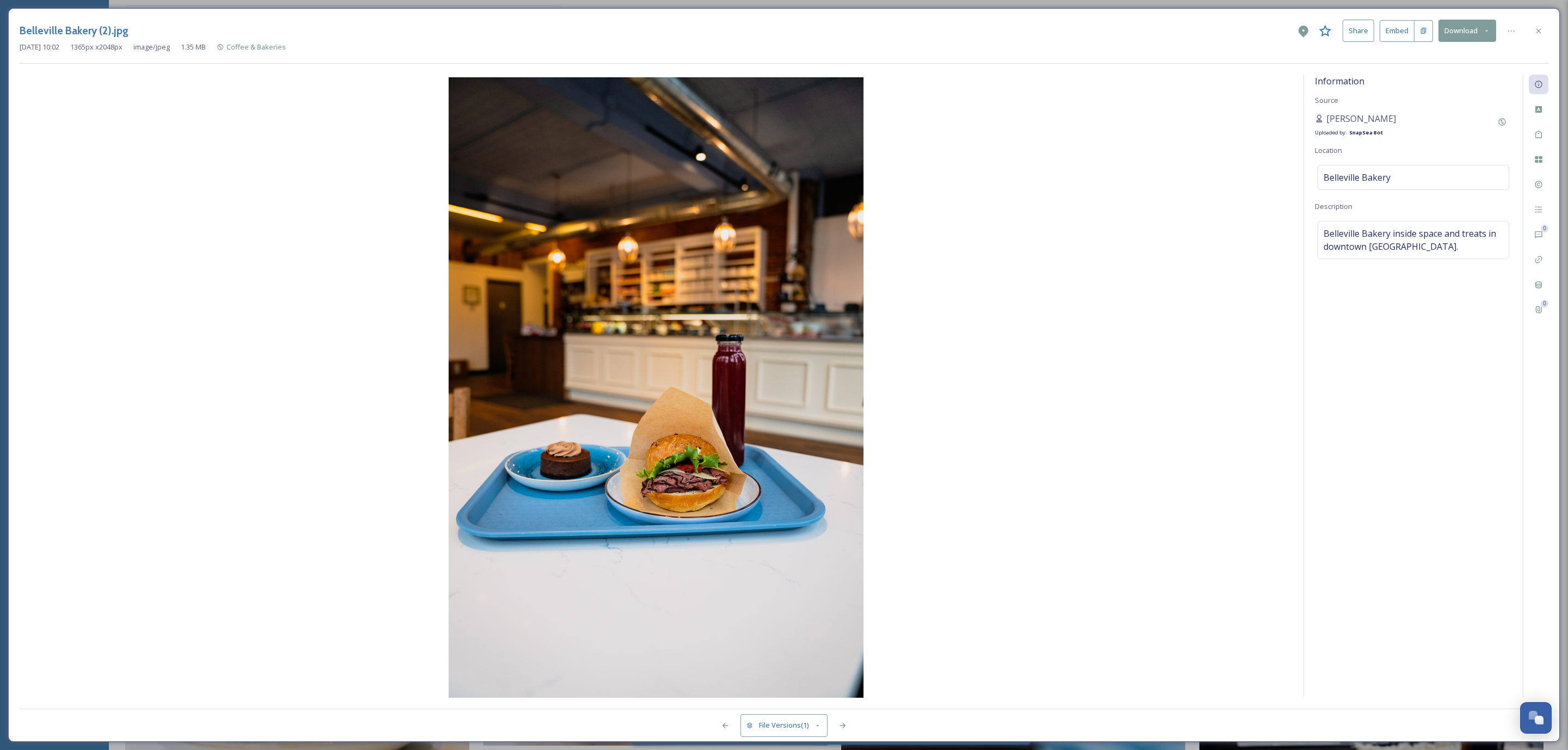
click at [1535, 33] on icon at bounding box center [1538, 31] width 9 height 9
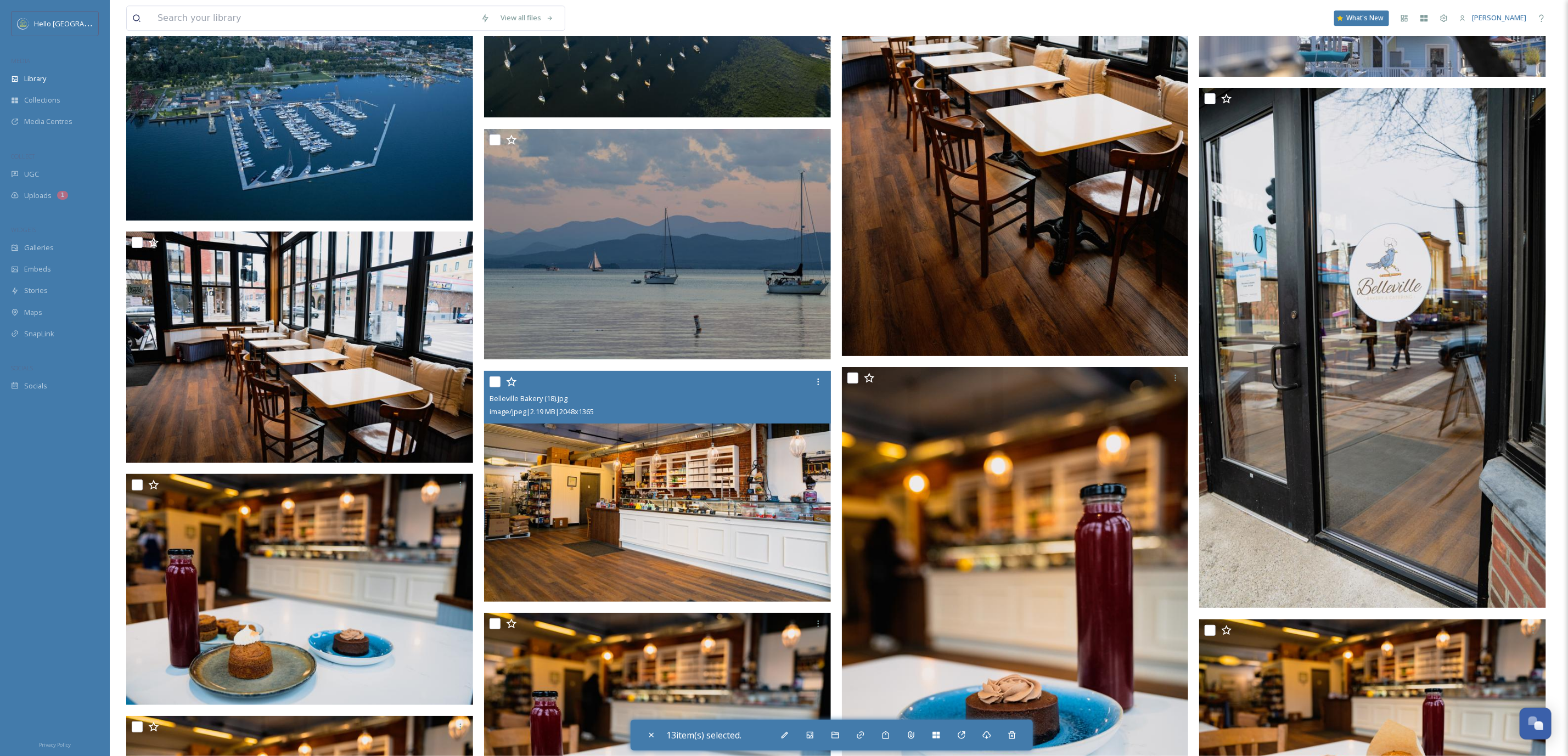
scroll to position [74297, 0]
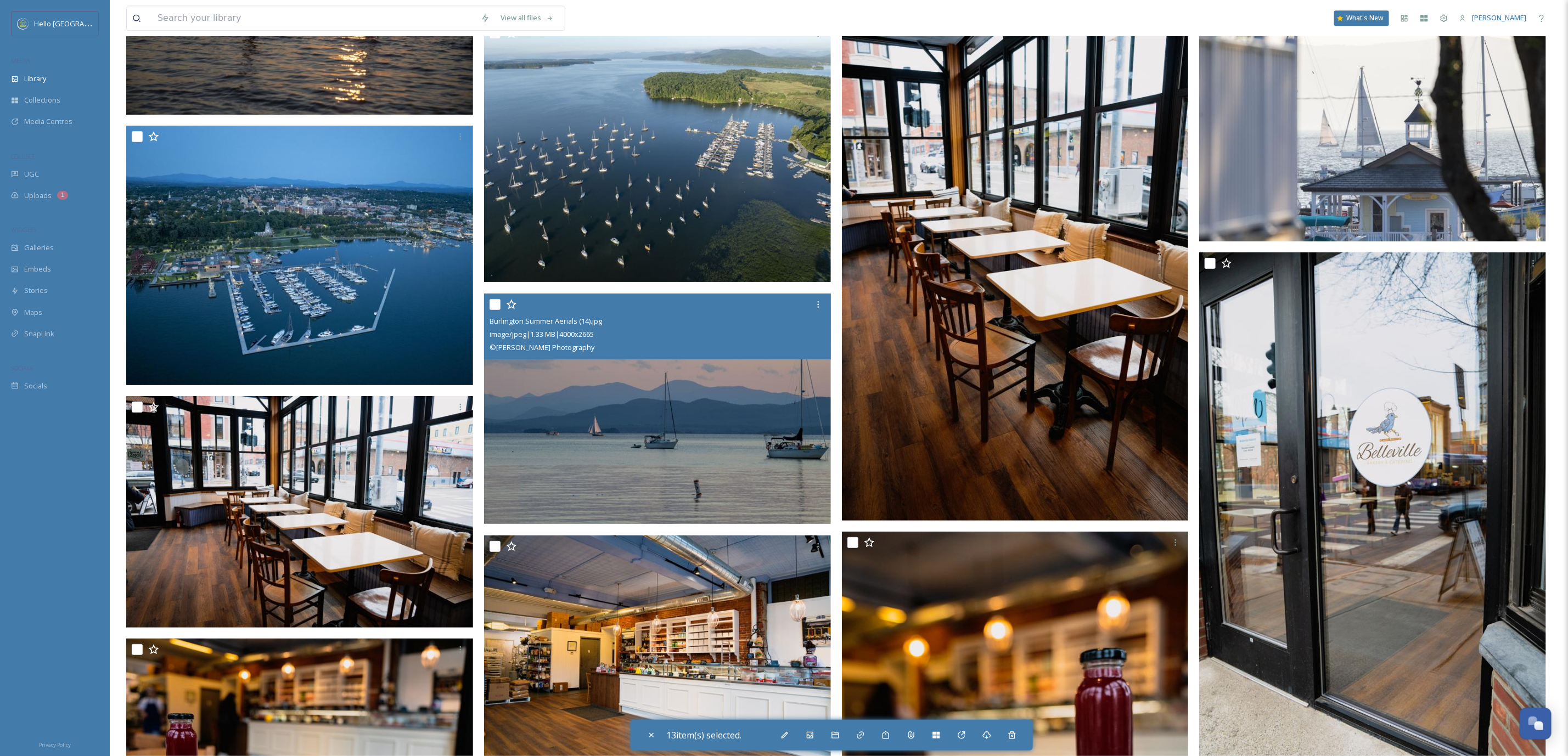
click at [491, 299] on input "checkbox" at bounding box center [494, 304] width 11 height 11
checkbox input "true"
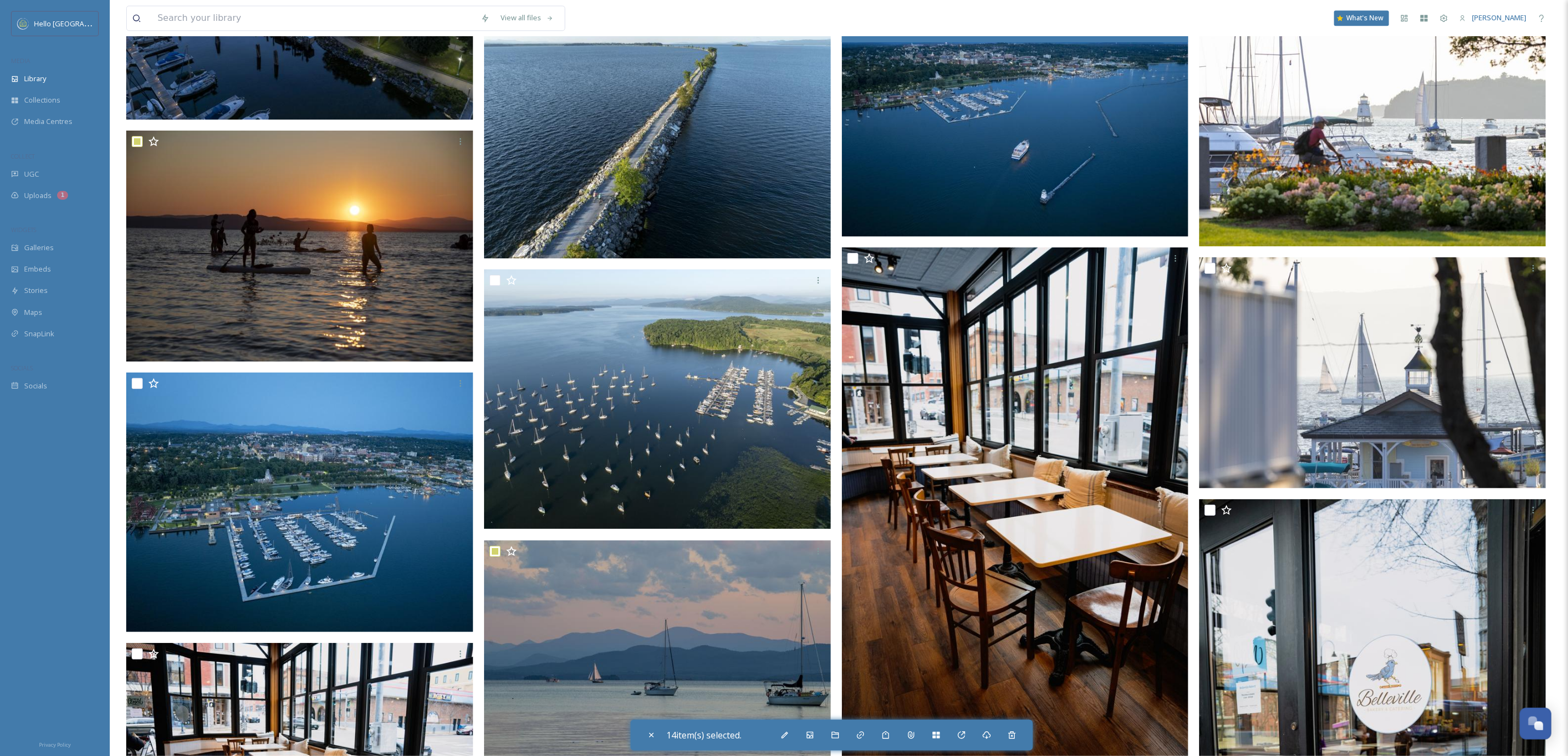
scroll to position [73885, 0]
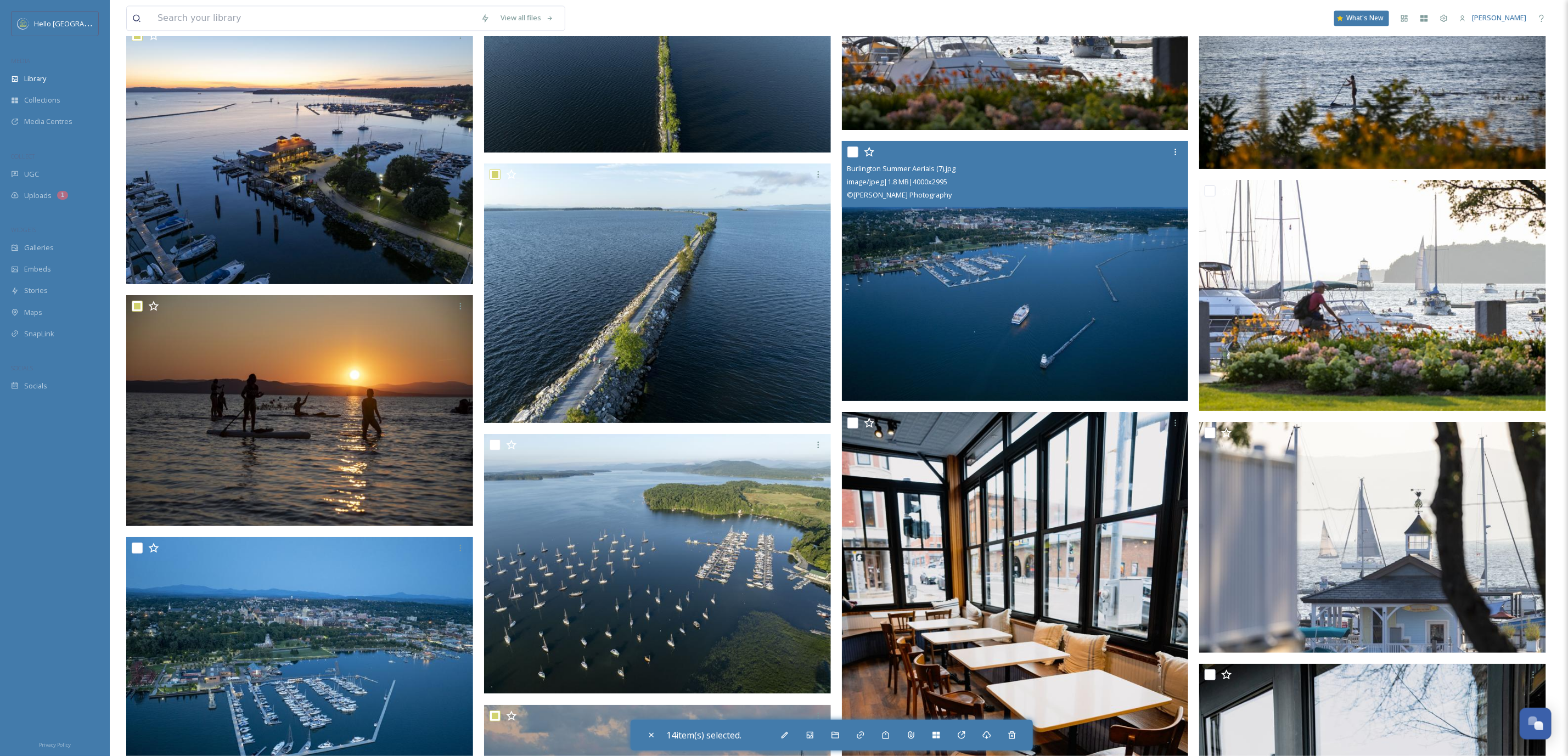
click at [846, 145] on div "Burlington Summer Aerials (7).jpg image/jpeg | 1.8 MB | 4000 x 2995 © Caleb Ken…" at bounding box center [1015, 174] width 347 height 66
click at [1210, 186] on input "checkbox" at bounding box center [1210, 191] width 11 height 11
checkbox input "true"
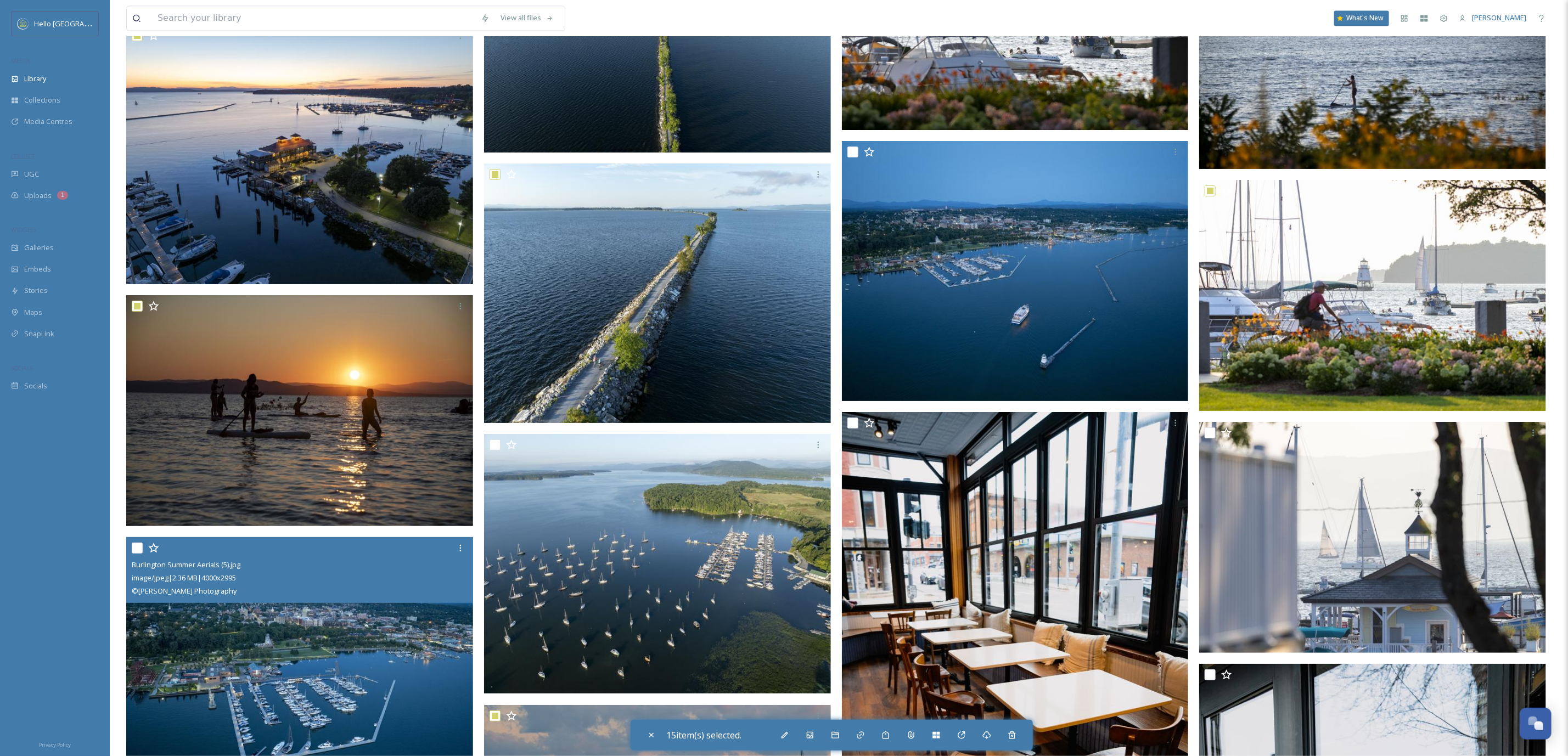
click at [132, 542] on div at bounding box center [137, 547] width 11 height 11
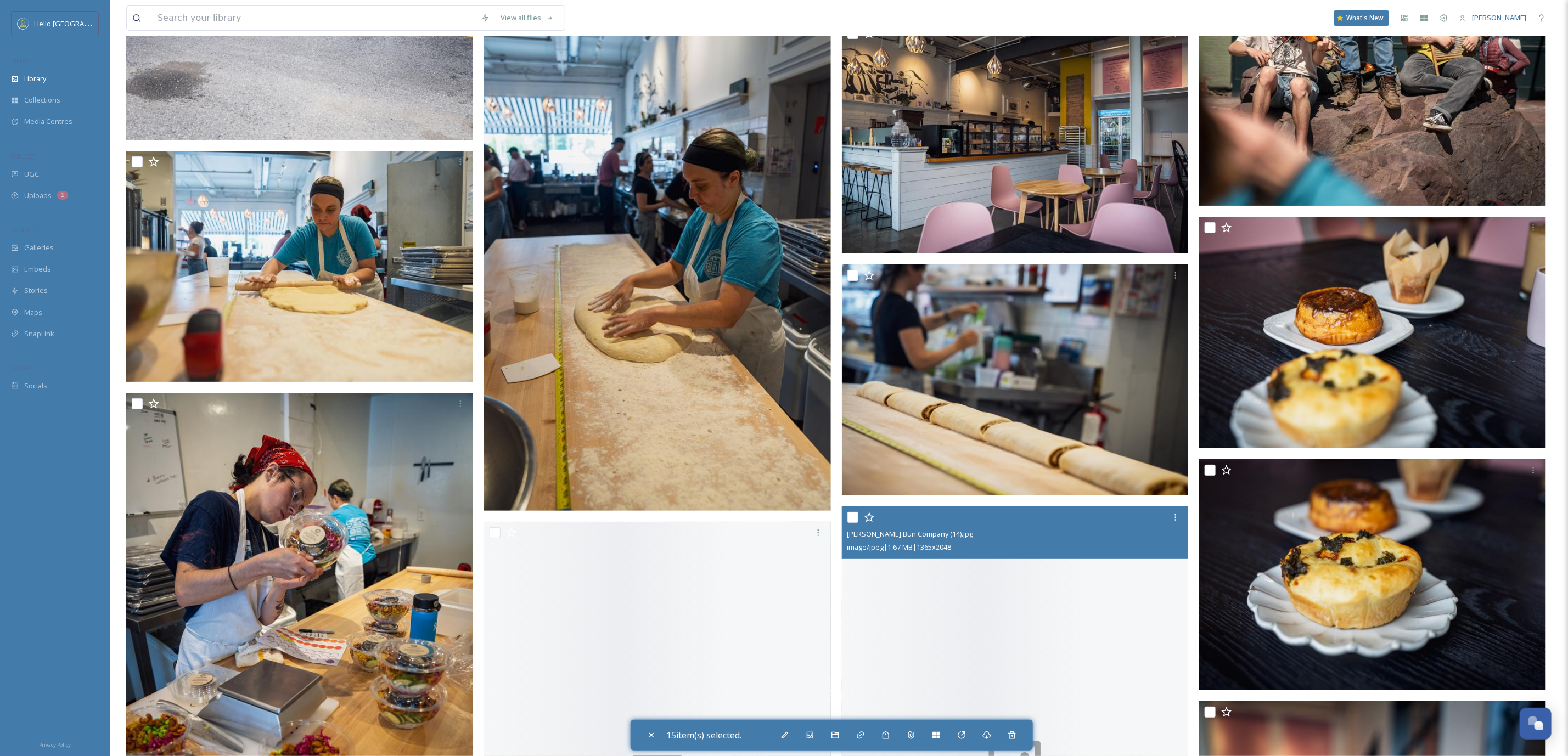
scroll to position [85322, 0]
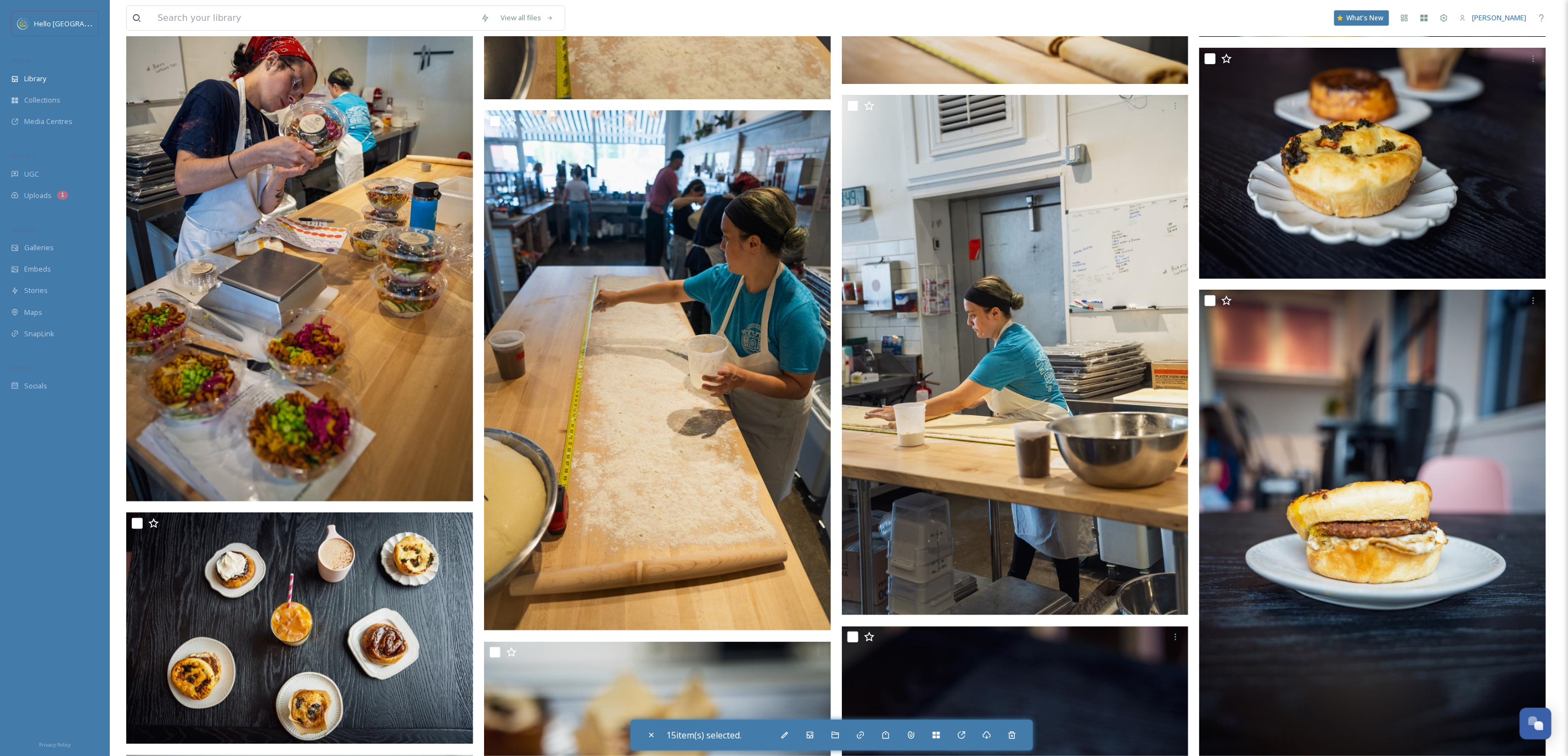
checkbox input "true"
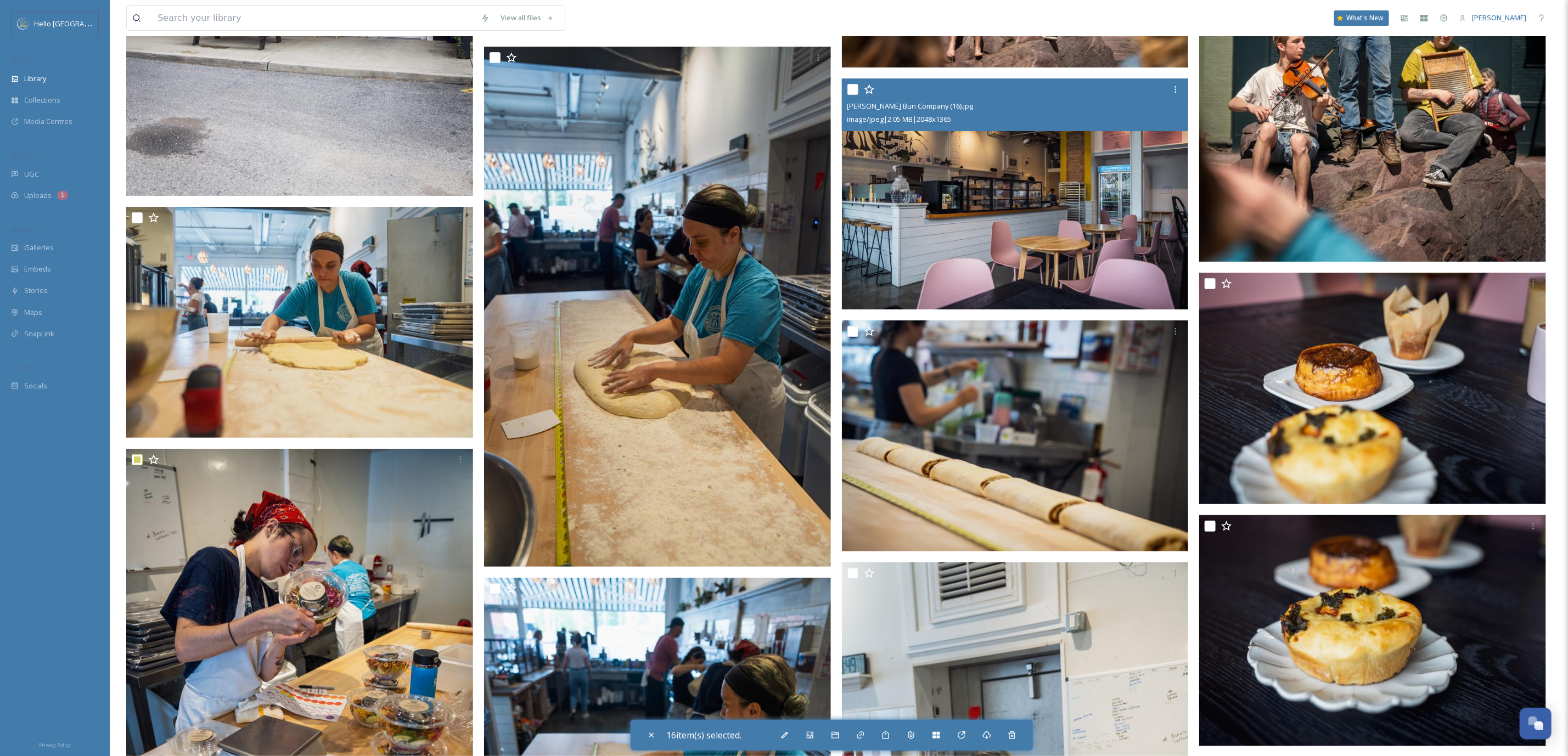
scroll to position [84582, 0]
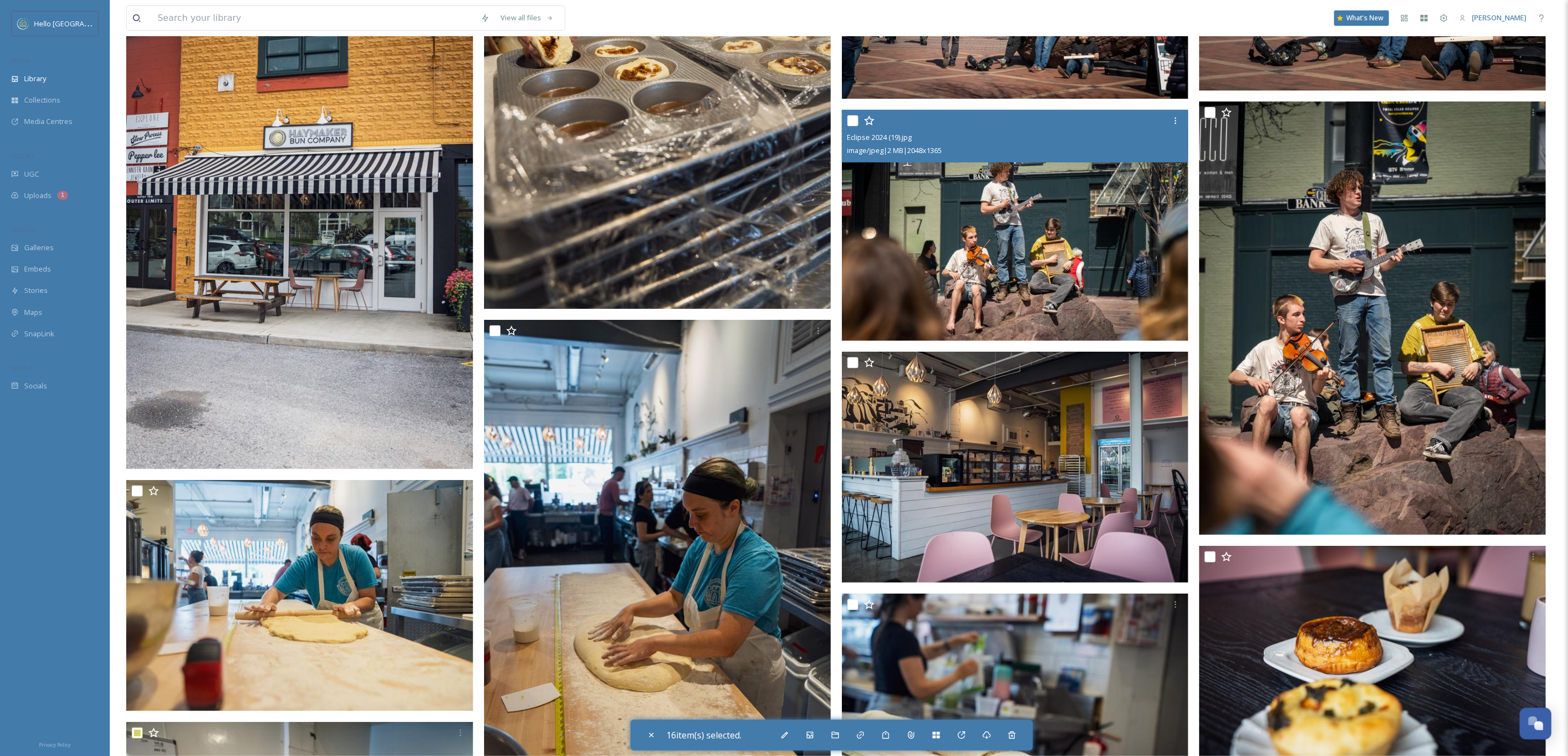
click at [848, 115] on input "checkbox" at bounding box center [853, 120] width 11 height 11
checkbox input "true"
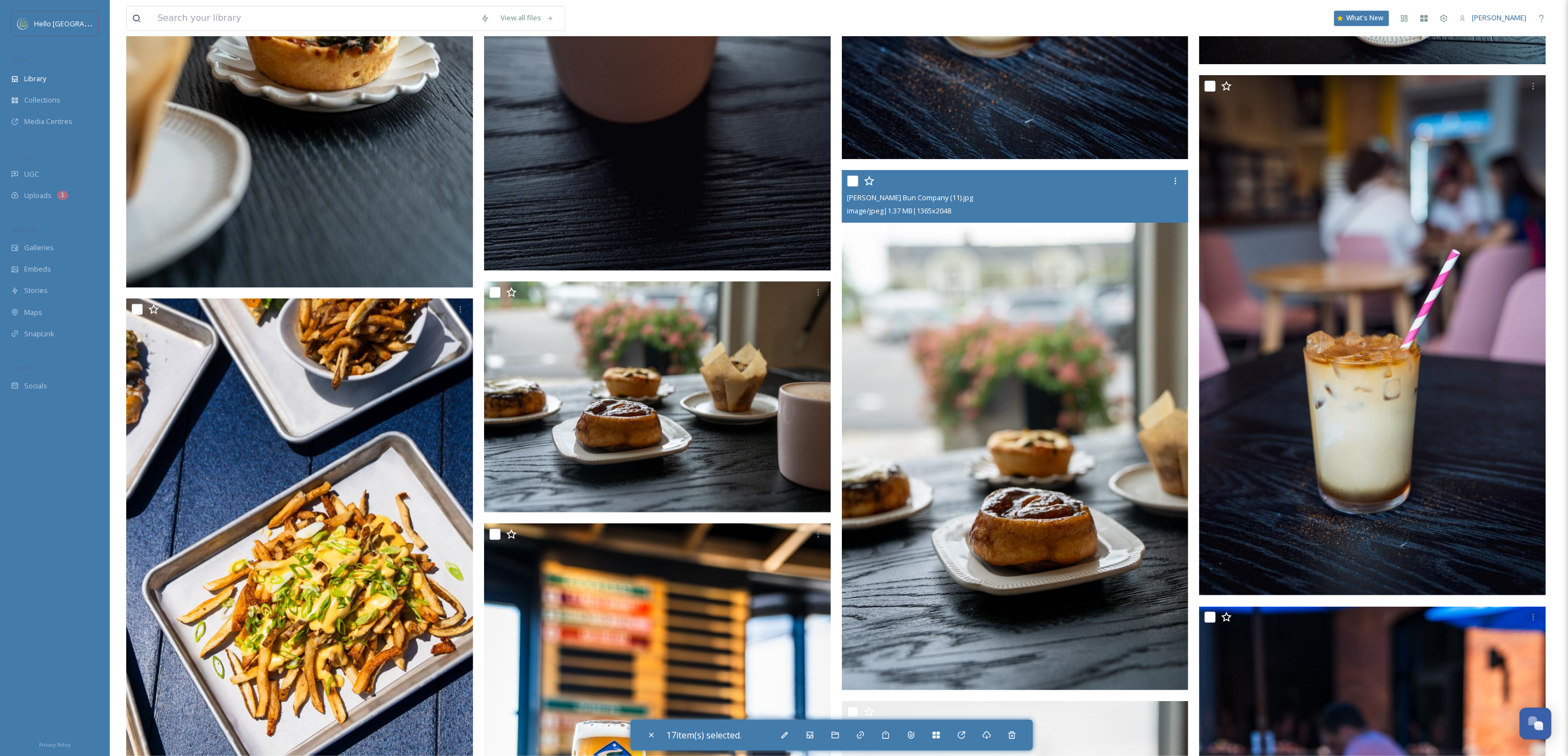
scroll to position [86556, 0]
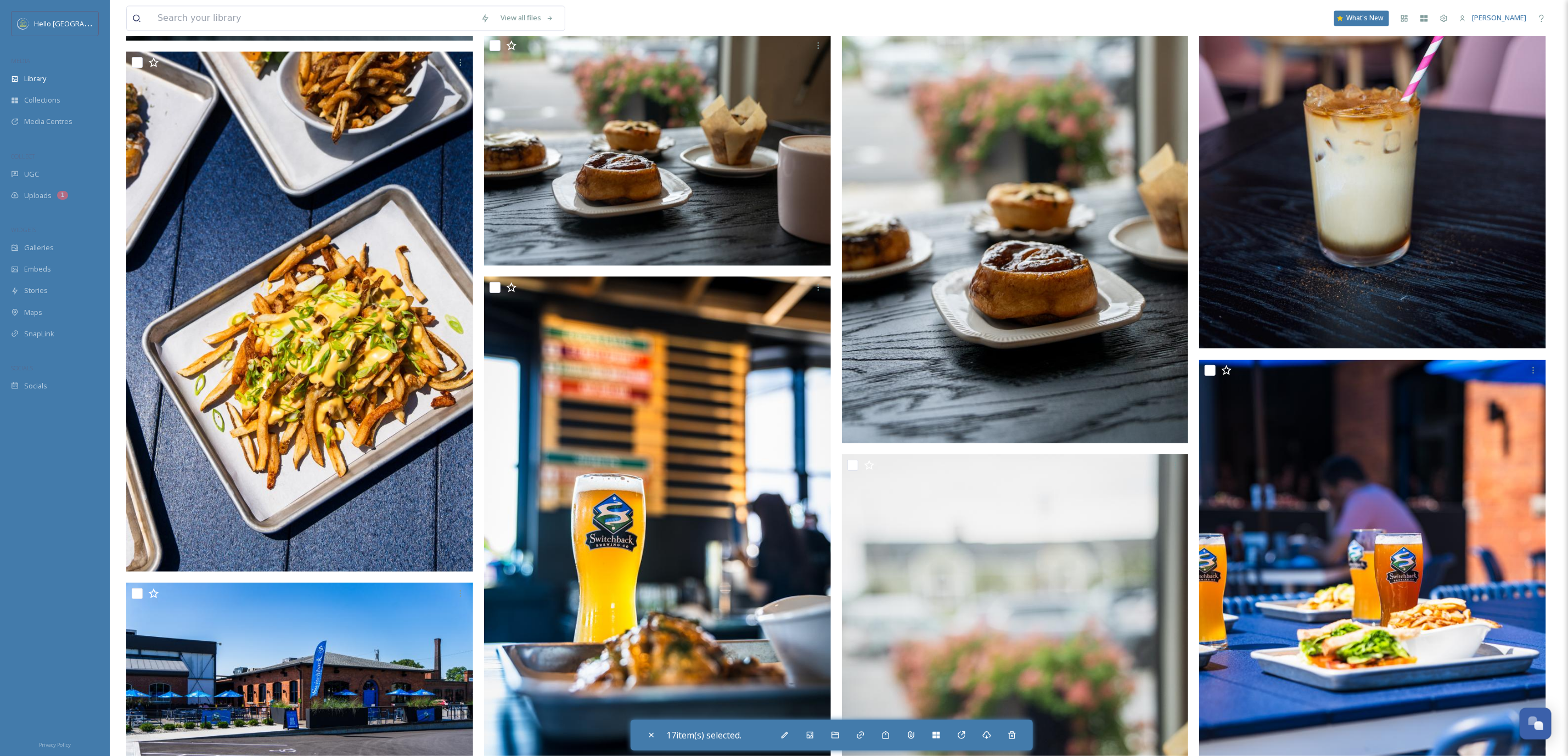
click at [1209, 365] on input "checkbox" at bounding box center [1210, 370] width 11 height 11
checkbox input "true"
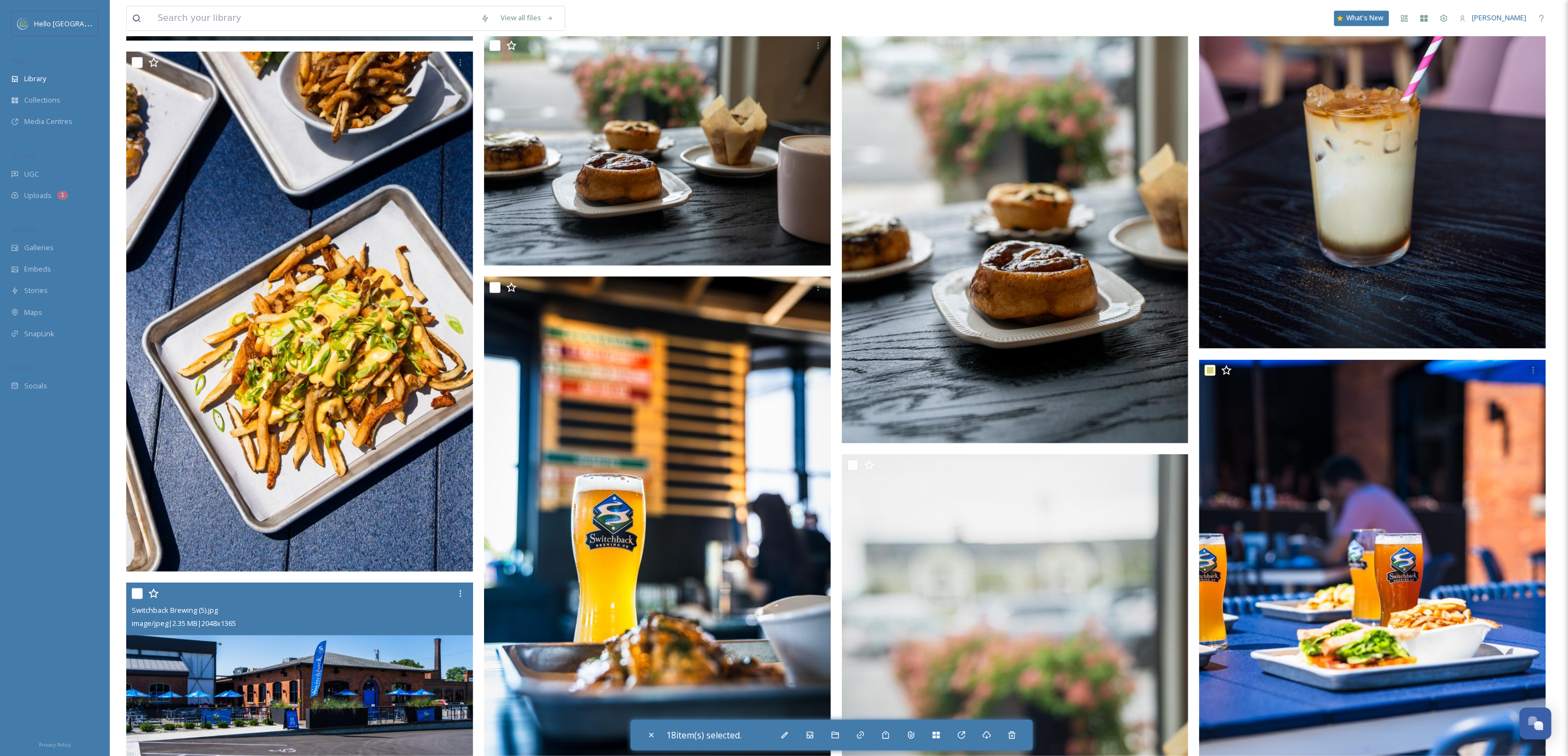
click at [135, 588] on input "checkbox" at bounding box center [137, 593] width 11 height 11
checkbox input "true"
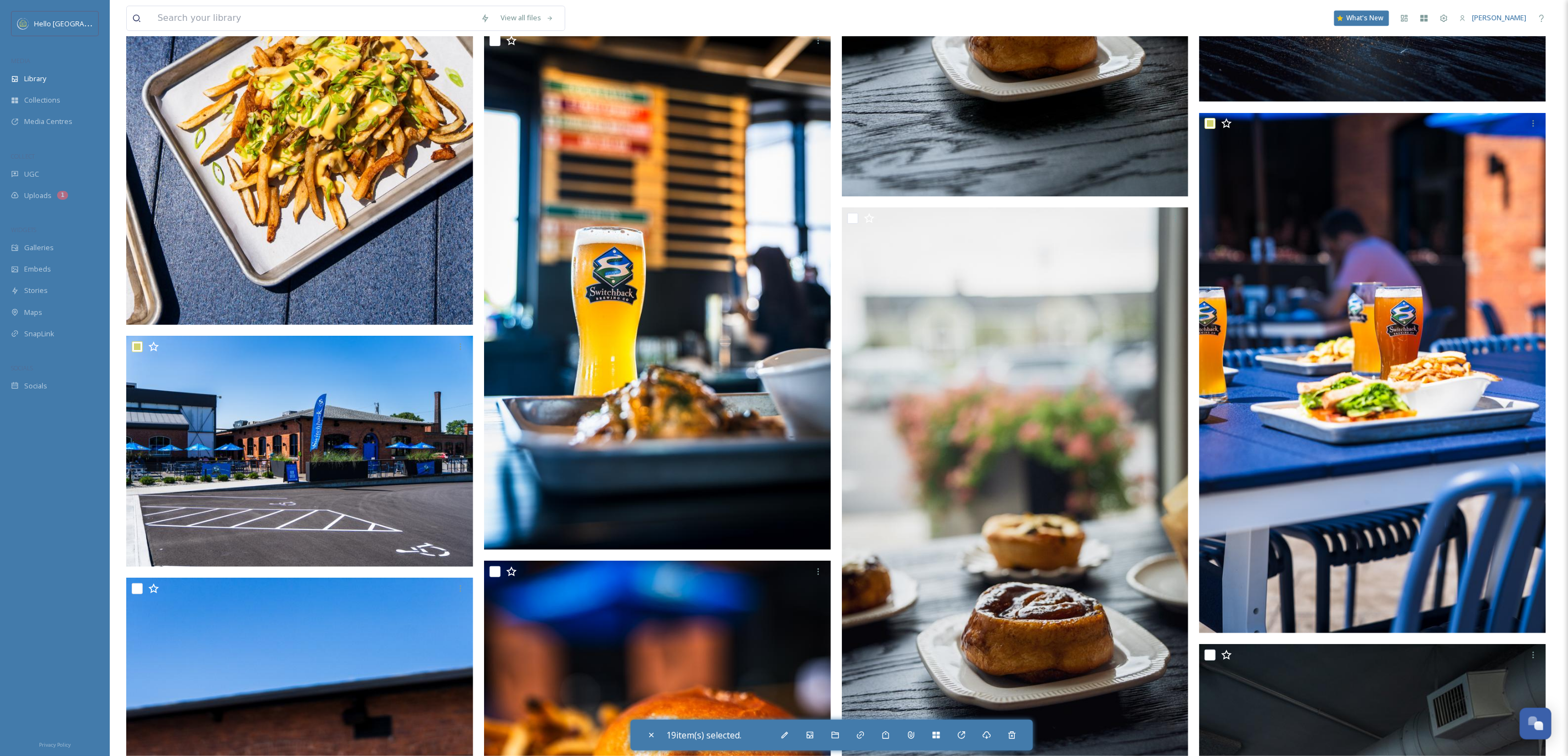
scroll to position [87872, 0]
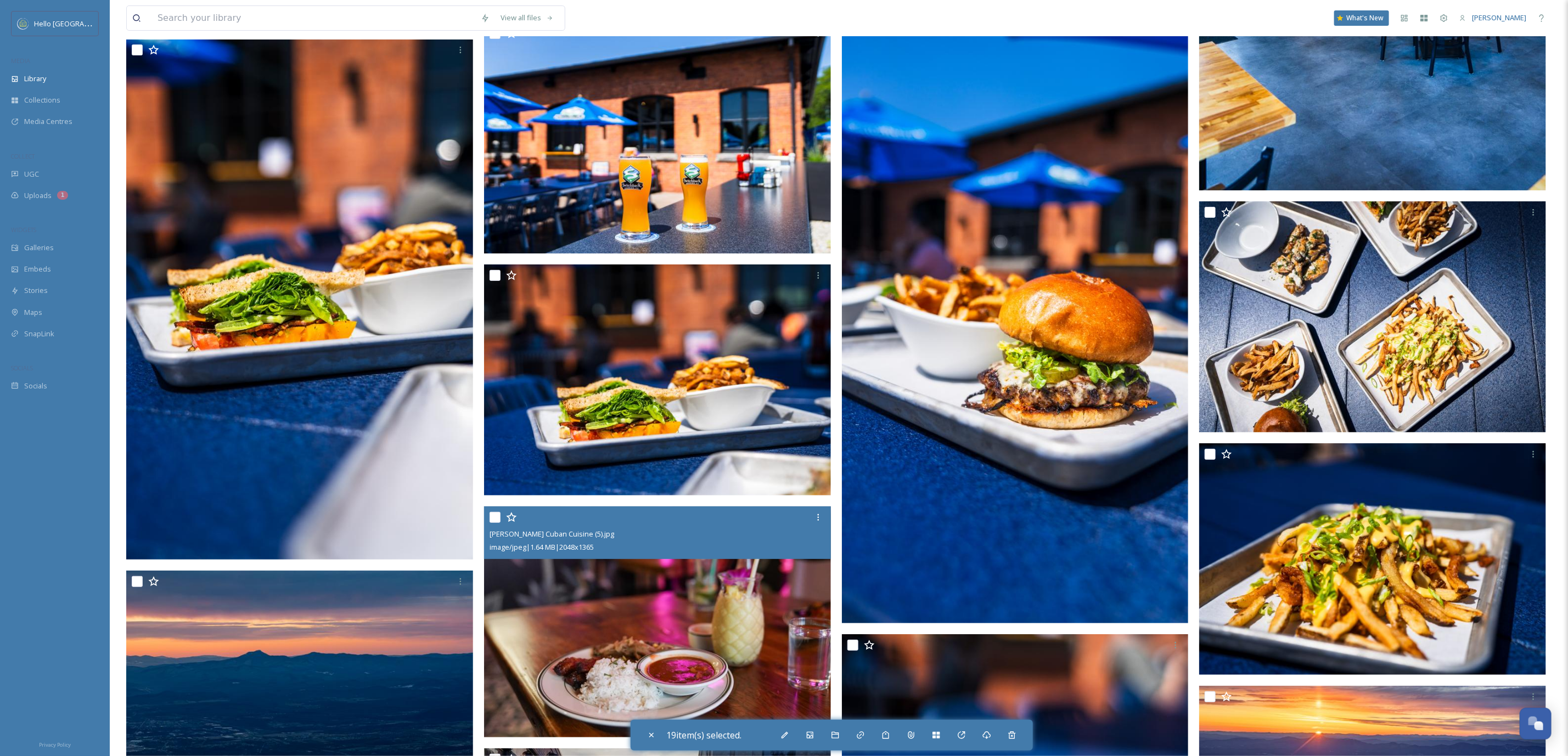
click at [1210, 691] on input "checkbox" at bounding box center [1210, 696] width 11 height 11
checkbox input "true"
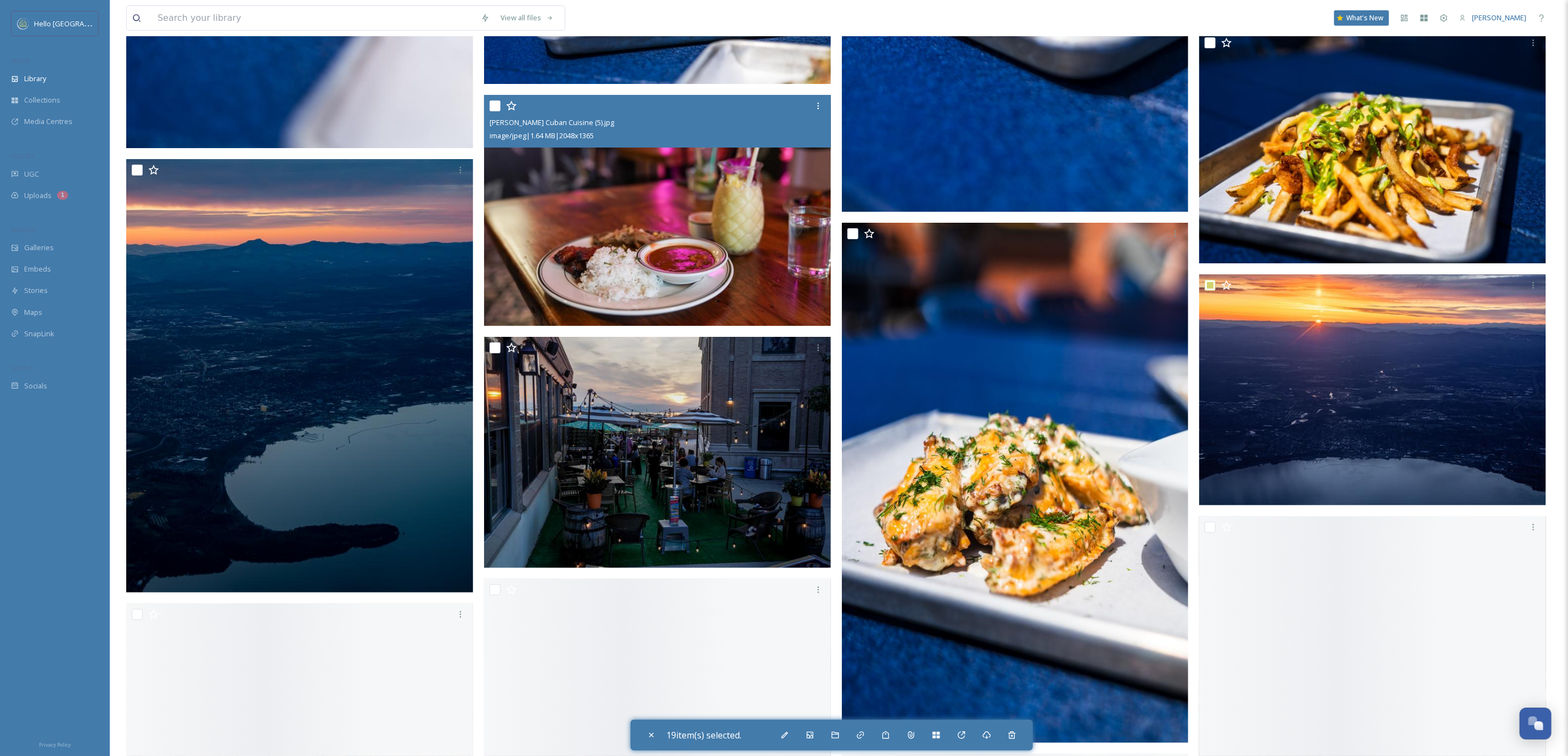
click at [497, 342] on input "checkbox" at bounding box center [494, 348] width 11 height 11
checkbox input "true"
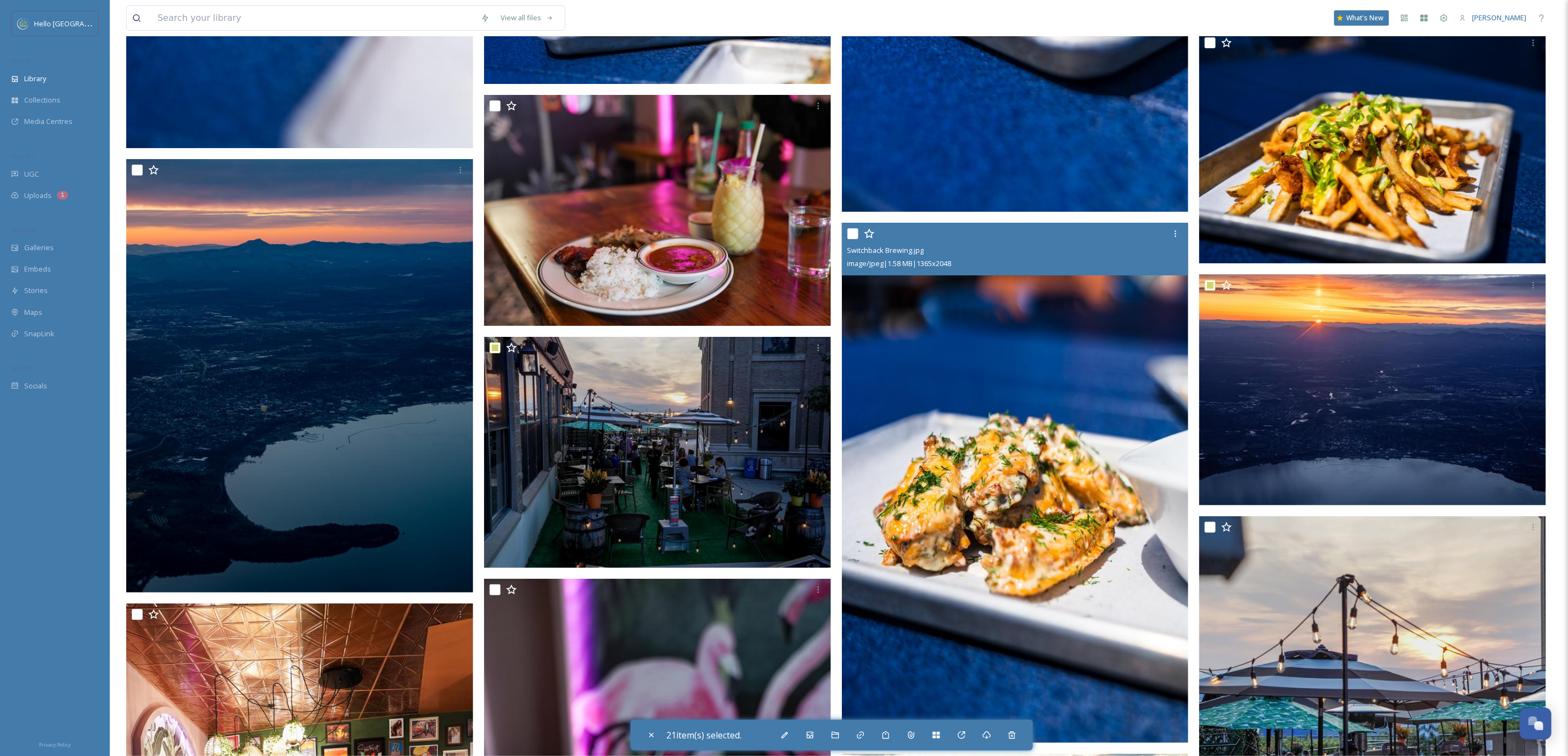
scroll to position [88614, 0]
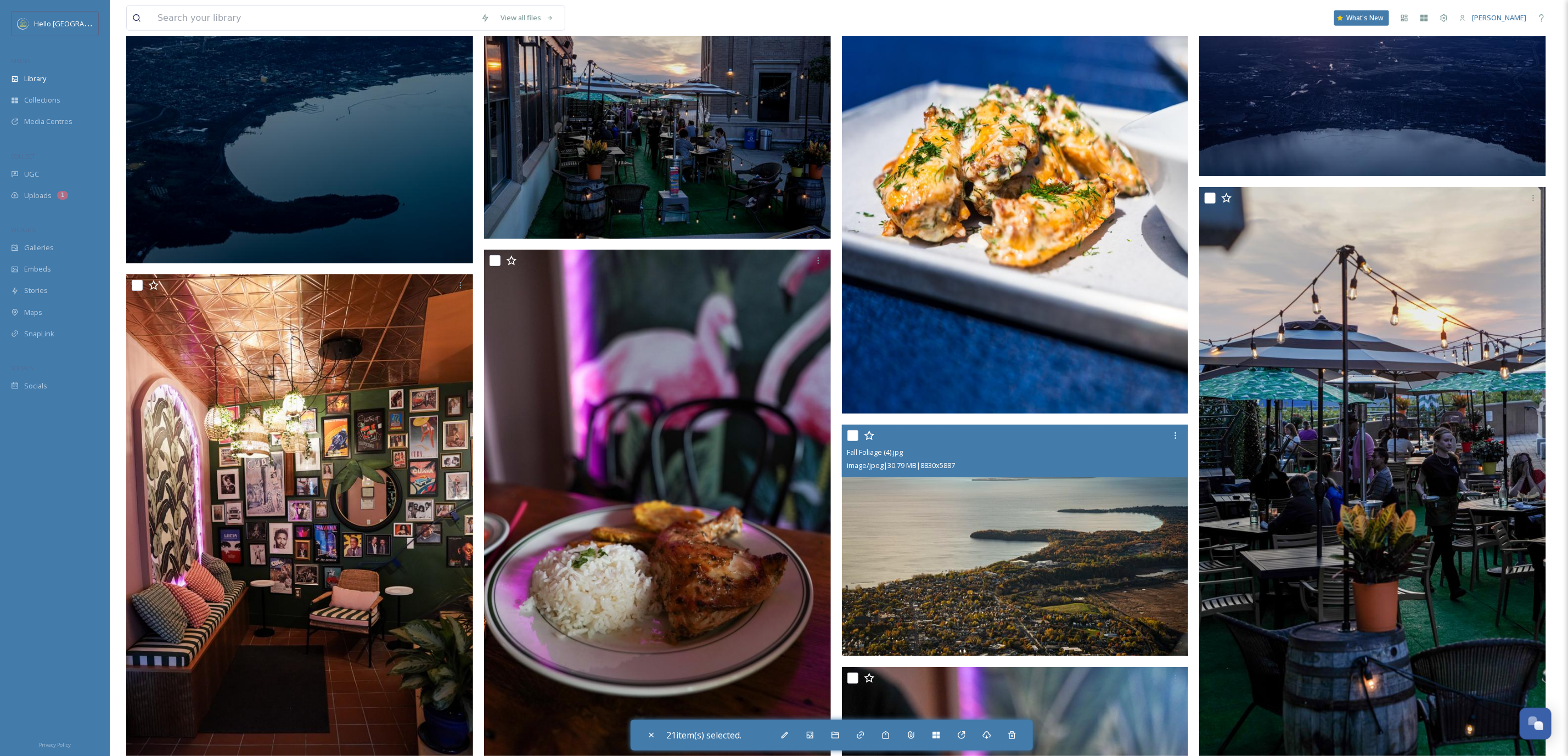
click at [854, 431] on input "checkbox" at bounding box center [853, 435] width 11 height 11
checkbox input "true"
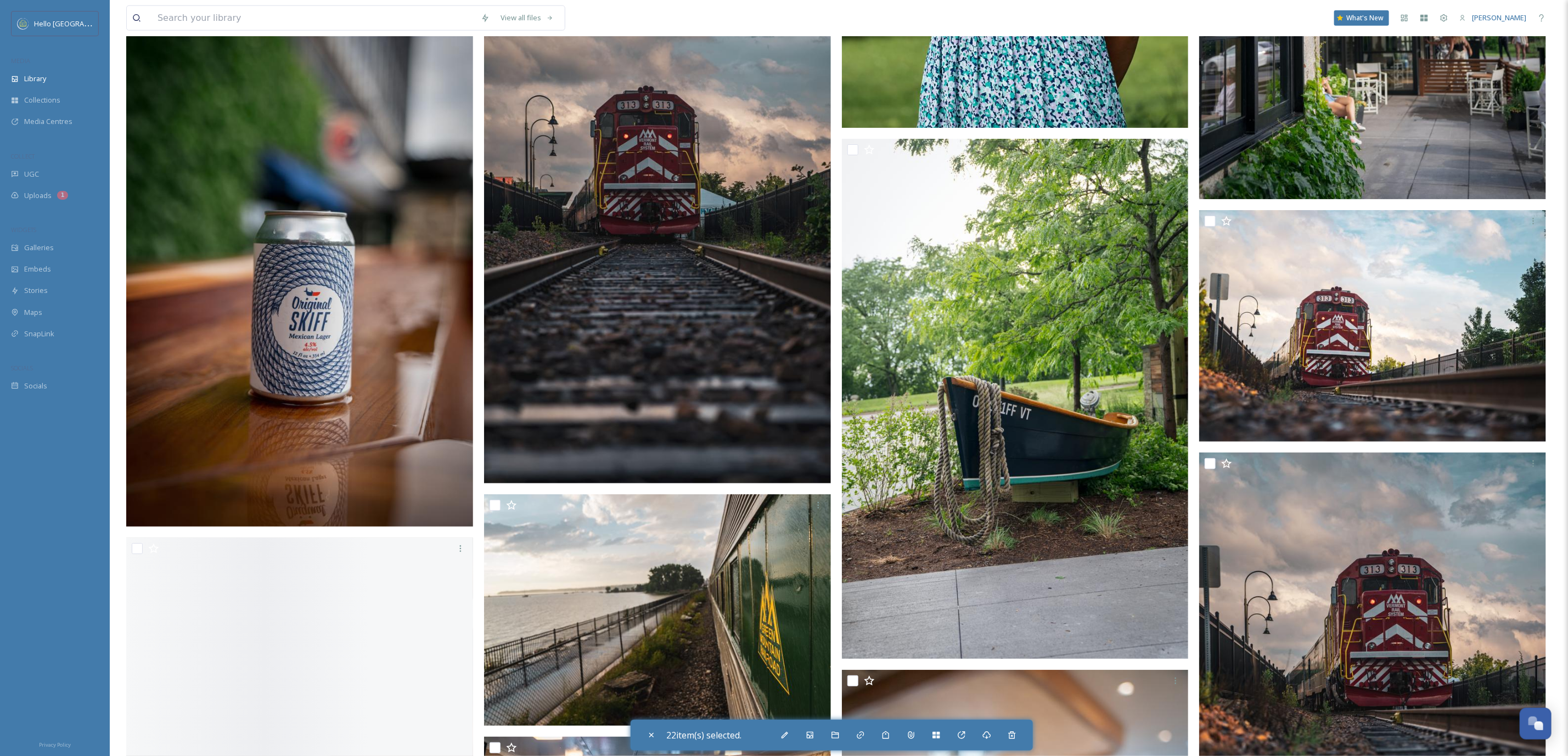
scroll to position [94949, 0]
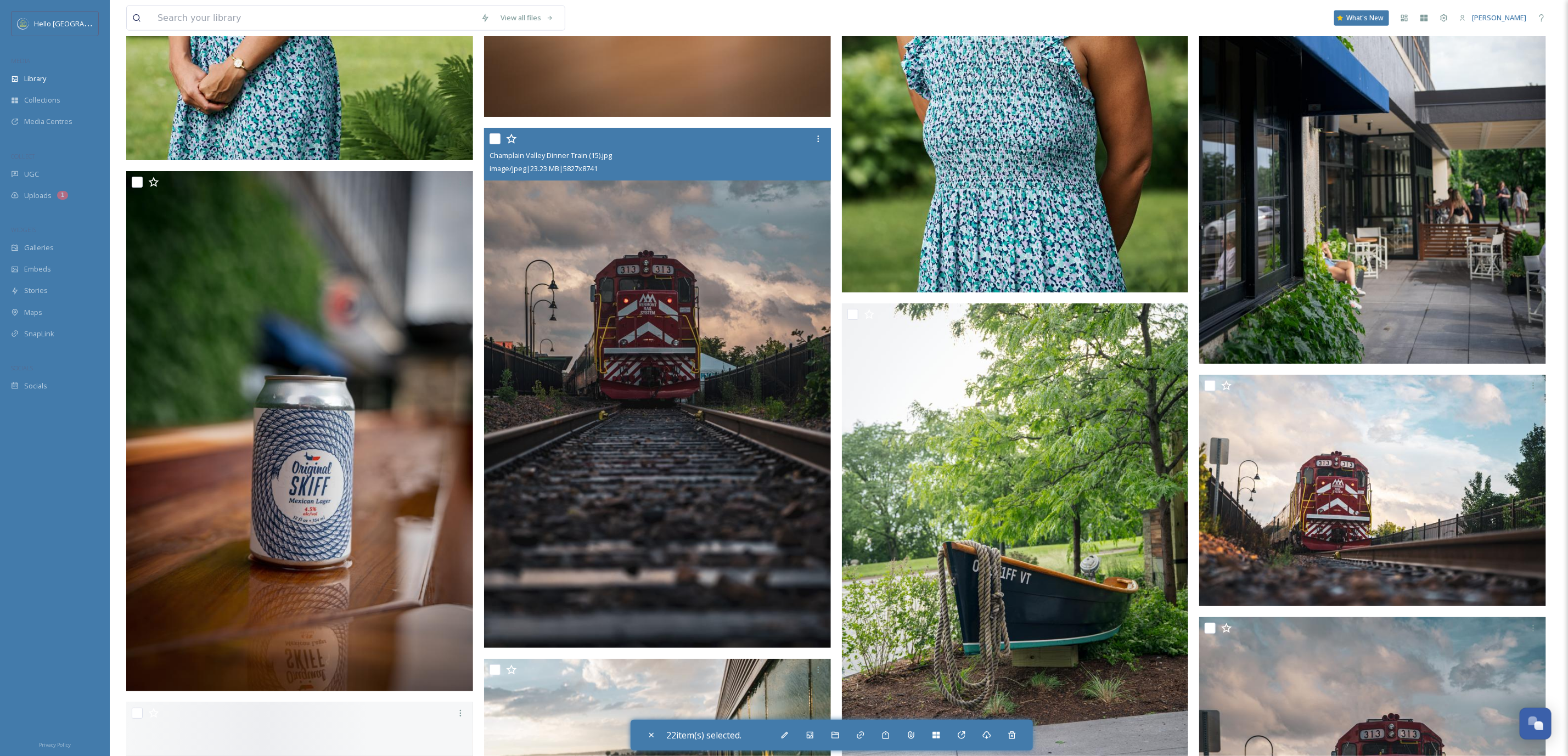
click at [493, 133] on input "checkbox" at bounding box center [494, 138] width 11 height 11
checkbox input "true"
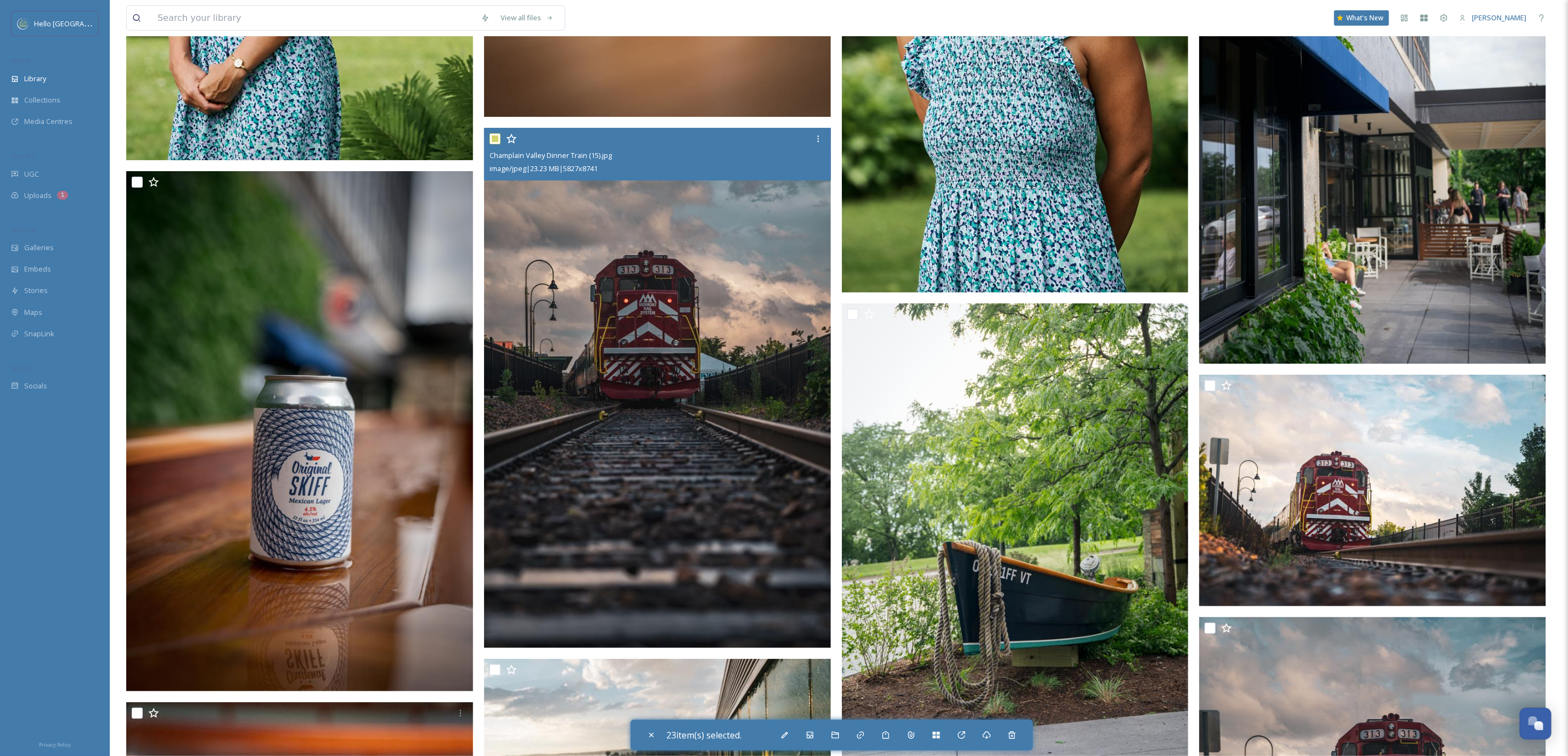
click at [1212, 375] on img at bounding box center [1373, 491] width 347 height 232
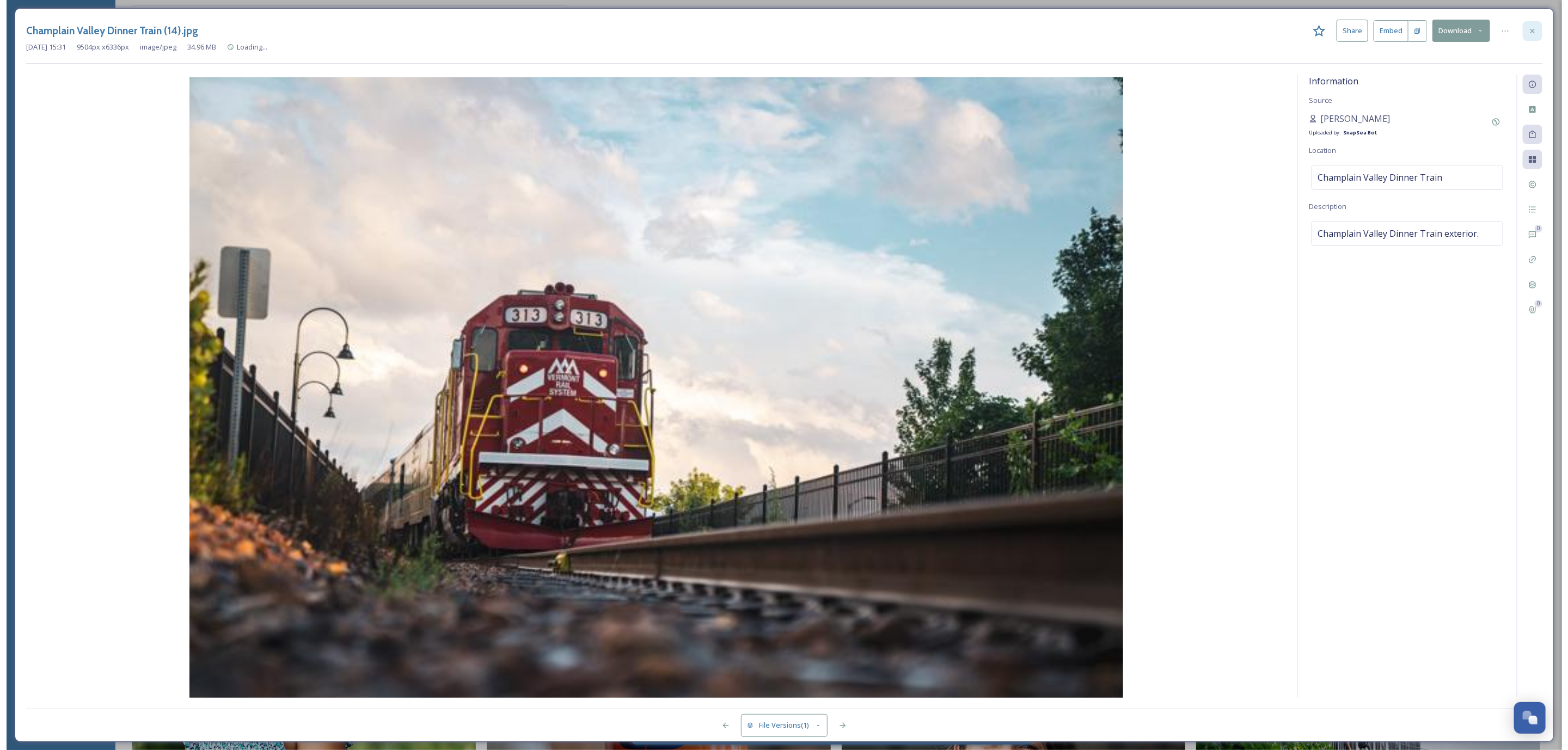
scroll to position [95222, 0]
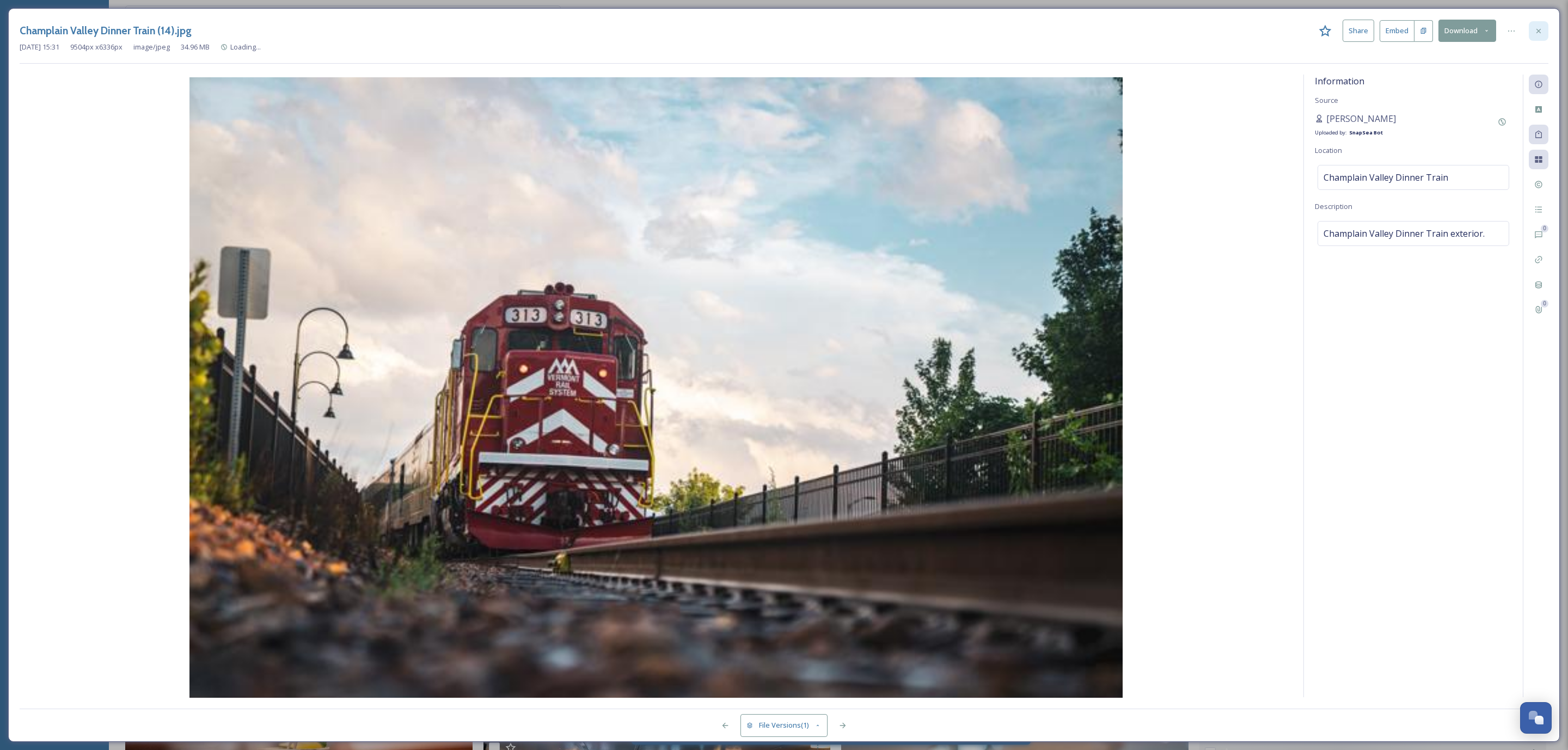
click at [1539, 32] on icon at bounding box center [1538, 31] width 9 height 9
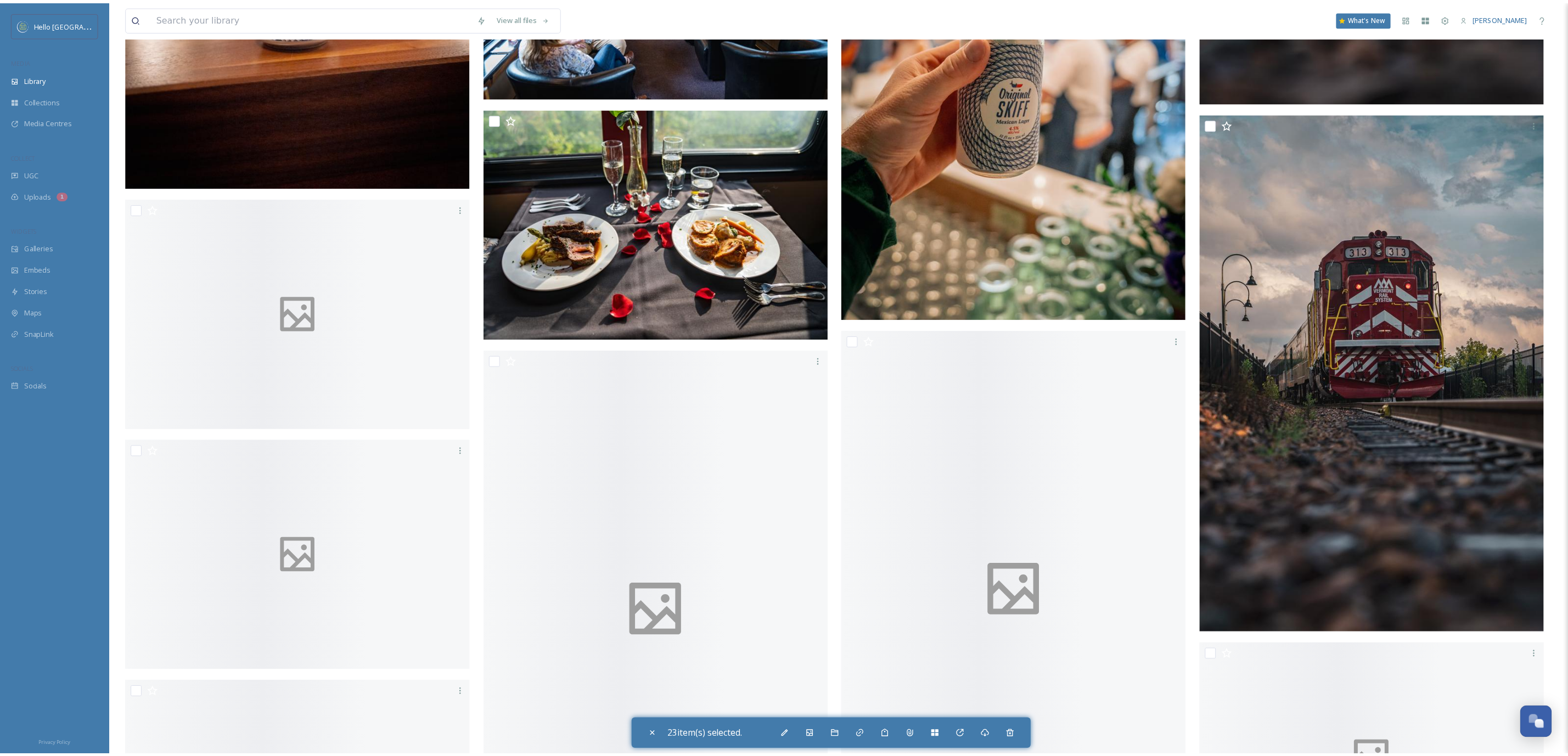
scroll to position [94949, 0]
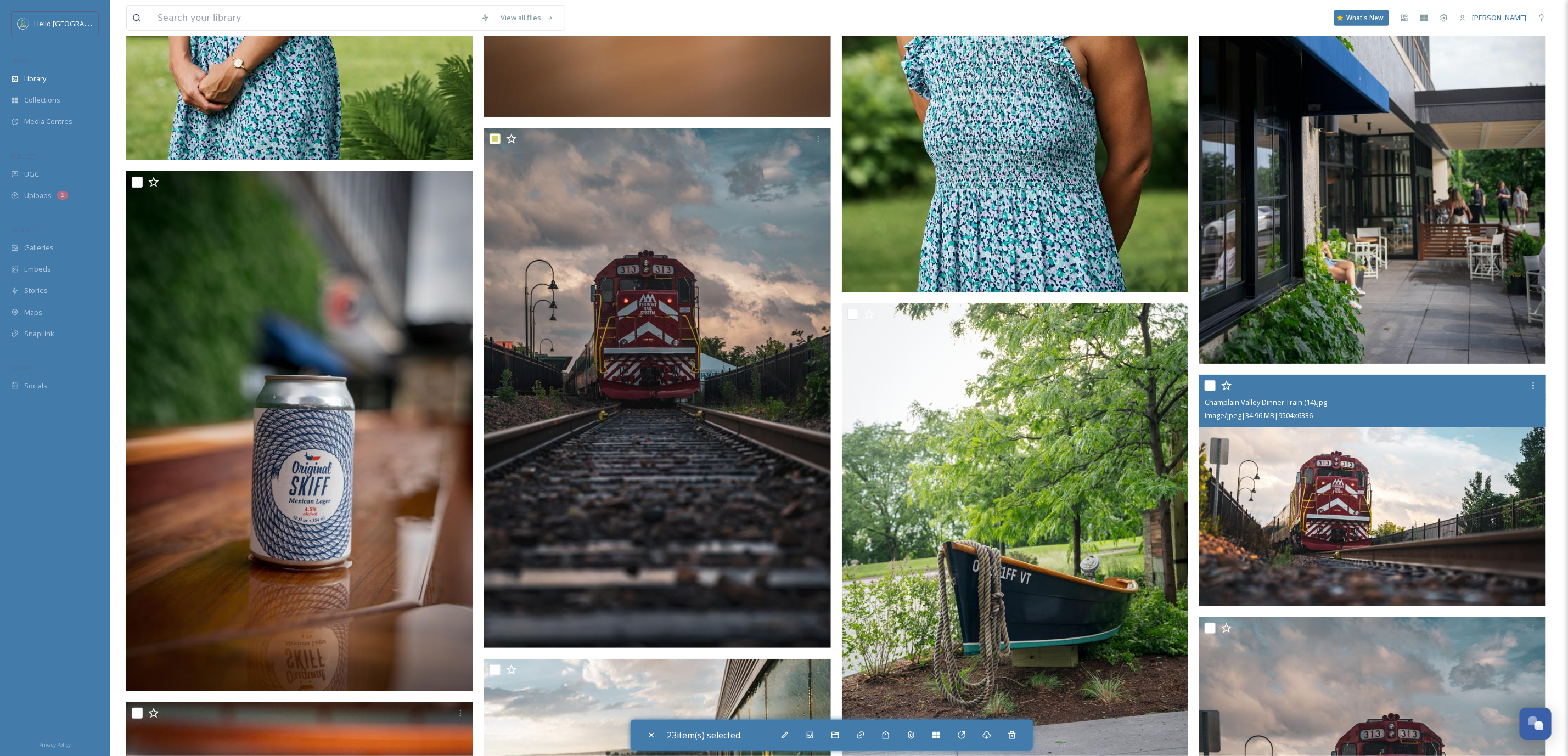
click at [1212, 381] on input "checkbox" at bounding box center [1210, 385] width 11 height 11
checkbox input "true"
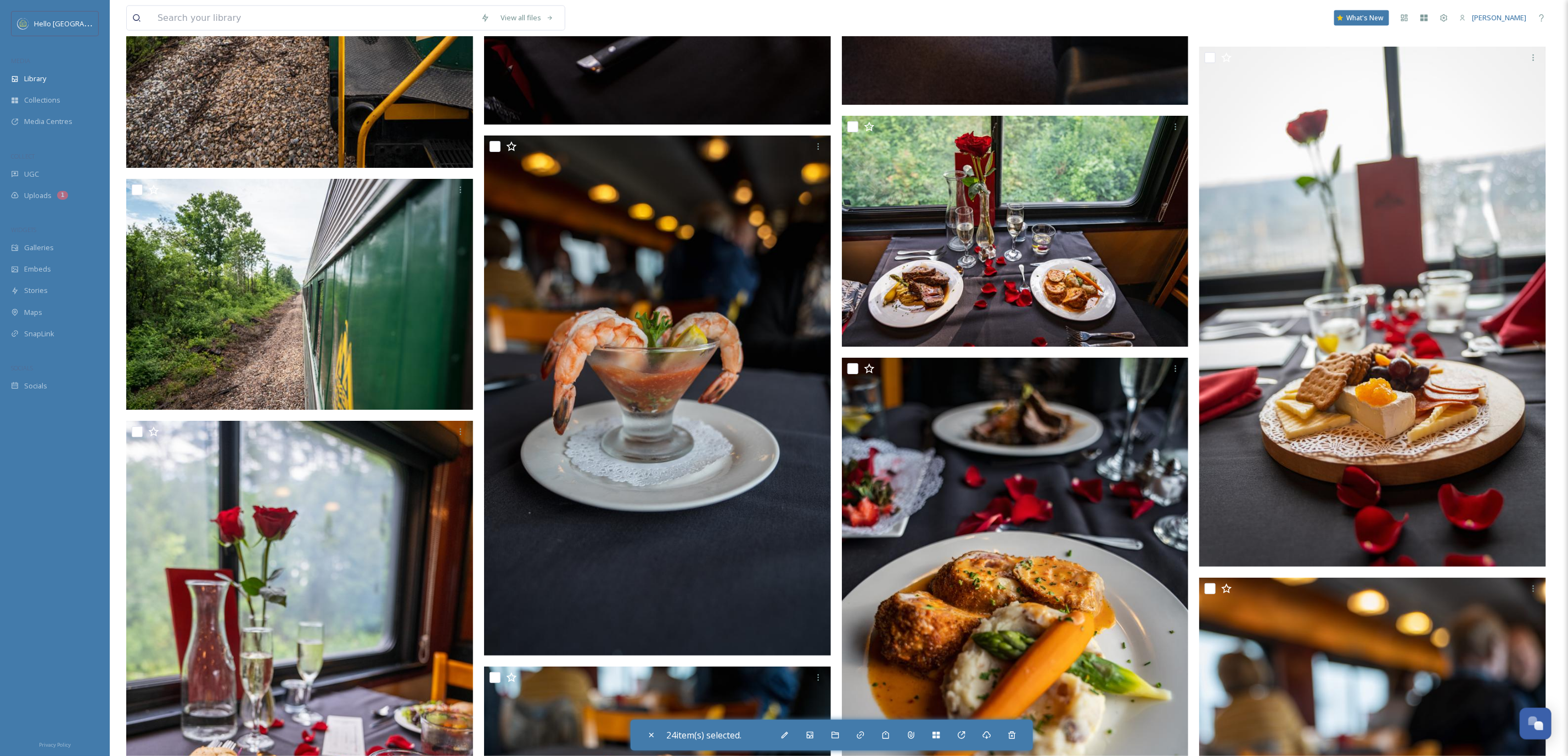
scroll to position [99556, 0]
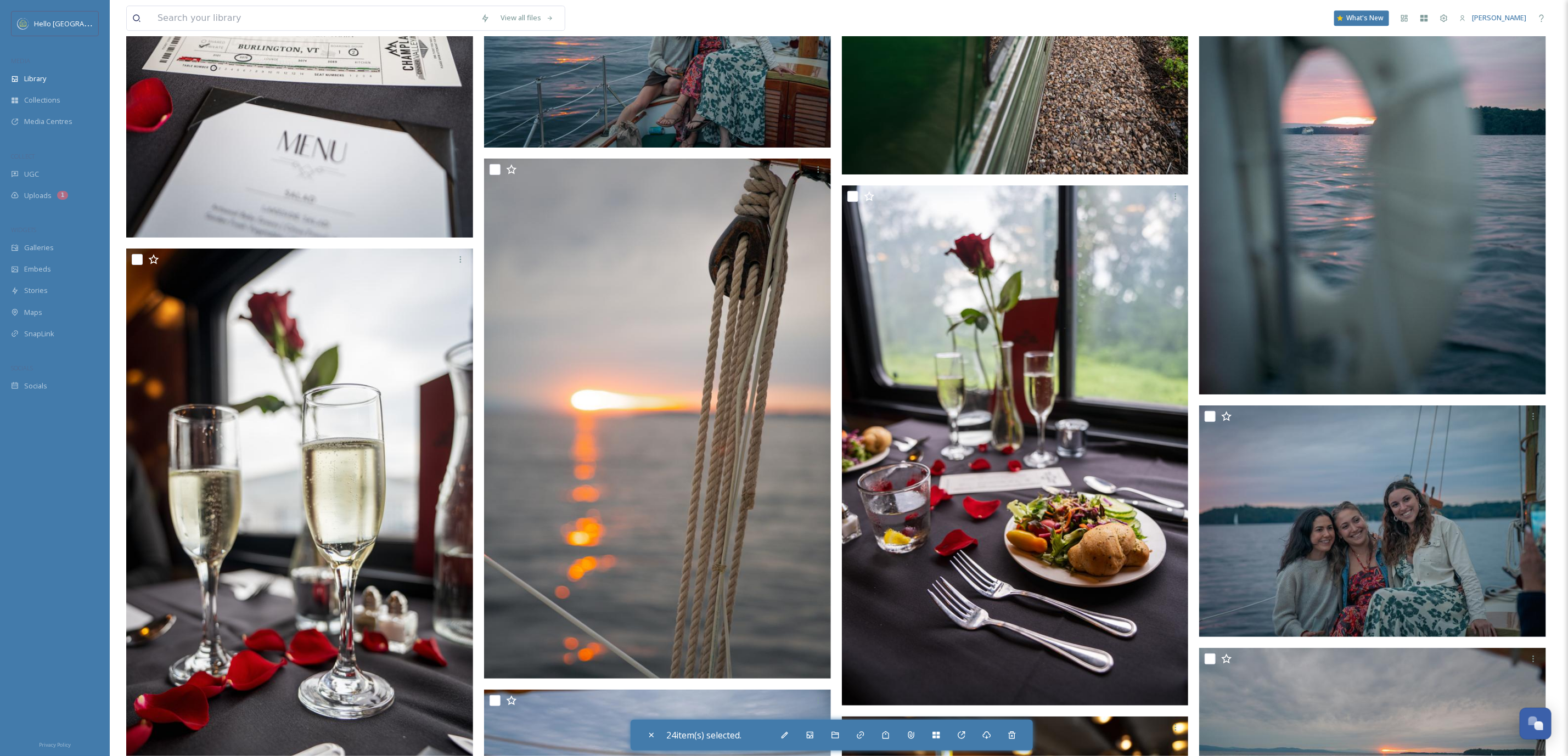
click at [495, 148] on img at bounding box center [658, 33] width 347 height 232
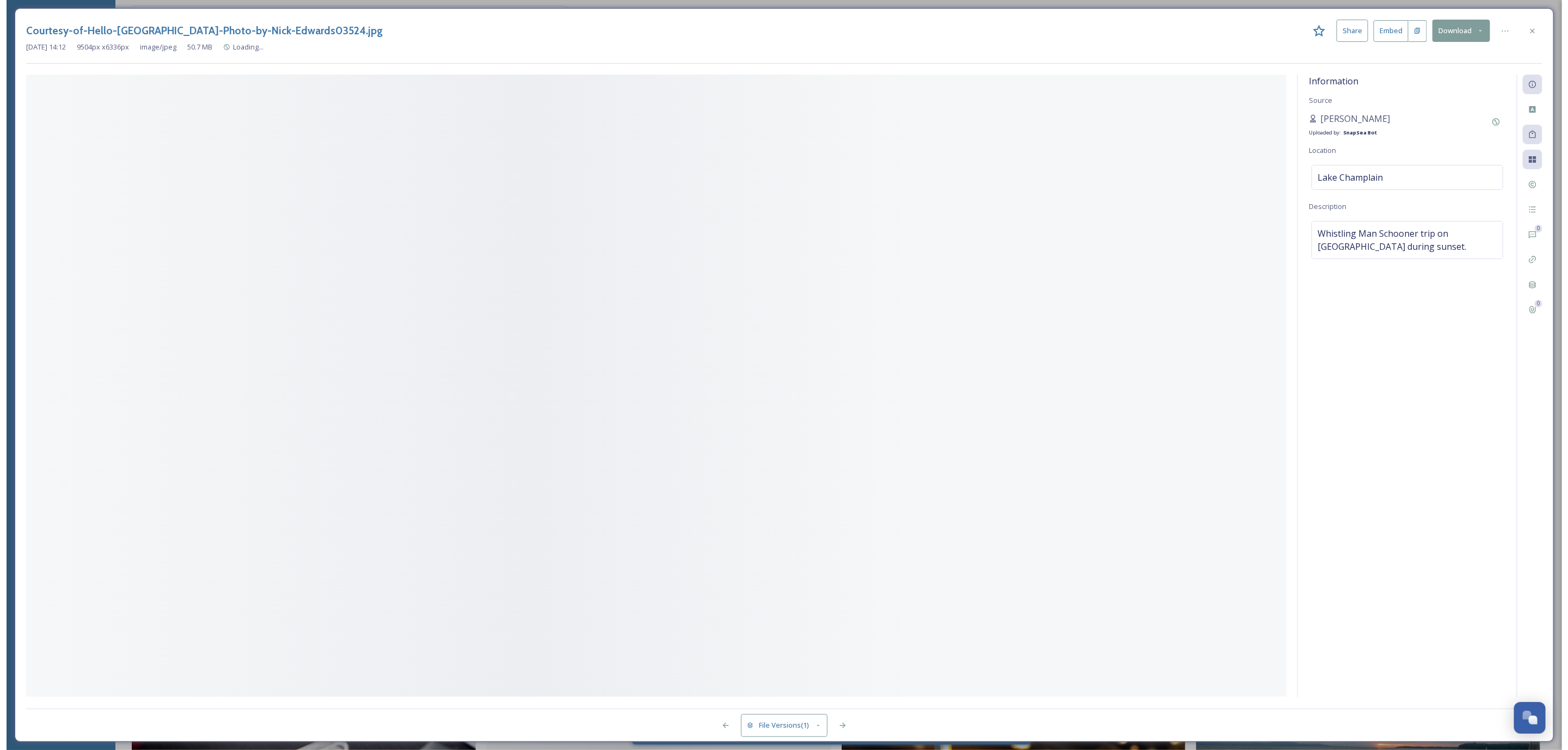
scroll to position [98685, 0]
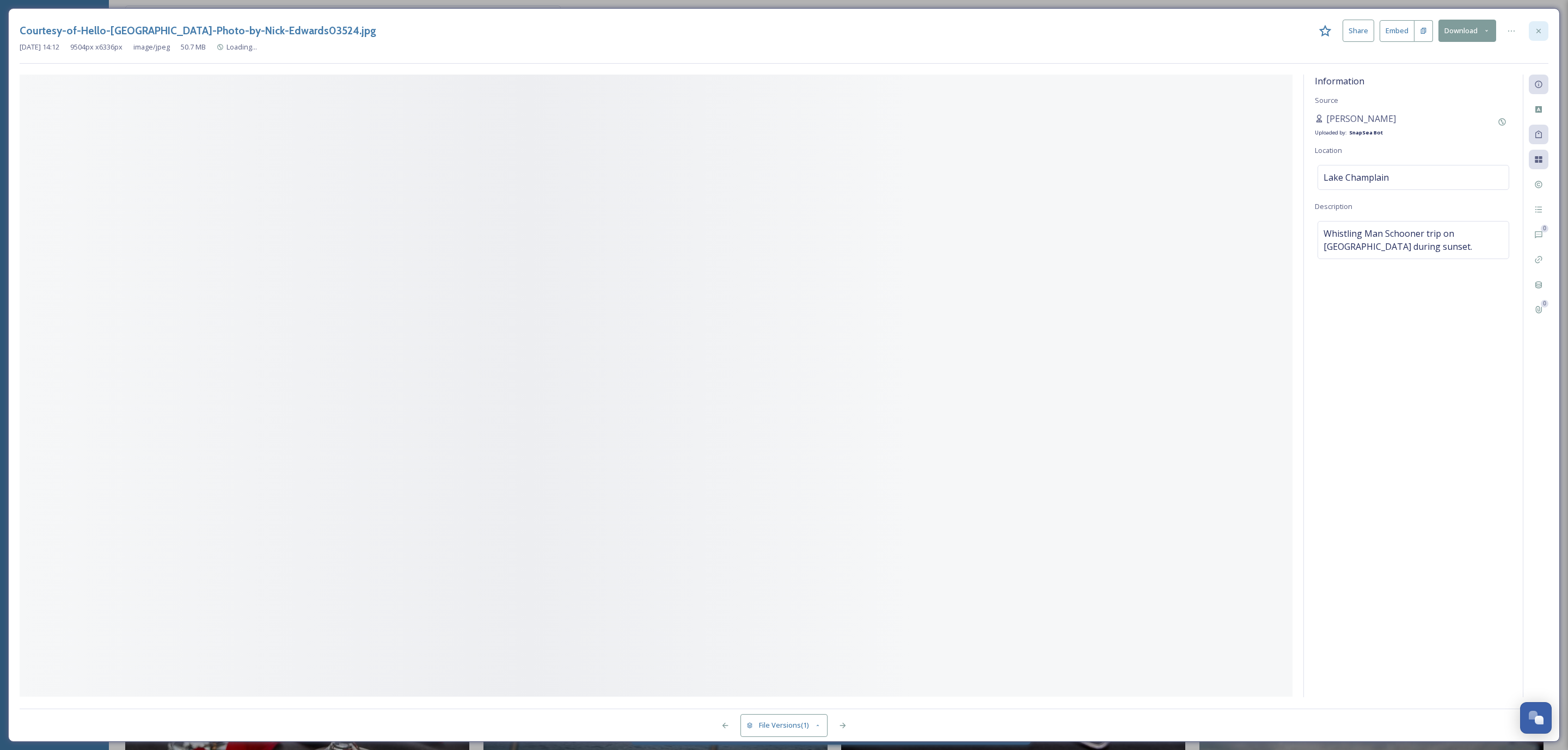
click at [1540, 31] on icon at bounding box center [1538, 31] width 9 height 9
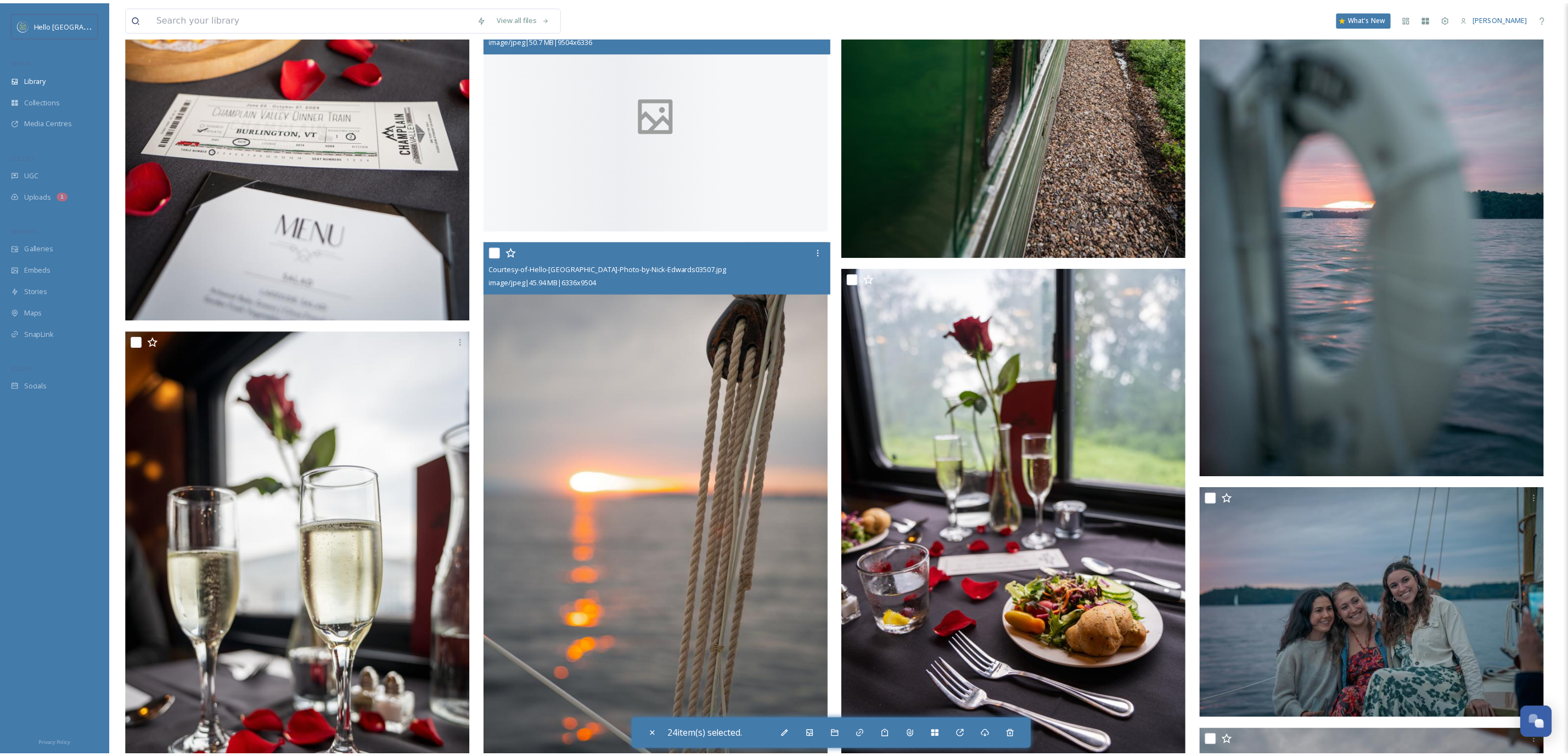
scroll to position [100297, 0]
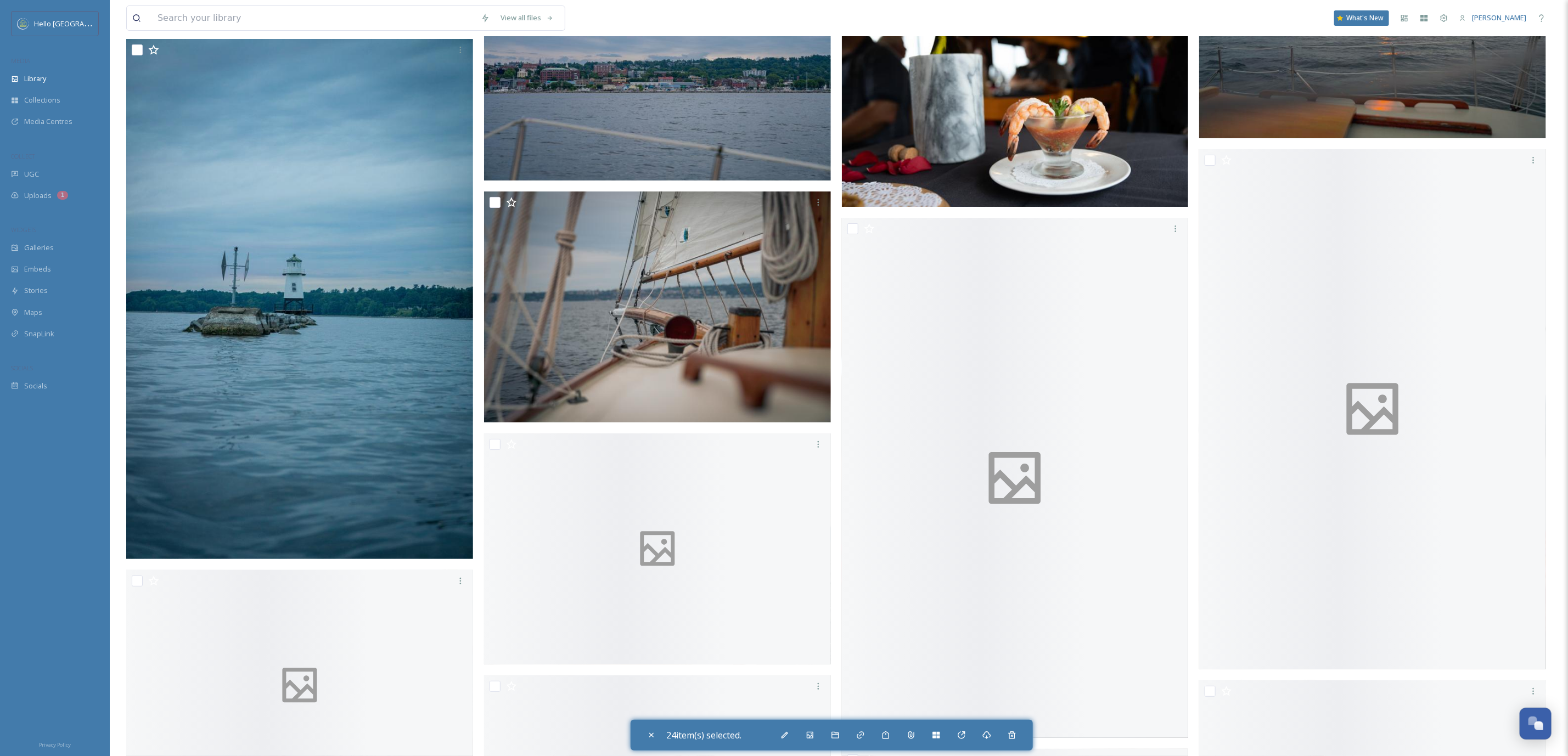
click at [495, 208] on input "checkbox" at bounding box center [494, 202] width 11 height 11
checkbox input "true"
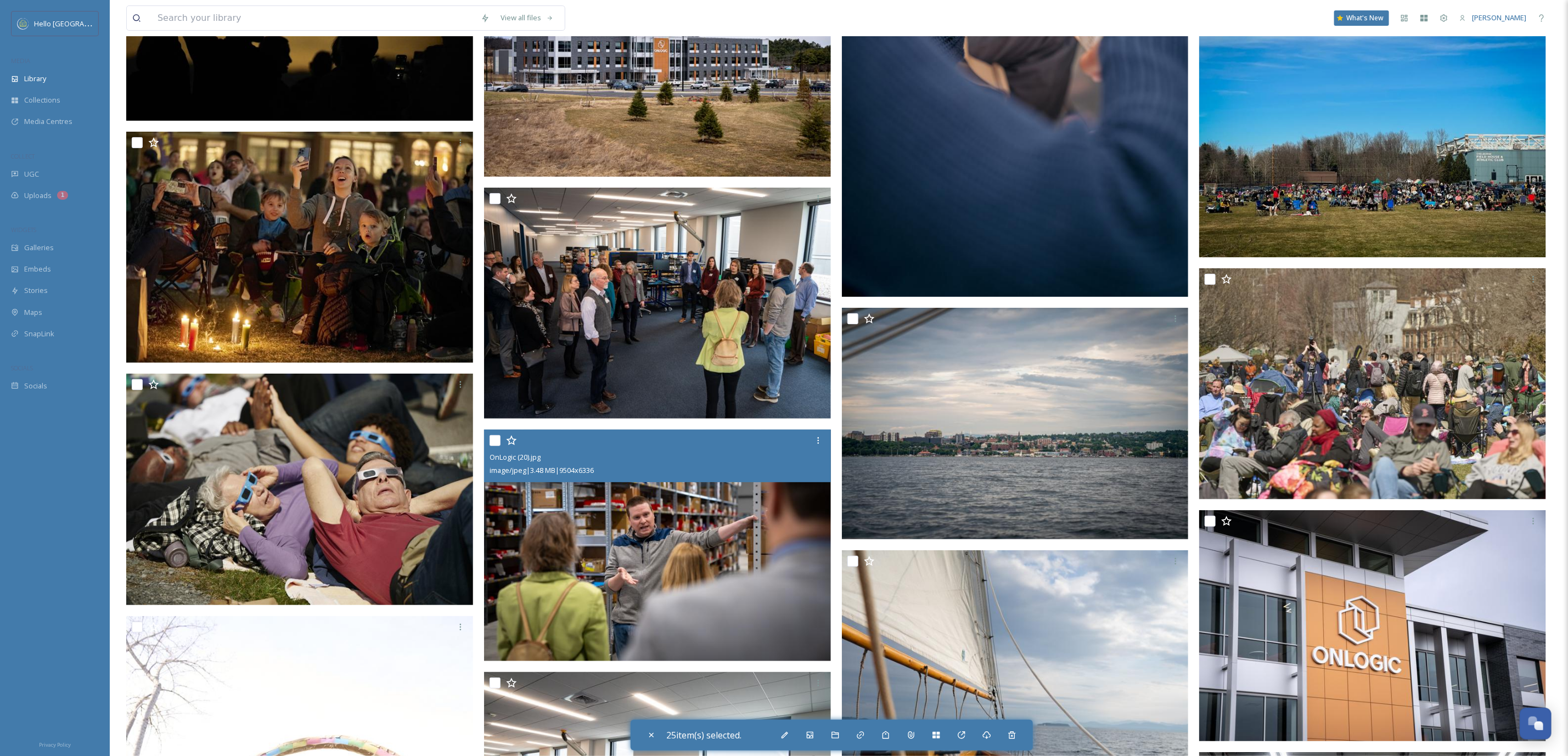
scroll to position [104575, 0]
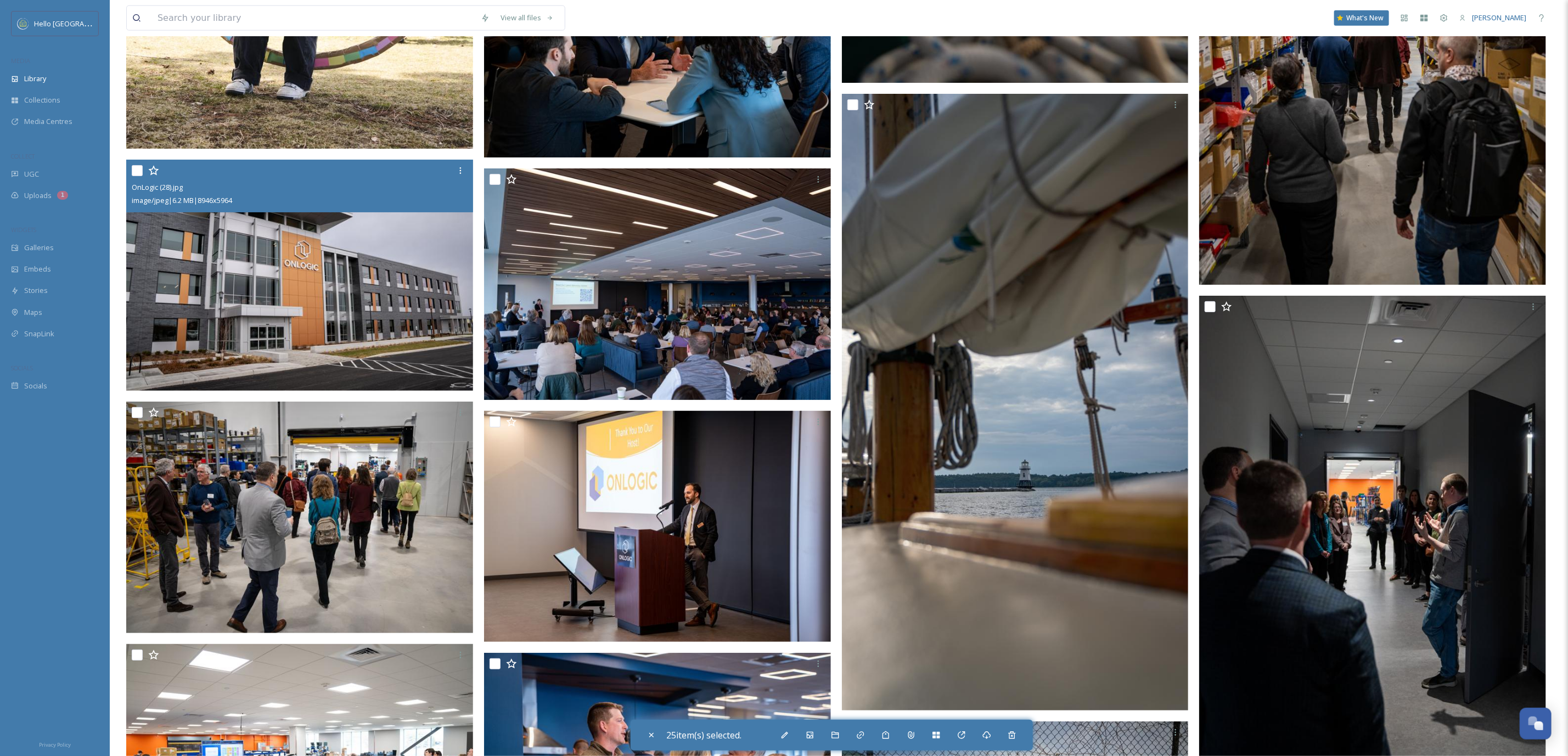
click at [135, 165] on input "checkbox" at bounding box center [137, 170] width 11 height 11
checkbox input "true"
click at [135, 408] on input "checkbox" at bounding box center [137, 412] width 11 height 11
checkbox input "true"
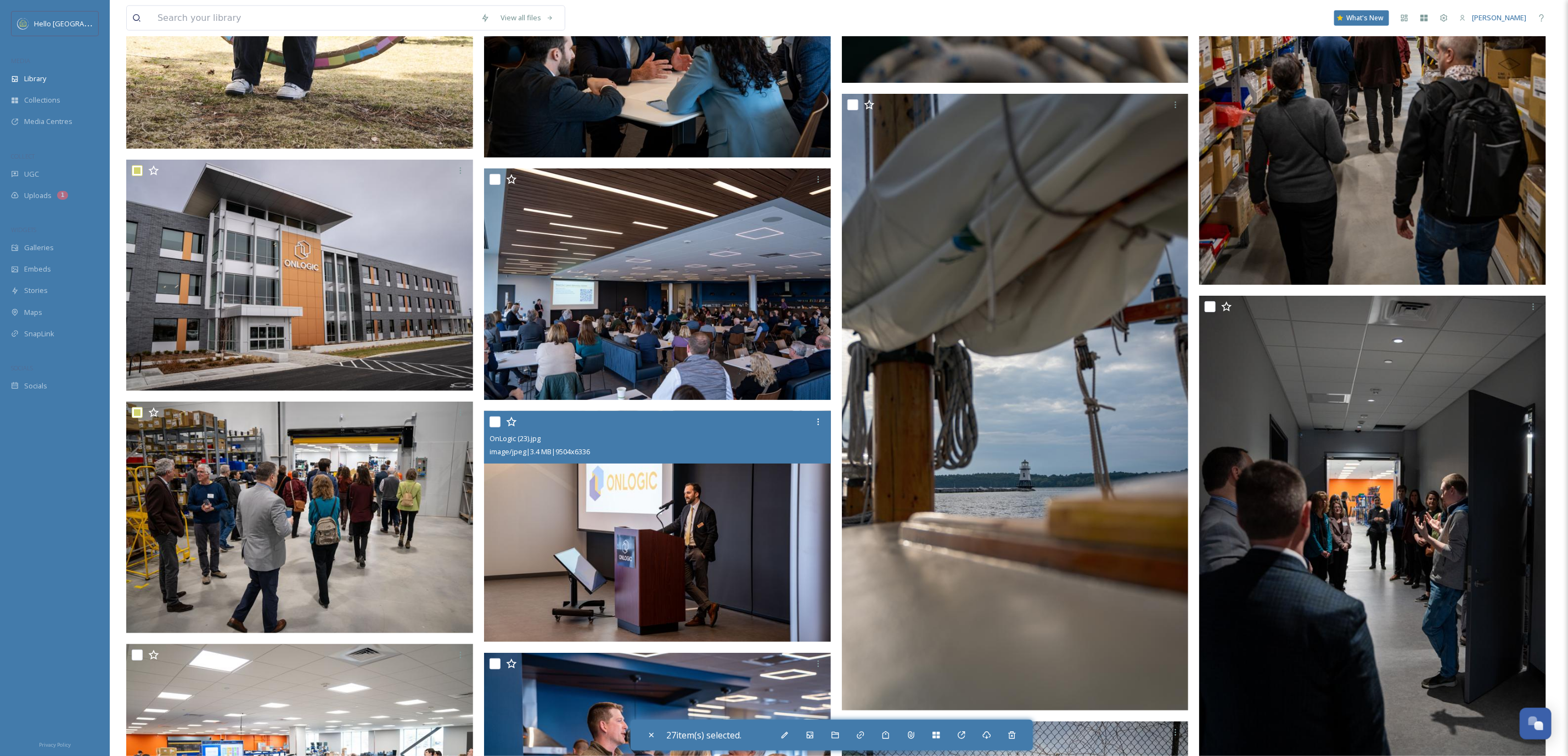
click at [494, 417] on input "checkbox" at bounding box center [494, 422] width 11 height 11
checkbox input "true"
click at [494, 174] on input "checkbox" at bounding box center [494, 179] width 11 height 11
checkbox input "true"
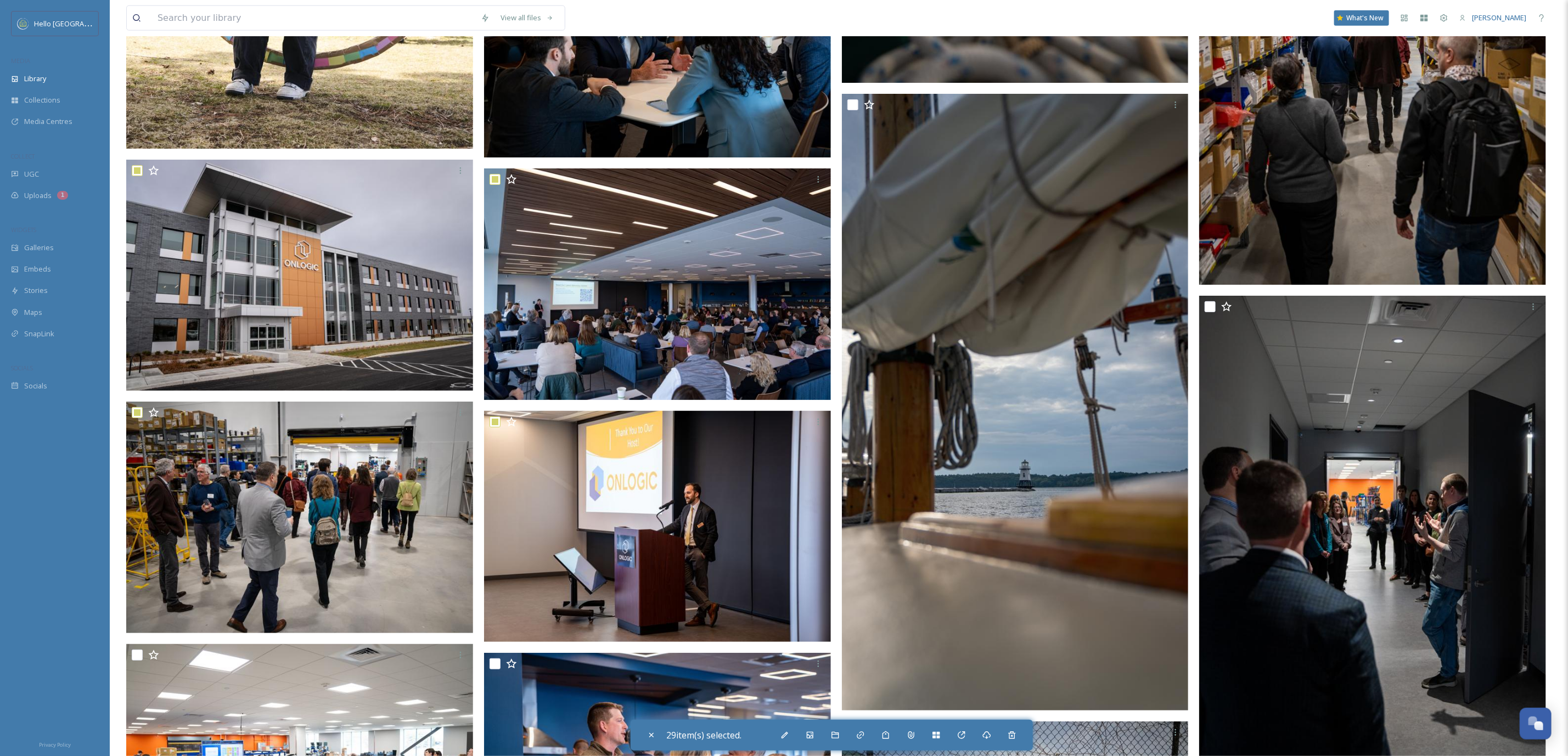
checkbox input "true"
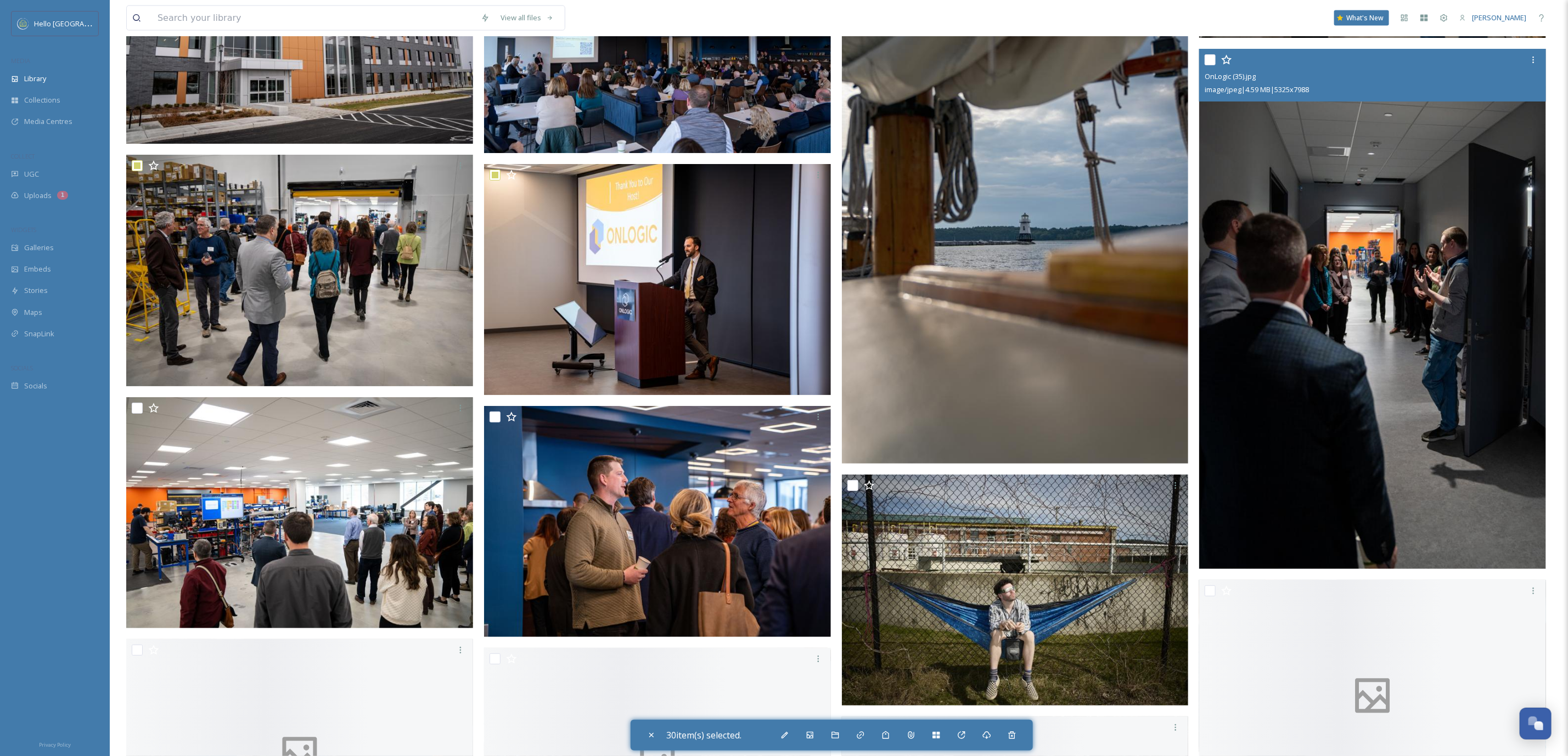
click at [682, 530] on img at bounding box center [658, 522] width 347 height 232
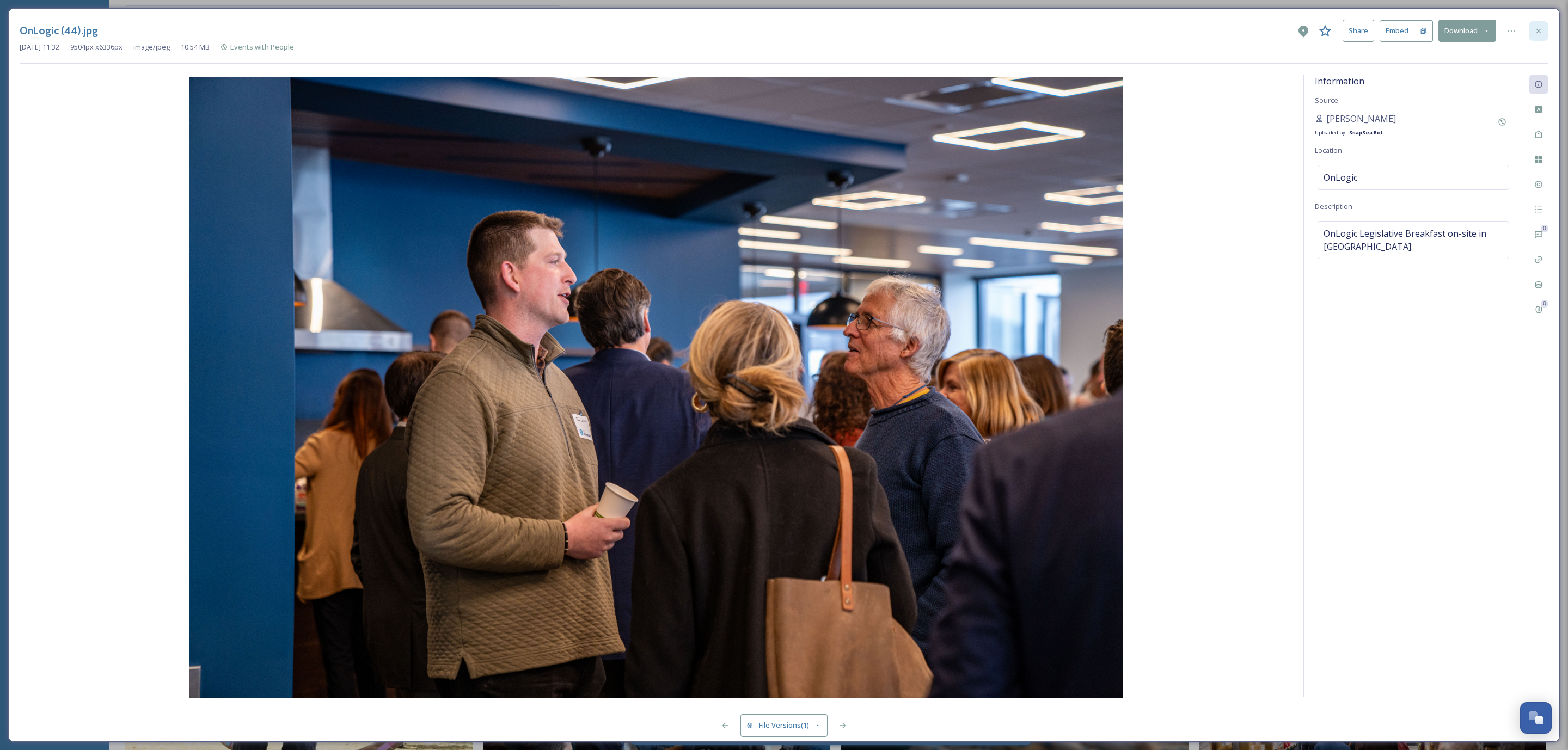
click at [1537, 27] on icon at bounding box center [1538, 31] width 9 height 9
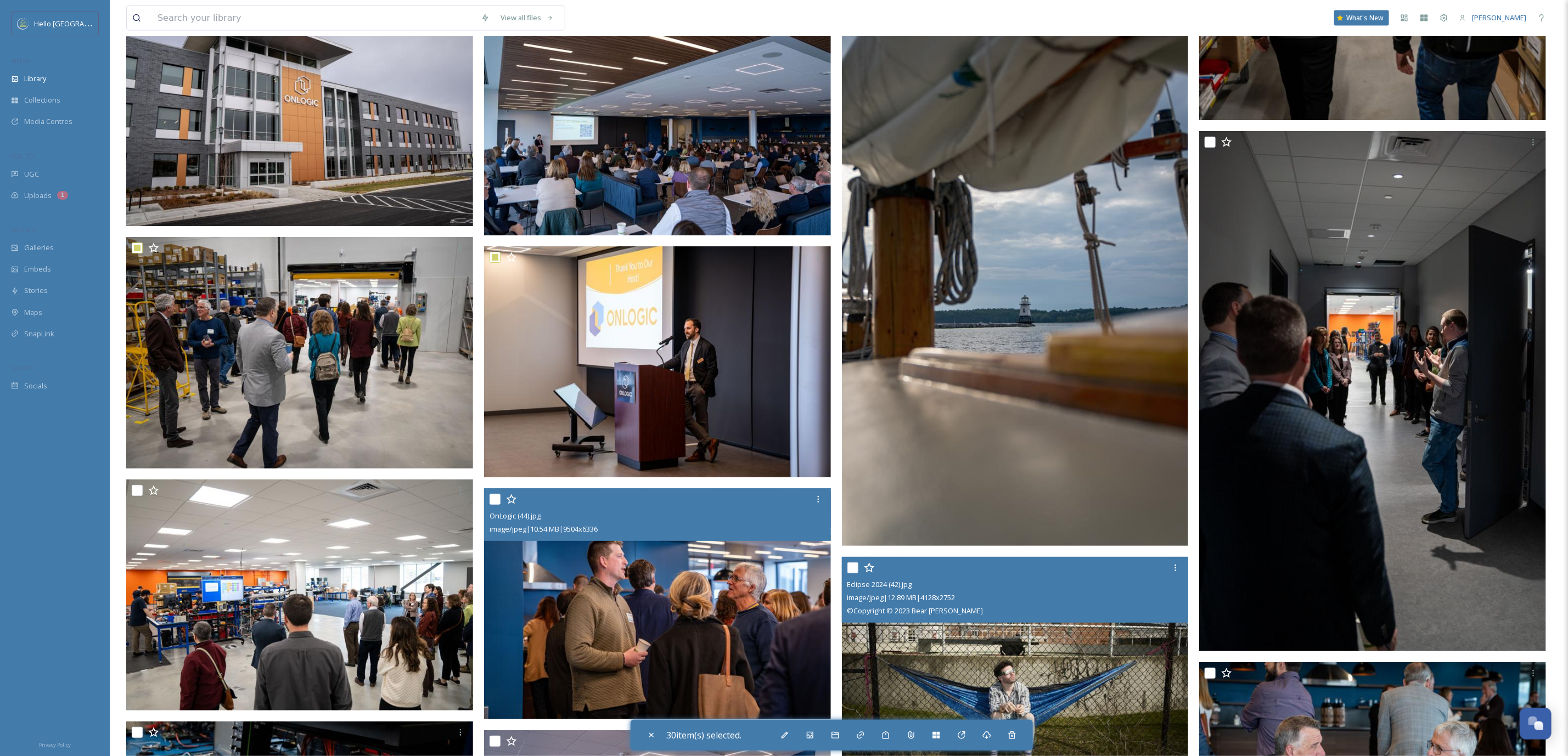
scroll to position [105645, 0]
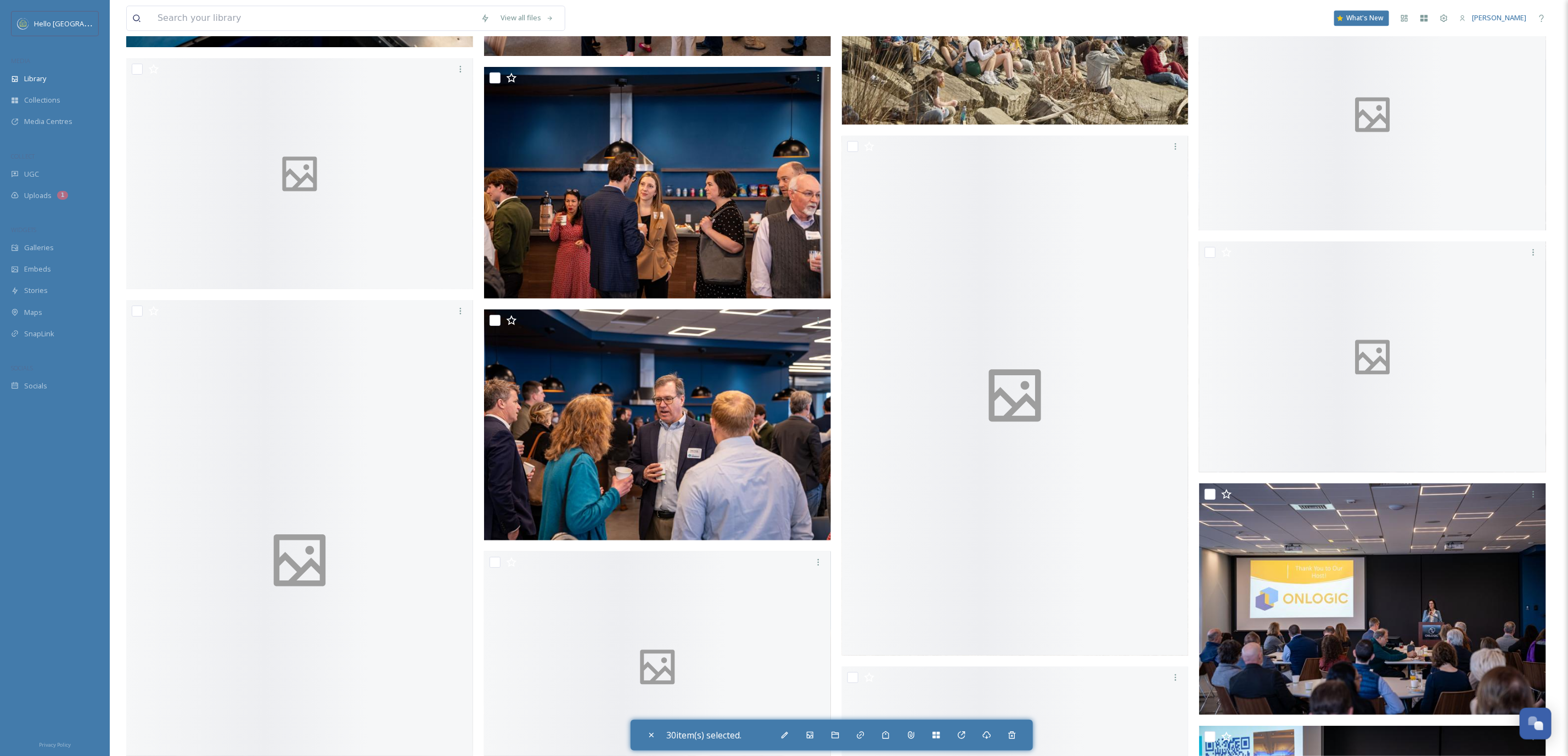
click at [491, 73] on input "checkbox" at bounding box center [494, 78] width 11 height 11
checkbox input "true"
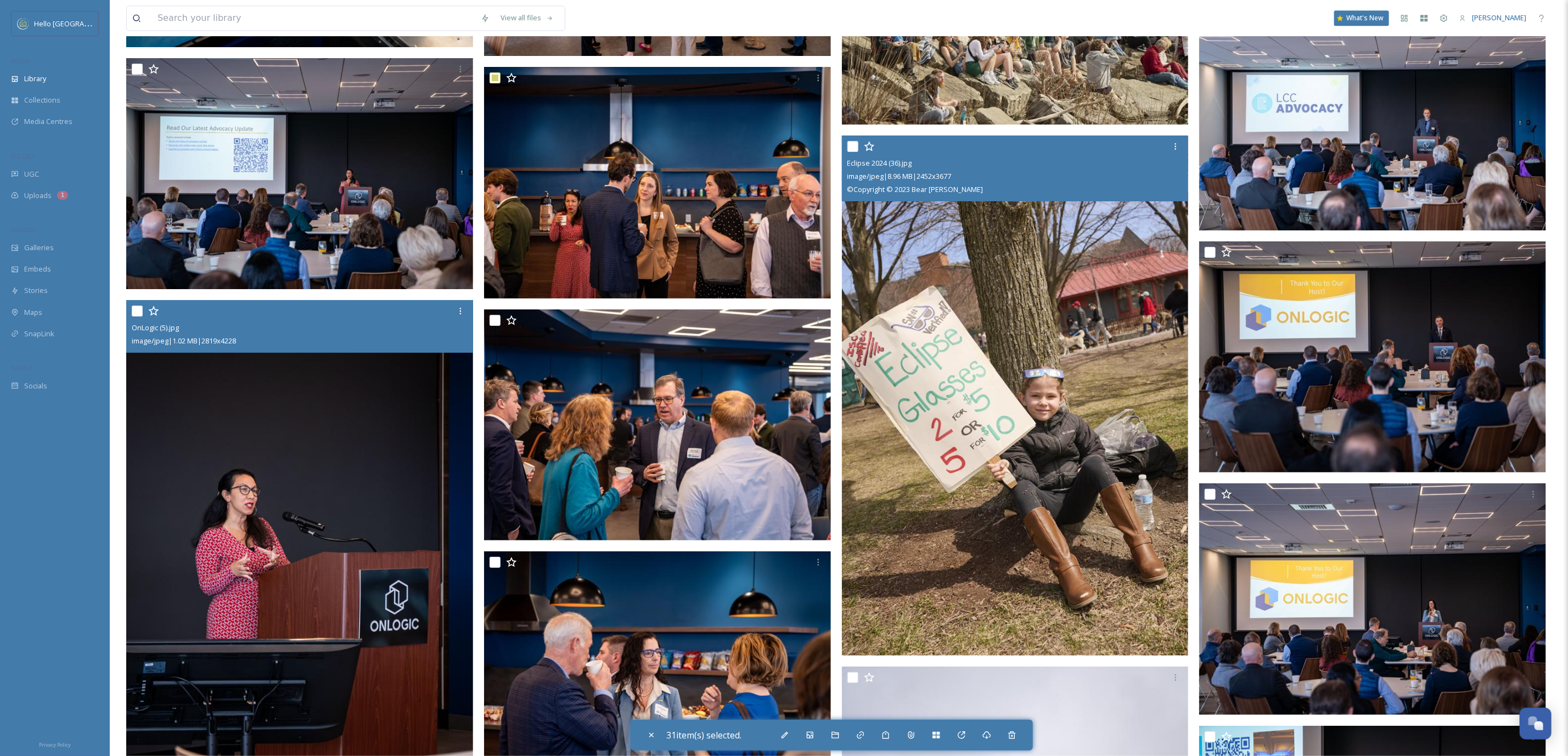
checkbox input "true"
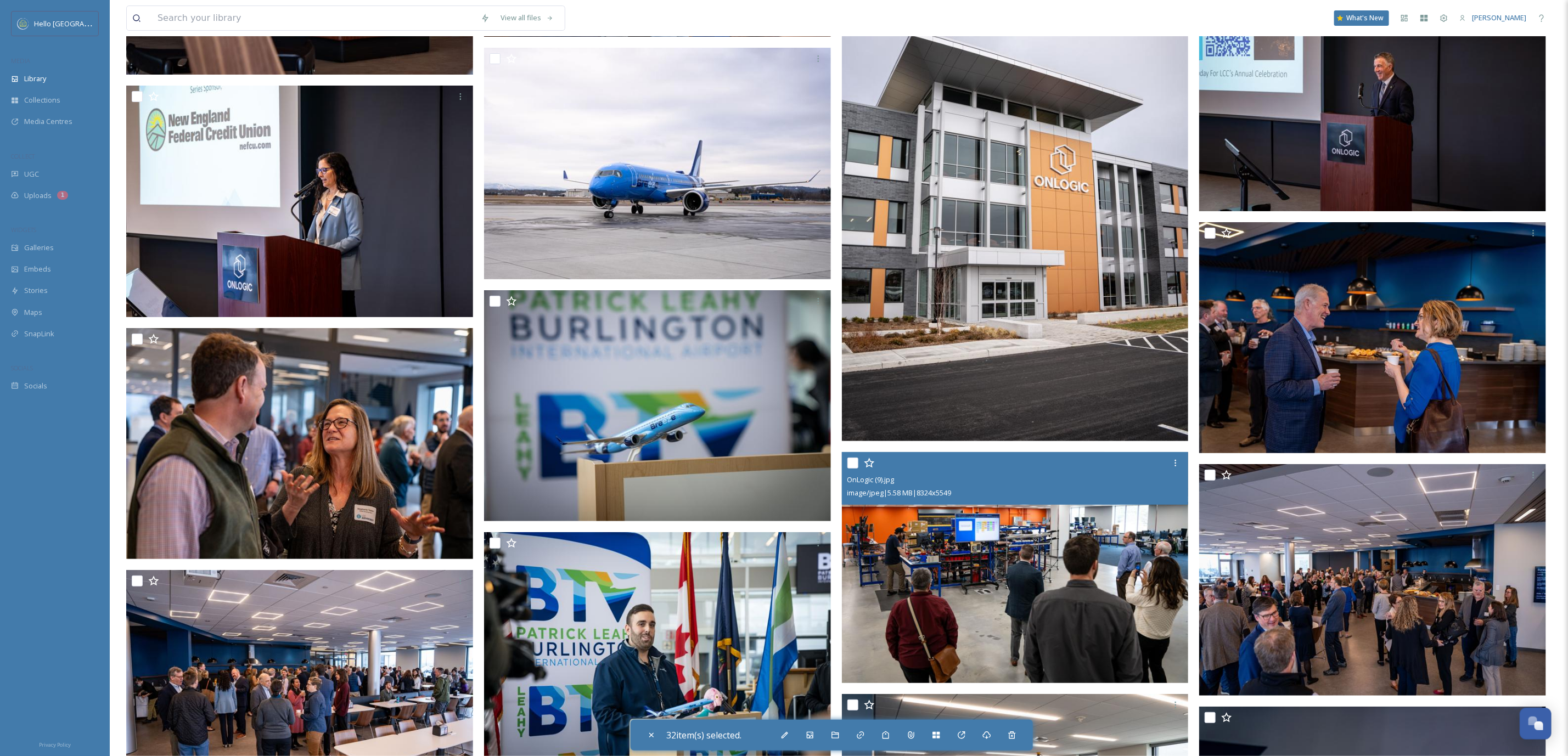
scroll to position [106550, 0]
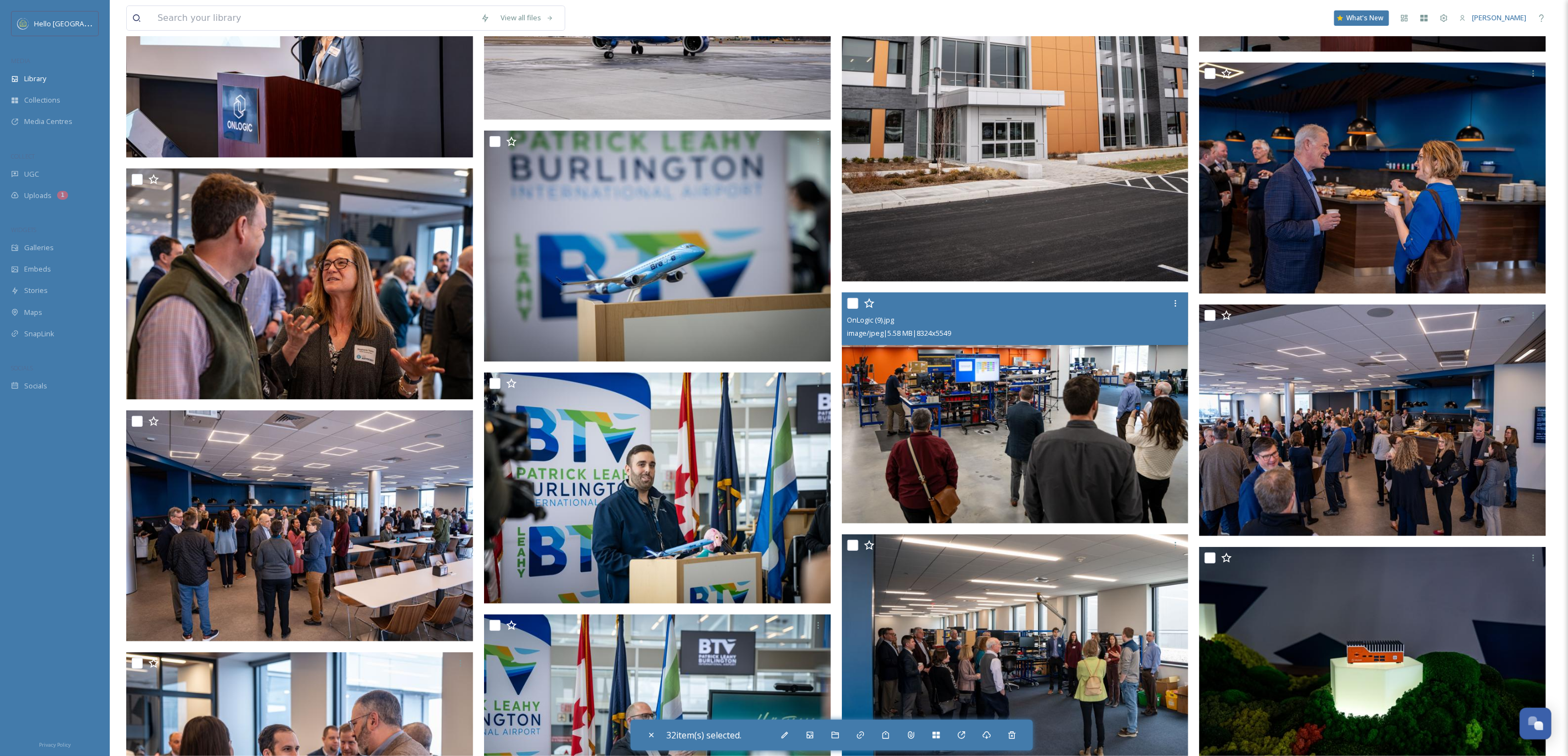
click at [495, 136] on input "checkbox" at bounding box center [494, 141] width 11 height 11
checkbox input "true"
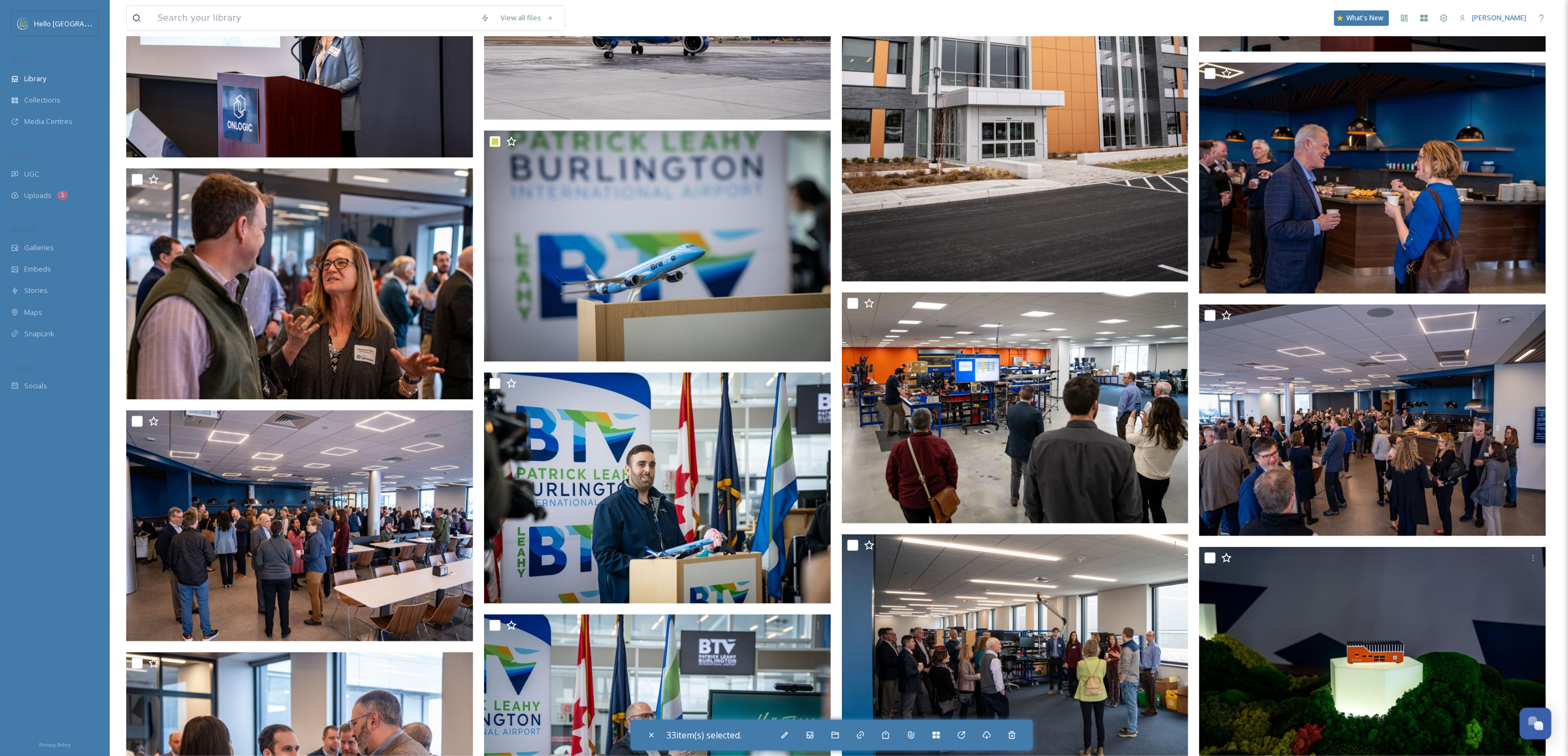
scroll to position [106796, 0]
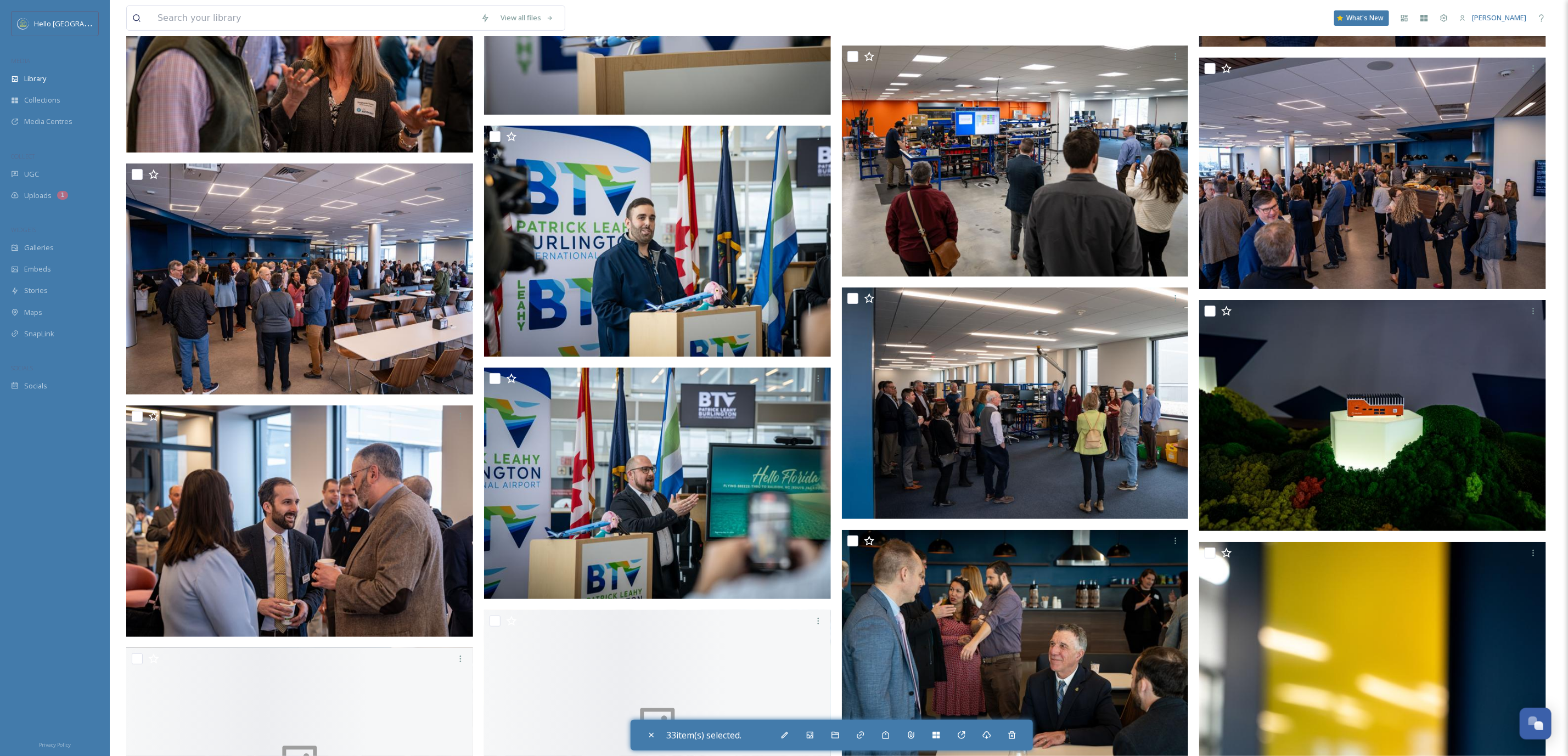
click at [495, 373] on input "checkbox" at bounding box center [494, 378] width 11 height 11
checkbox input "true"
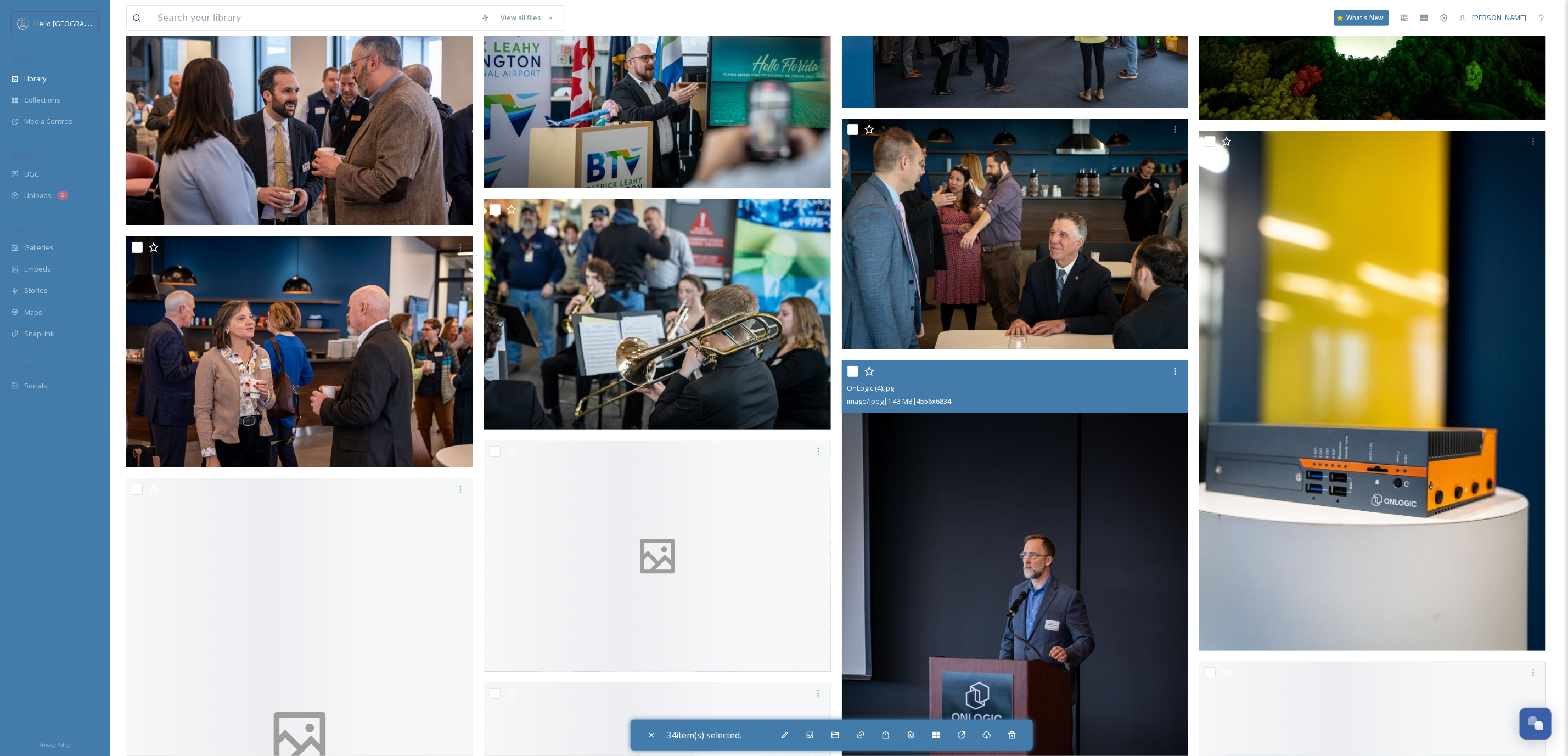
scroll to position [107537, 0]
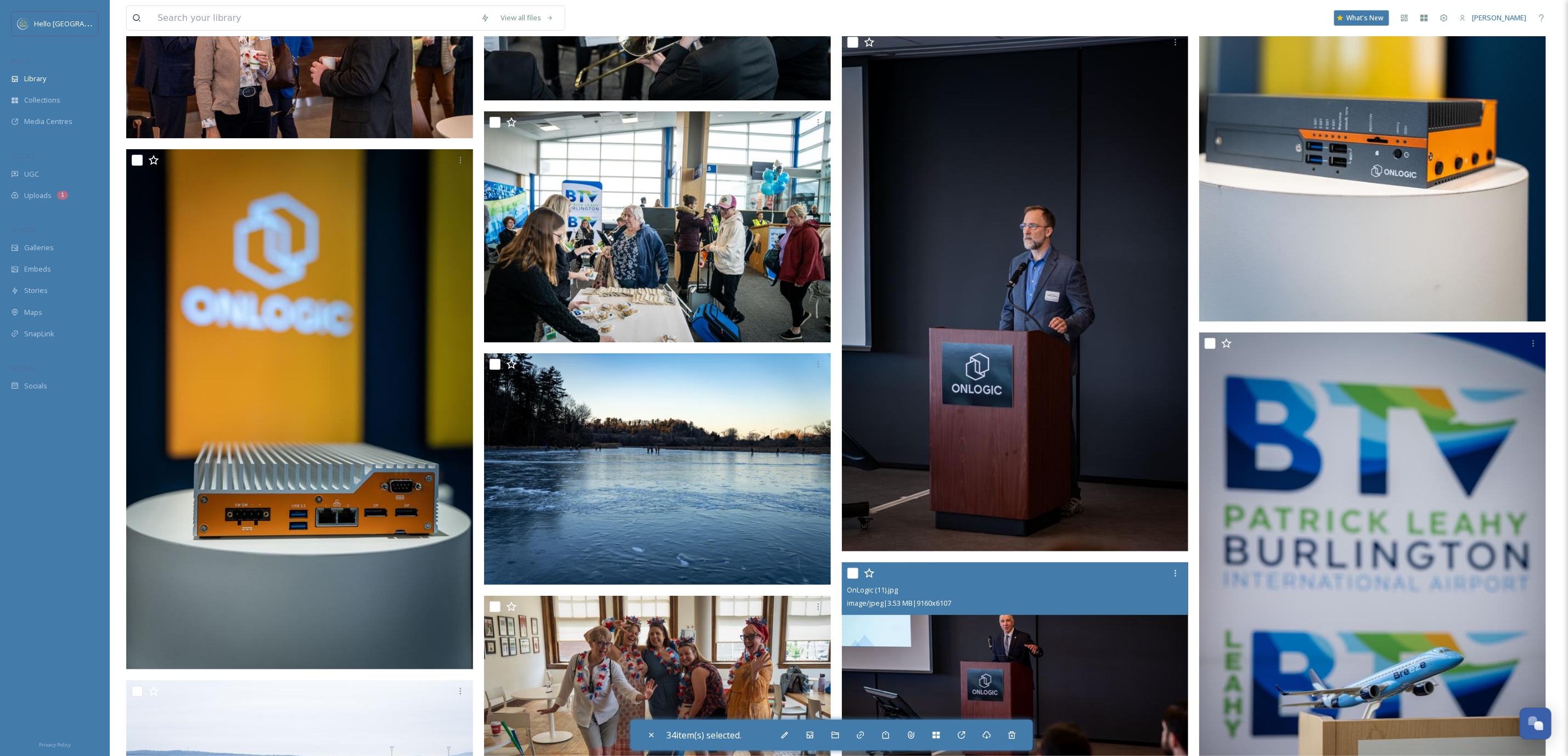
click at [491, 359] on input "checkbox" at bounding box center [494, 364] width 11 height 11
checkbox input "true"
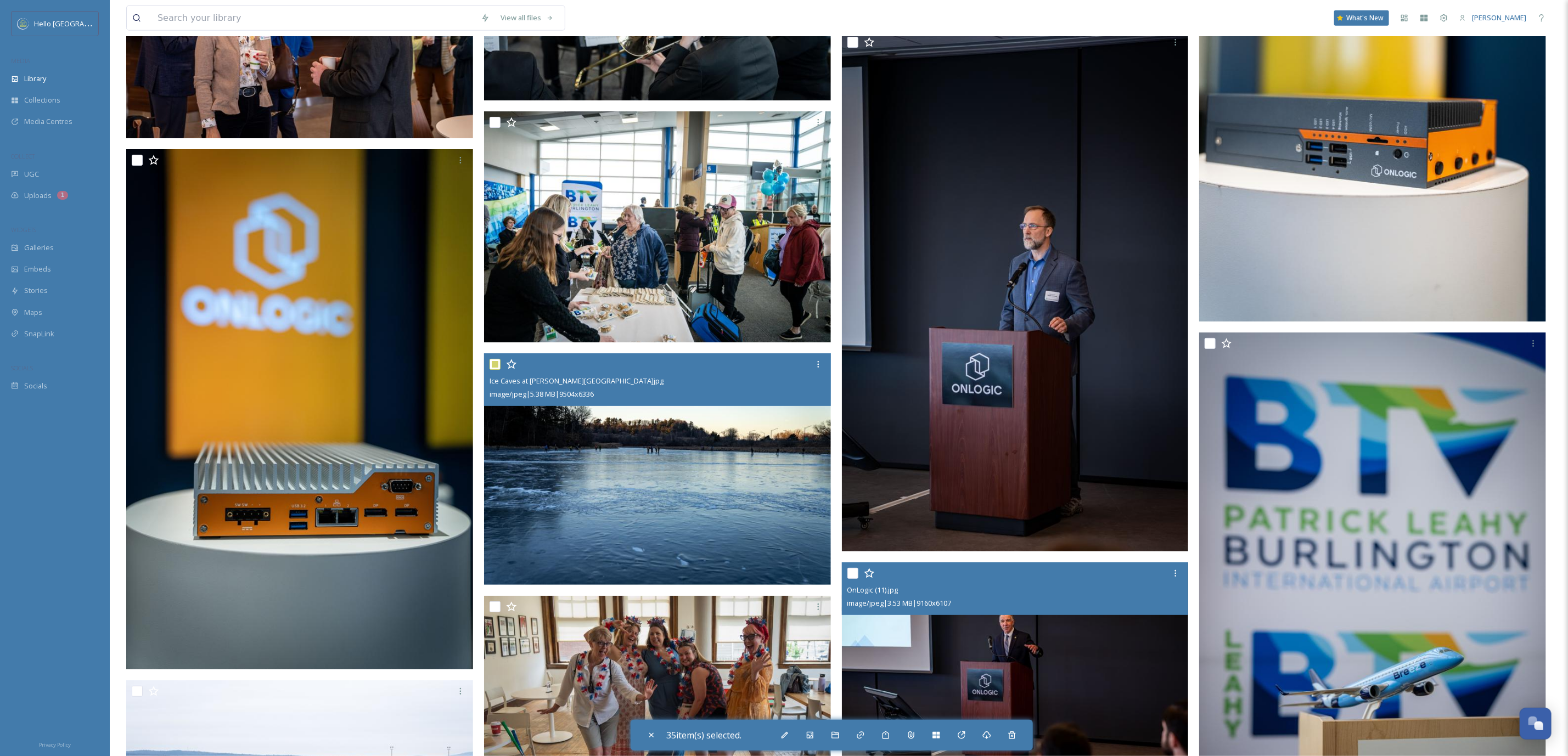
click at [137, 686] on input "checkbox" at bounding box center [137, 691] width 11 height 11
checkbox input "true"
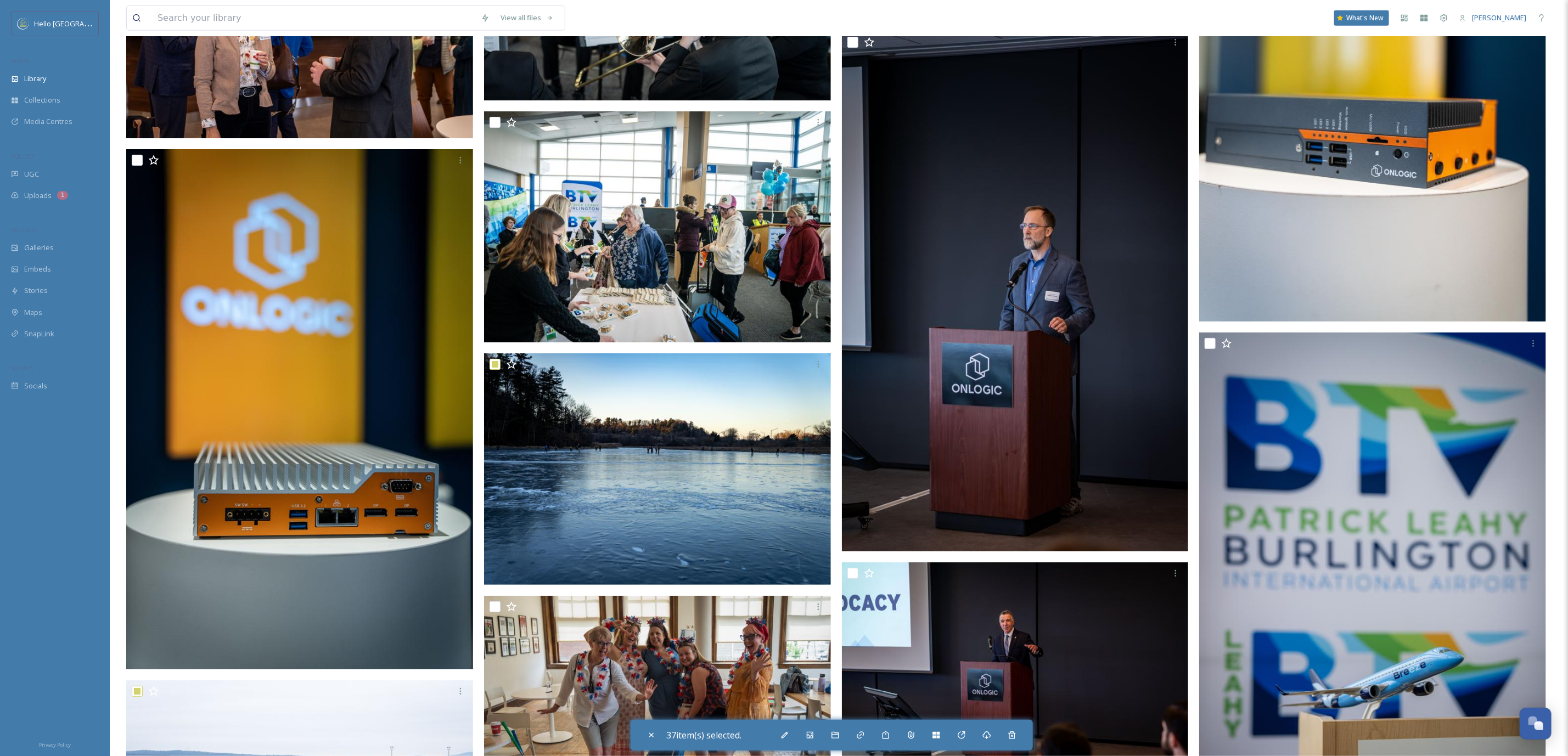
scroll to position [108525, 0]
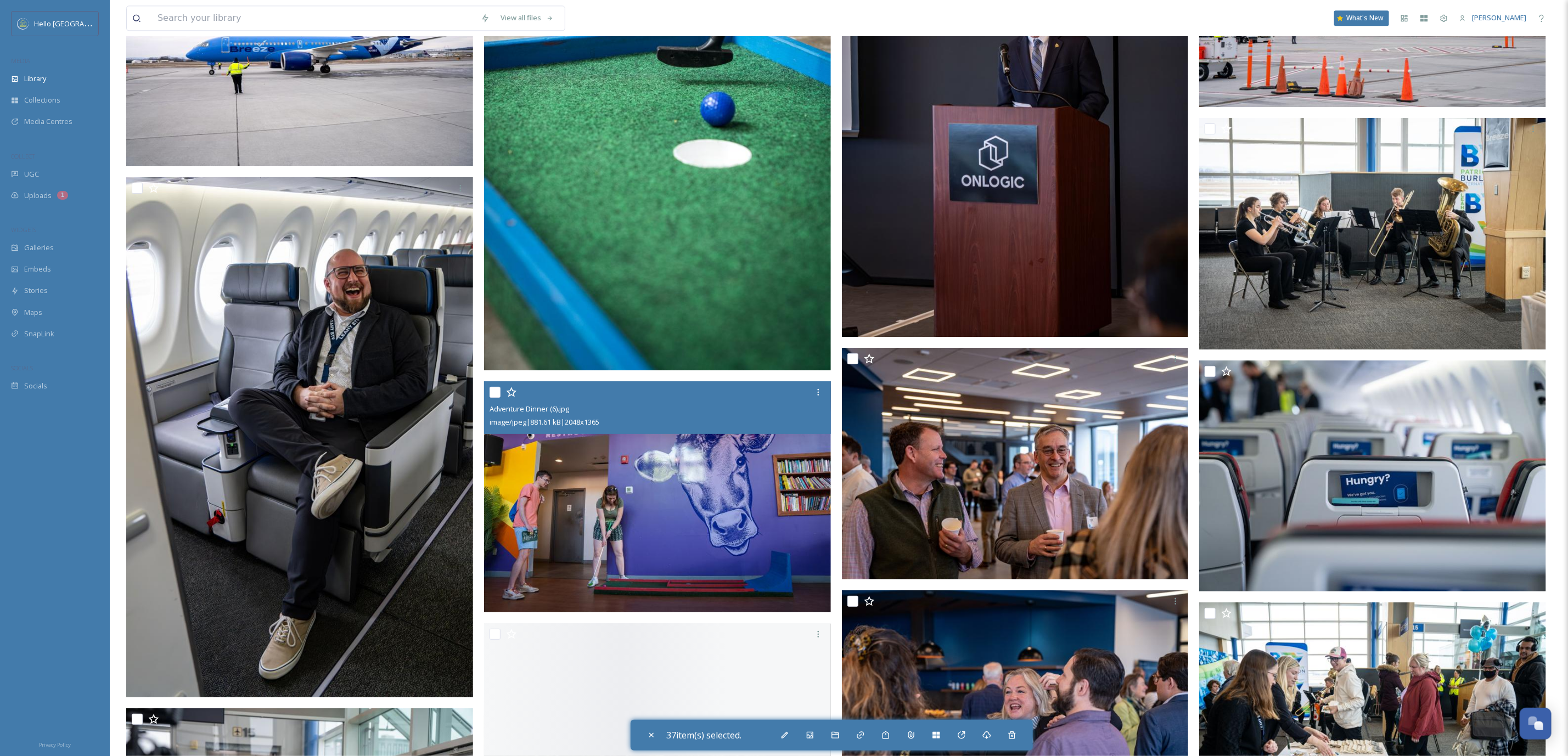
click at [494, 387] on input "checkbox" at bounding box center [494, 392] width 11 height 11
checkbox input "true"
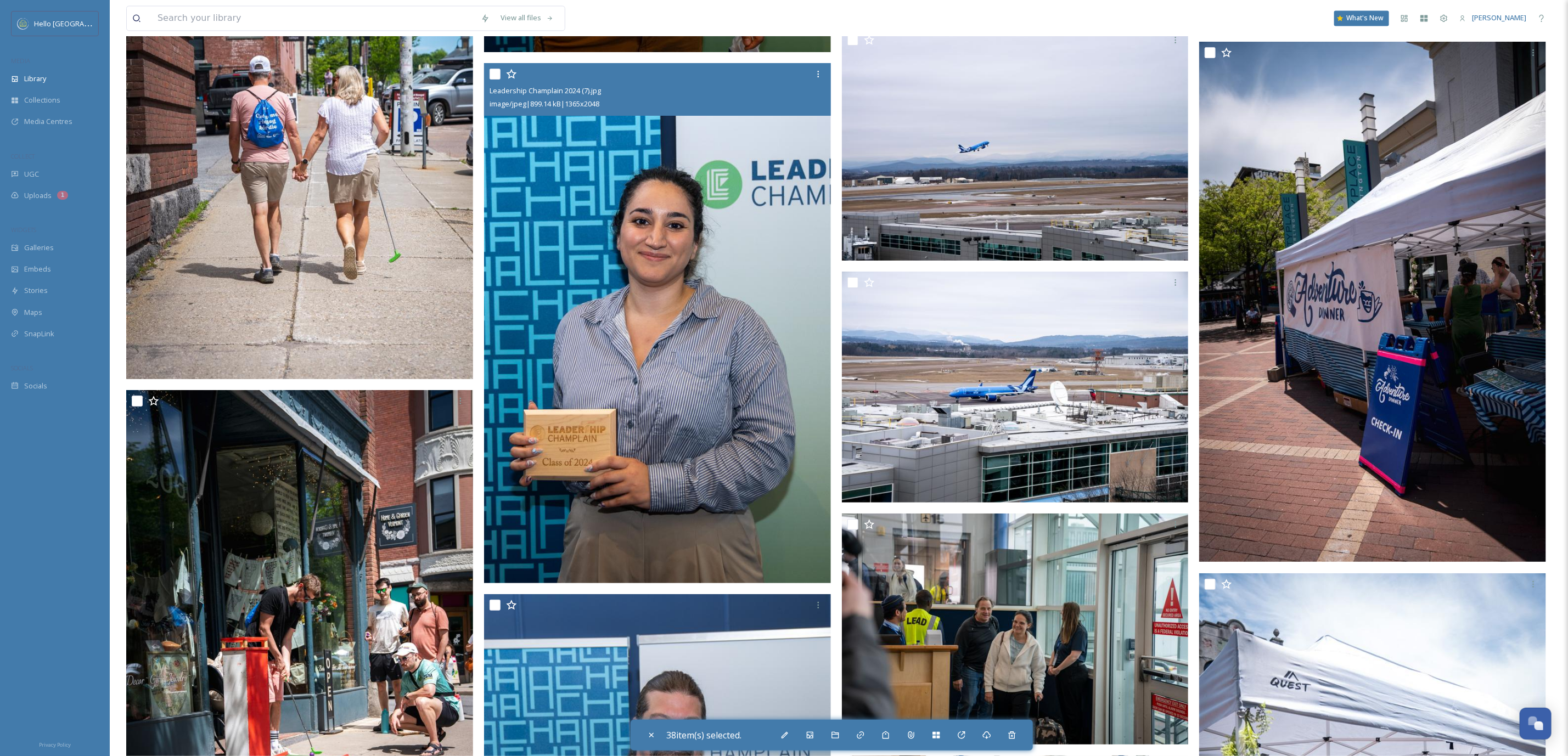
scroll to position [111240, 0]
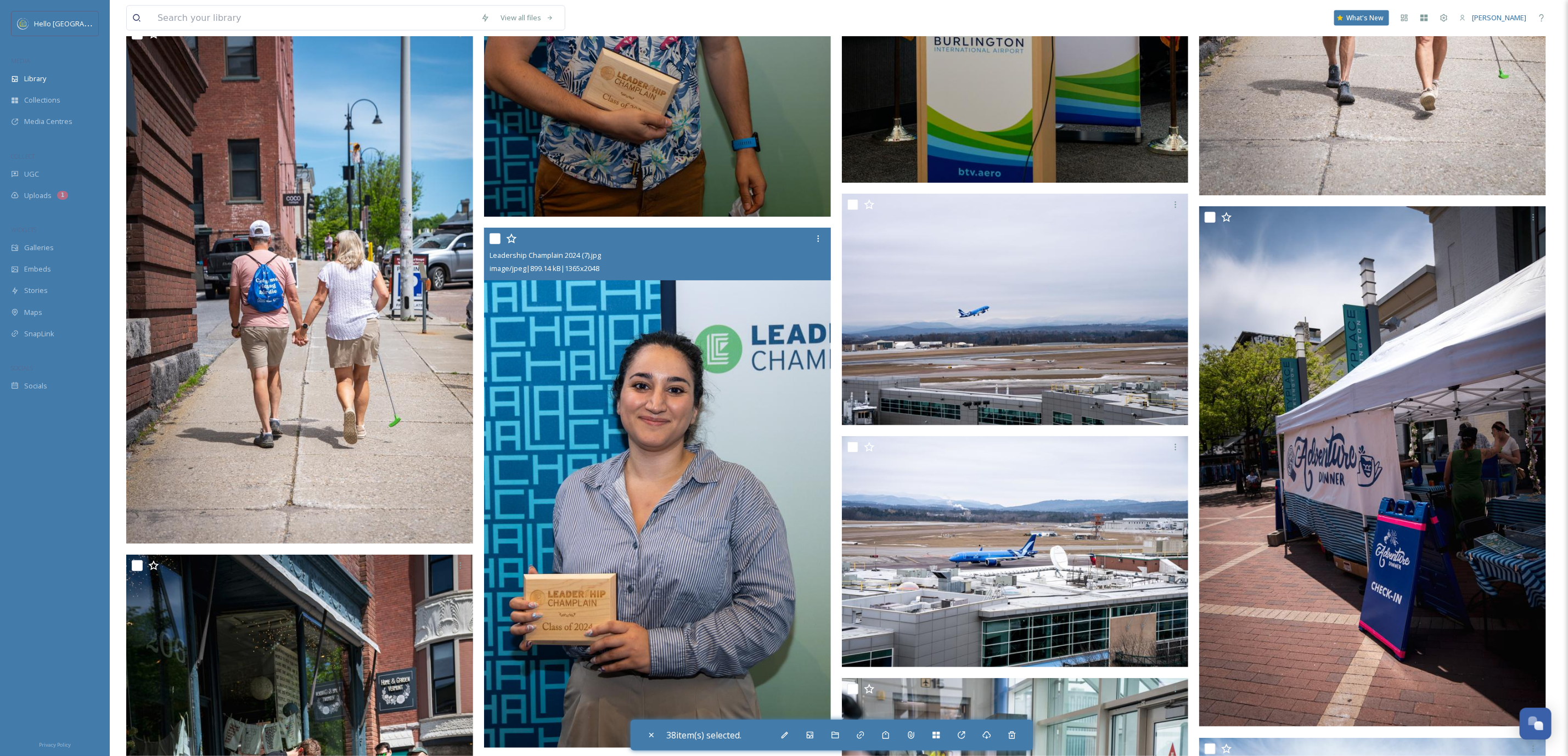
click at [494, 233] on input "checkbox" at bounding box center [494, 239] width 11 height 11
checkbox input "true"
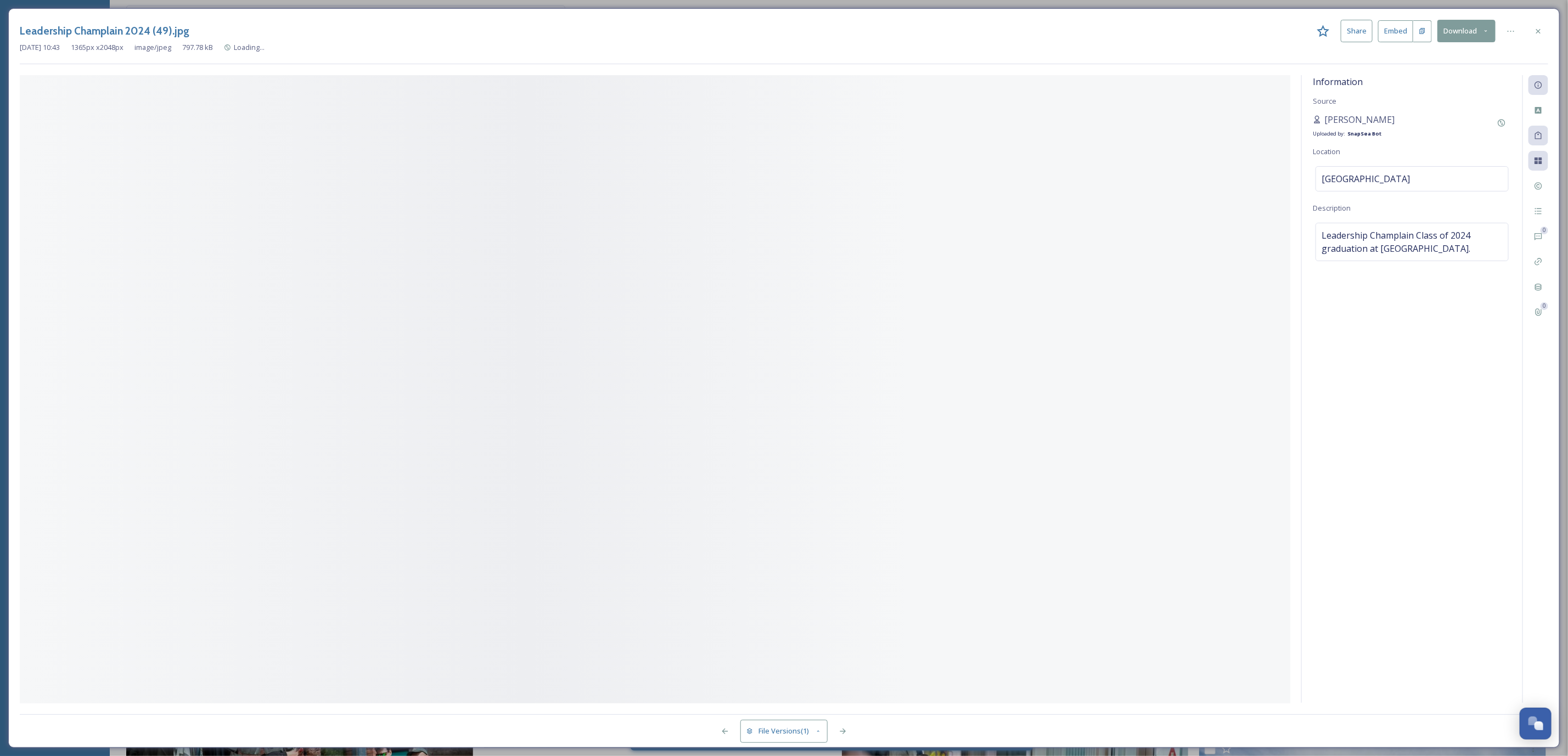
scroll to position [111157, 0]
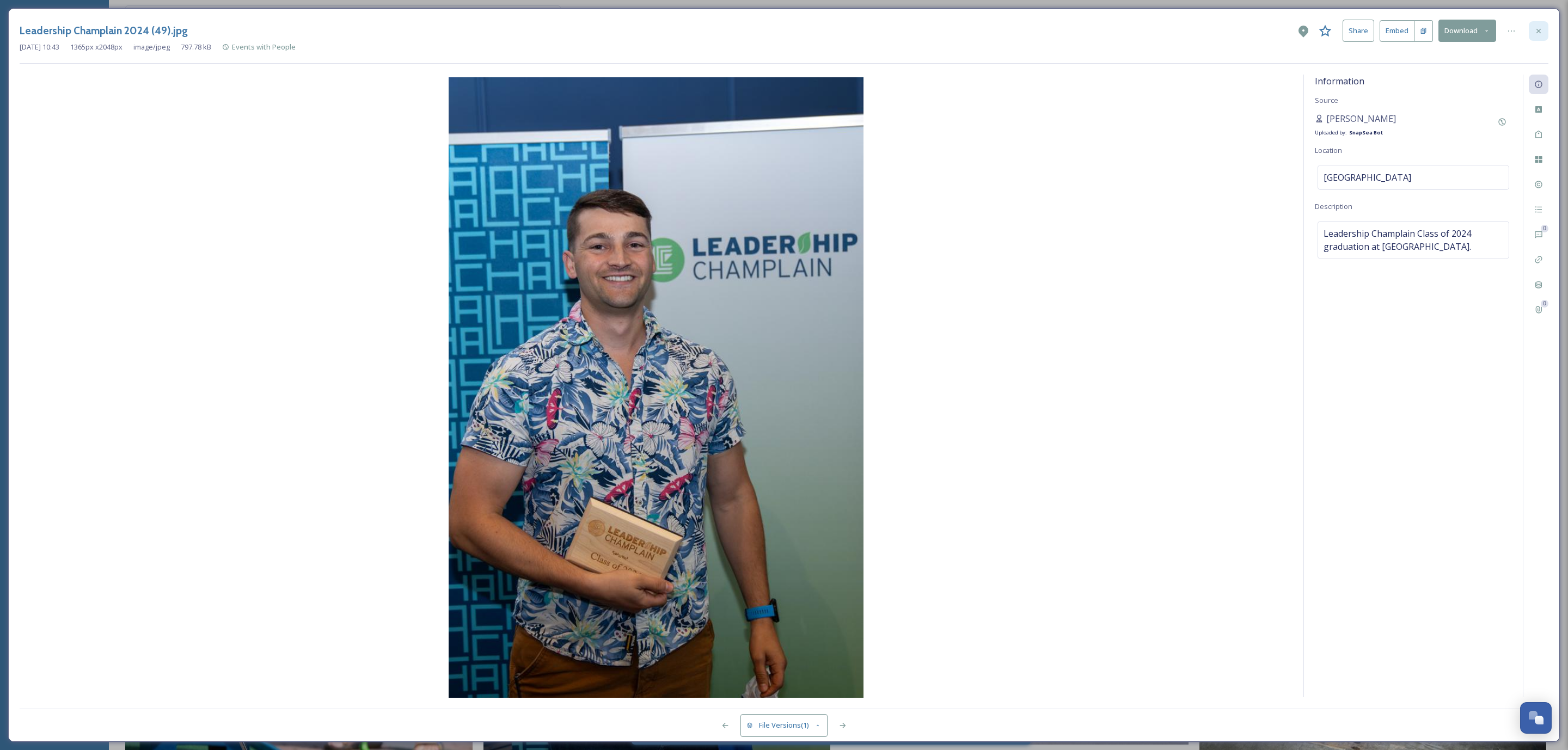
click at [1537, 33] on icon at bounding box center [1538, 31] width 9 height 9
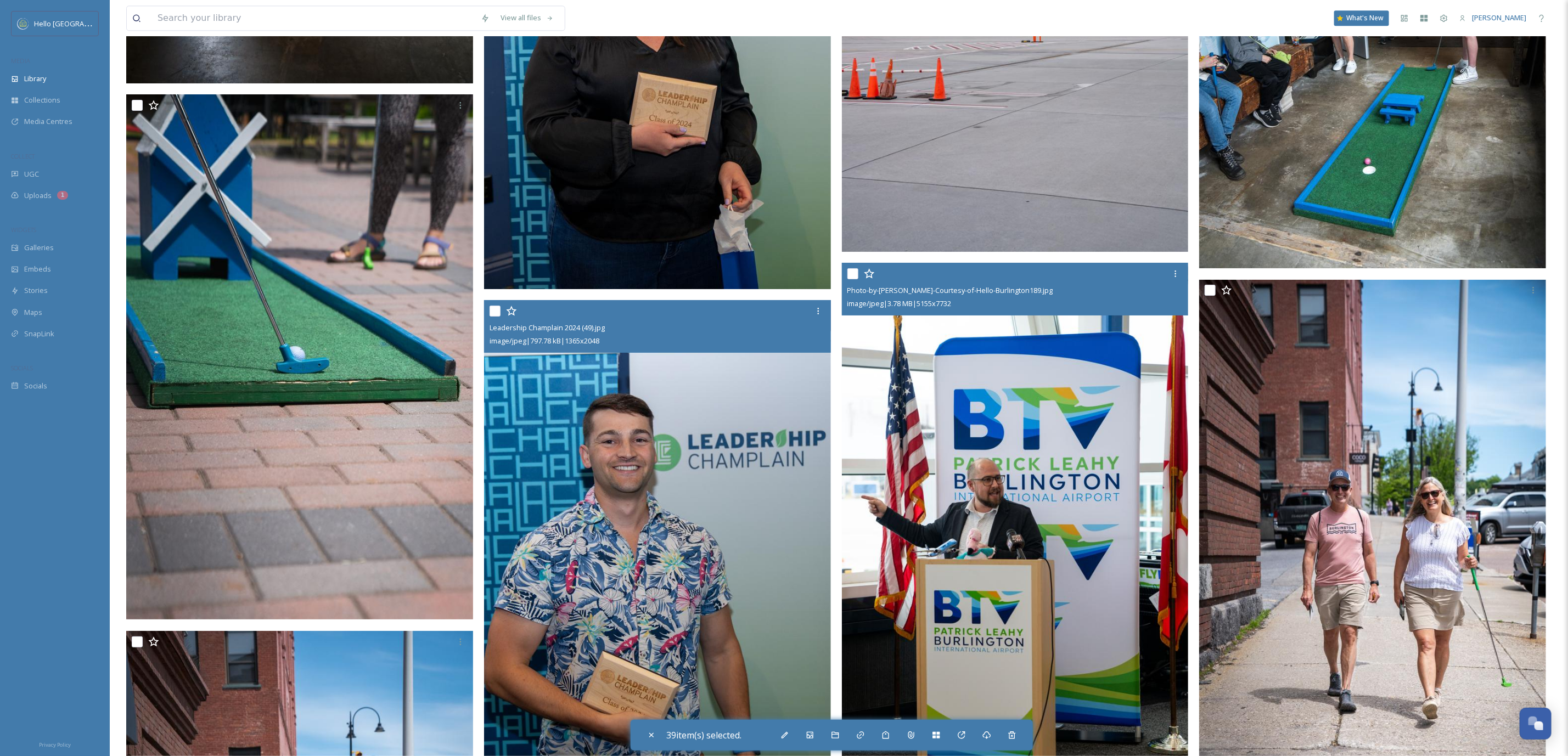
scroll to position [111980, 0]
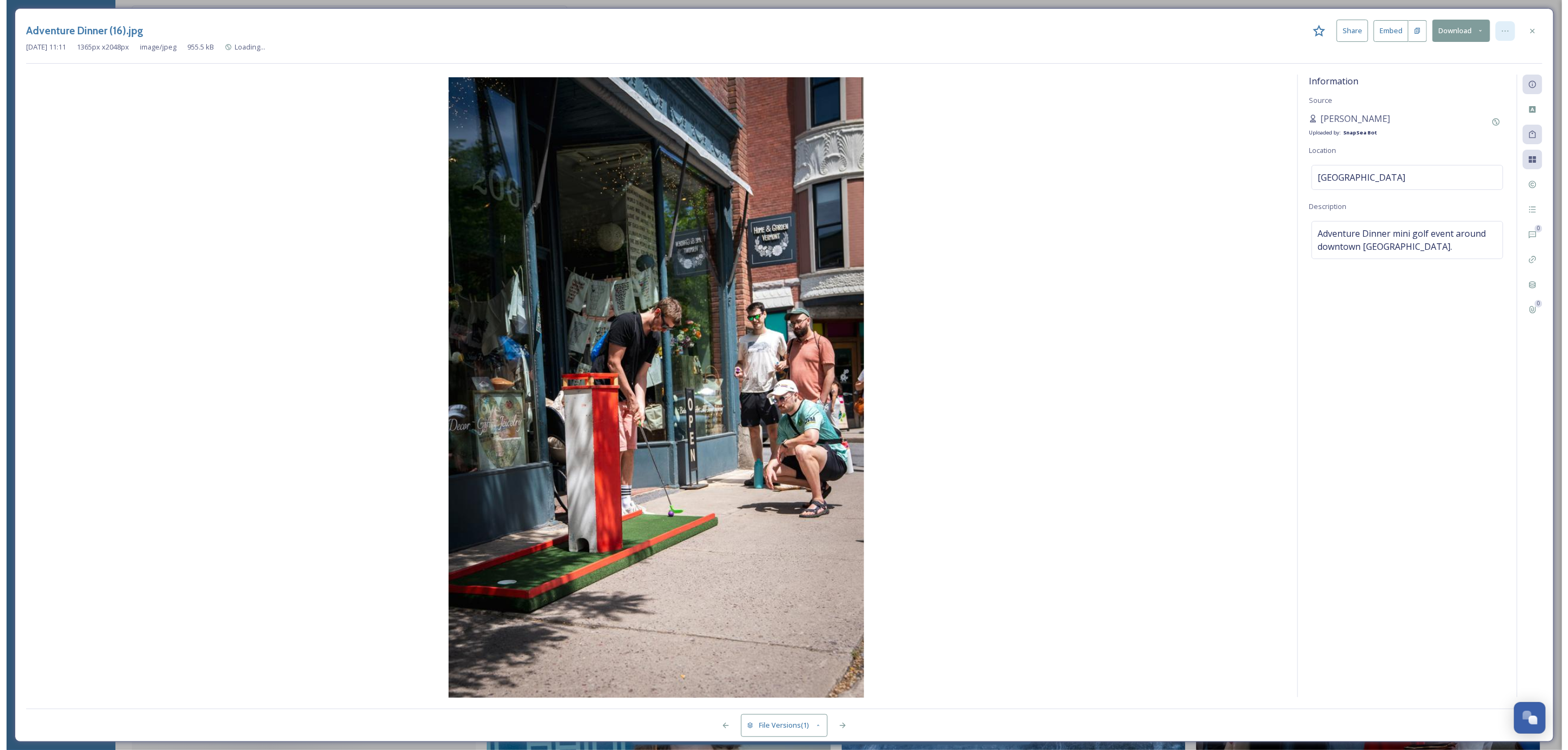
scroll to position [110570, 0]
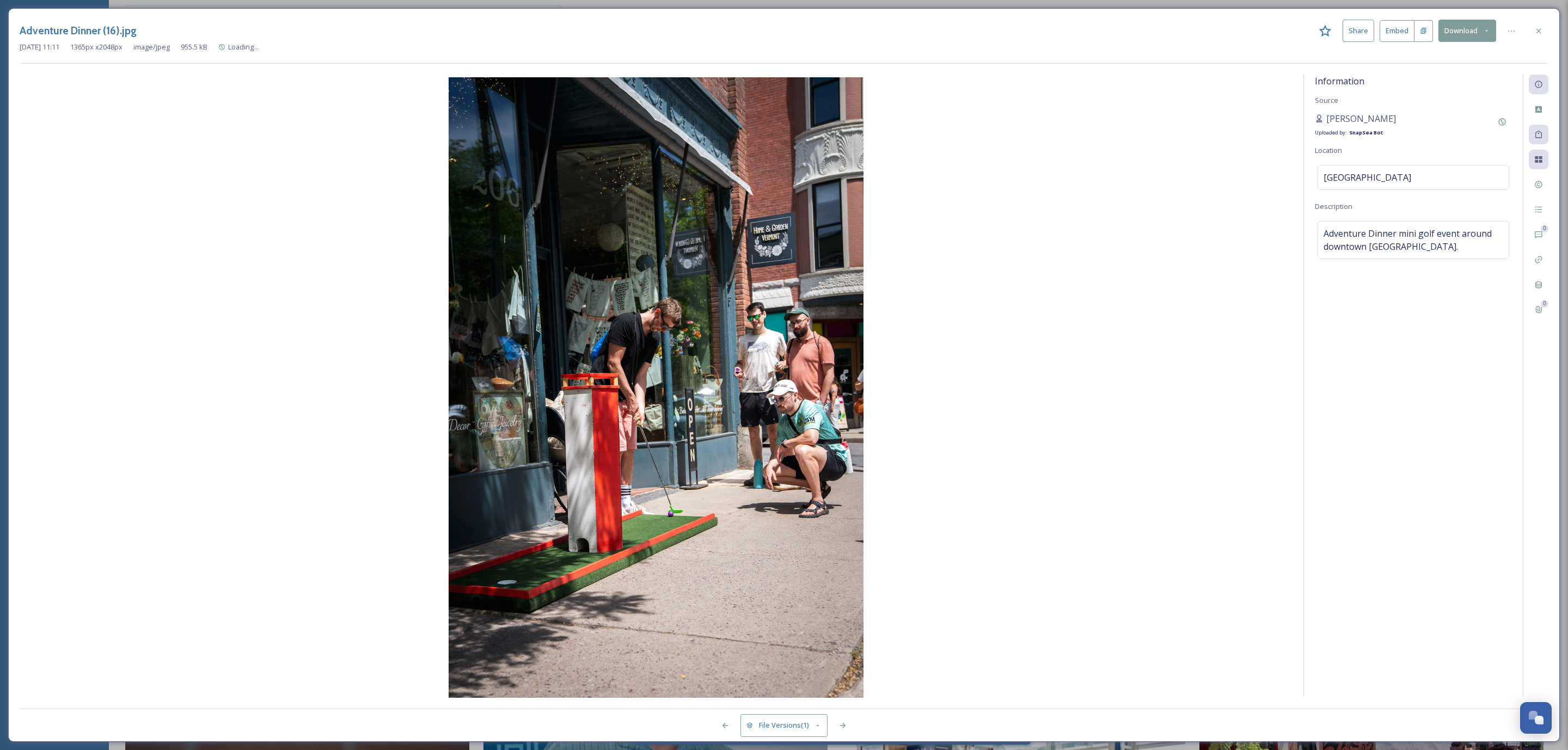
click at [1538, 31] on icon at bounding box center [1538, 30] width 4 height 4
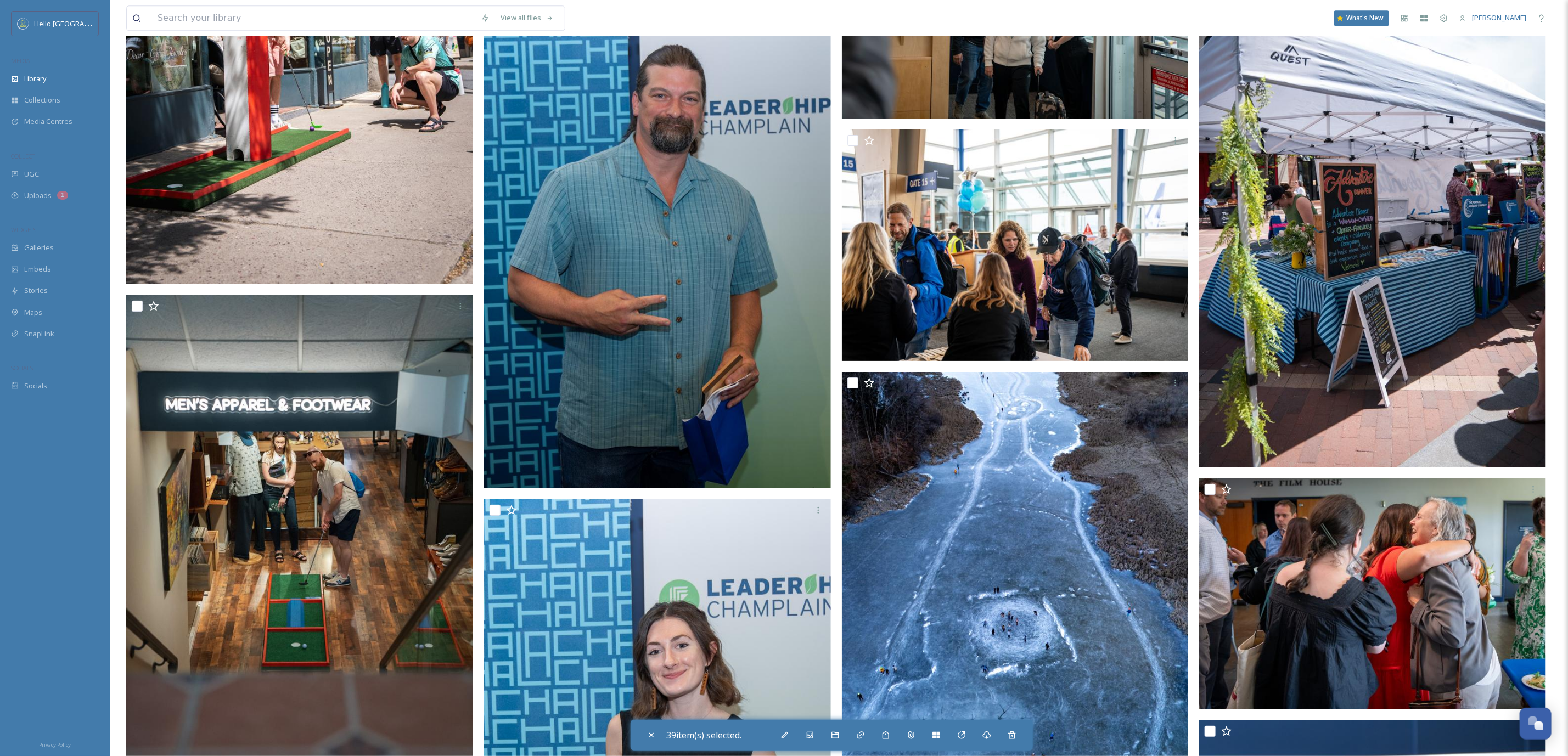
scroll to position [111619, 0]
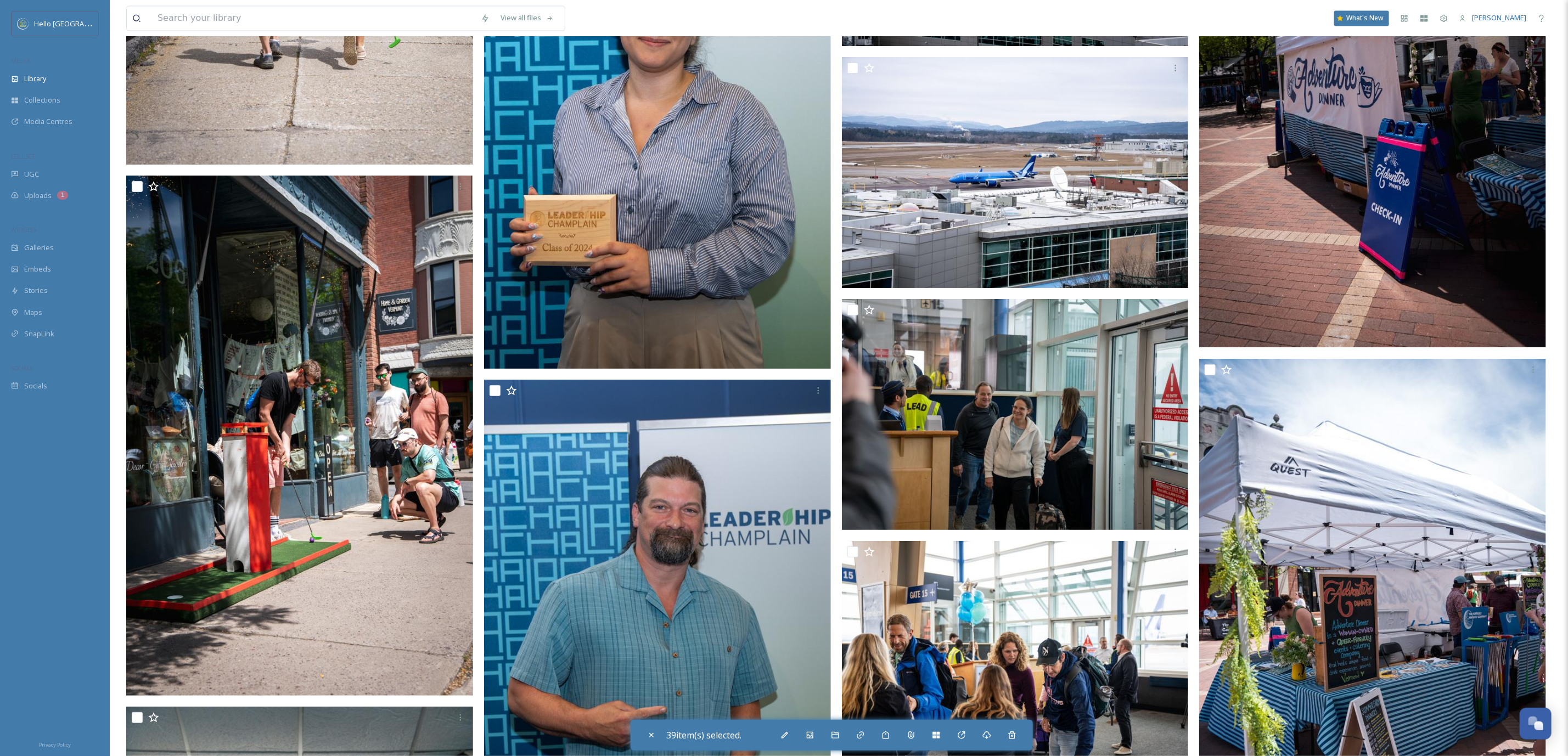
checkbox input "true"
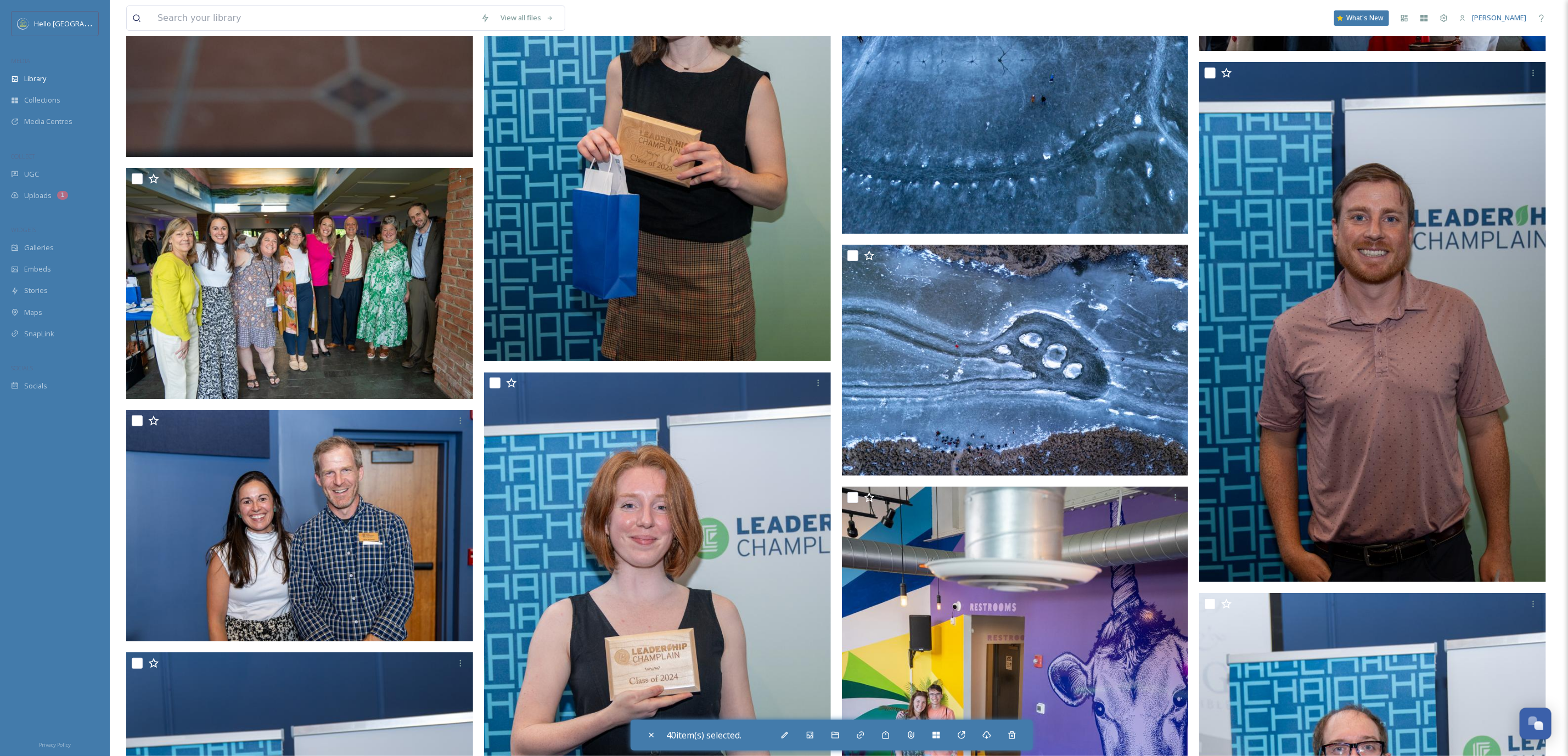
scroll to position [113675, 0]
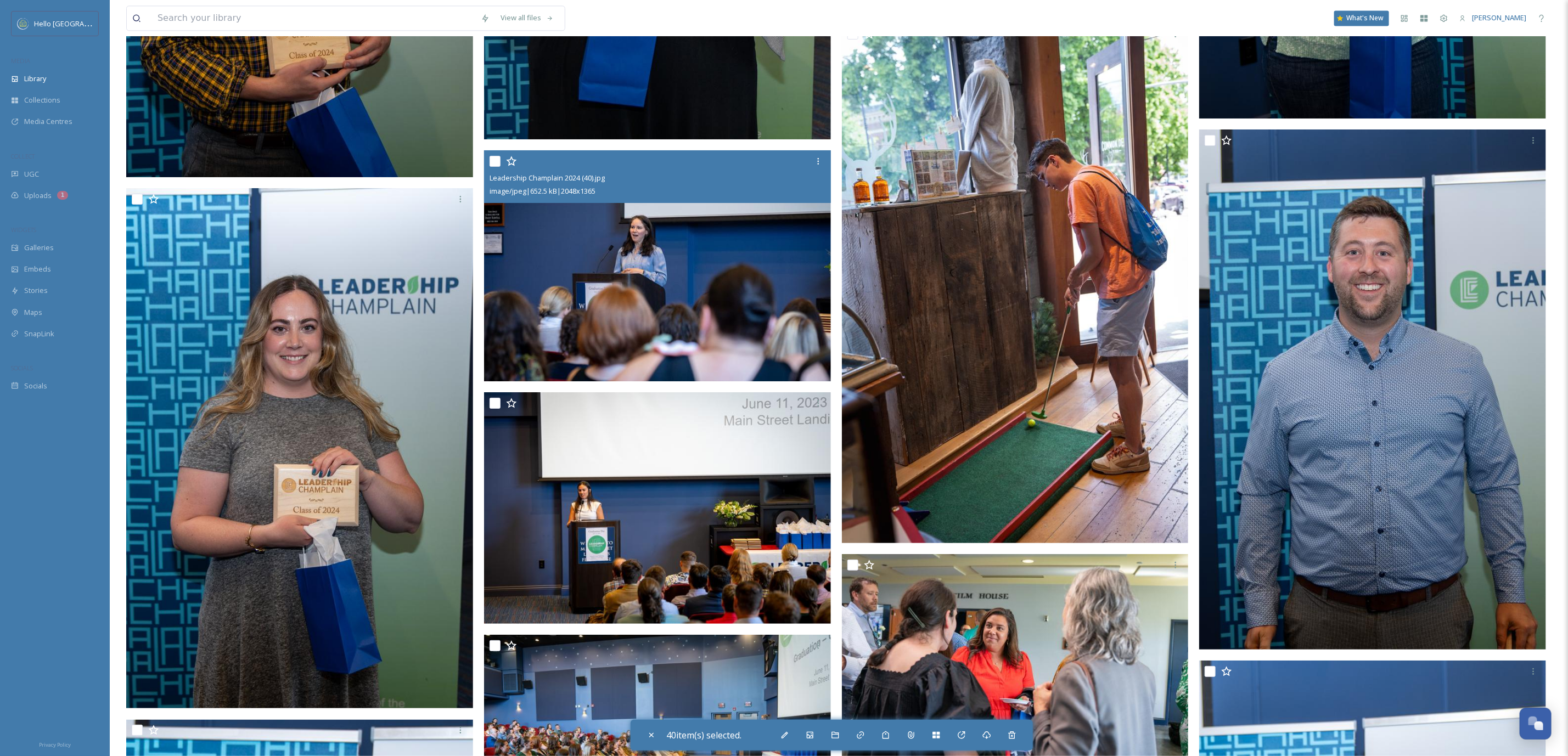
scroll to position [114745, 0]
click at [492, 156] on input "checkbox" at bounding box center [494, 161] width 11 height 11
checkbox input "true"
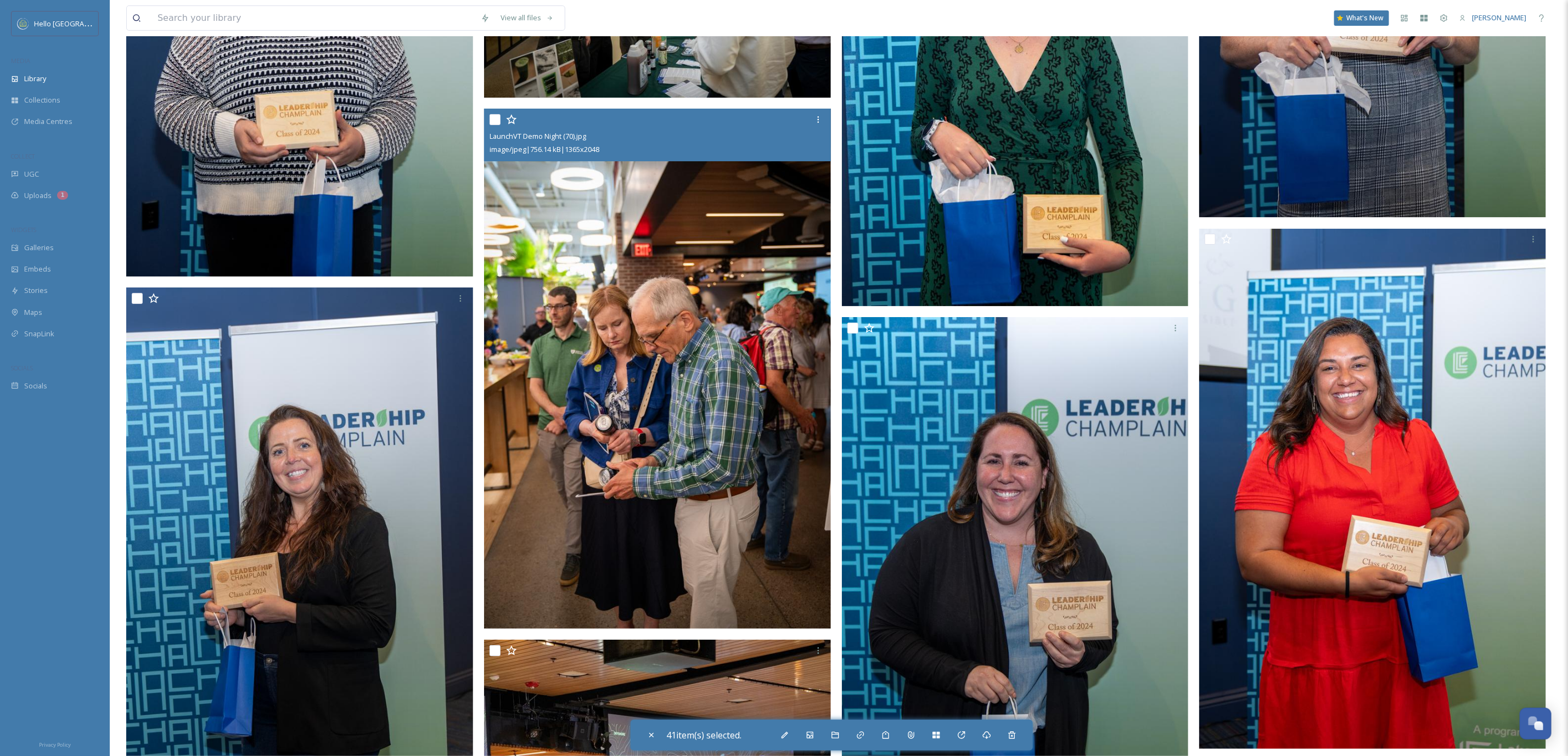
scroll to position [115810, 0]
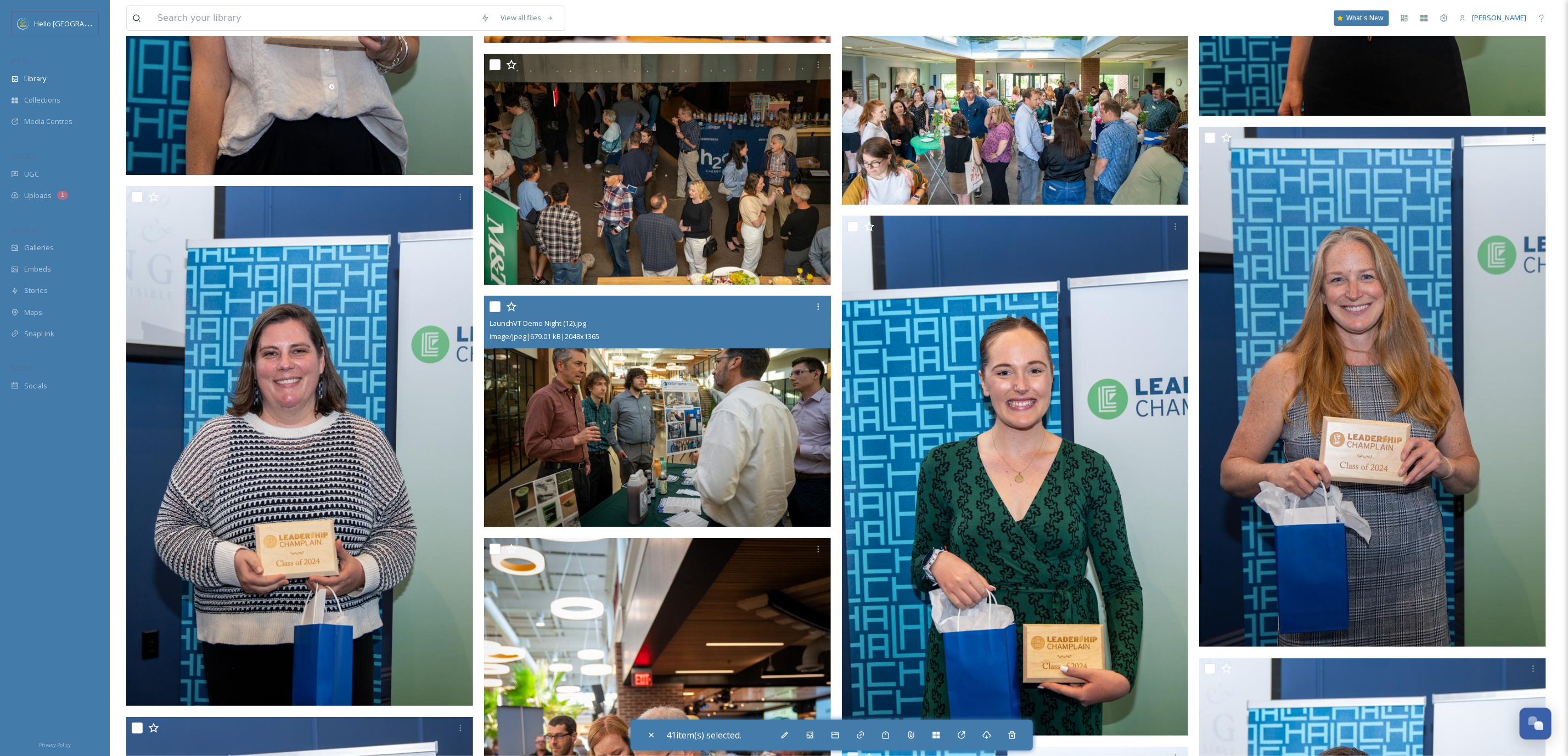
click at [494, 312] on input "checkbox" at bounding box center [494, 307] width 11 height 11
checkbox input "true"
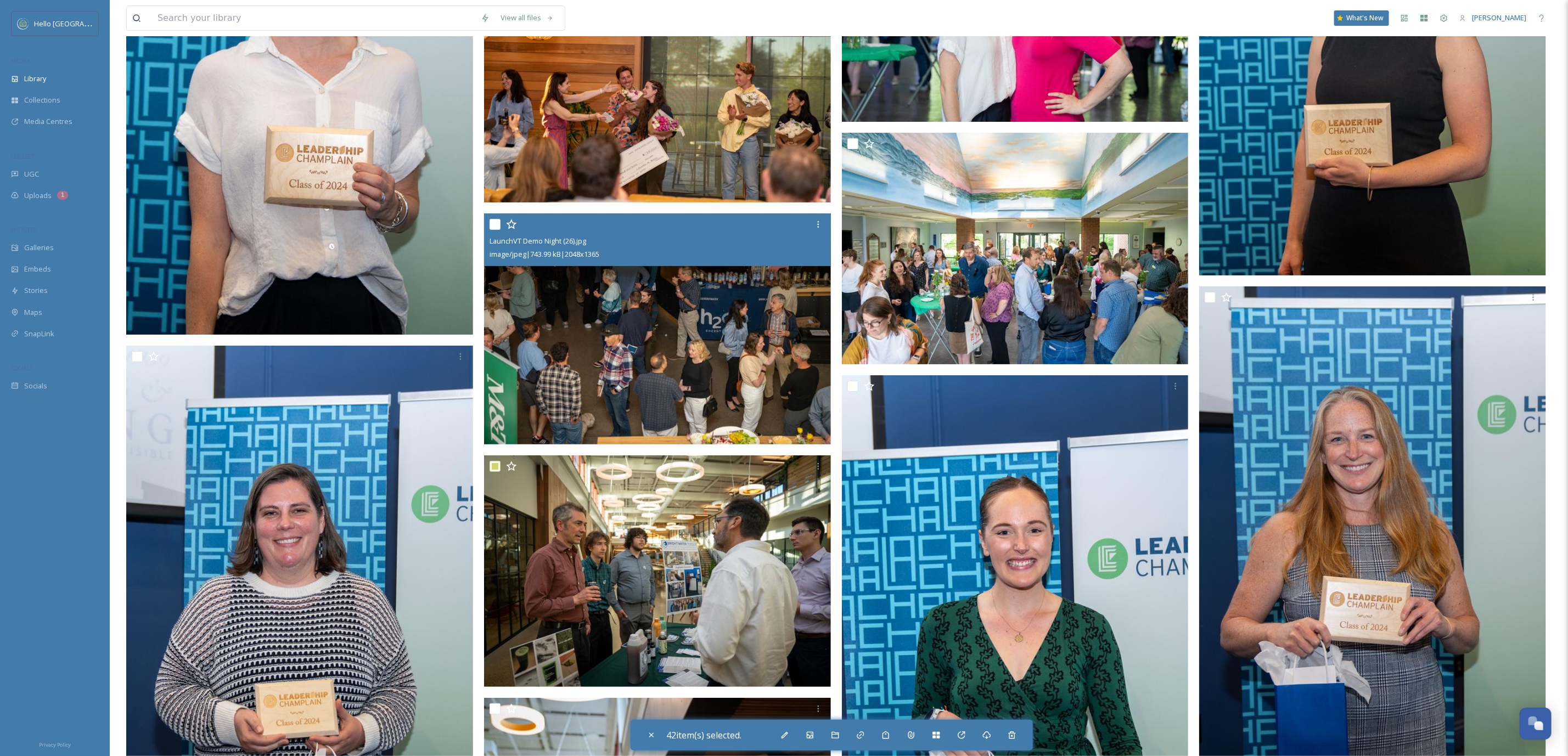
click at [494, 219] on input "checkbox" at bounding box center [494, 224] width 11 height 11
checkbox input "true"
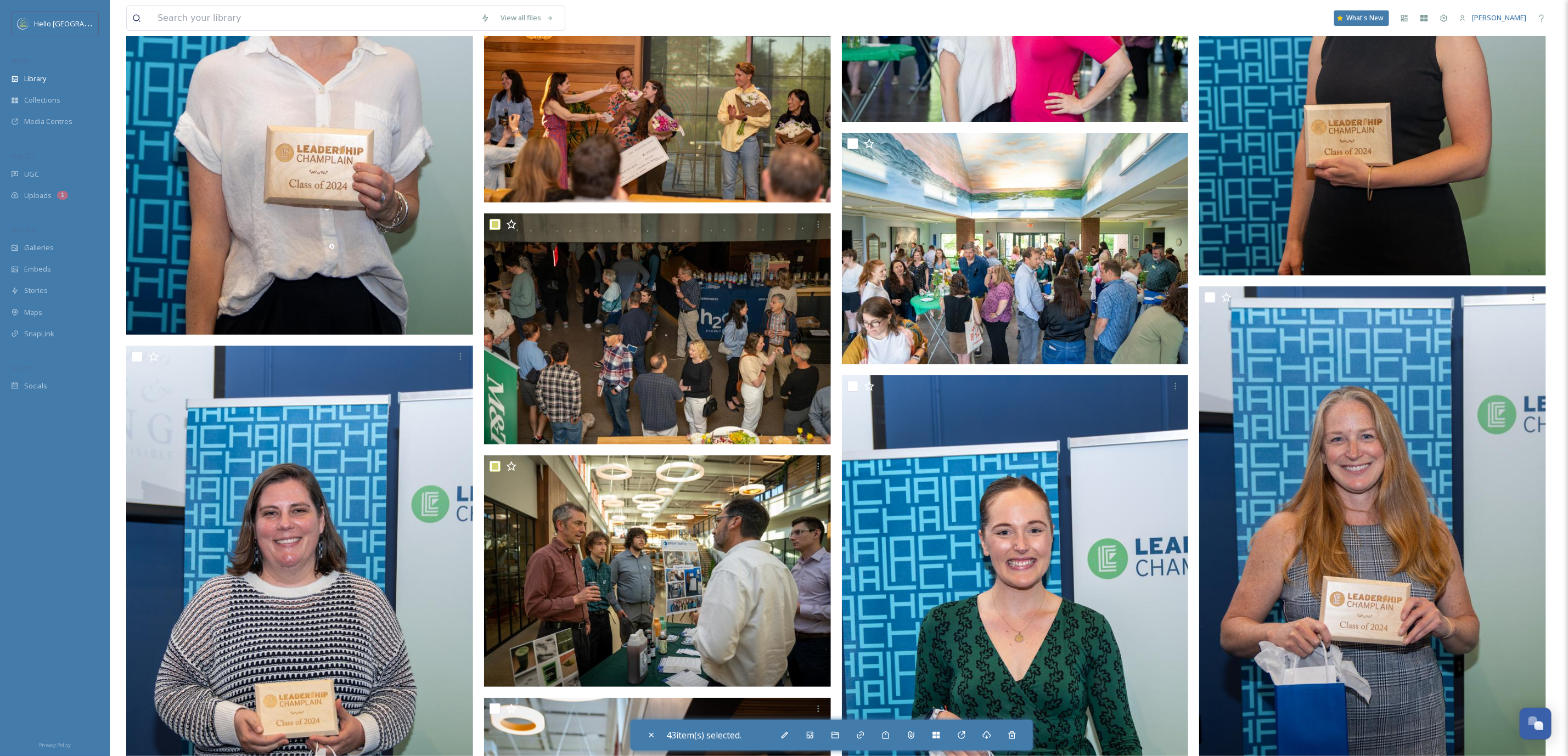
scroll to position [115403, 0]
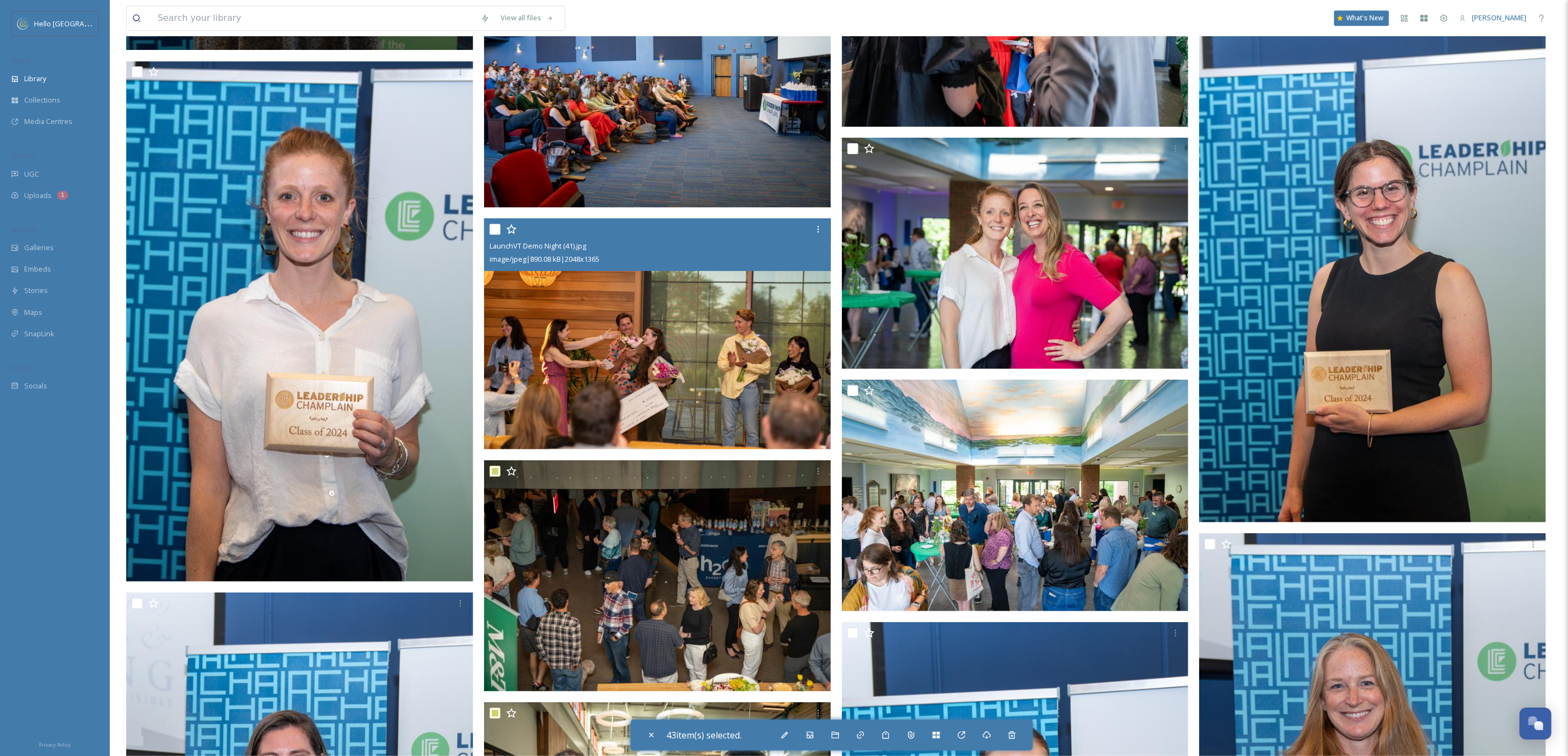
click at [494, 224] on input "checkbox" at bounding box center [494, 229] width 11 height 11
checkbox input "true"
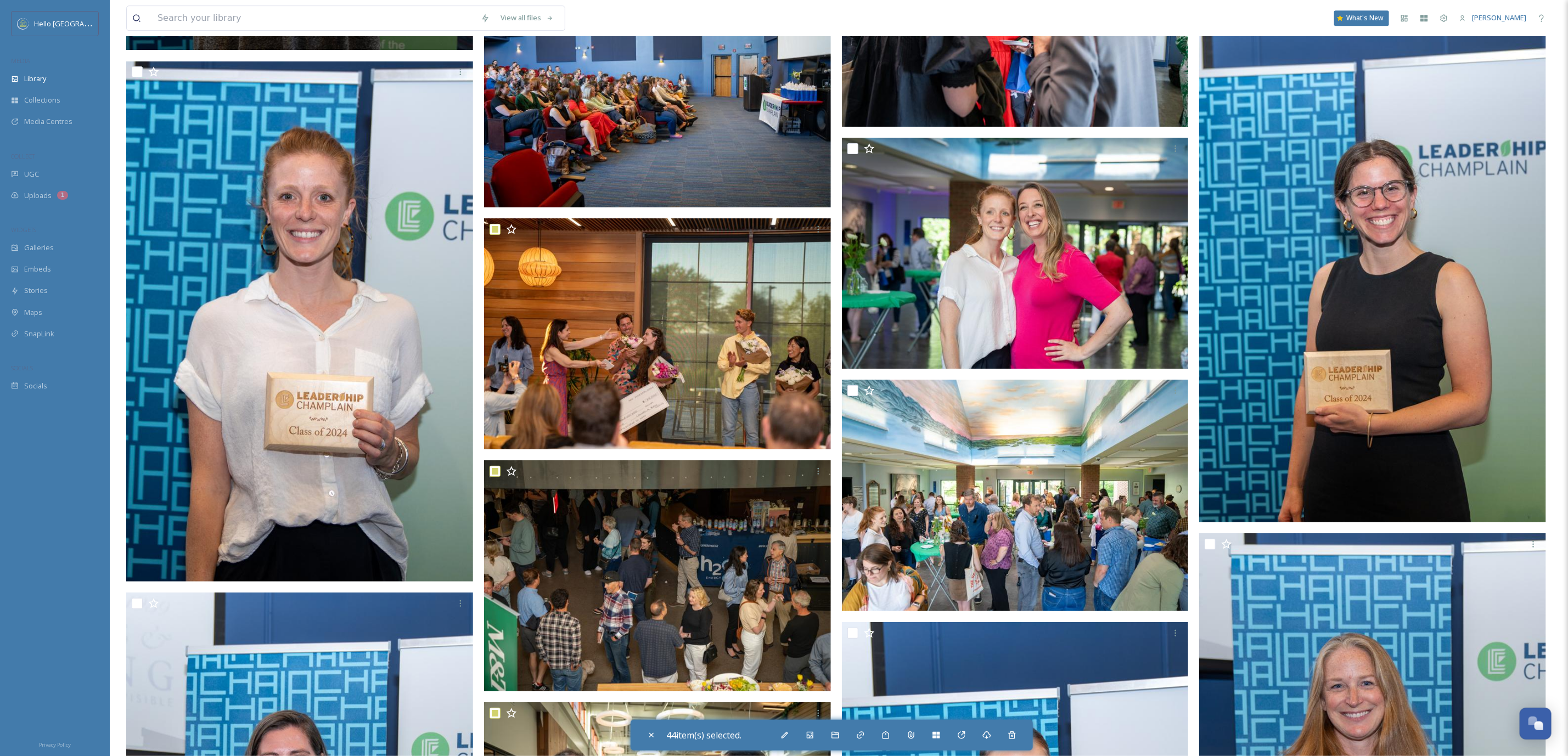
scroll to position [115239, 0]
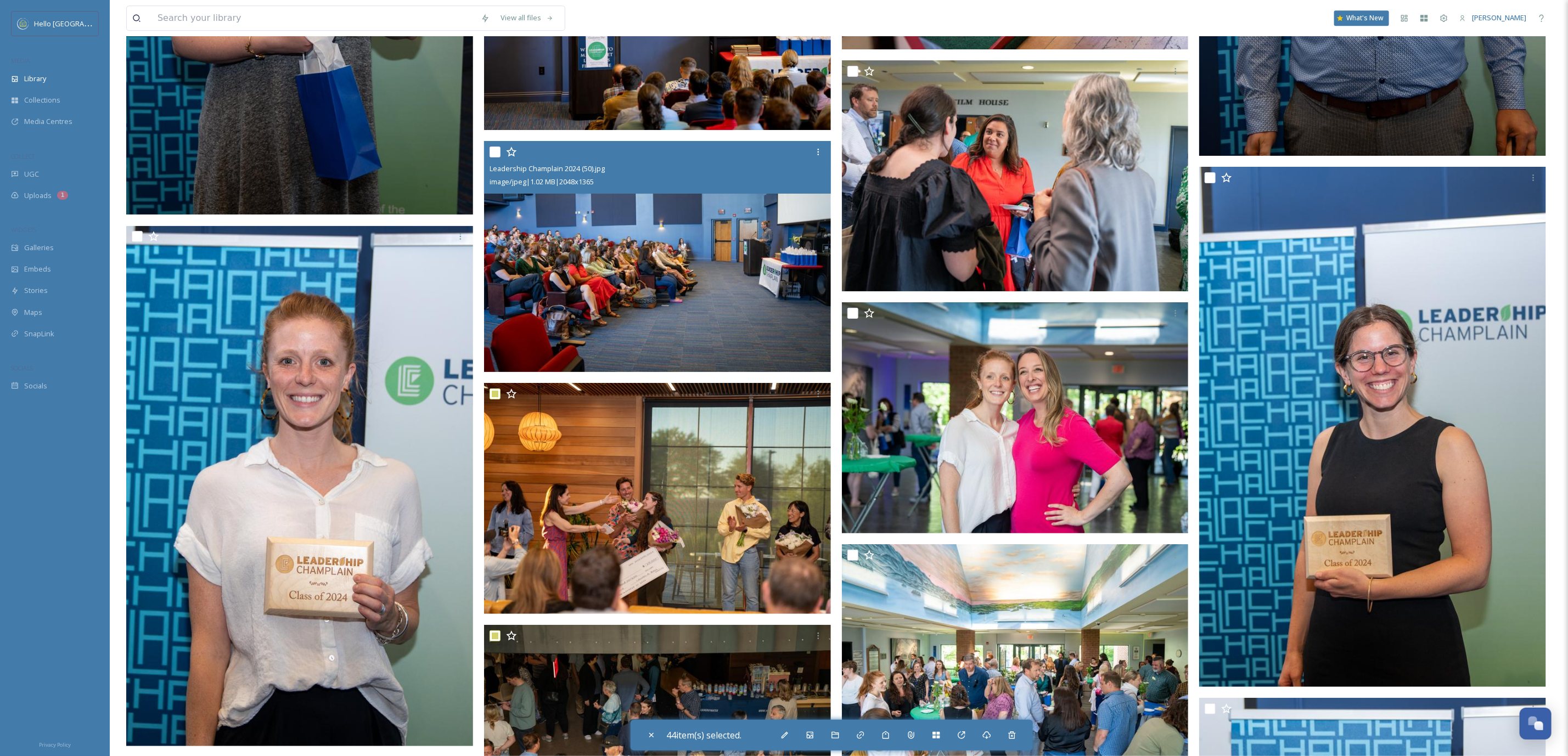
click at [494, 147] on input "checkbox" at bounding box center [494, 152] width 11 height 11
checkbox input "true"
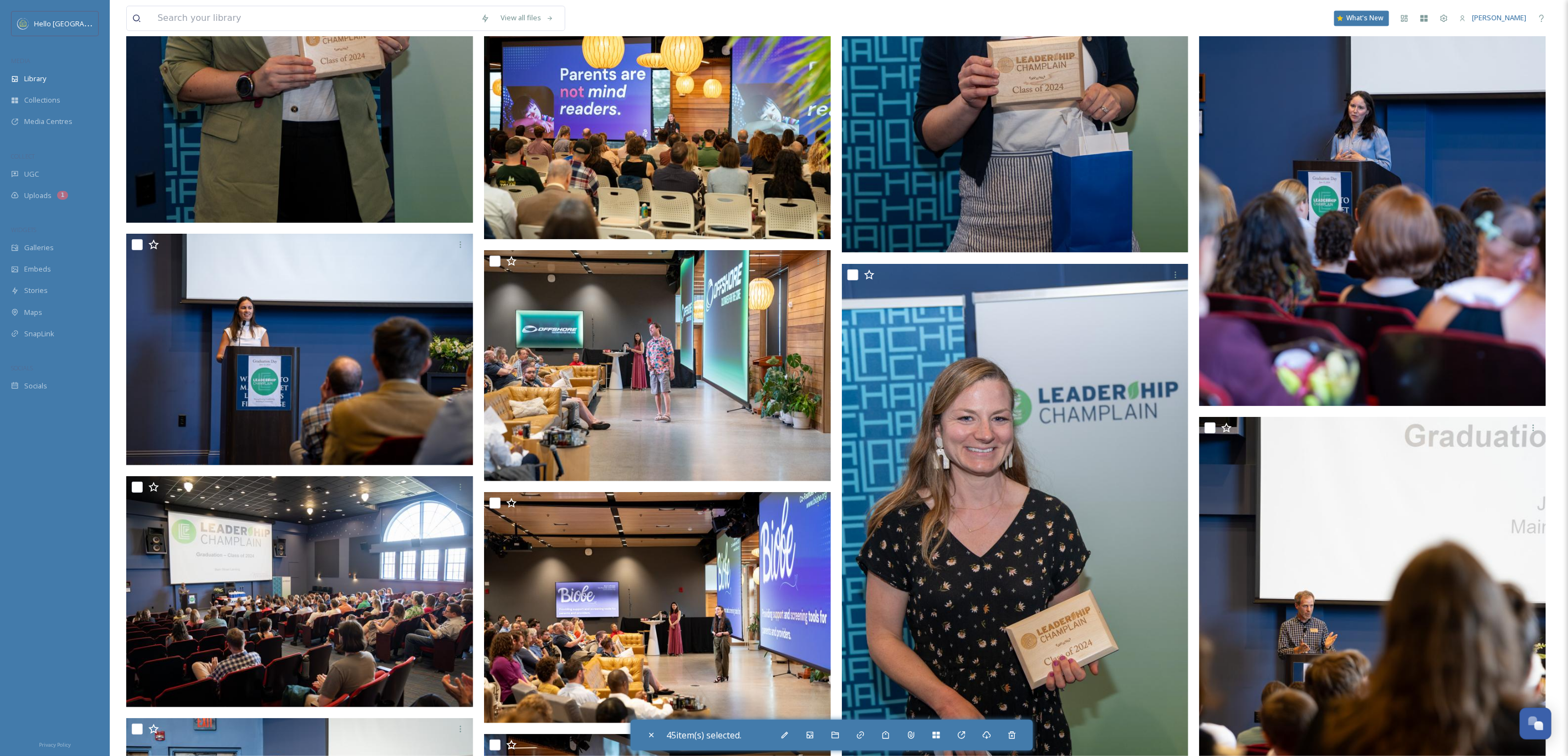
scroll to position [117789, 0]
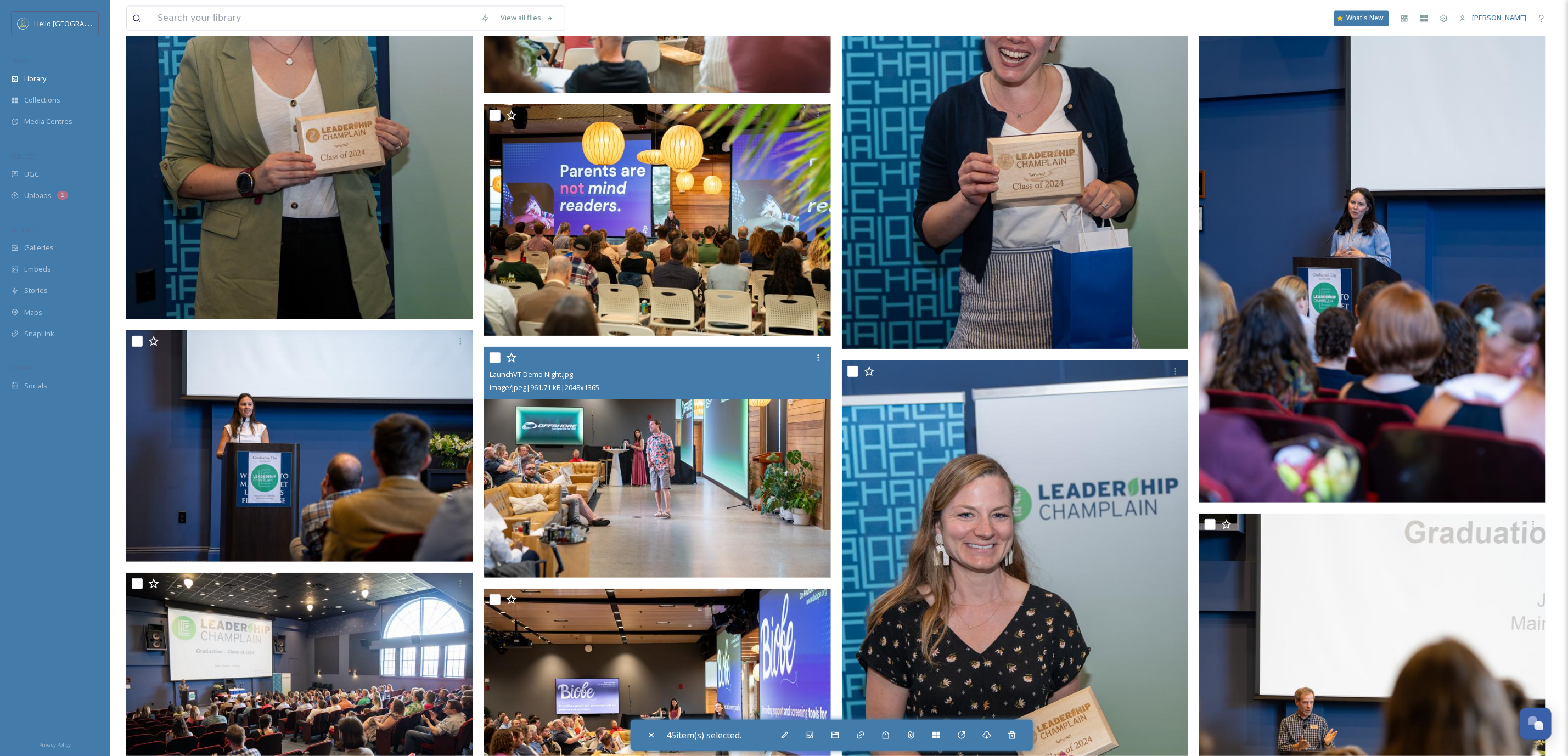
click at [495, 352] on input "checkbox" at bounding box center [494, 357] width 11 height 11
checkbox input "true"
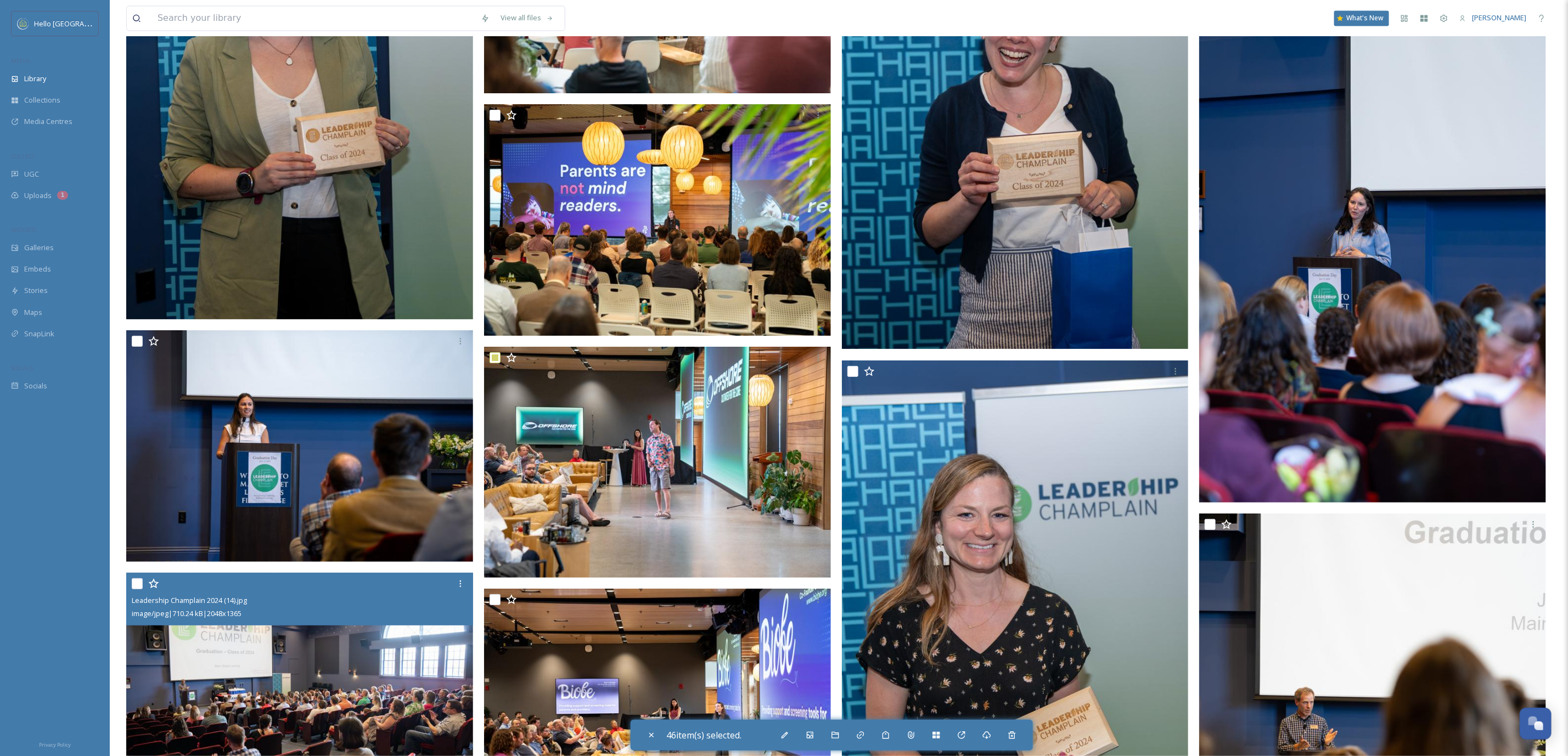
click at [135, 578] on input "checkbox" at bounding box center [137, 583] width 11 height 11
checkbox input "true"
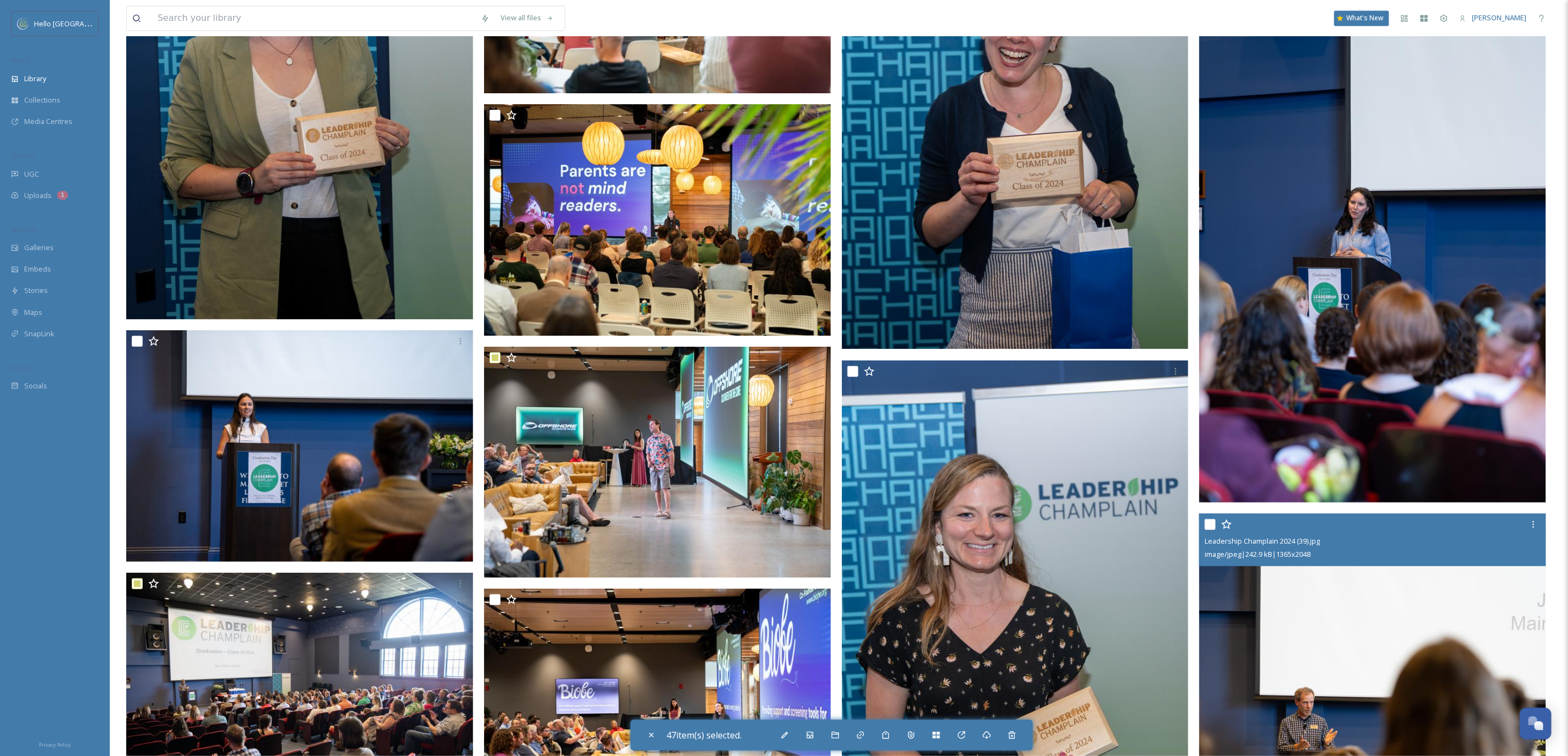
scroll to position [118036, 0]
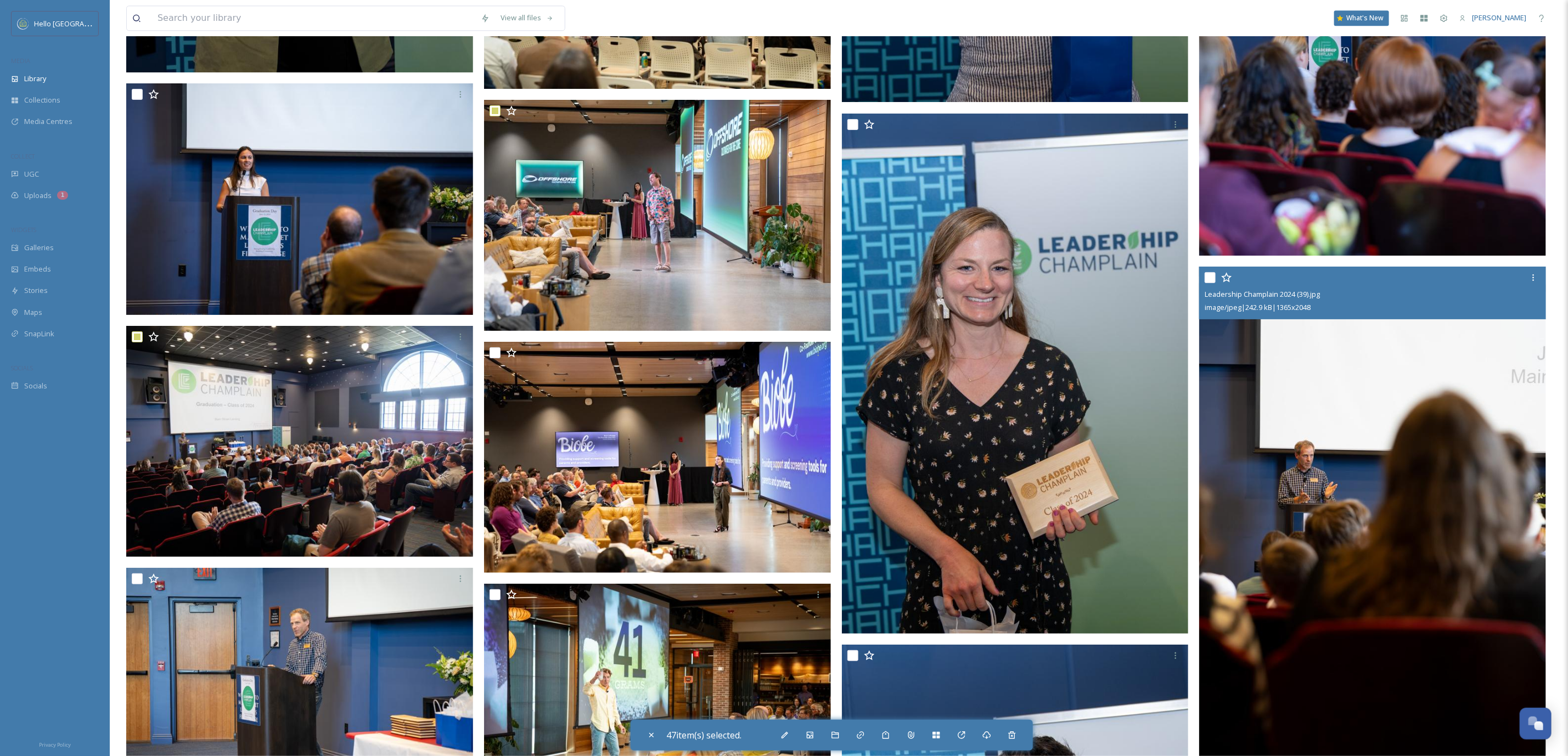
click at [1209, 272] on input "checkbox" at bounding box center [1210, 277] width 11 height 11
checkbox input "true"
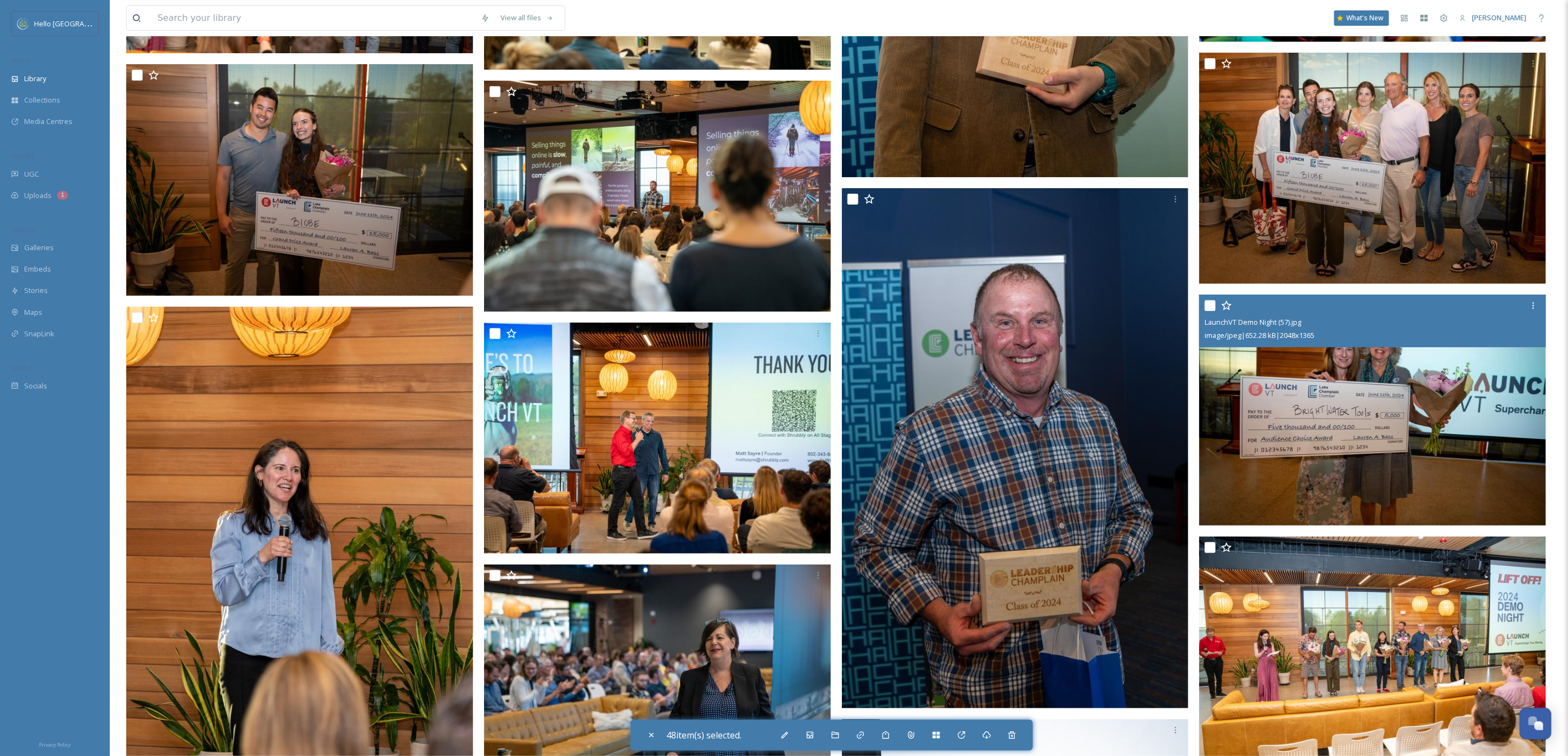
scroll to position [119353, 0]
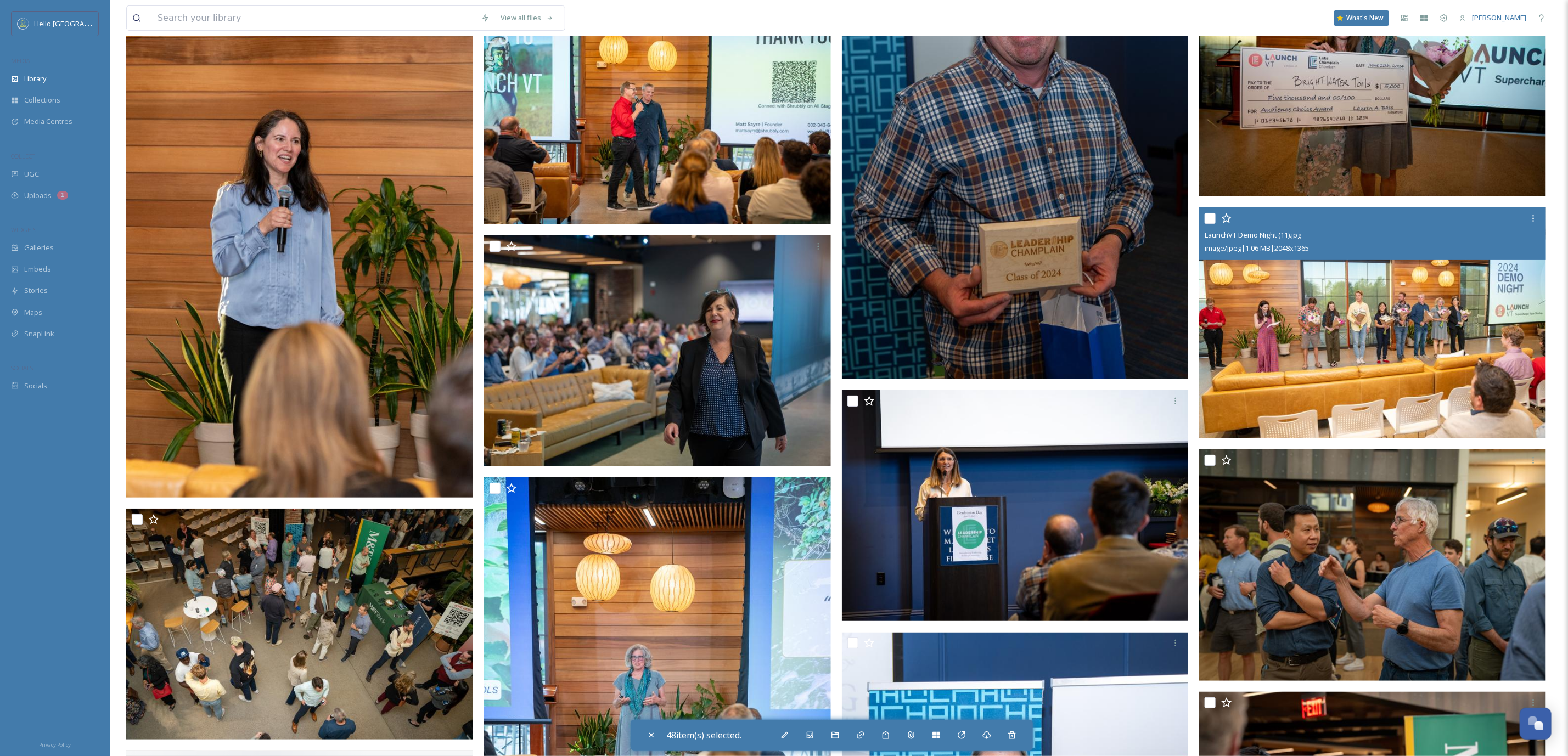
click at [1212, 213] on input "checkbox" at bounding box center [1210, 218] width 11 height 11
checkbox input "true"
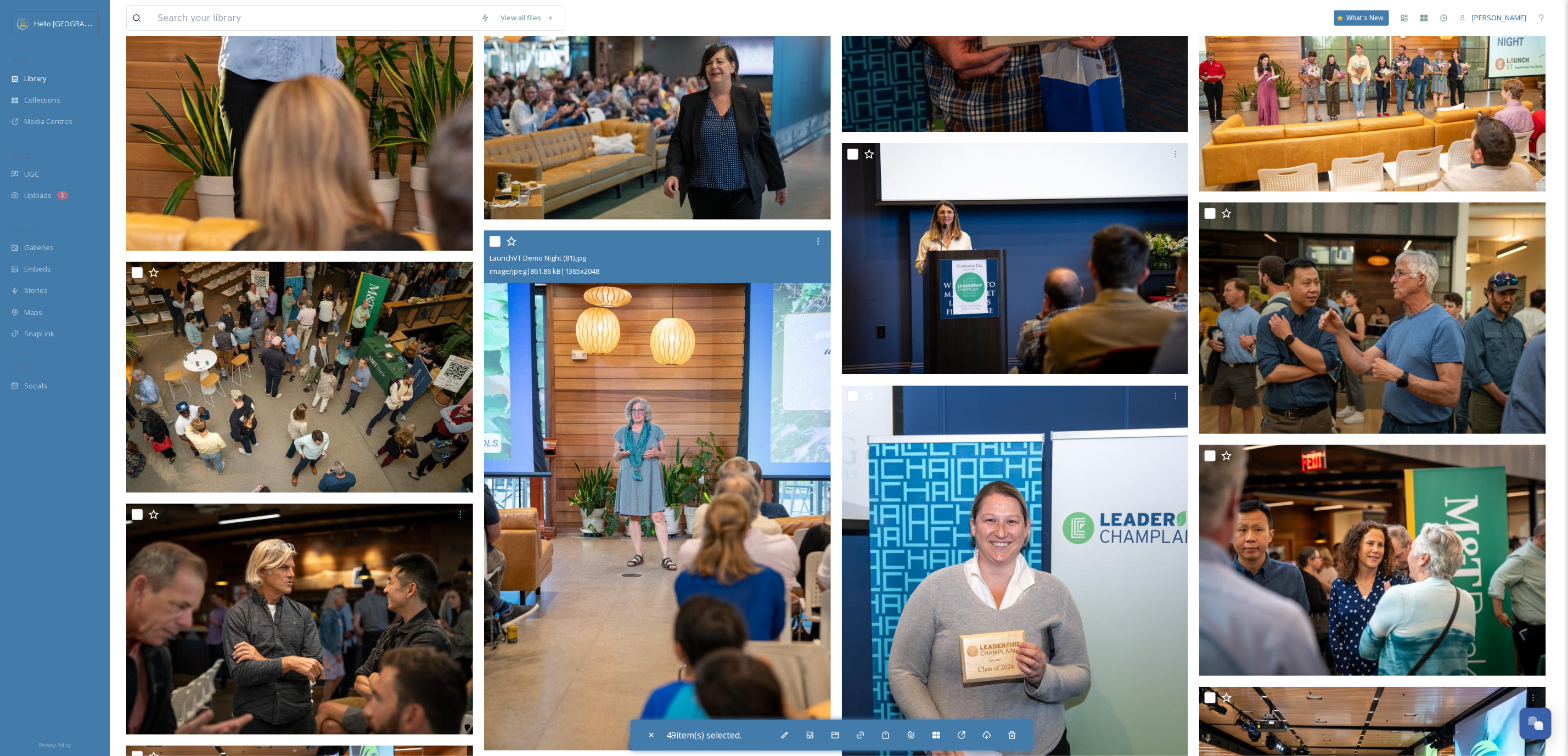
scroll to position [120011, 0]
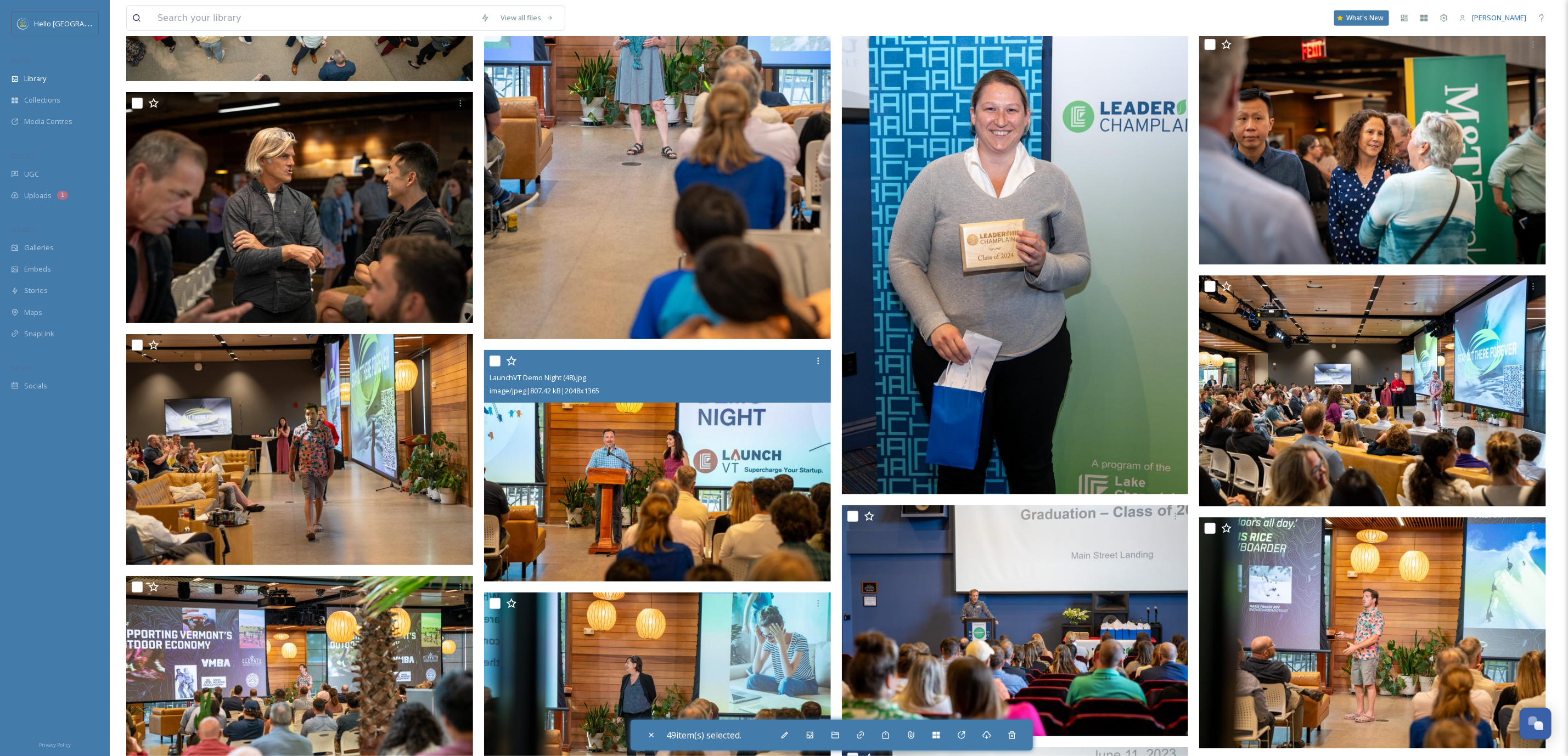
click at [493, 355] on input "checkbox" at bounding box center [494, 360] width 11 height 11
checkbox input "true"
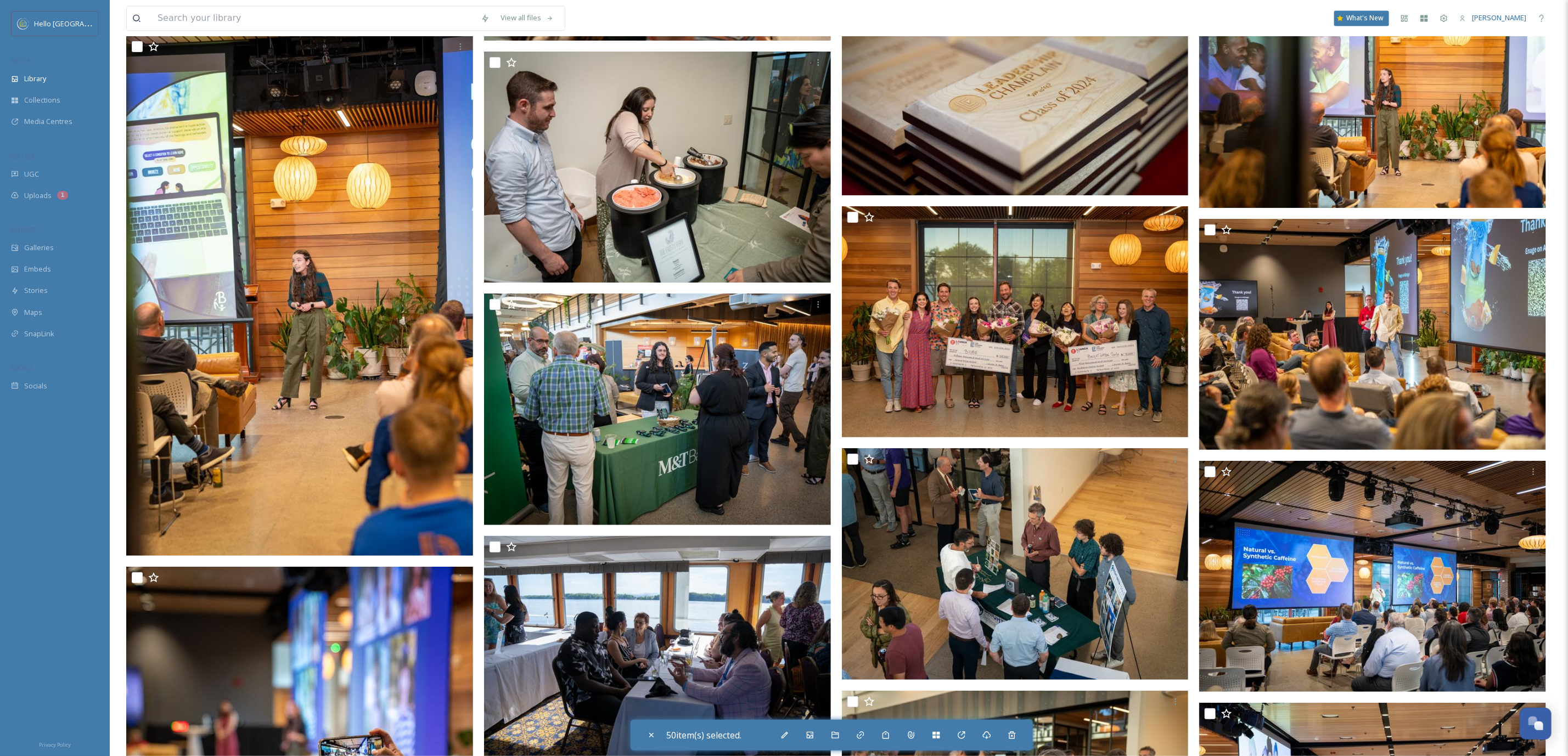
scroll to position [120916, 0]
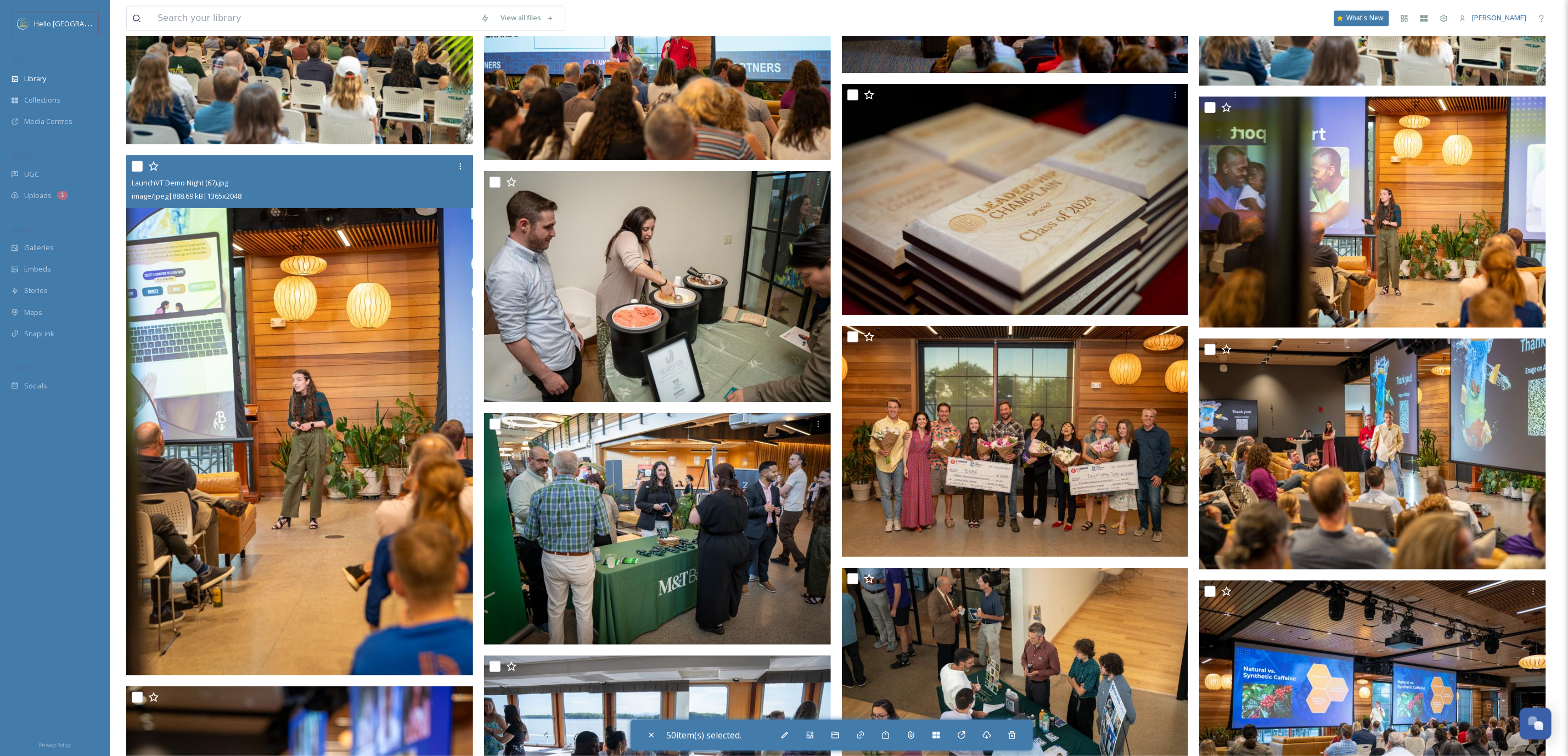
click at [137, 161] on input "checkbox" at bounding box center [137, 166] width 11 height 11
checkbox input "true"
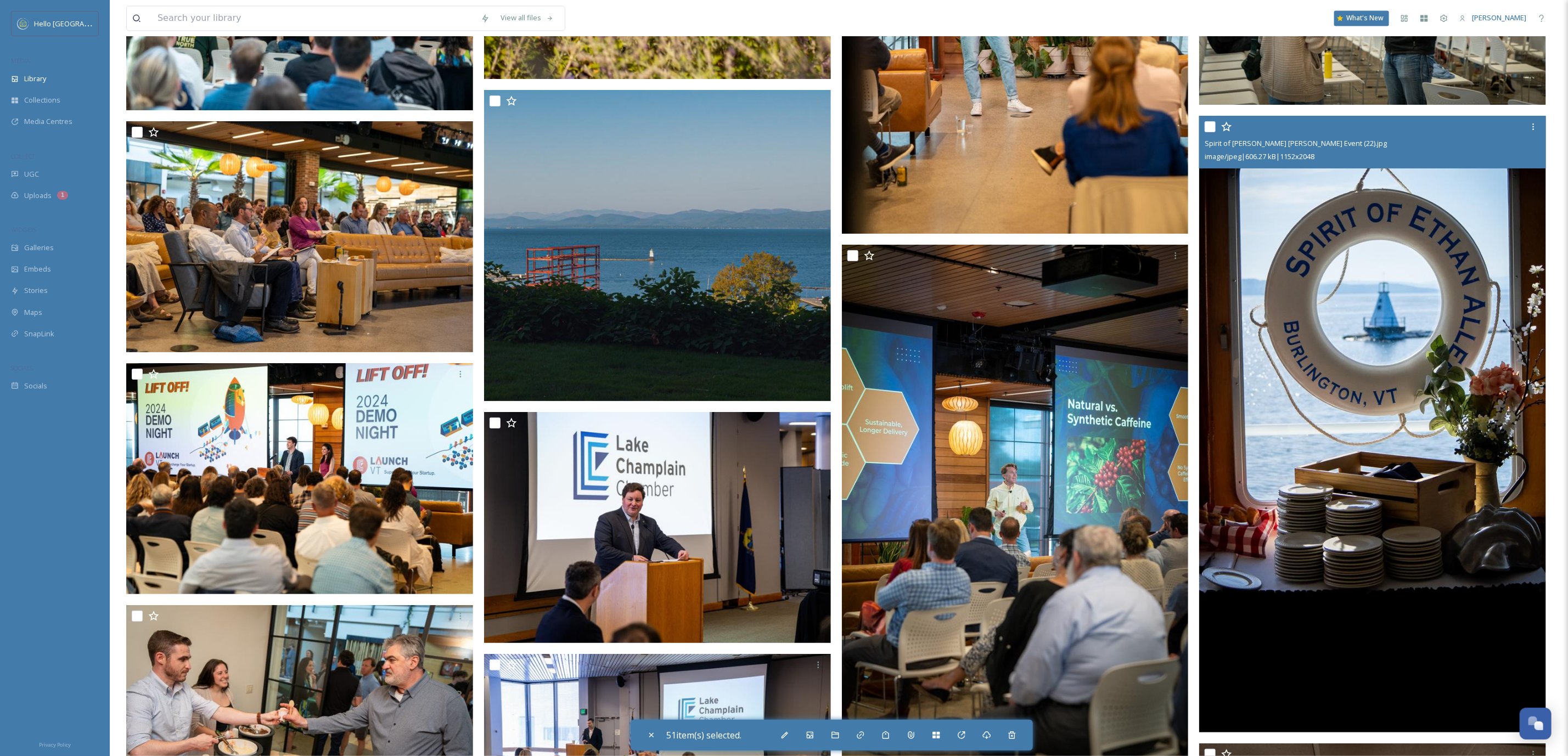
scroll to position [124012, 0]
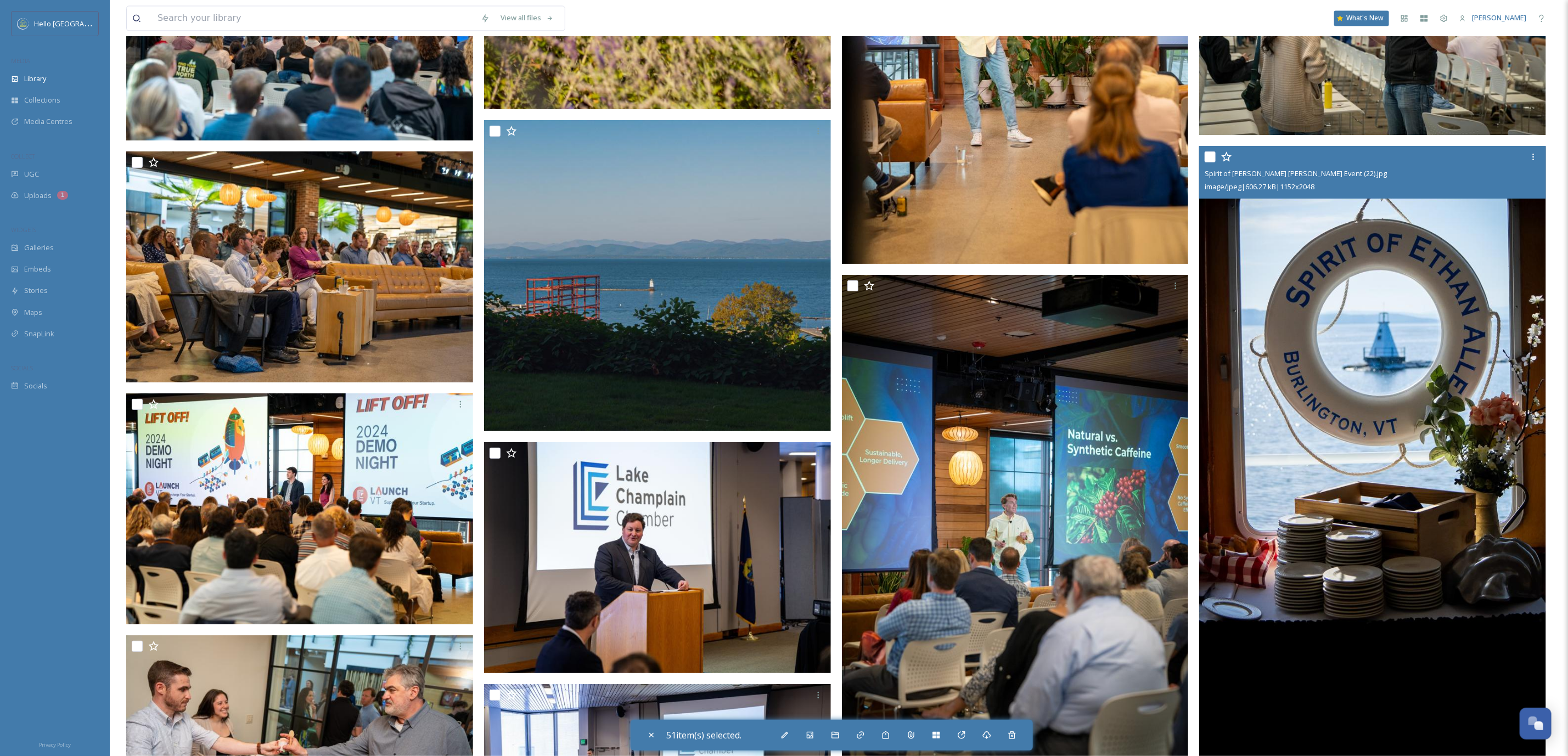
click at [1208, 162] on input "checkbox" at bounding box center [1210, 156] width 11 height 11
checkbox input "true"
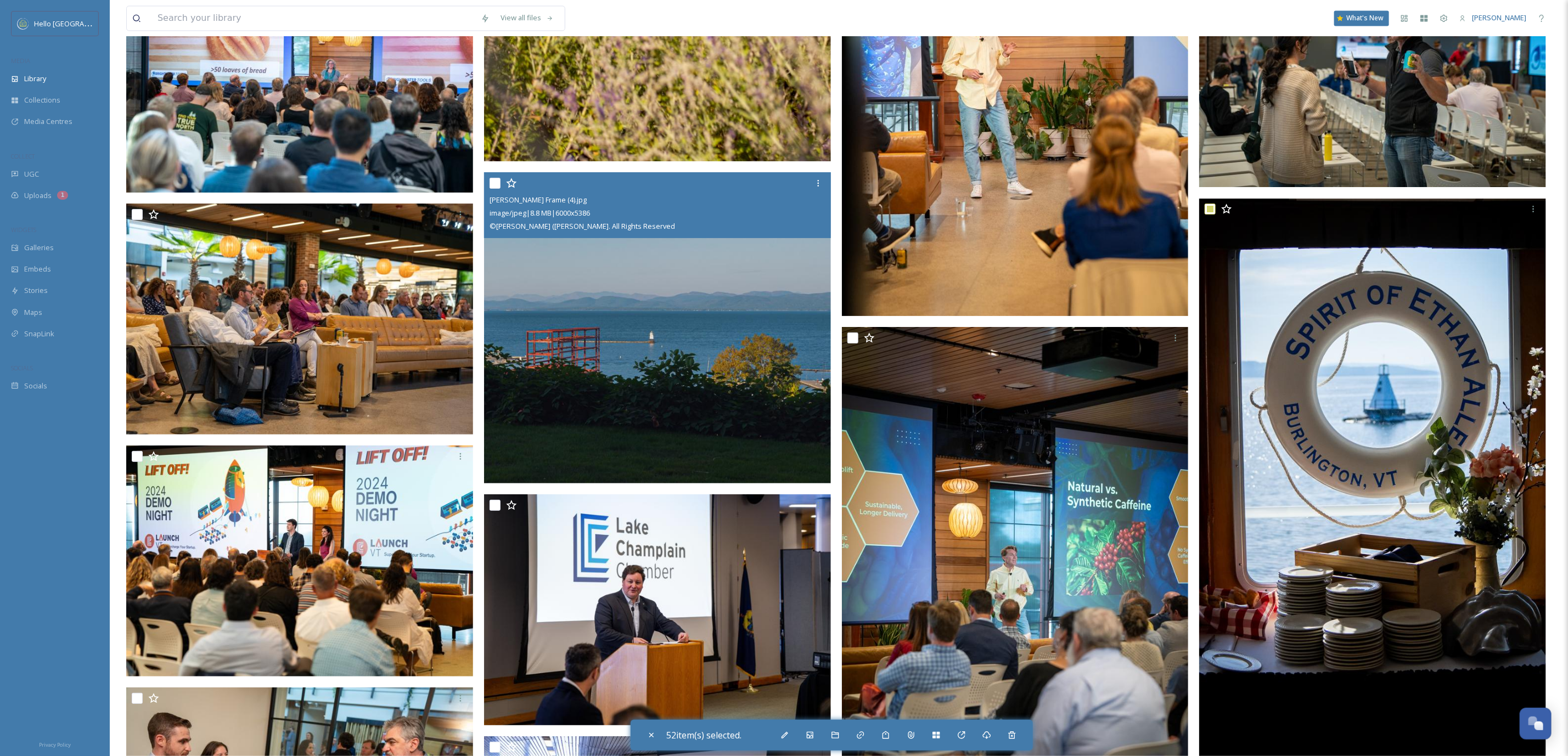
scroll to position [124125, 0]
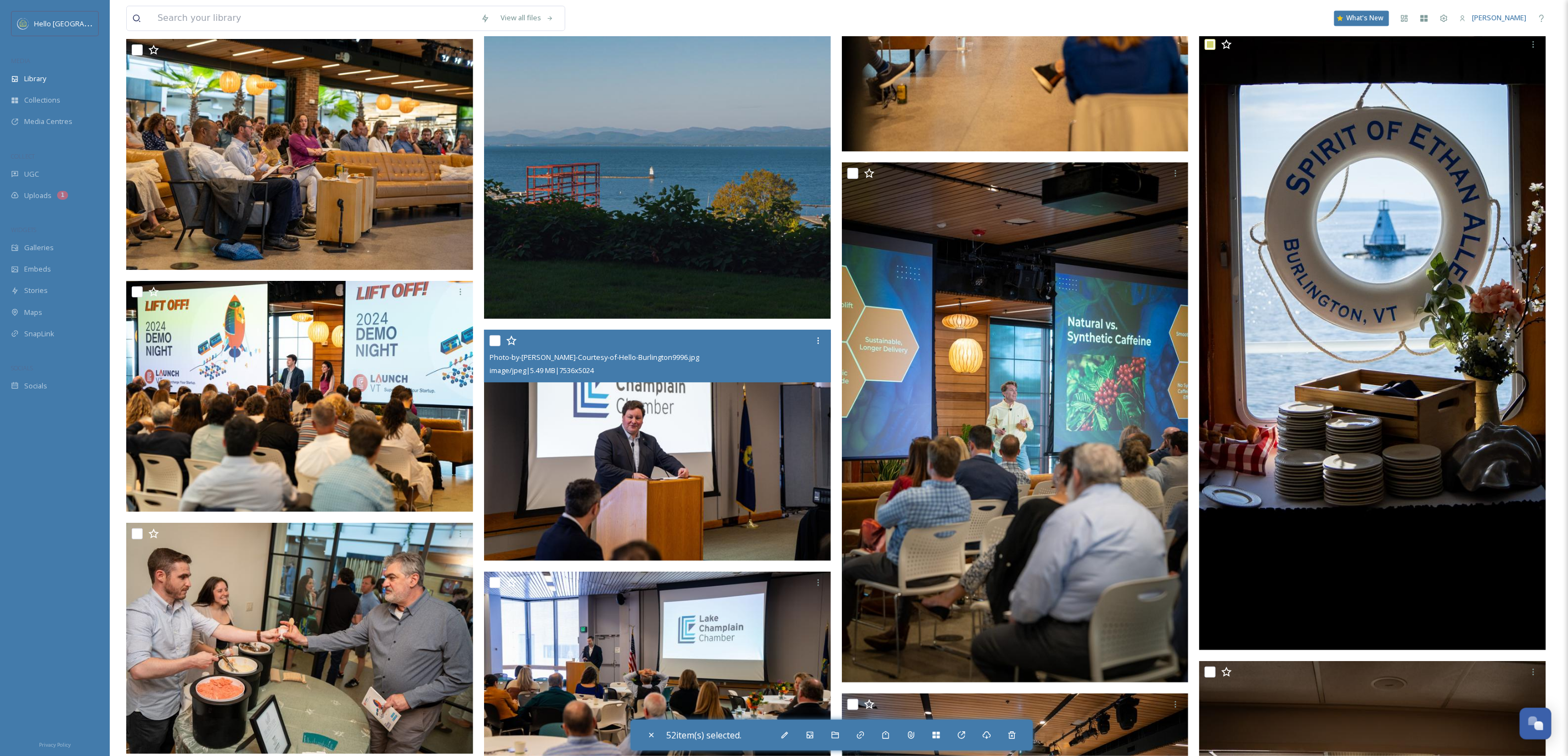
click at [491, 335] on input "checkbox" at bounding box center [494, 340] width 11 height 11
checkbox input "true"
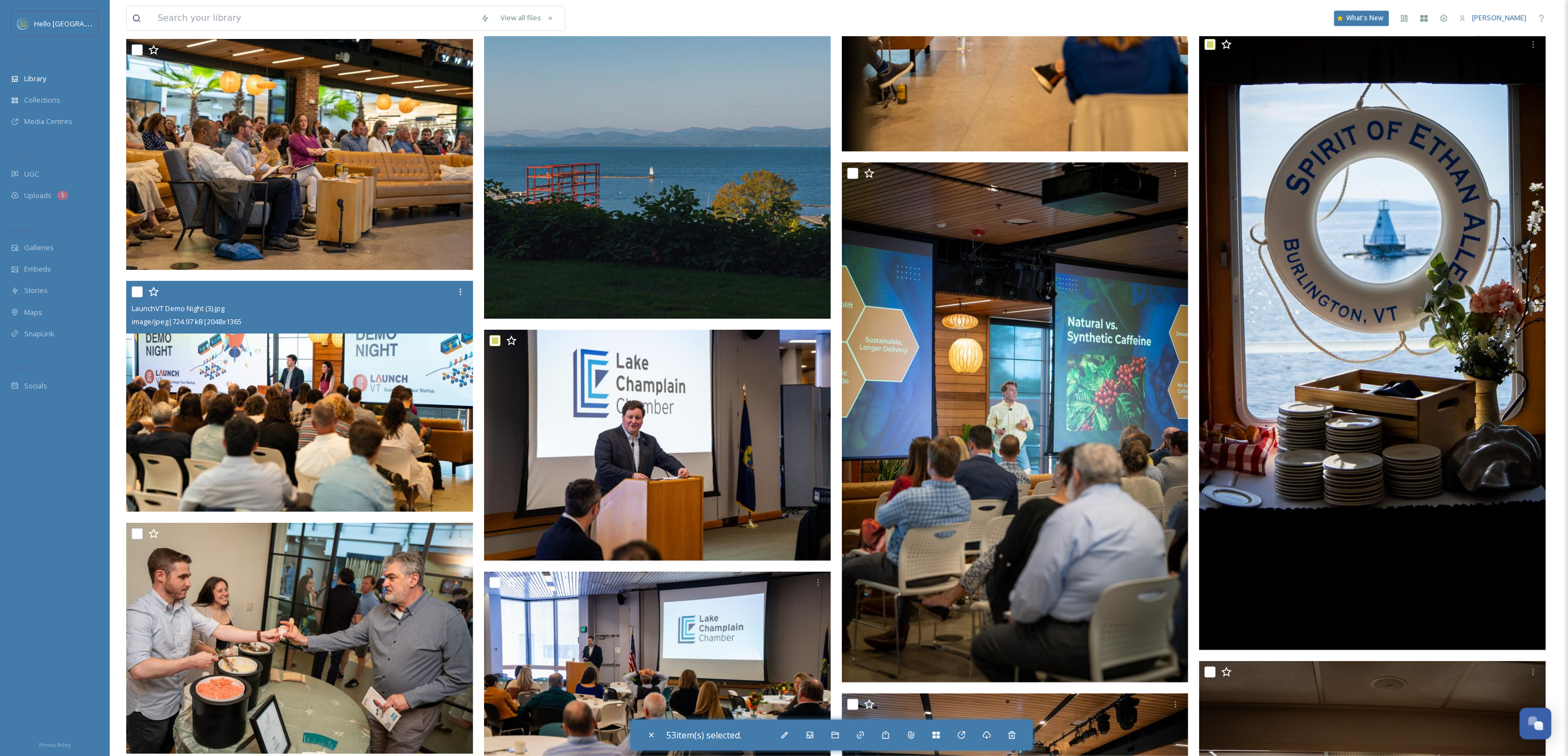
click at [135, 286] on input "checkbox" at bounding box center [137, 292] width 11 height 11
checkbox input "true"
click at [965, 733] on icon at bounding box center [961, 735] width 9 height 9
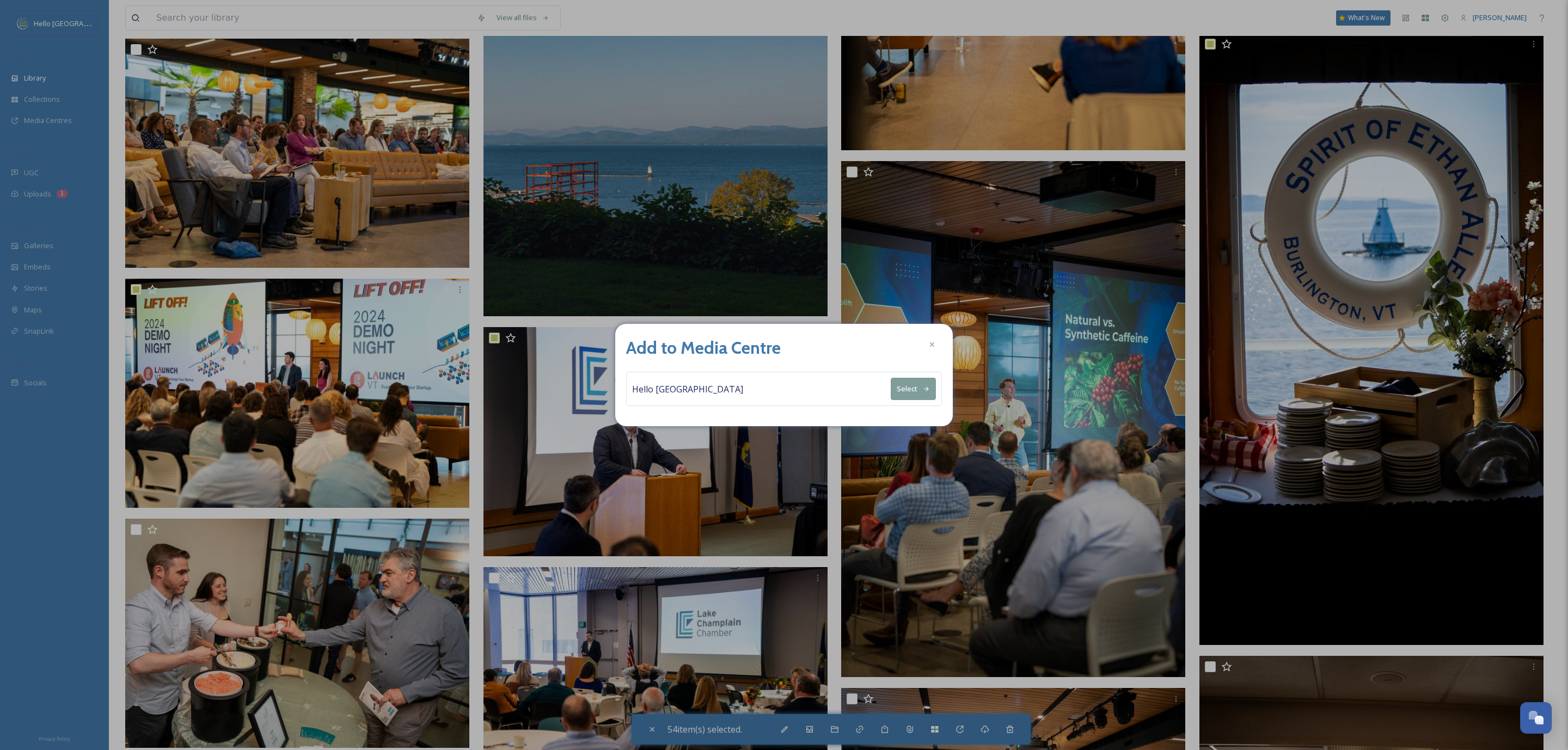
click at [900, 384] on button "Select" at bounding box center [913, 389] width 45 height 22
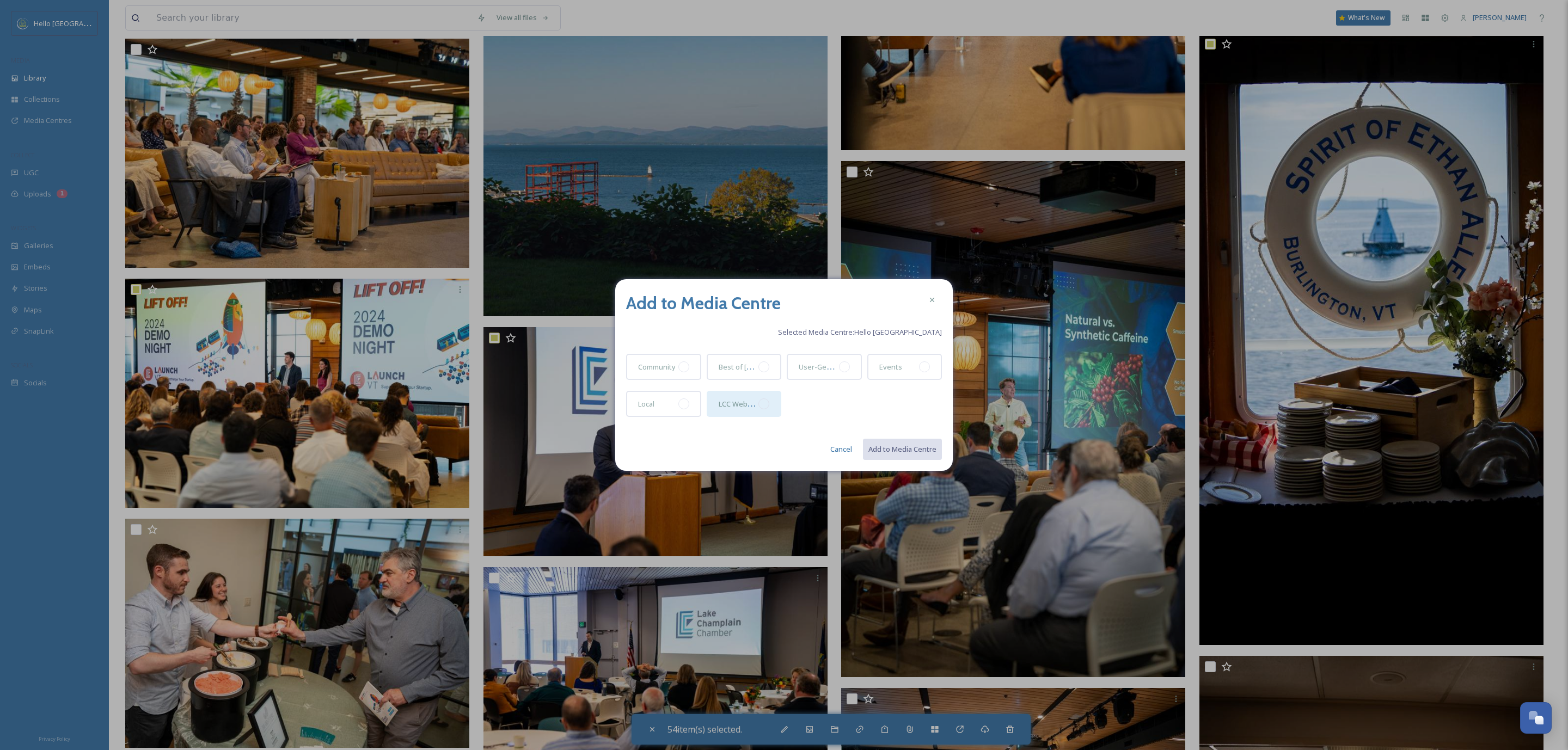
click at [763, 404] on div at bounding box center [764, 404] width 11 height 11
click at [910, 449] on button "Add to Media Centre" at bounding box center [902, 449] width 80 height 22
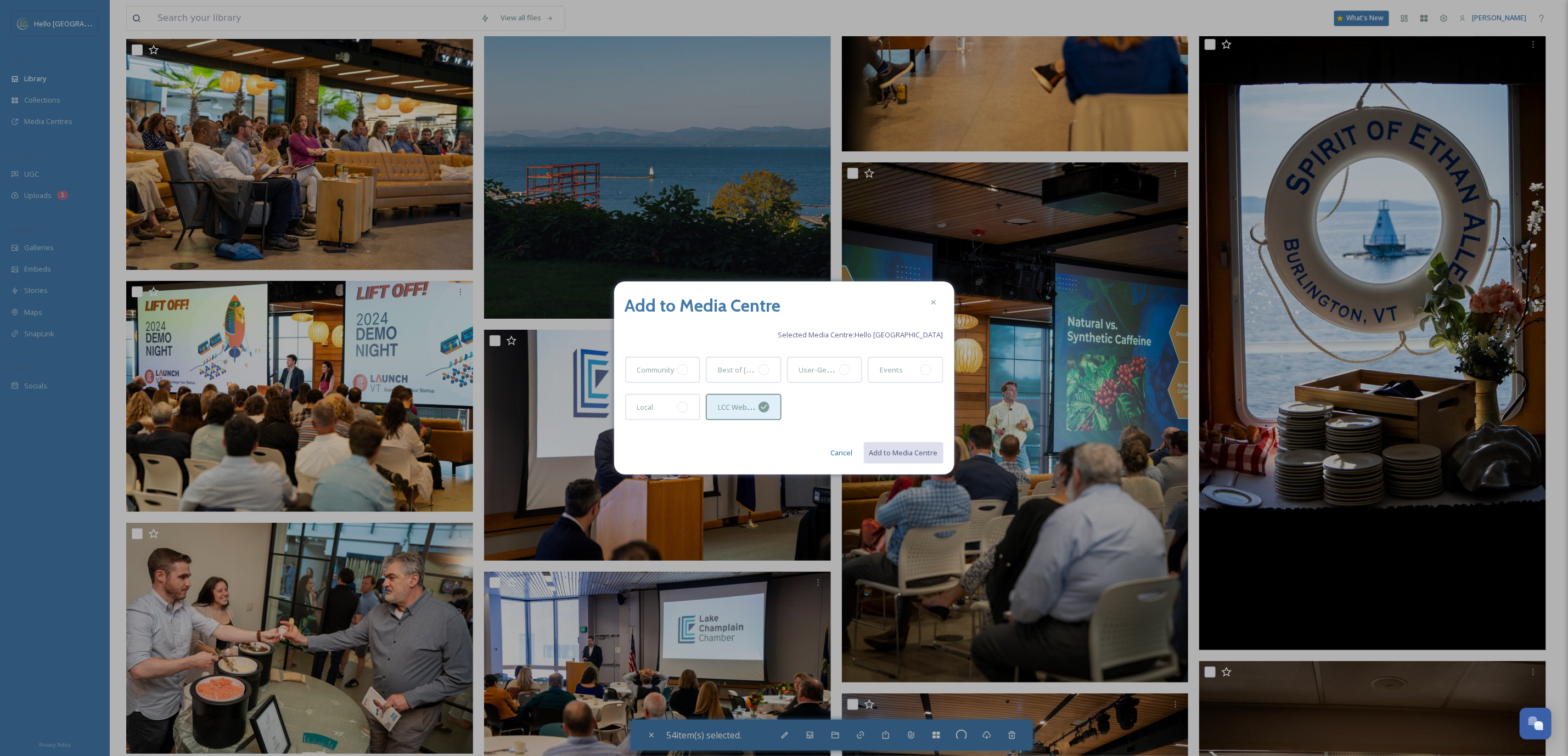
checkbox input "false"
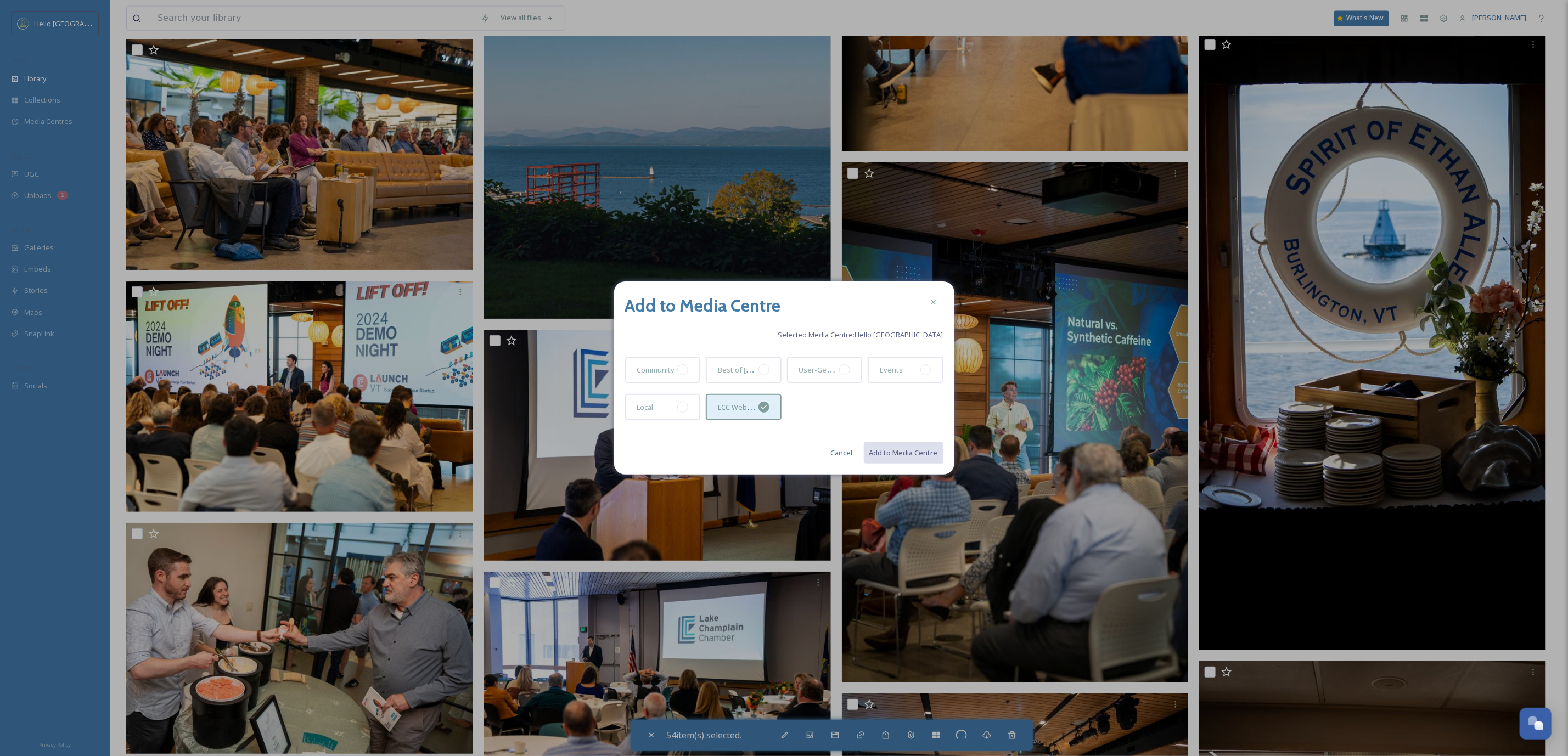
checkbox input "false"
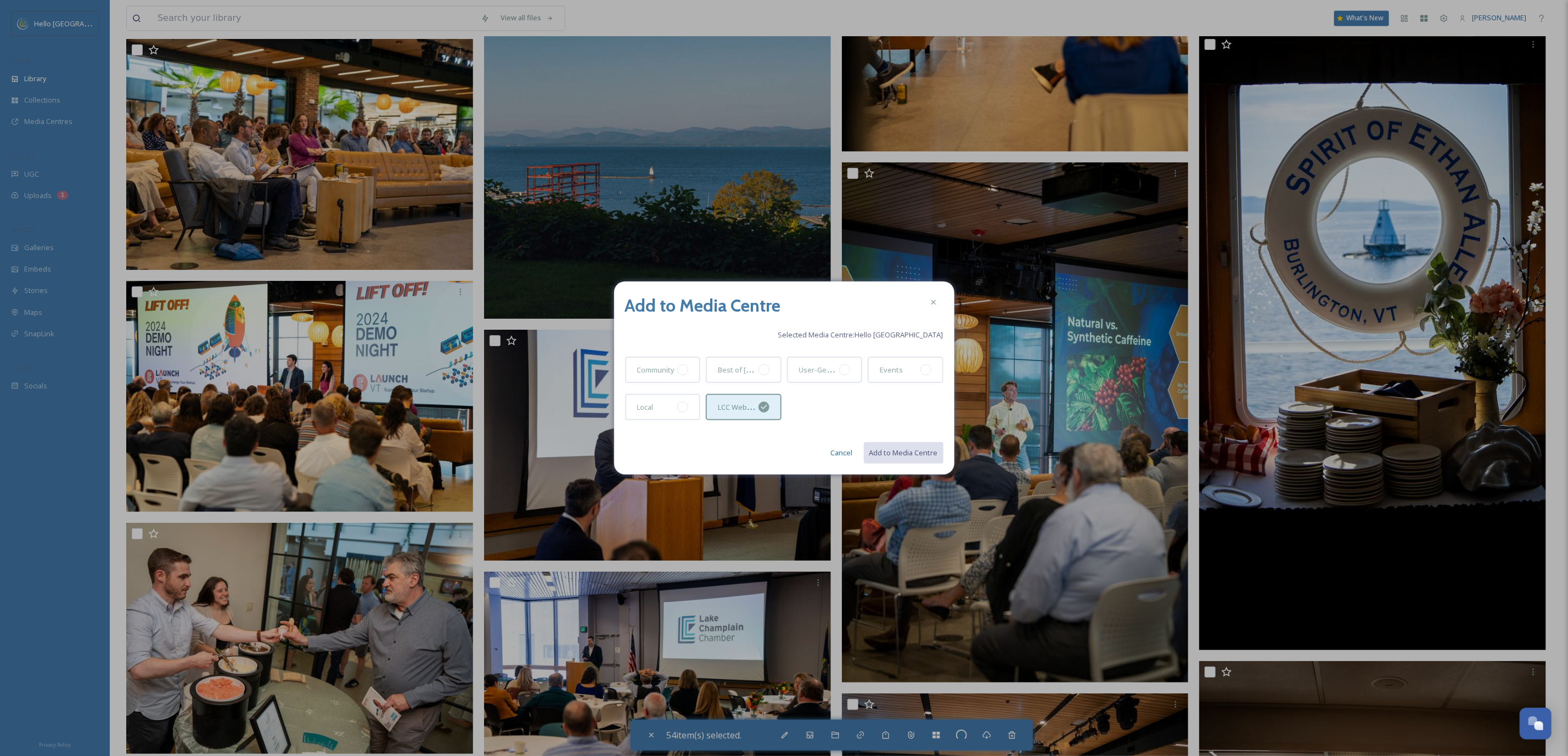
checkbox input "false"
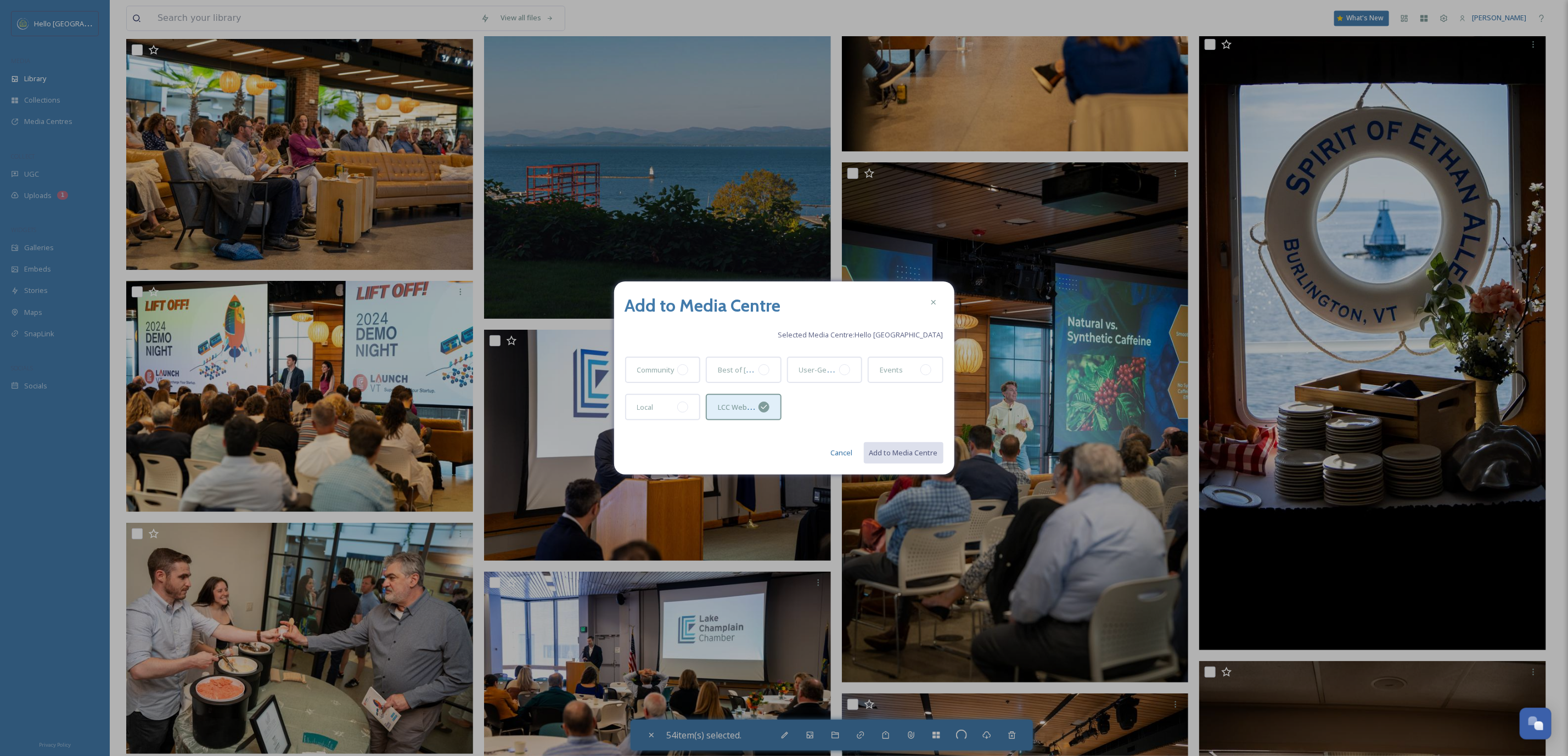
checkbox input "false"
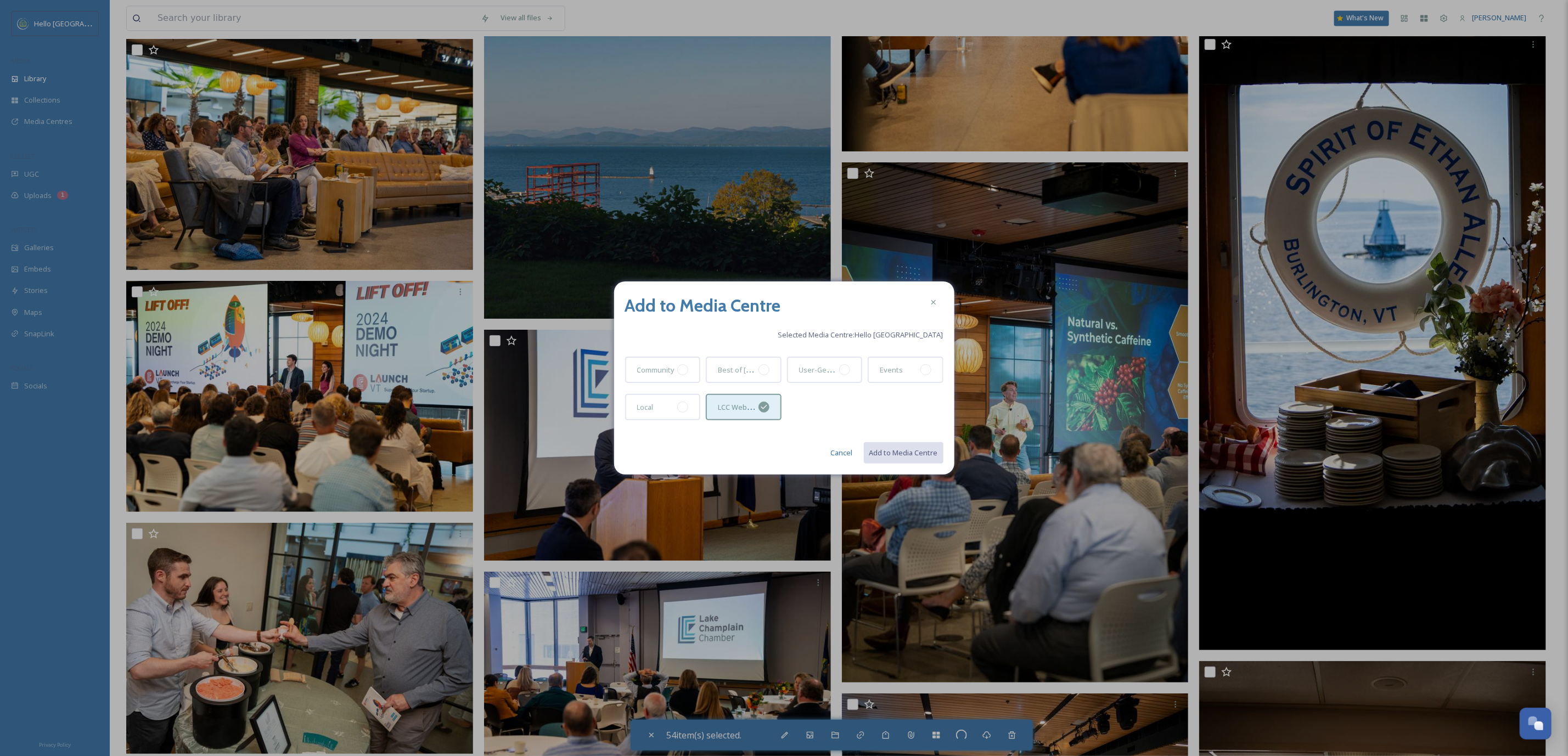
checkbox input "false"
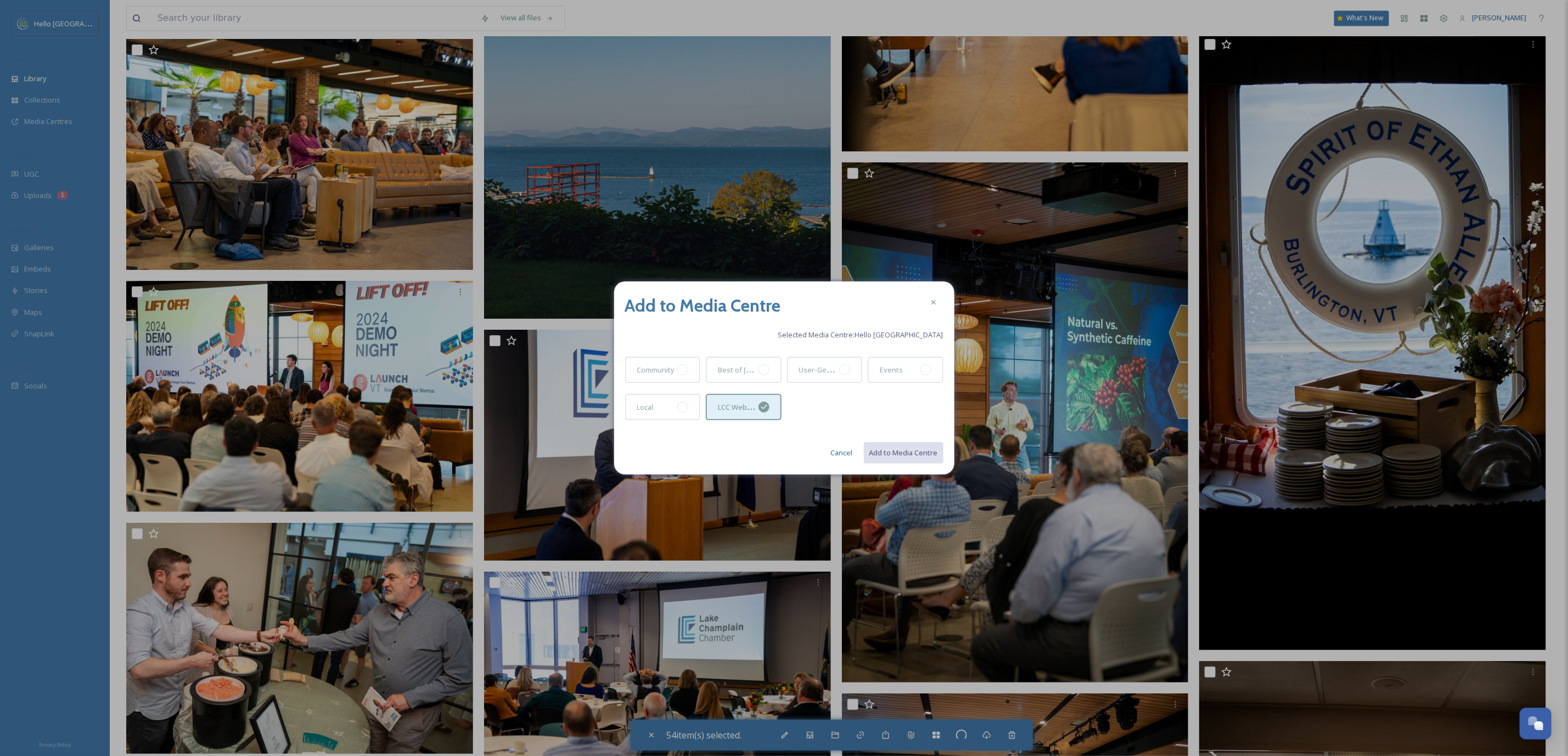
checkbox input "false"
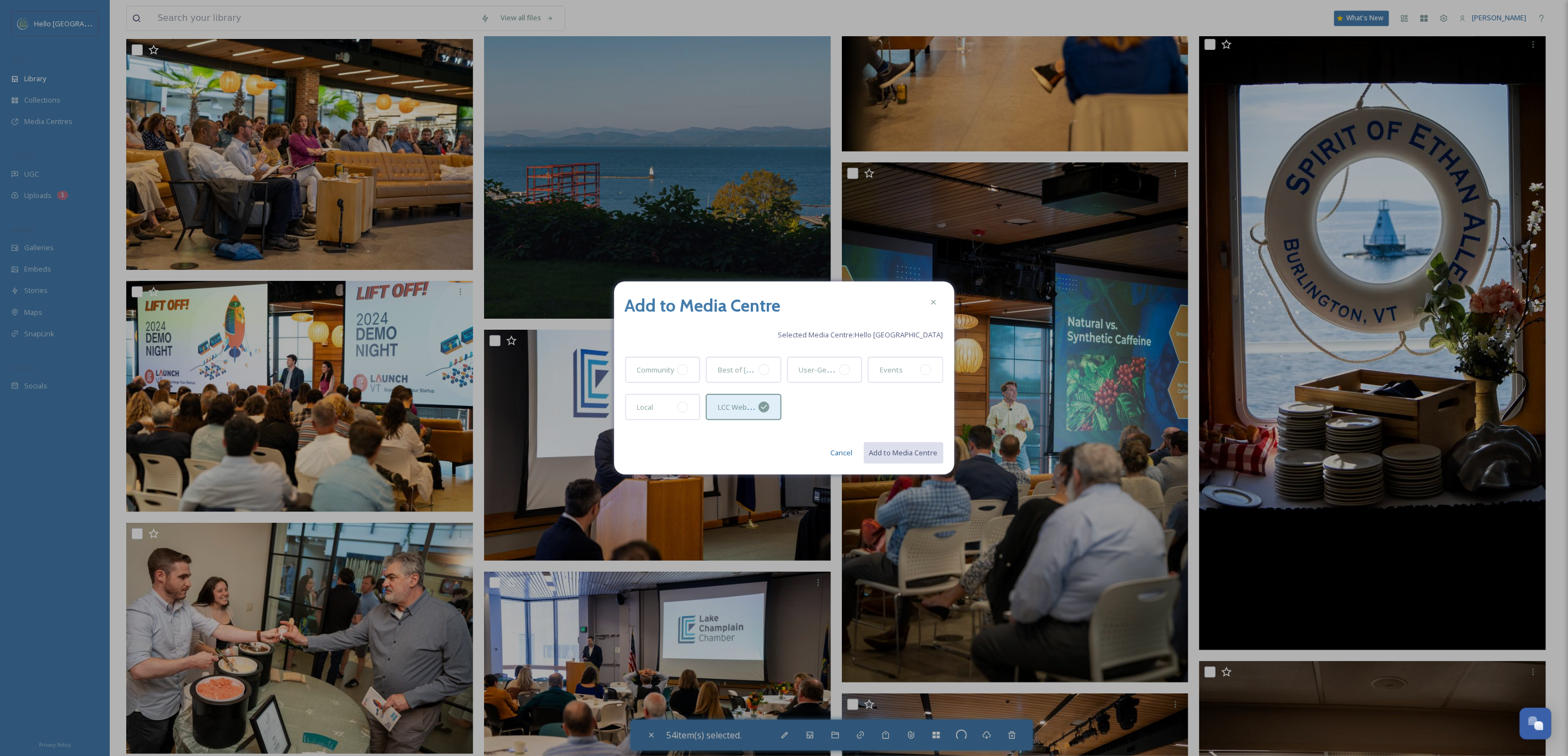
checkbox input "false"
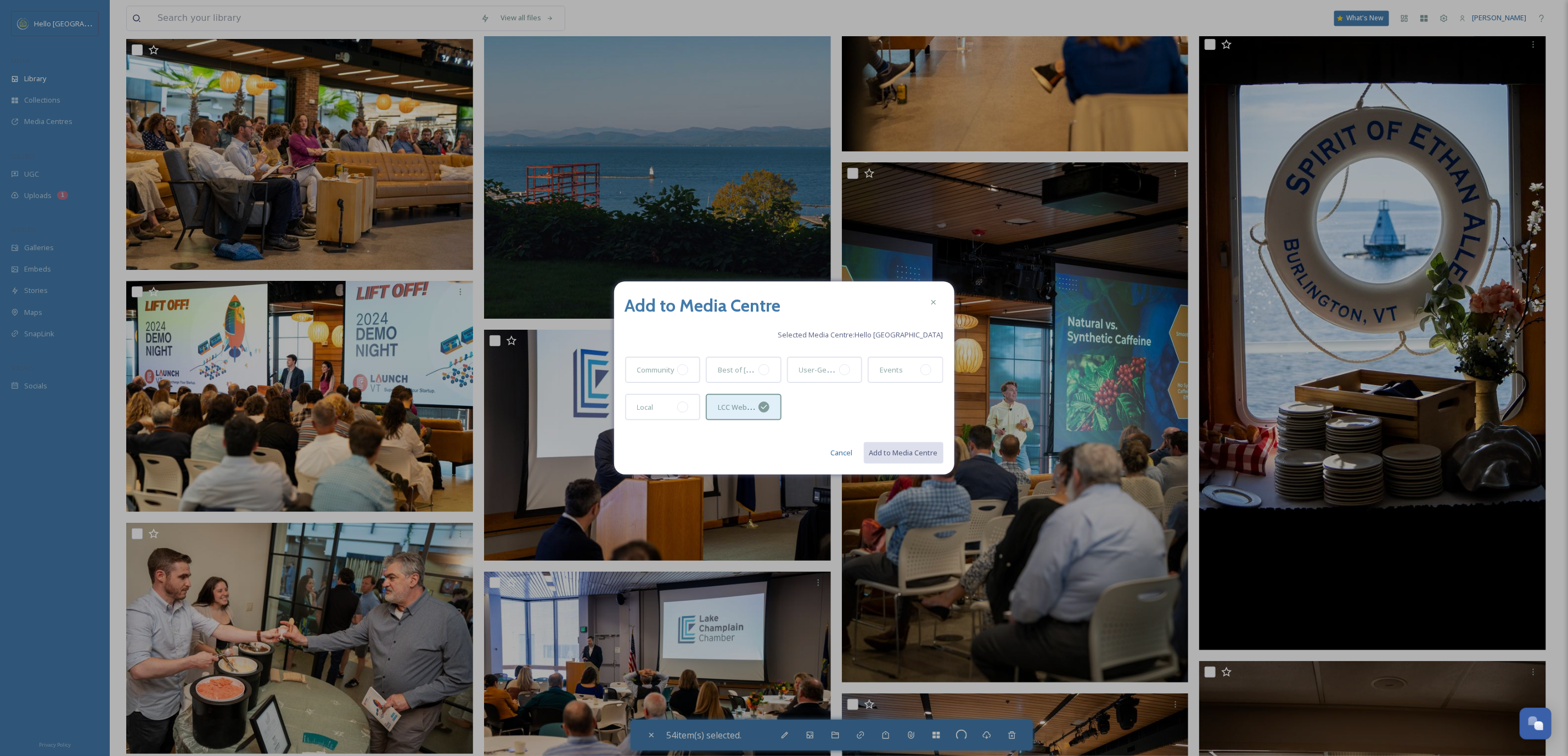
checkbox input "false"
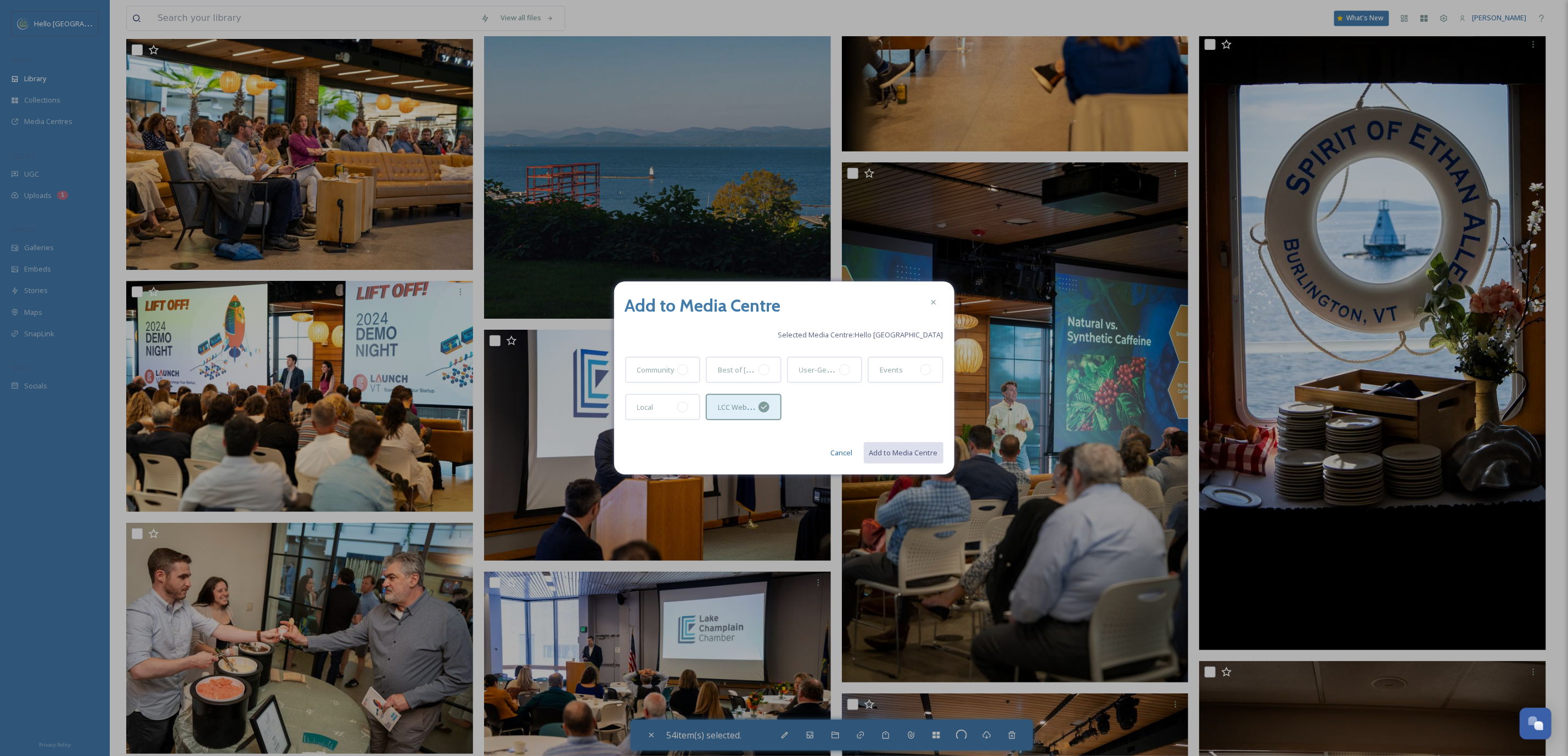
checkbox input "false"
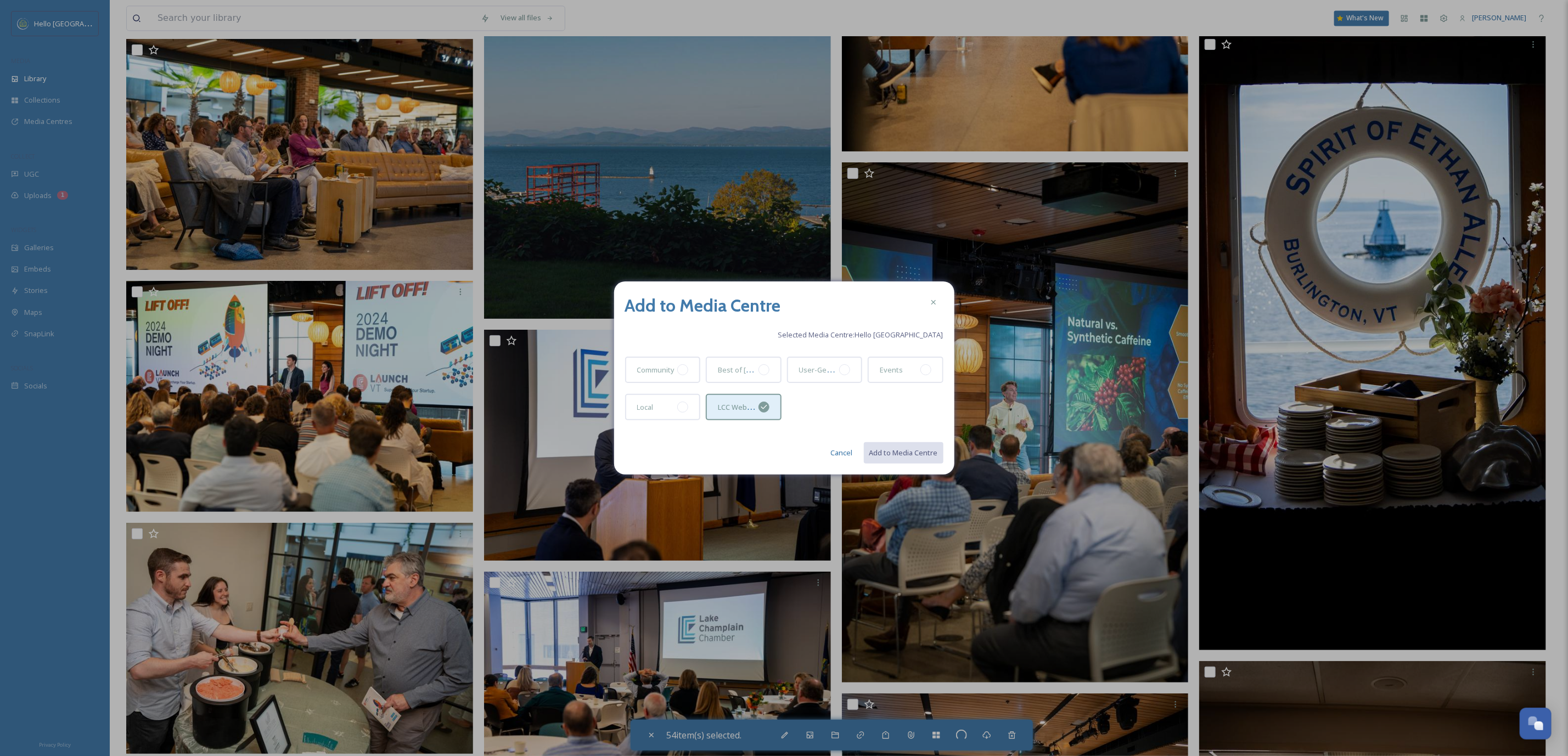
checkbox input "false"
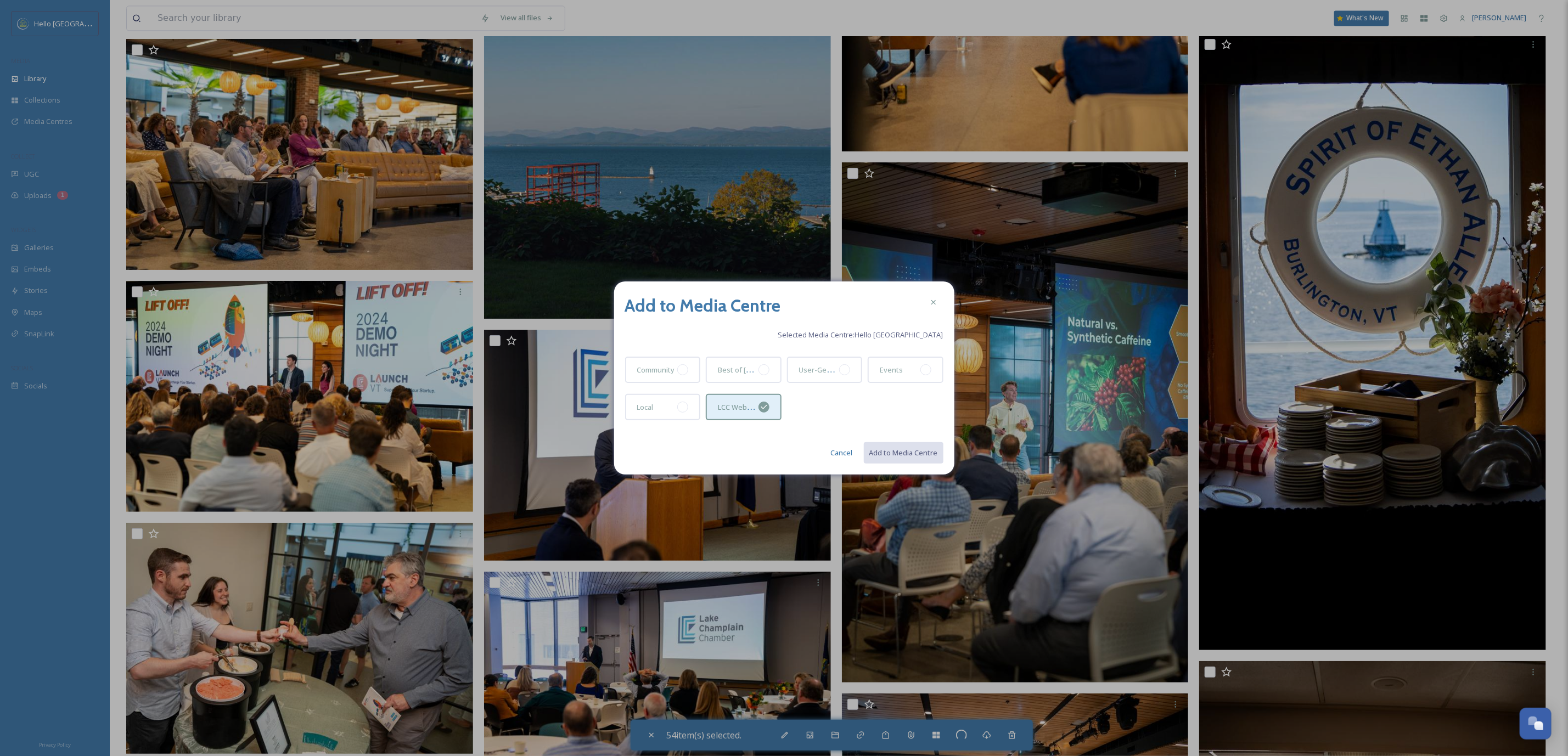
checkbox input "false"
